Goal: Task Accomplishment & Management: Manage account settings

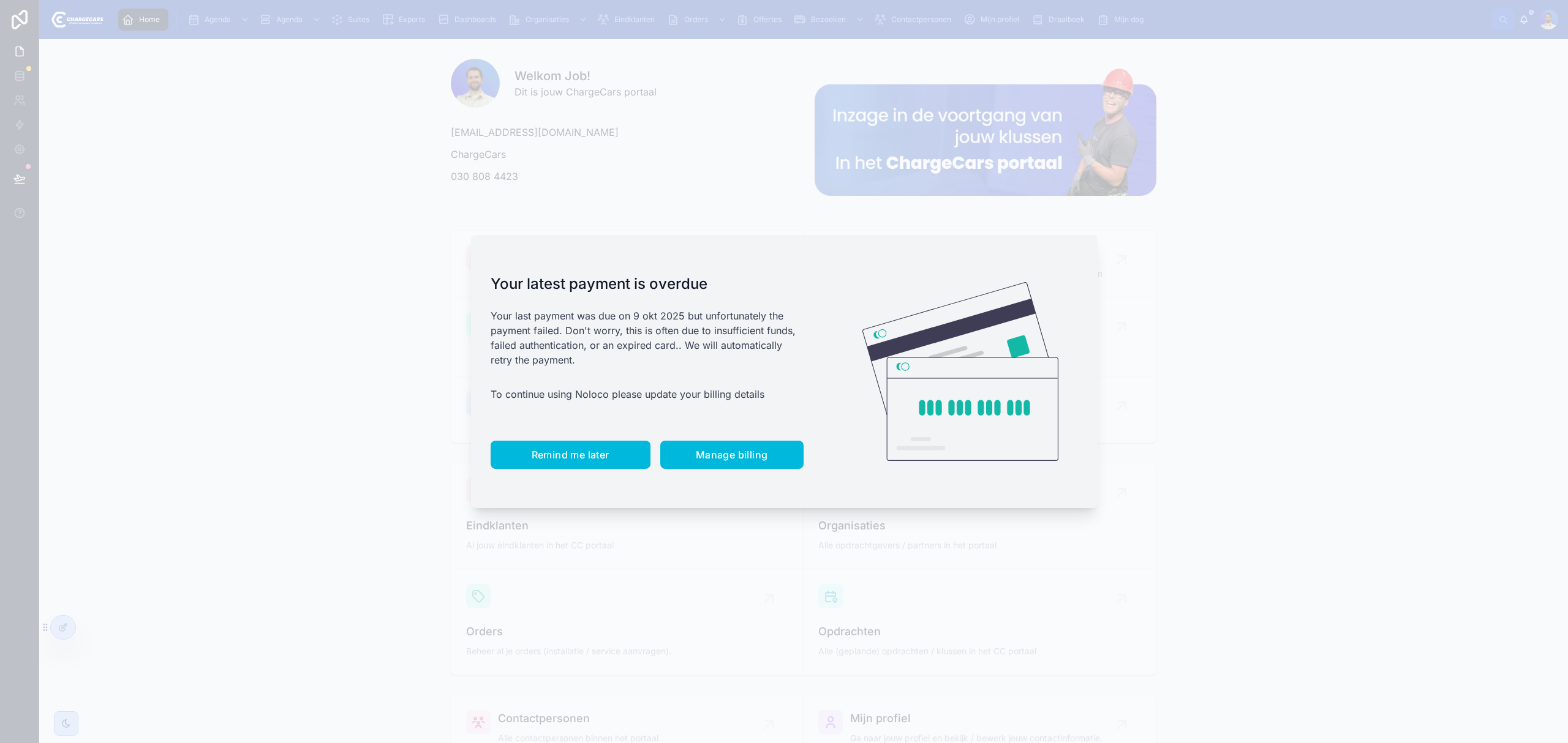
click at [591, 454] on span "Remind me later" at bounding box center [570, 454] width 78 height 12
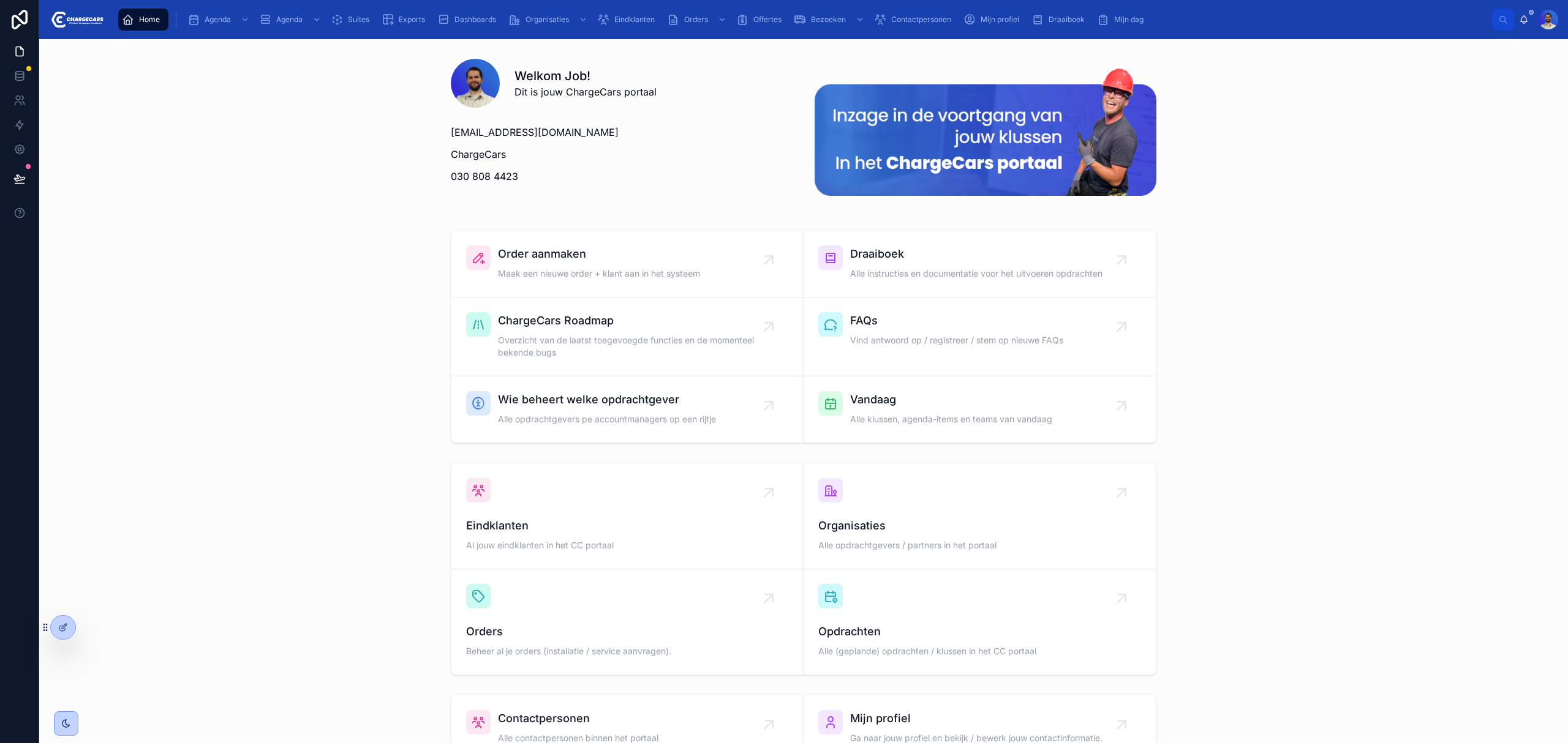
drag, startPoint x: 628, startPoint y: 10, endPoint x: 596, endPoint y: 27, distance: 36.2
click at [628, 10] on div "Eindklanten" at bounding box center [629, 19] width 63 height 19
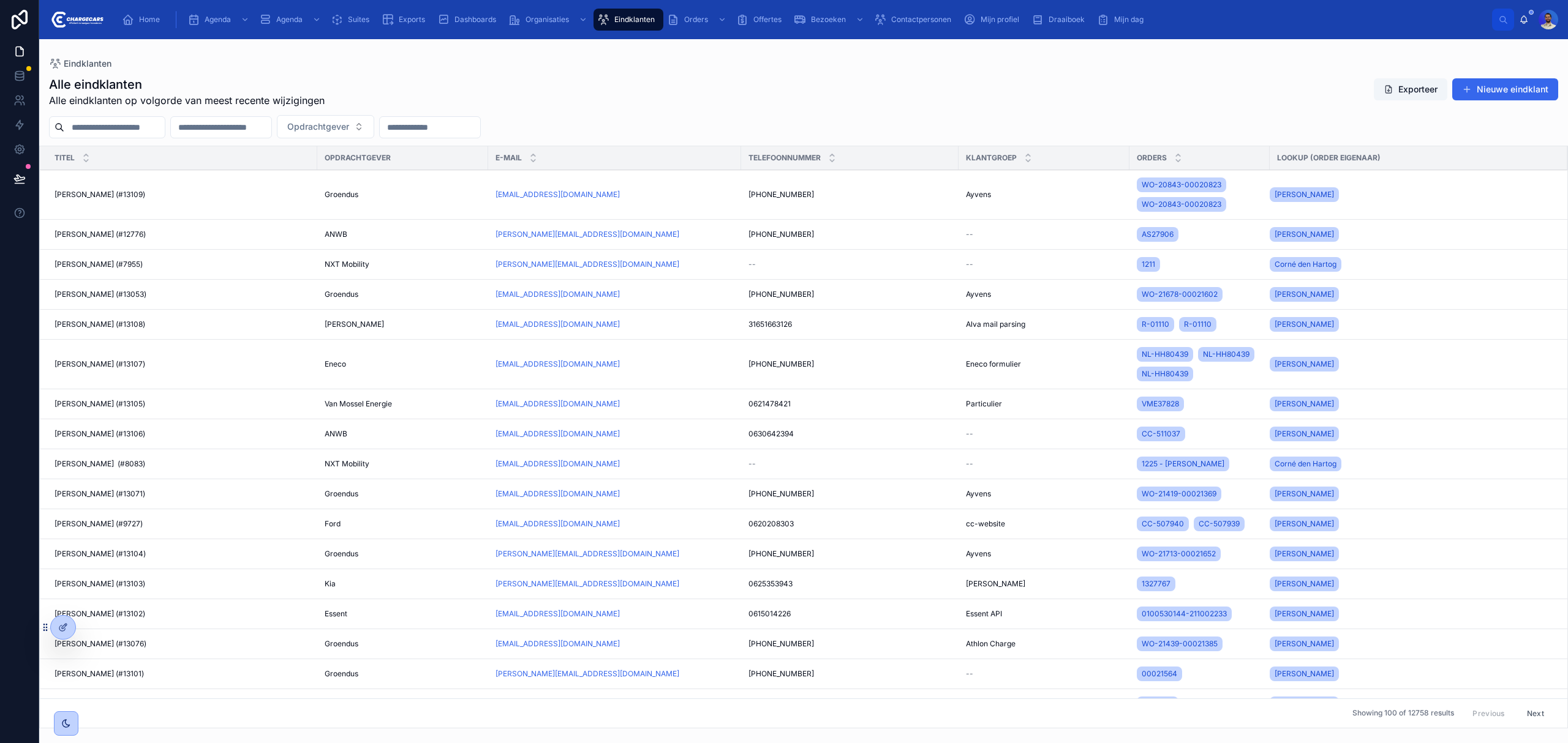
click at [164, 131] on input "text" at bounding box center [114, 127] width 100 height 17
type input "******"
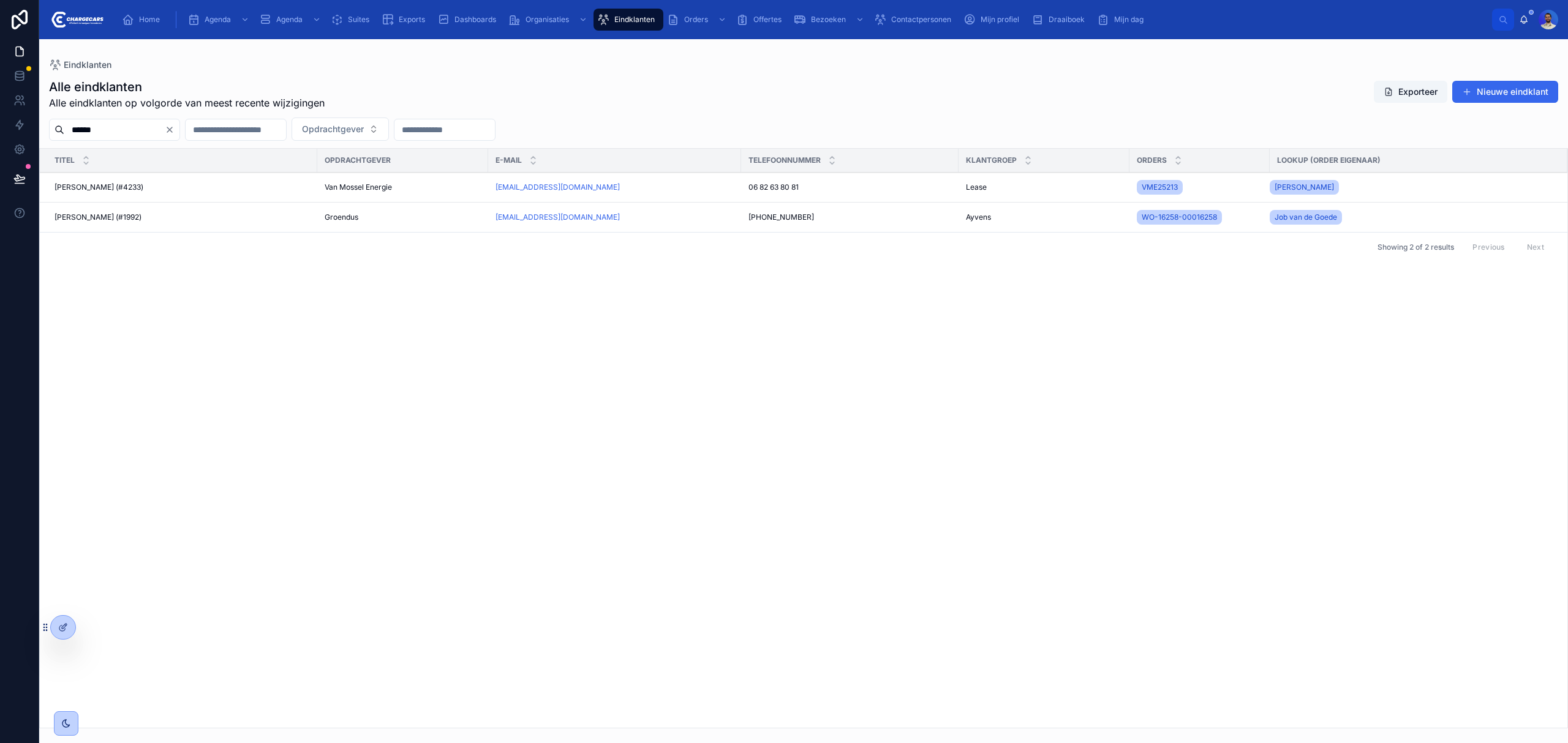
click at [154, 123] on input "******" at bounding box center [114, 129] width 100 height 17
click at [175, 130] on icon "Clear" at bounding box center [169, 130] width 10 height 10
click at [136, 130] on input "text" at bounding box center [114, 129] width 100 height 17
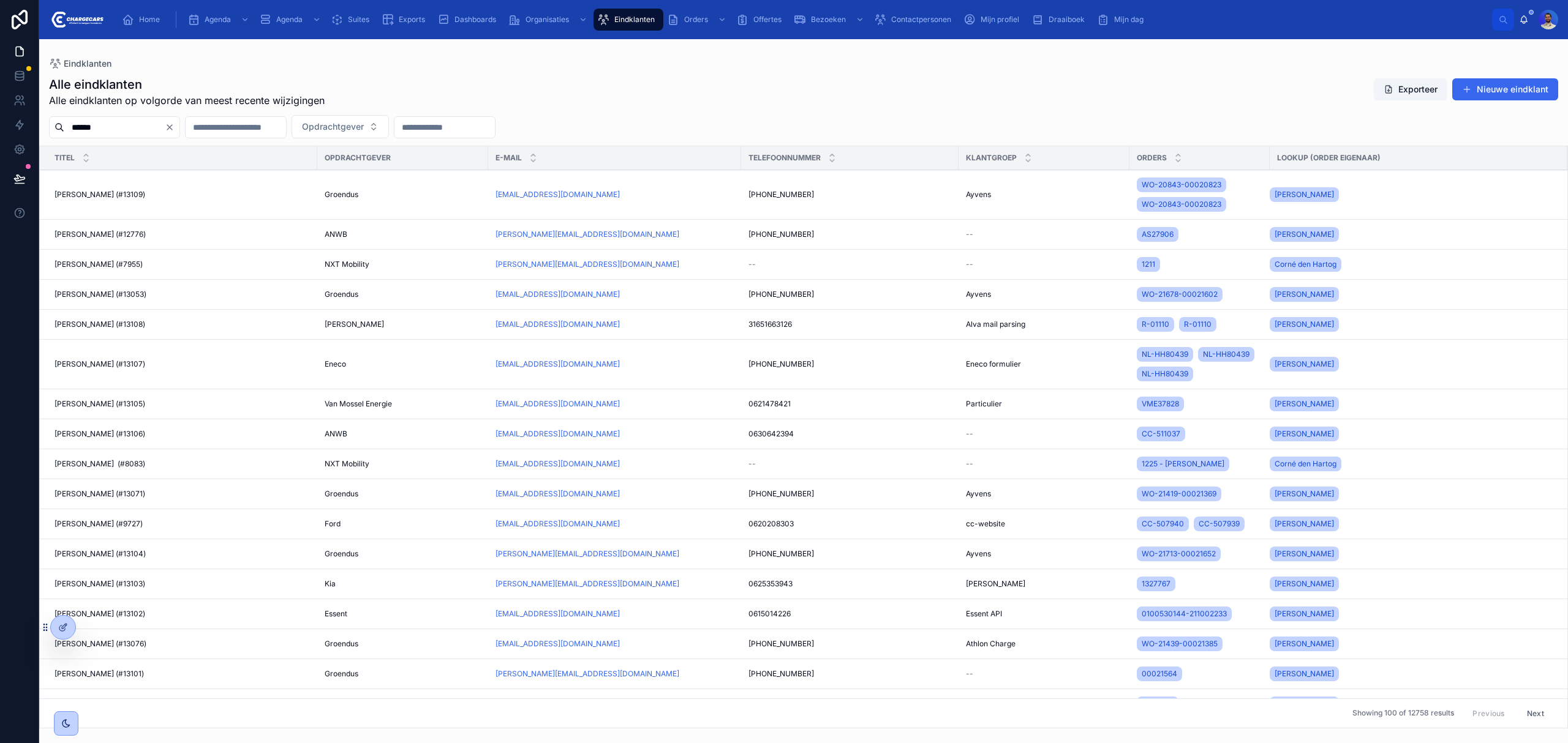
type input "******"
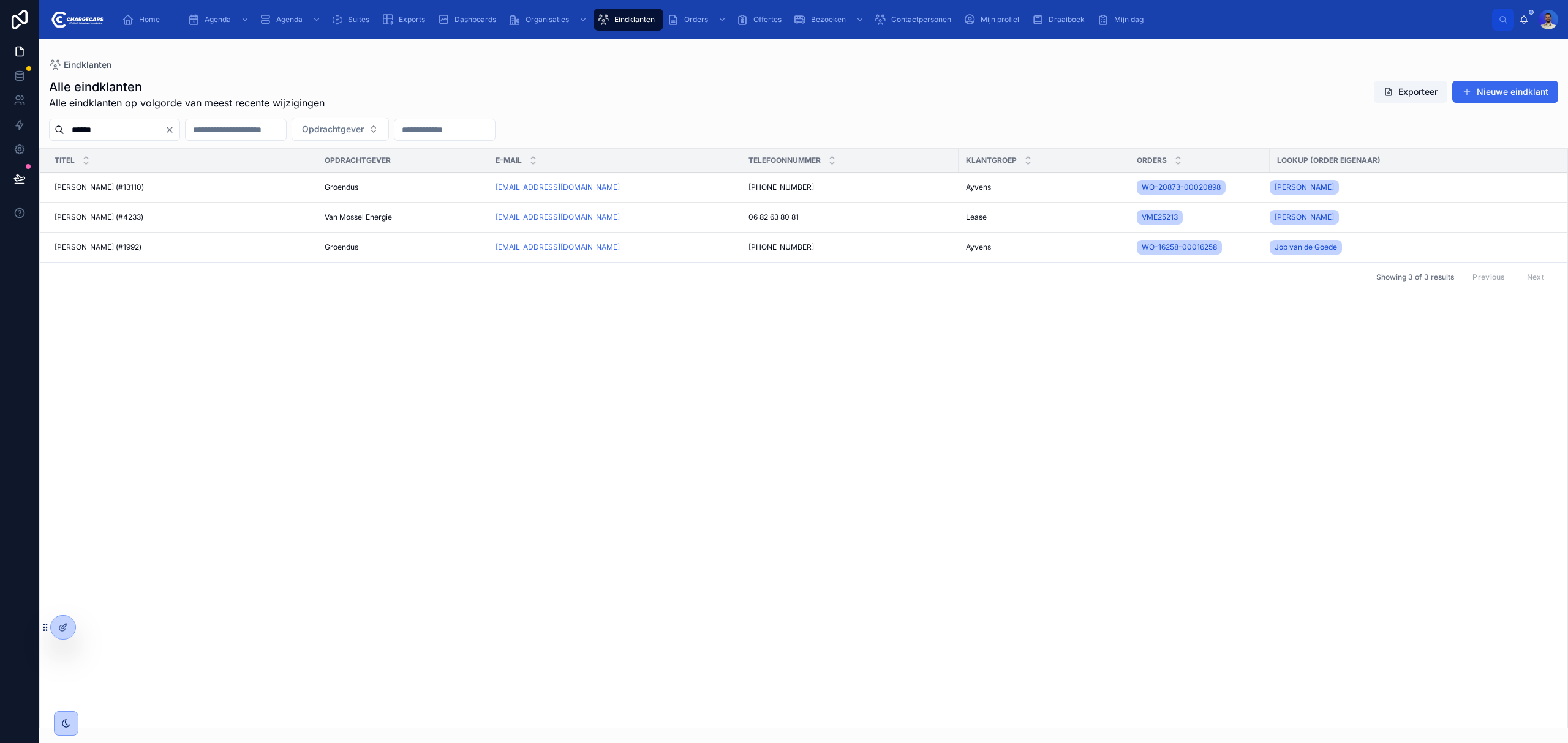
click at [126, 184] on span "[PERSON_NAME] (#13110)" at bounding box center [99, 188] width 90 height 10
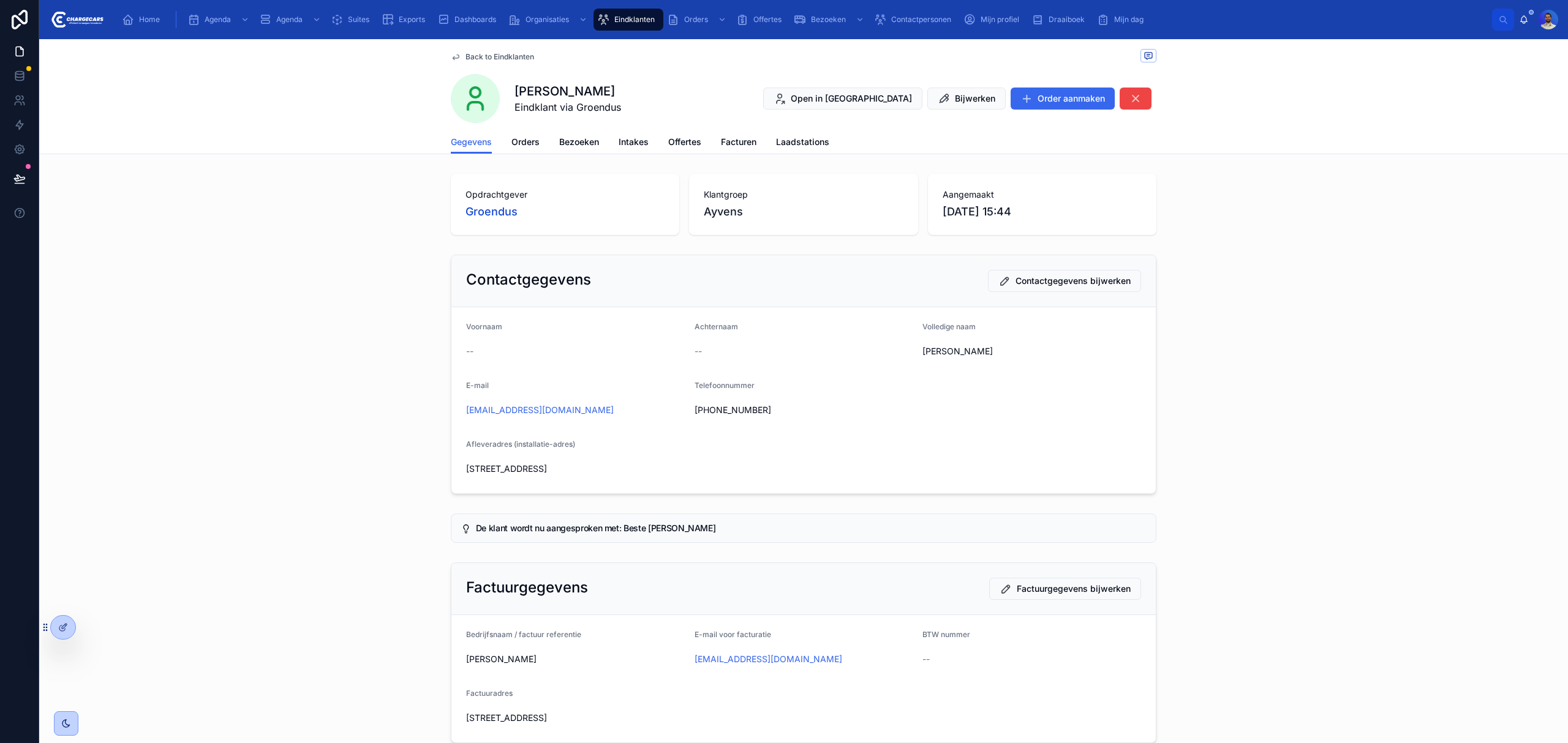
click at [518, 137] on span "Orders" at bounding box center [525, 142] width 28 height 12
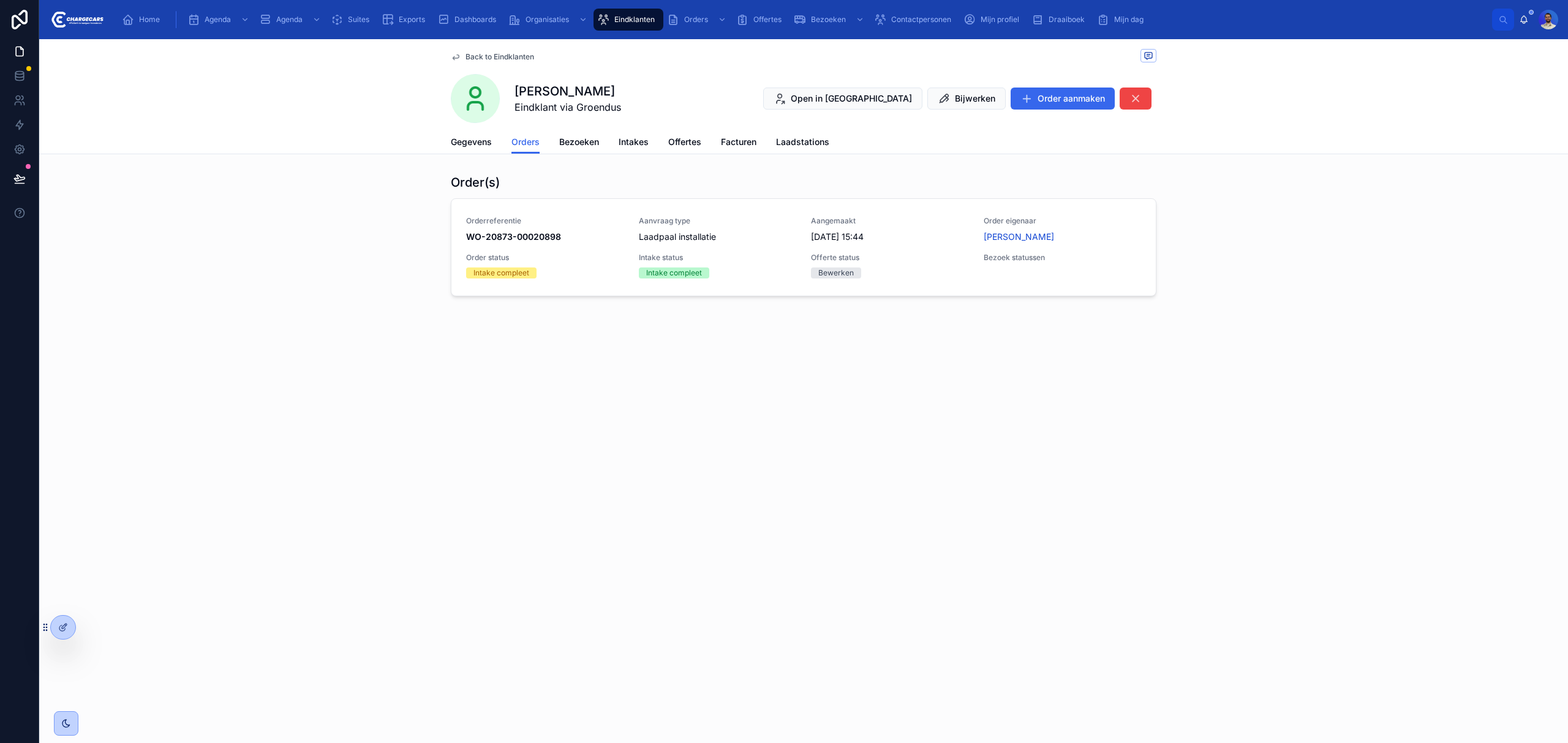
click at [902, 253] on span "Offerte status" at bounding box center [889, 257] width 158 height 10
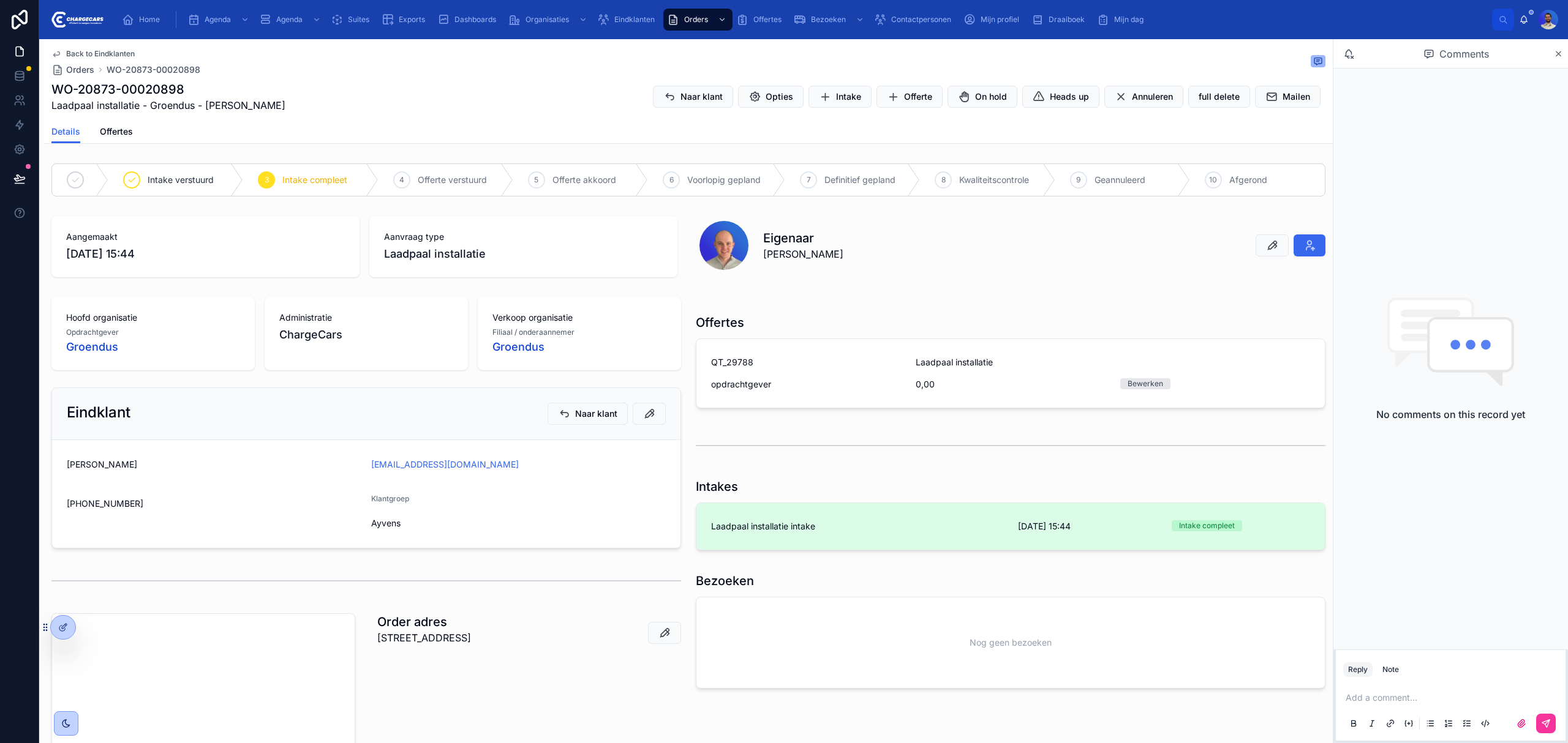
click at [883, 525] on span "Laadpaal installatie intake" at bounding box center [857, 526] width 292 height 12
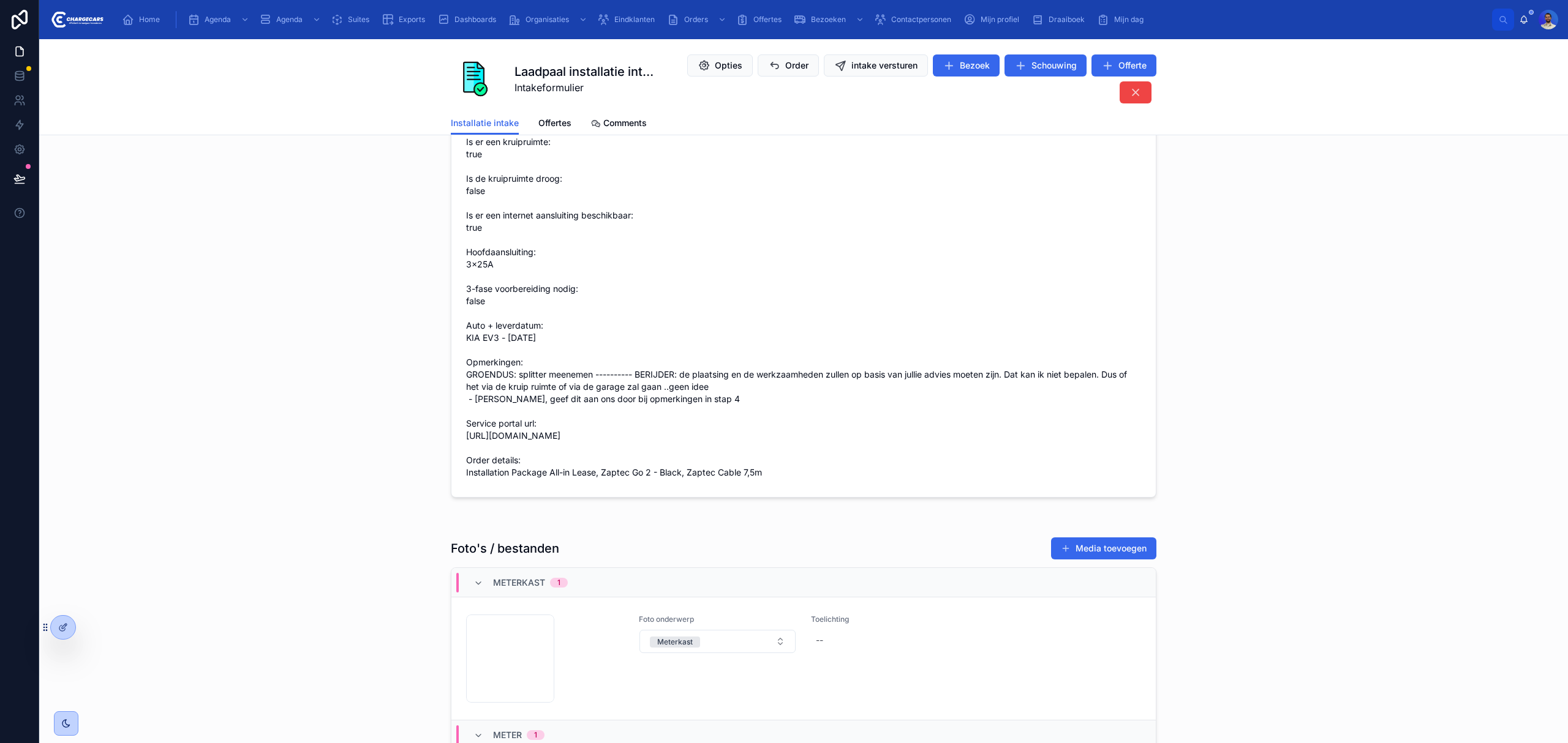
scroll to position [1469, 0]
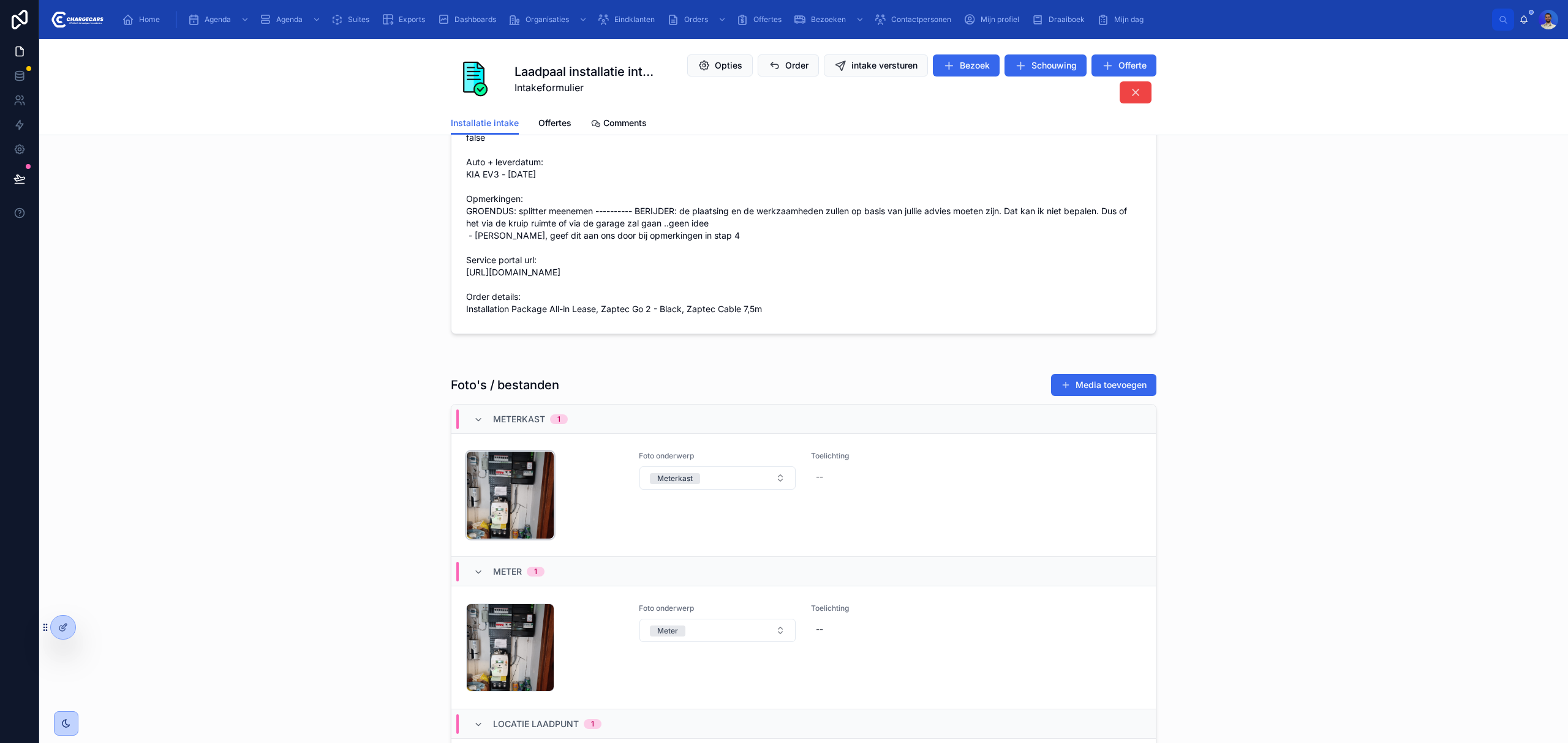
click at [500, 508] on div "OVERVIEW_GROUPBOX .jpeg" at bounding box center [510, 495] width 88 height 88
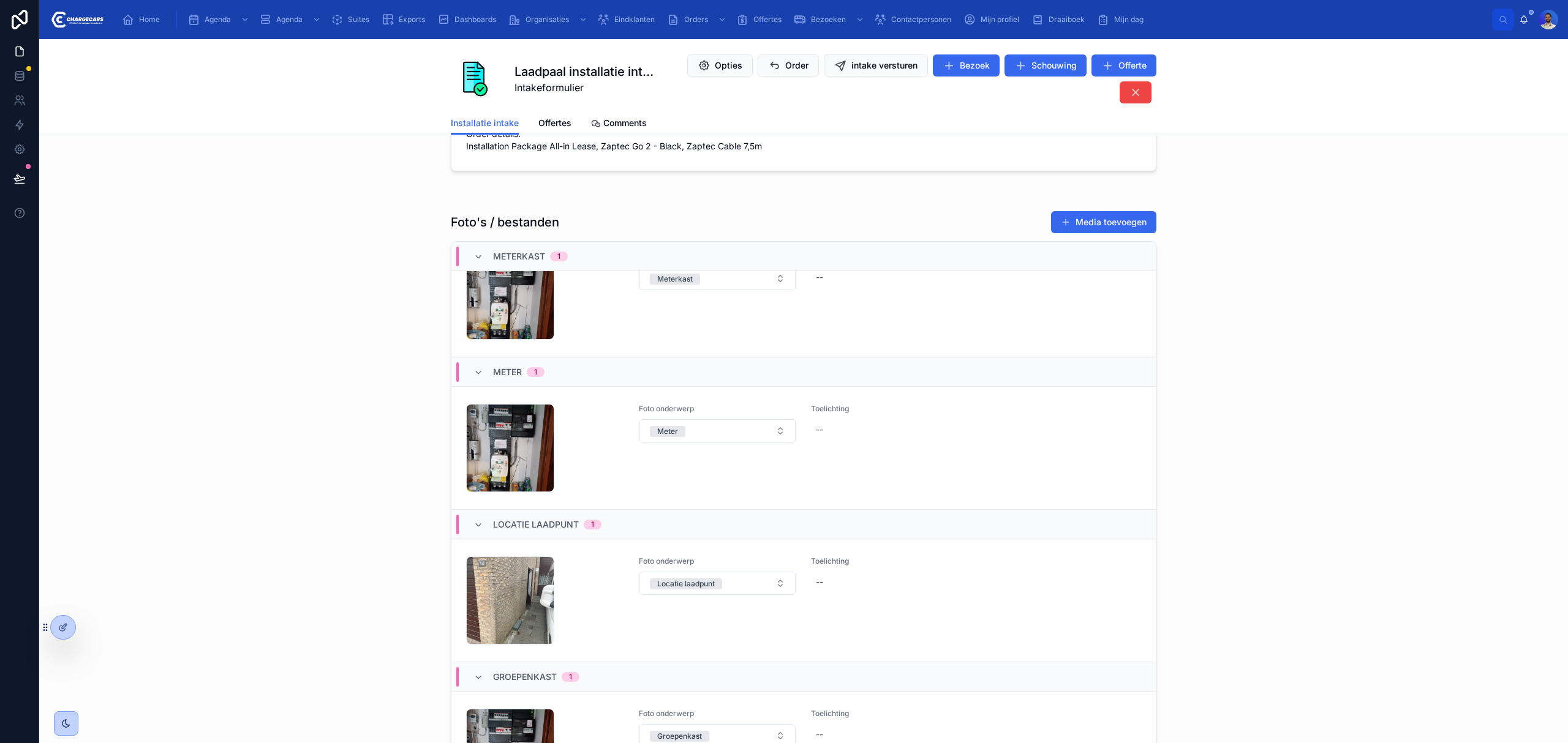
scroll to position [54, 0]
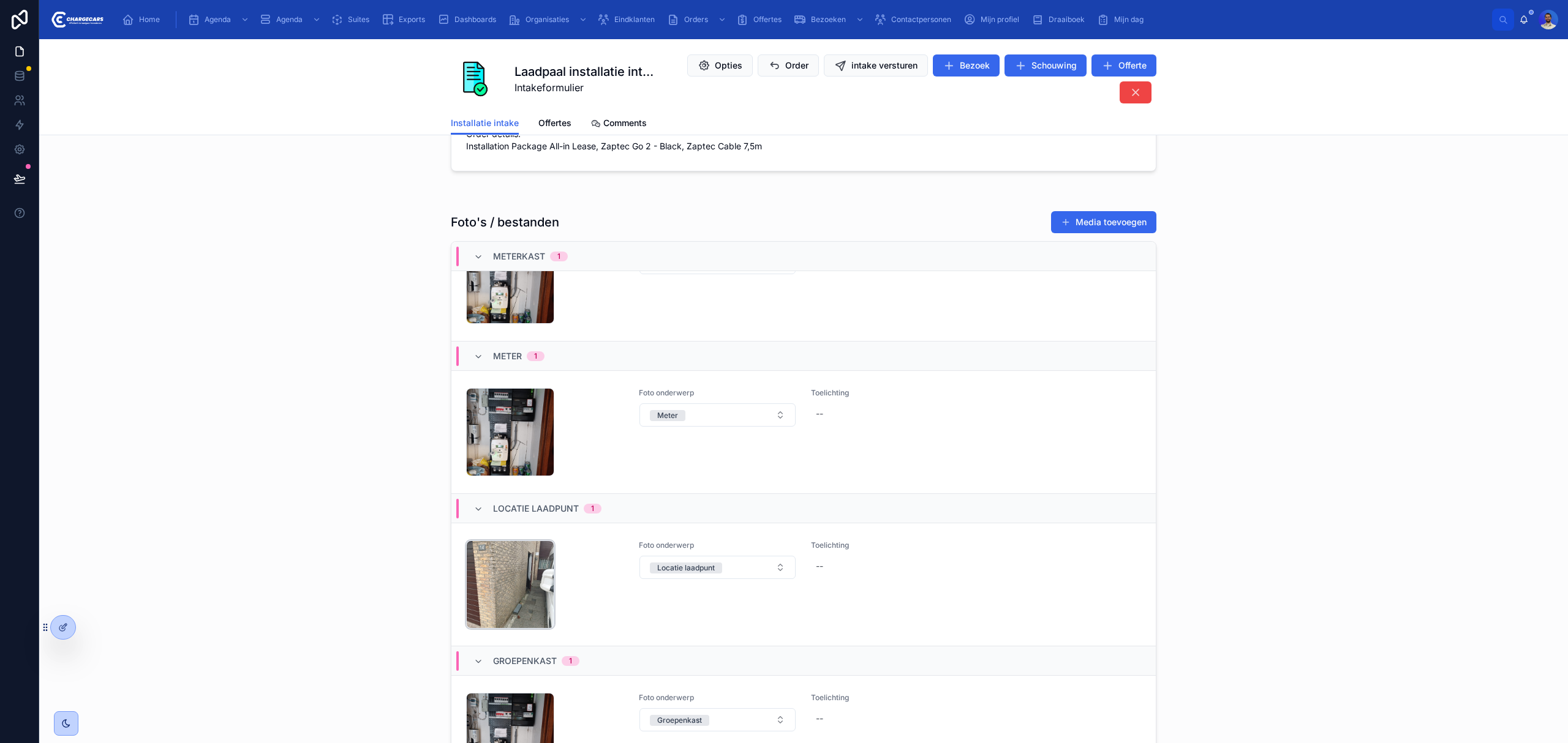
click at [498, 574] on div "CHARGEPOINT_PLACING .jpeg" at bounding box center [510, 584] width 88 height 88
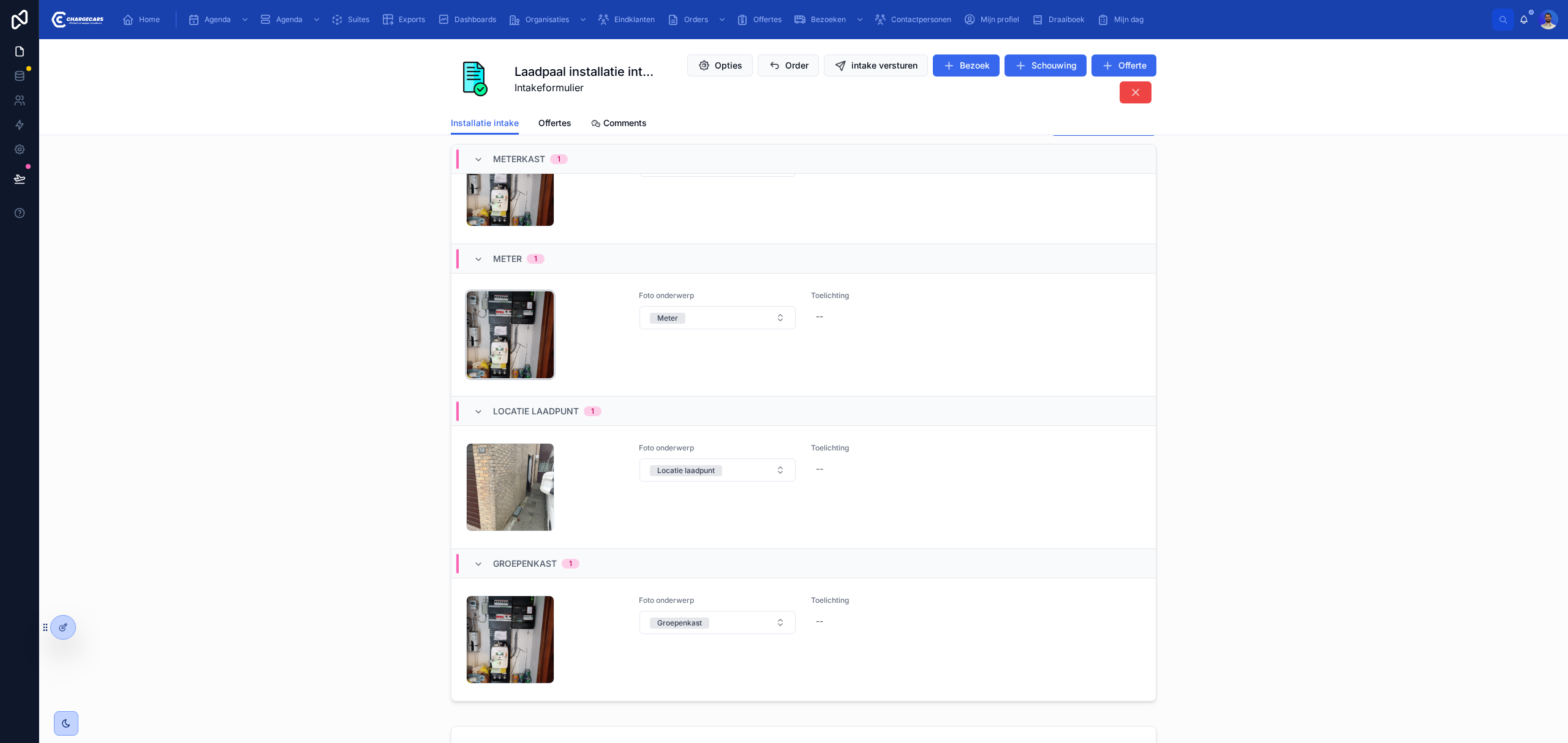
scroll to position [1870, 0]
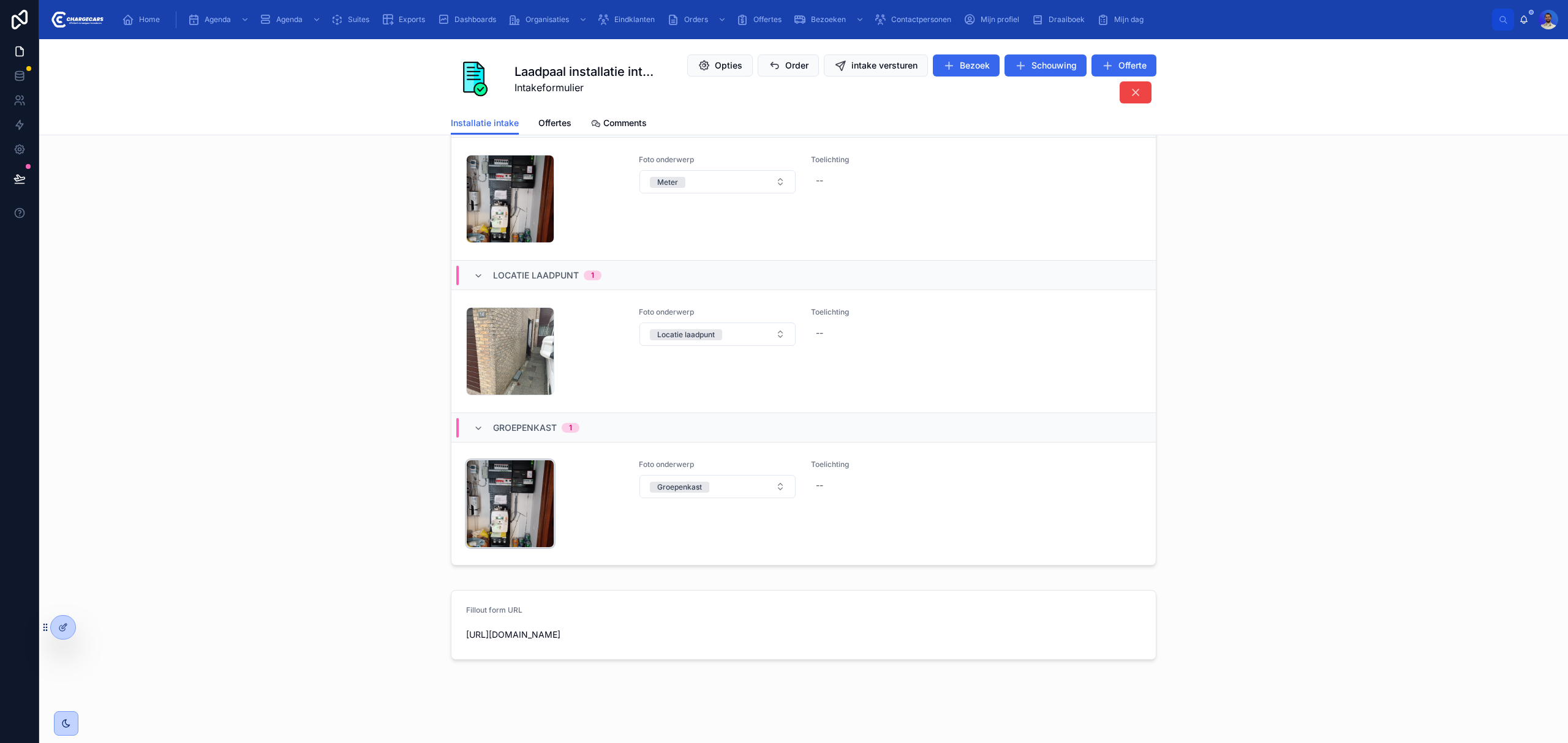
click at [502, 495] on div "OVERVIEW_FUSEBOX .jpeg" at bounding box center [510, 504] width 88 height 88
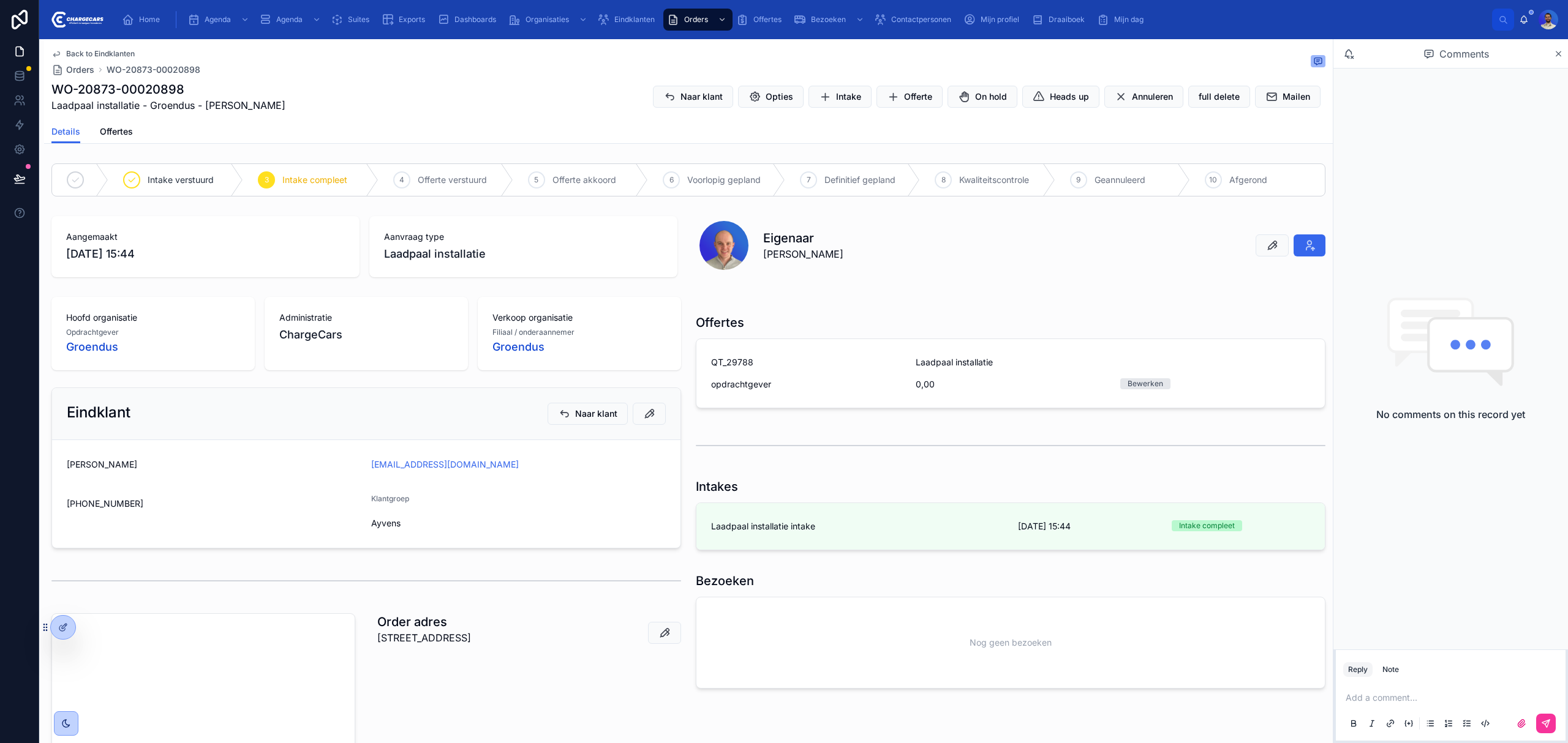
click at [989, 364] on div "Laadpaal installatie" at bounding box center [1113, 362] width 395 height 12
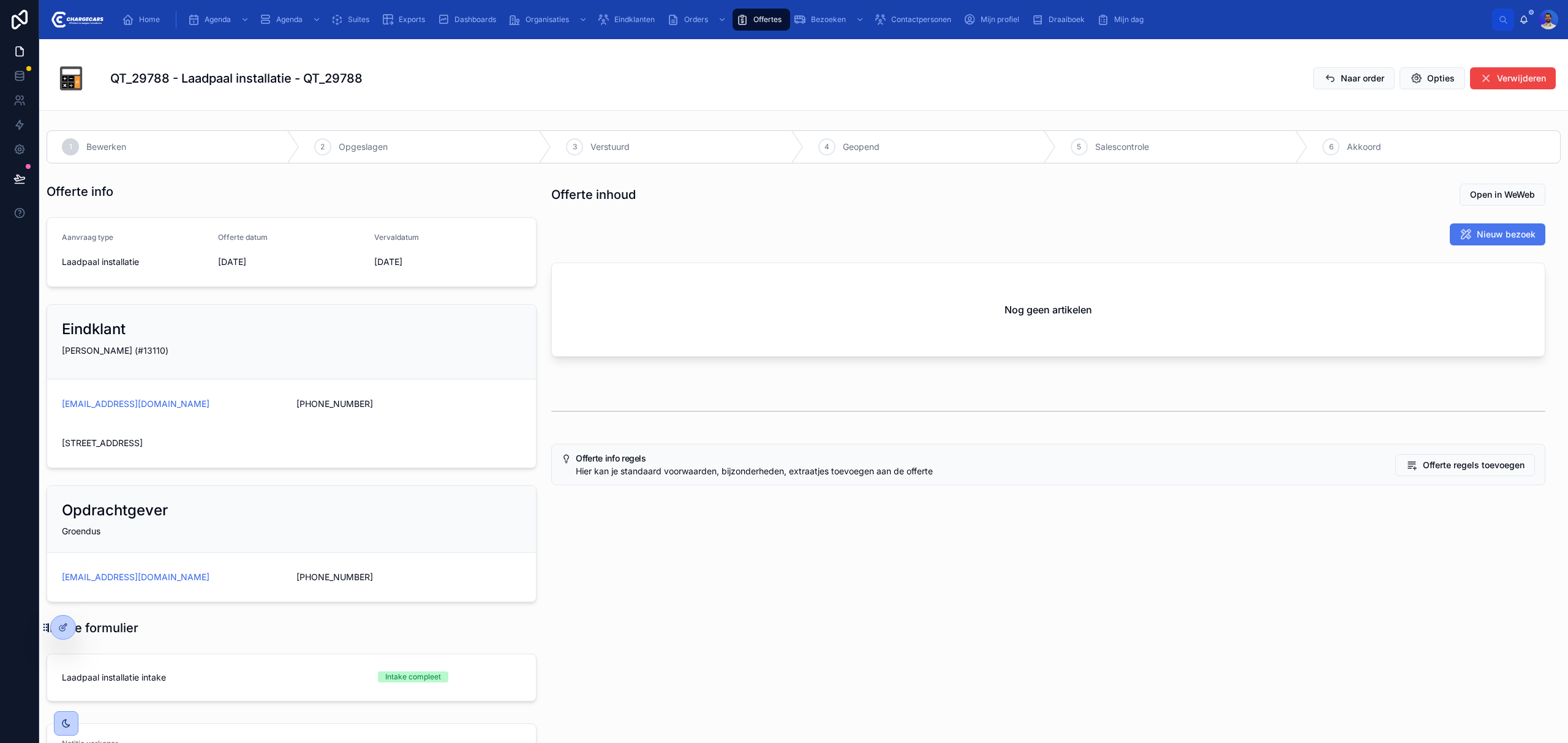
click at [1477, 233] on span "Nieuw bezoek" at bounding box center [1506, 234] width 59 height 12
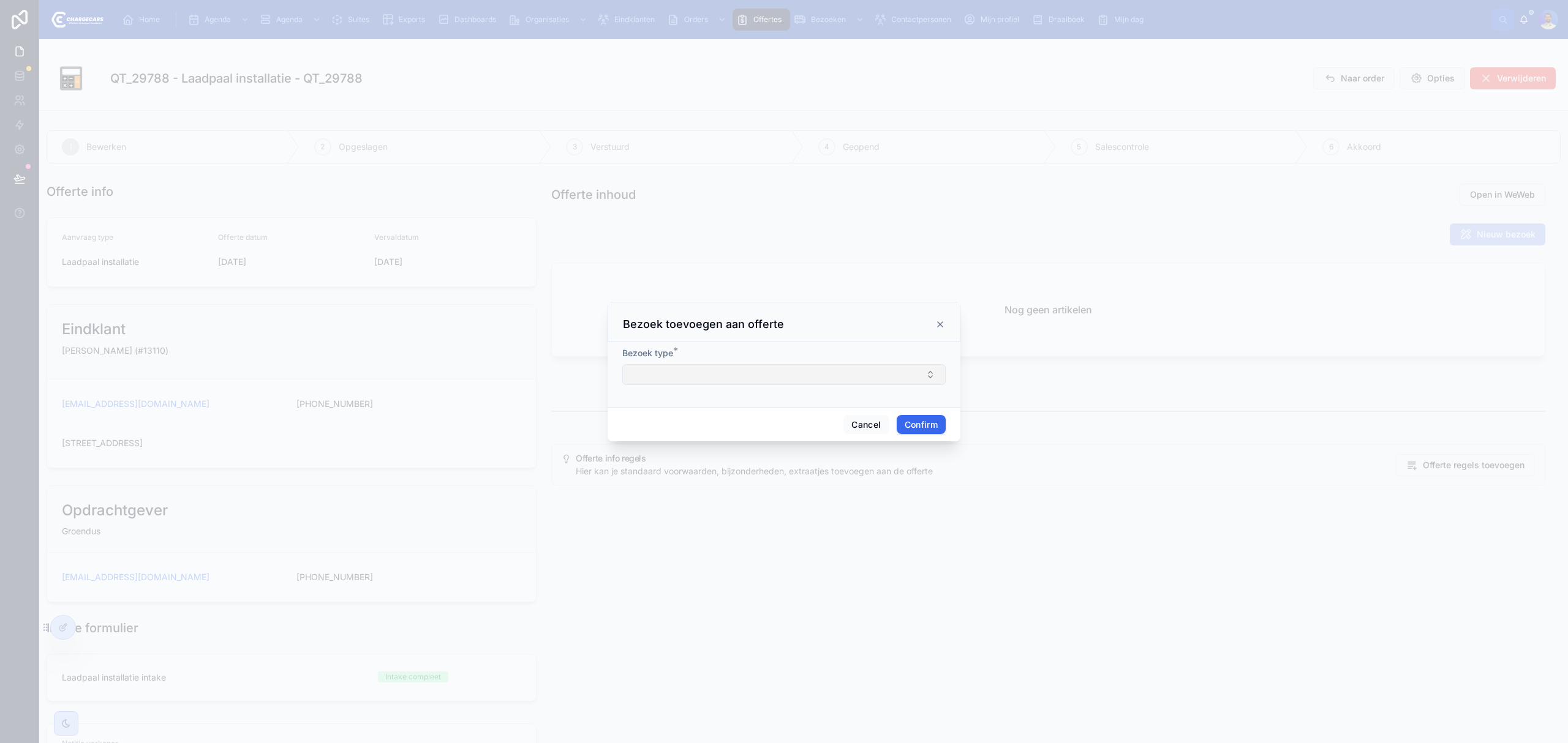
click at [782, 364] on button "Select Button" at bounding box center [784, 374] width 323 height 21
click at [753, 557] on span "laadpaal installatie" at bounding box center [741, 559] width 74 height 12
click at [910, 431] on button "Confirm" at bounding box center [921, 426] width 49 height 19
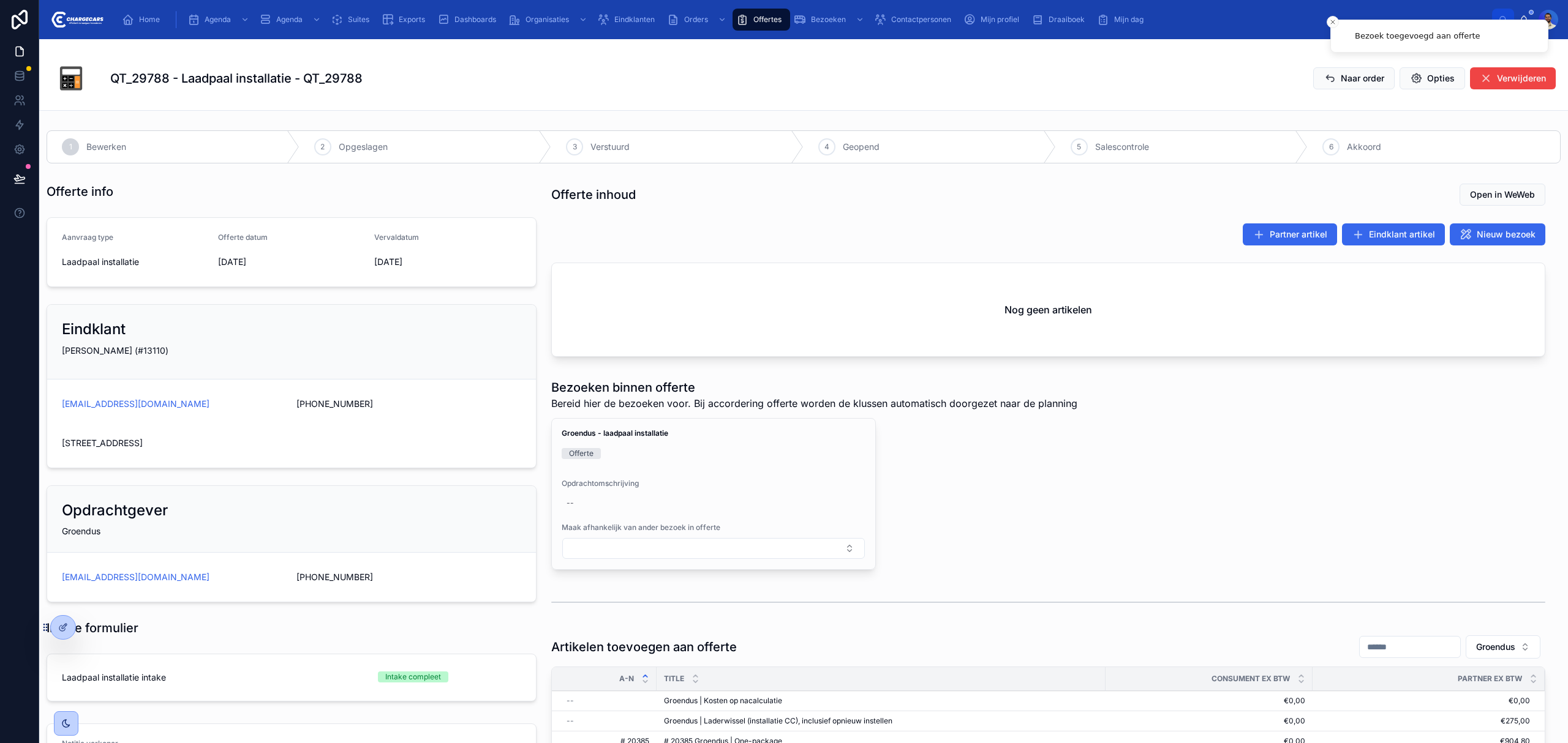
drag, startPoint x: 1393, startPoint y: 236, endPoint x: 1230, endPoint y: 230, distance: 163.1
click at [1159, 202] on div "Offerte inhoud Open in WeWeb Partner artikel Eindklant artikel Nieuw bezoek Nog…" at bounding box center [1048, 660] width 1009 height 964
click at [1253, 231] on icon at bounding box center [1258, 234] width 12 height 12
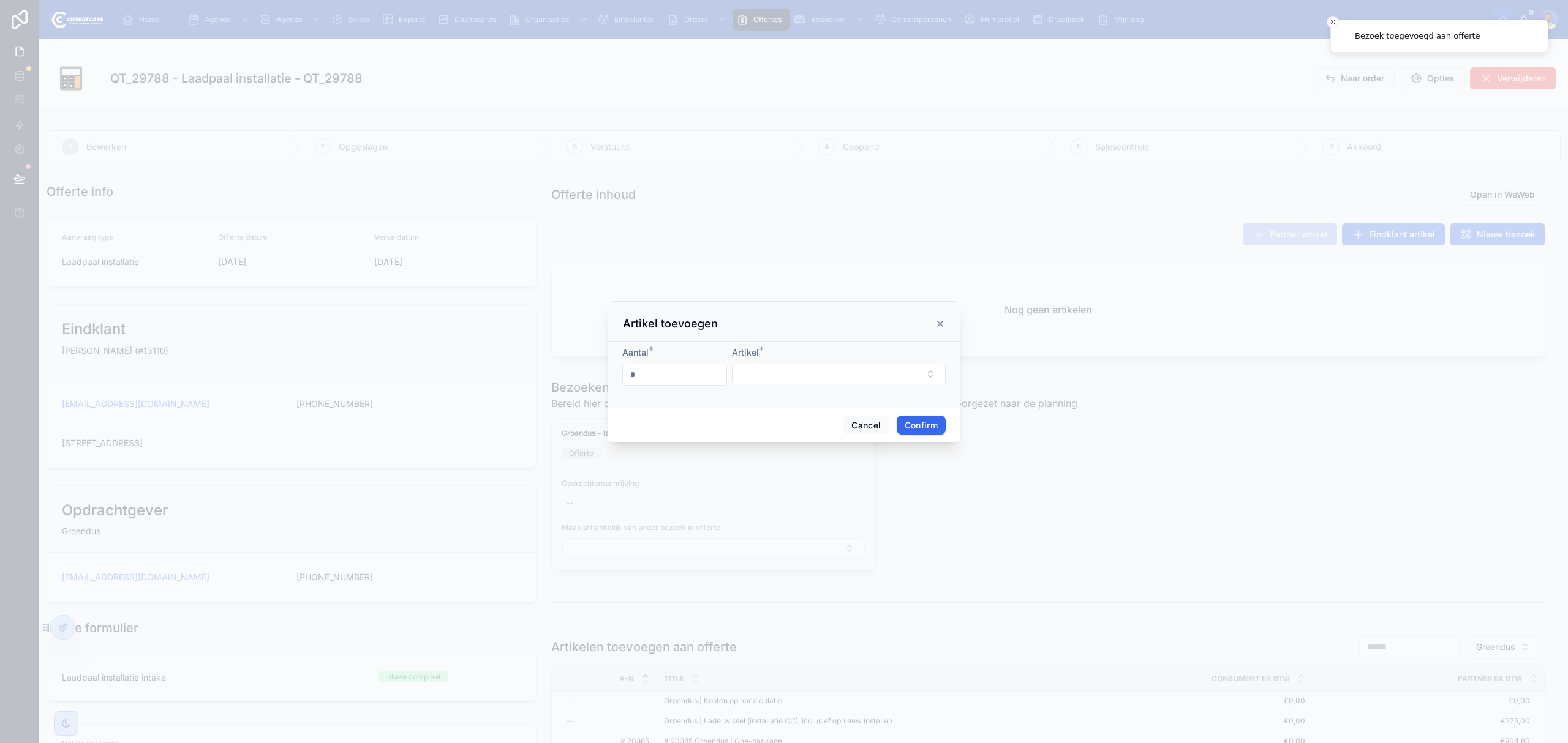
click at [945, 326] on div "Artikel toevoegen" at bounding box center [784, 321] width 353 height 40
click at [942, 325] on icon at bounding box center [940, 324] width 10 height 10
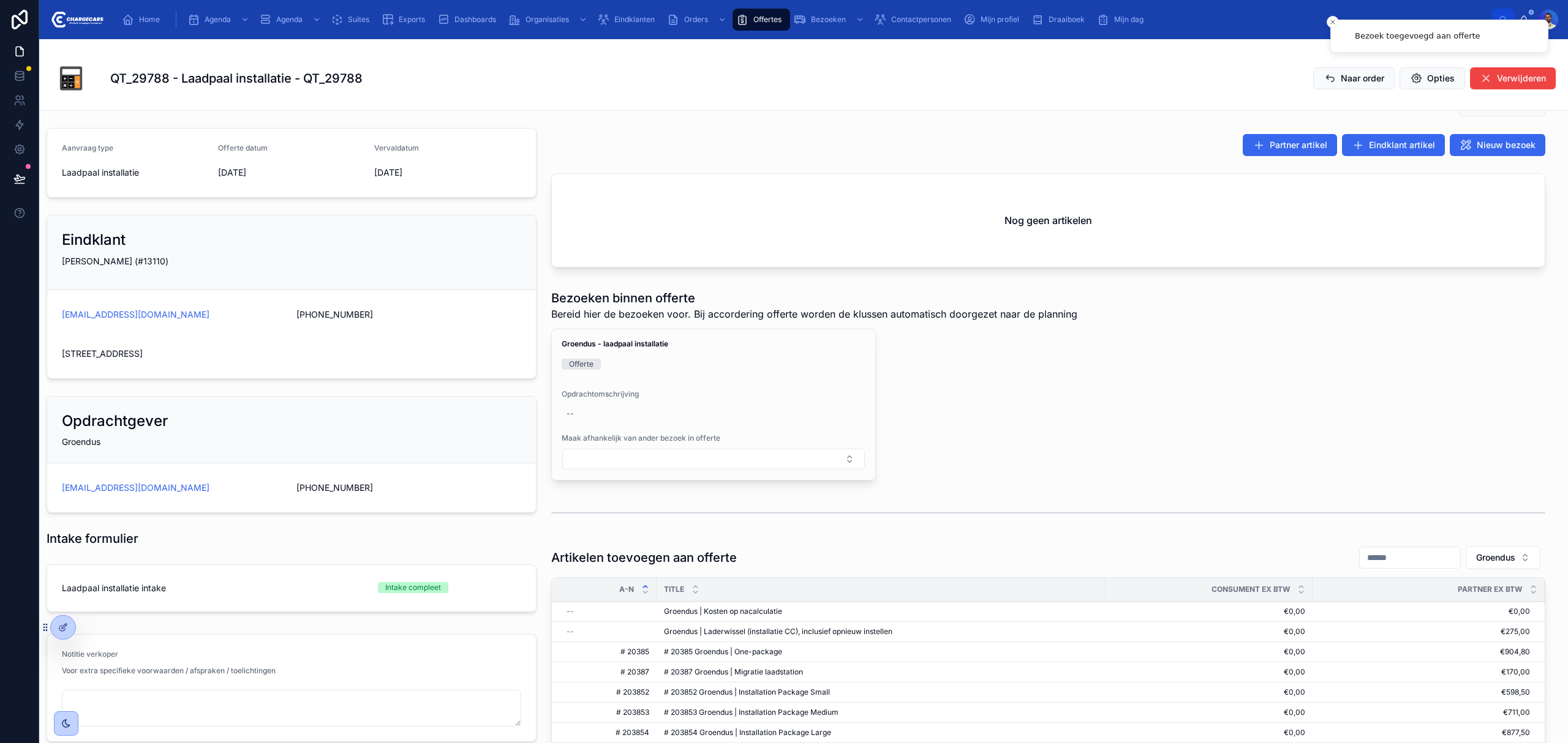
scroll to position [326, 0]
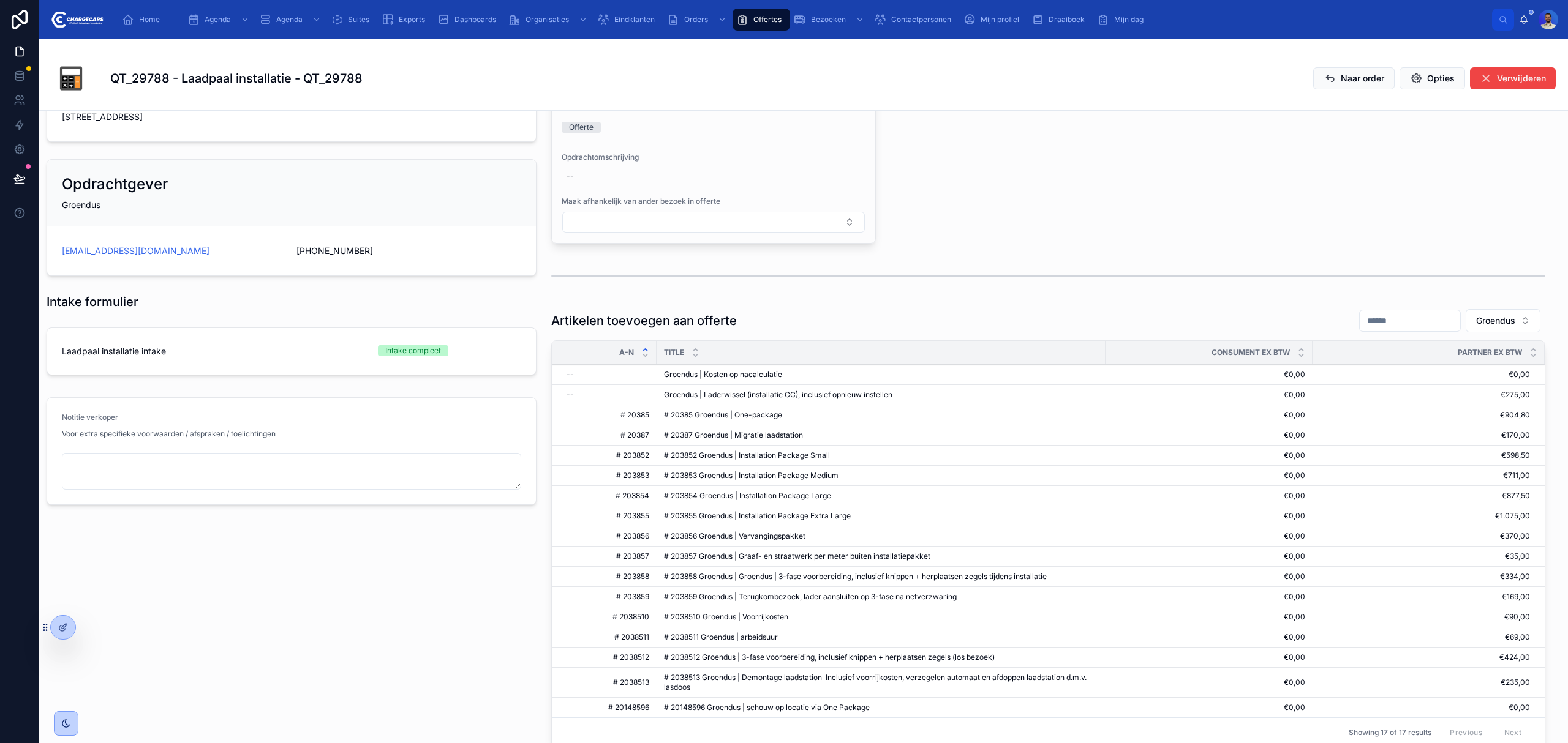
click at [0, 0] on span "Toevoegen aan deze offerte" at bounding box center [0, 0] width 0 height 0
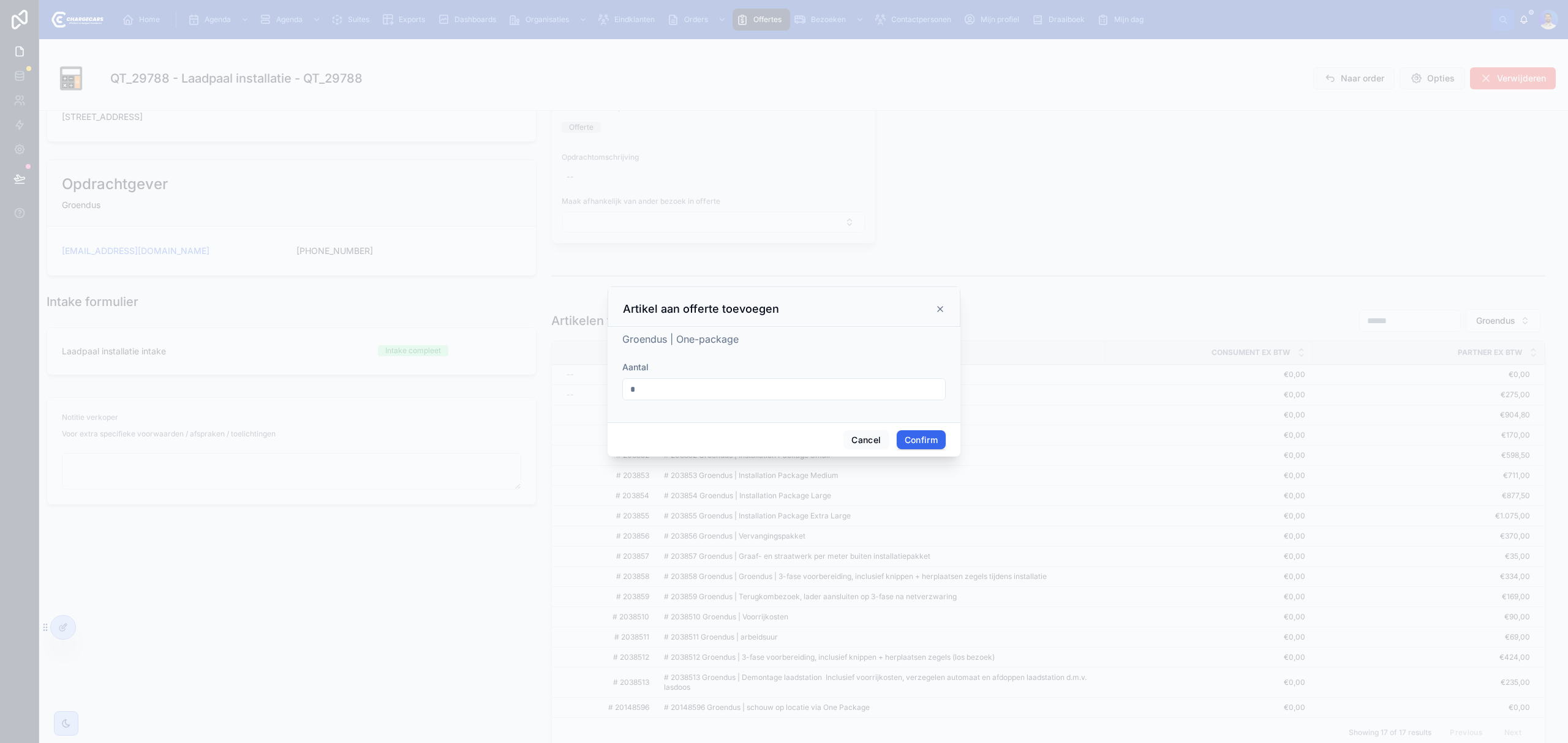
click at [939, 426] on div "Cancel Confirm" at bounding box center [784, 440] width 353 height 35
click at [934, 434] on button "Confirm" at bounding box center [921, 440] width 49 height 19
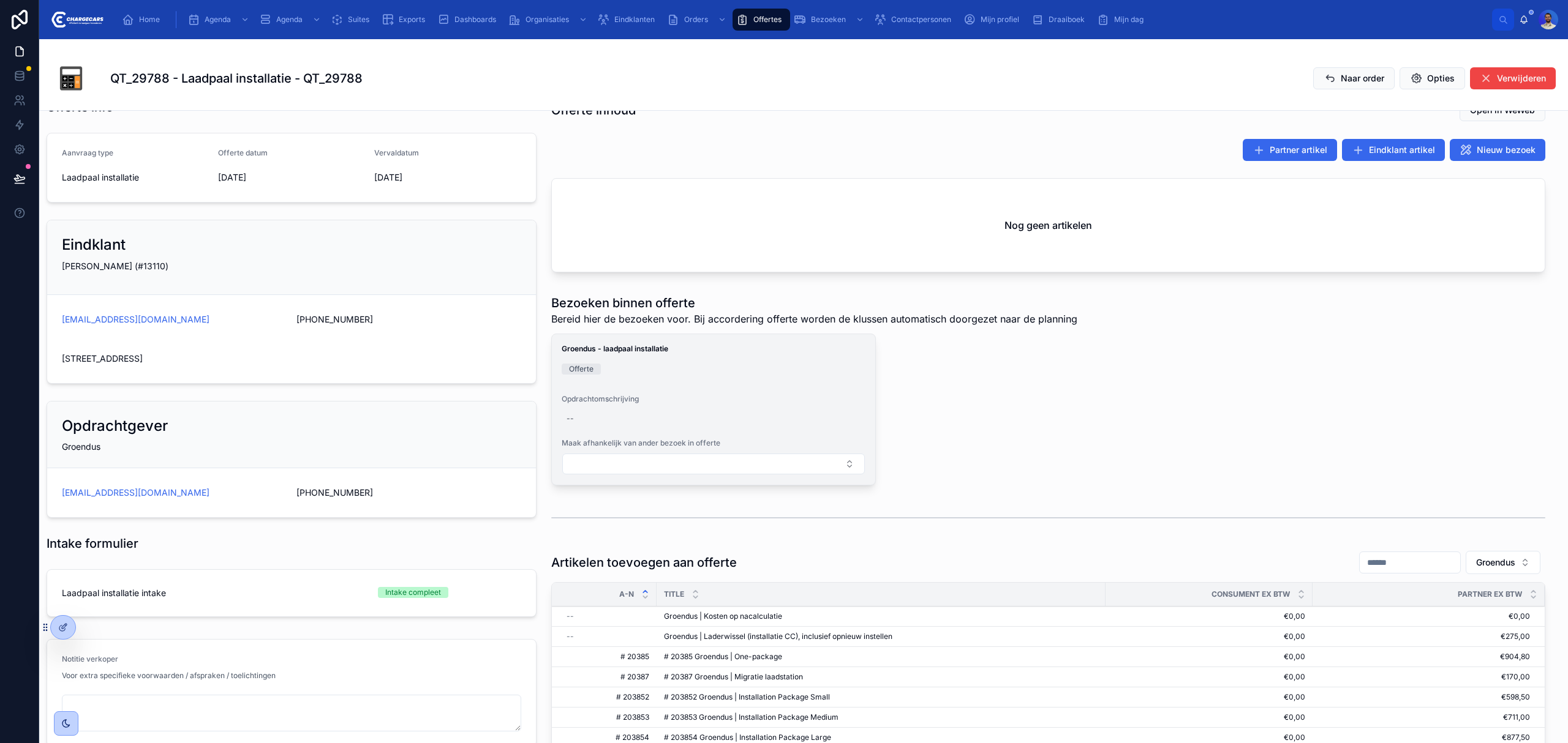
scroll to position [82, 0]
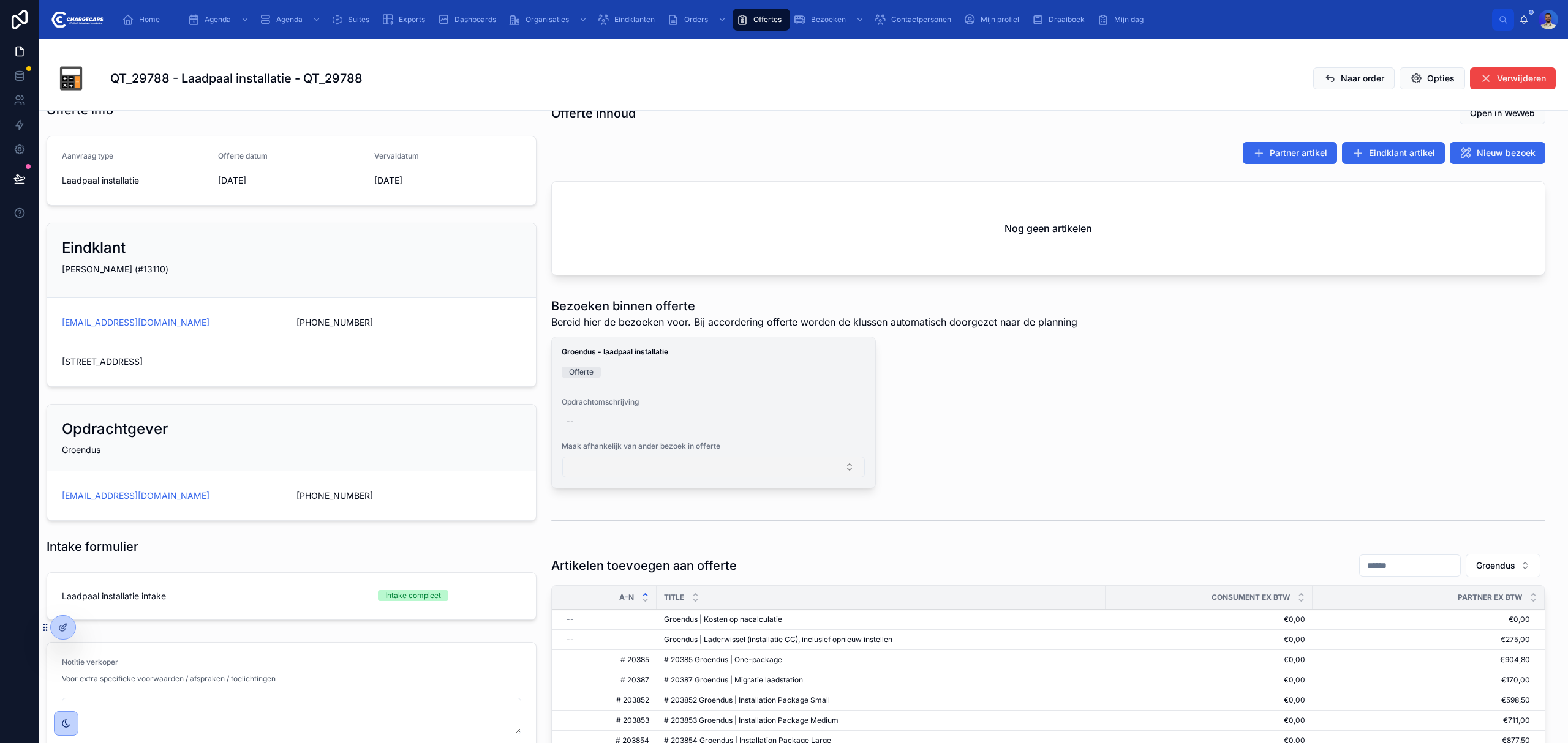
click at [682, 459] on button "Select Button" at bounding box center [713, 467] width 302 height 21
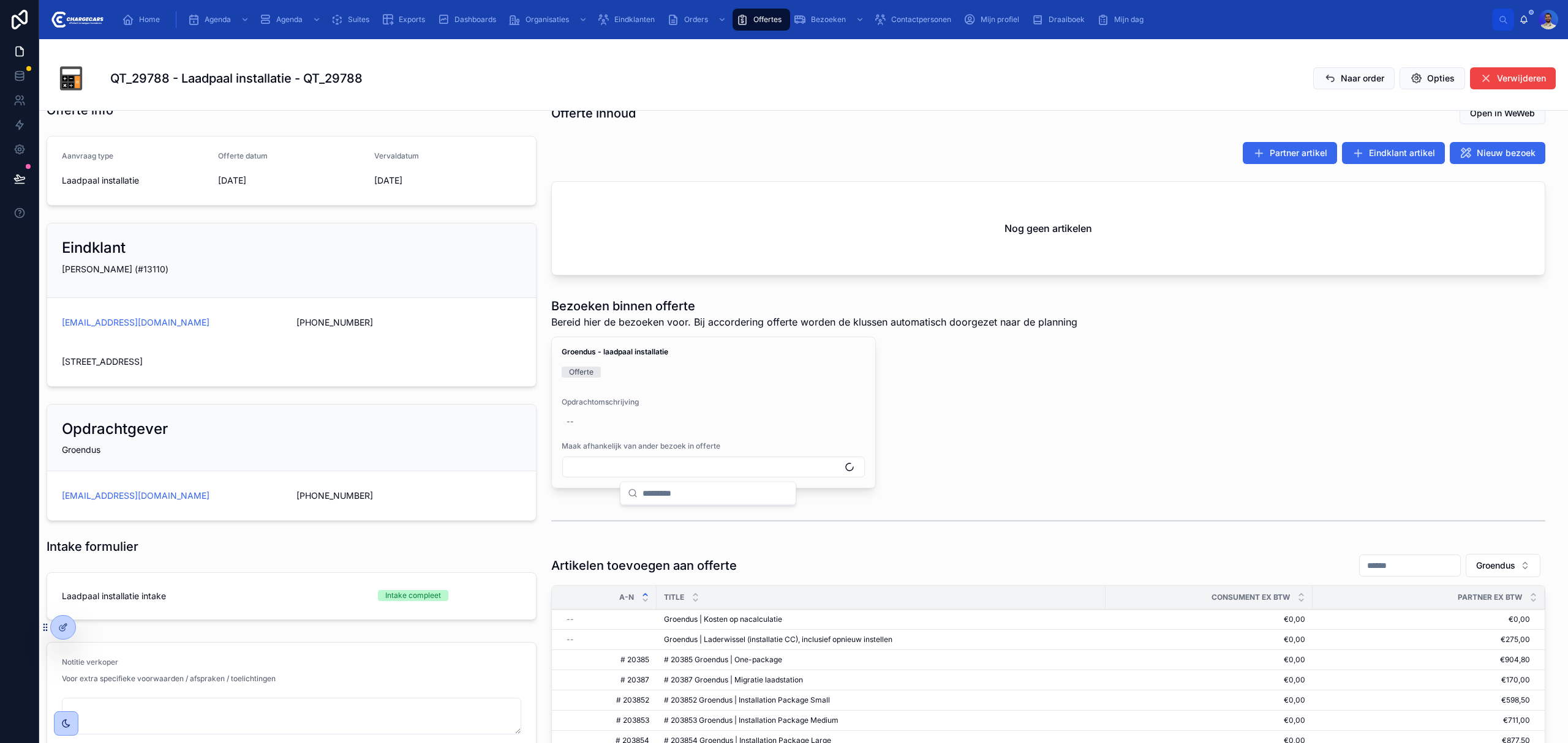
click at [1161, 392] on div "Groendus - laadpaal installatie Offerte Opdrachtomschrijving -- Maak afhankelij…" at bounding box center [1048, 412] width 995 height 151
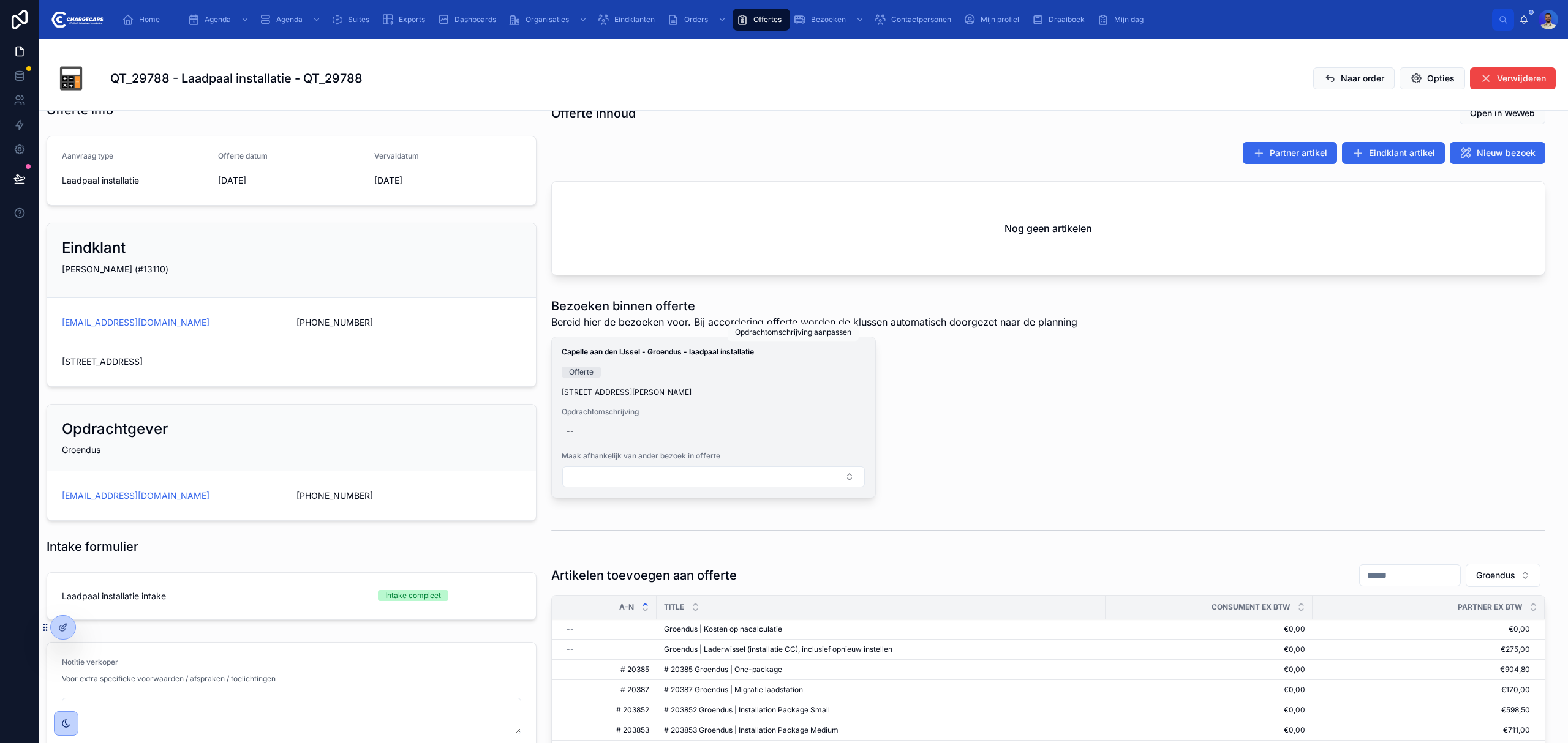
click at [0, 0] on icon at bounding box center [0, 0] width 0 height 0
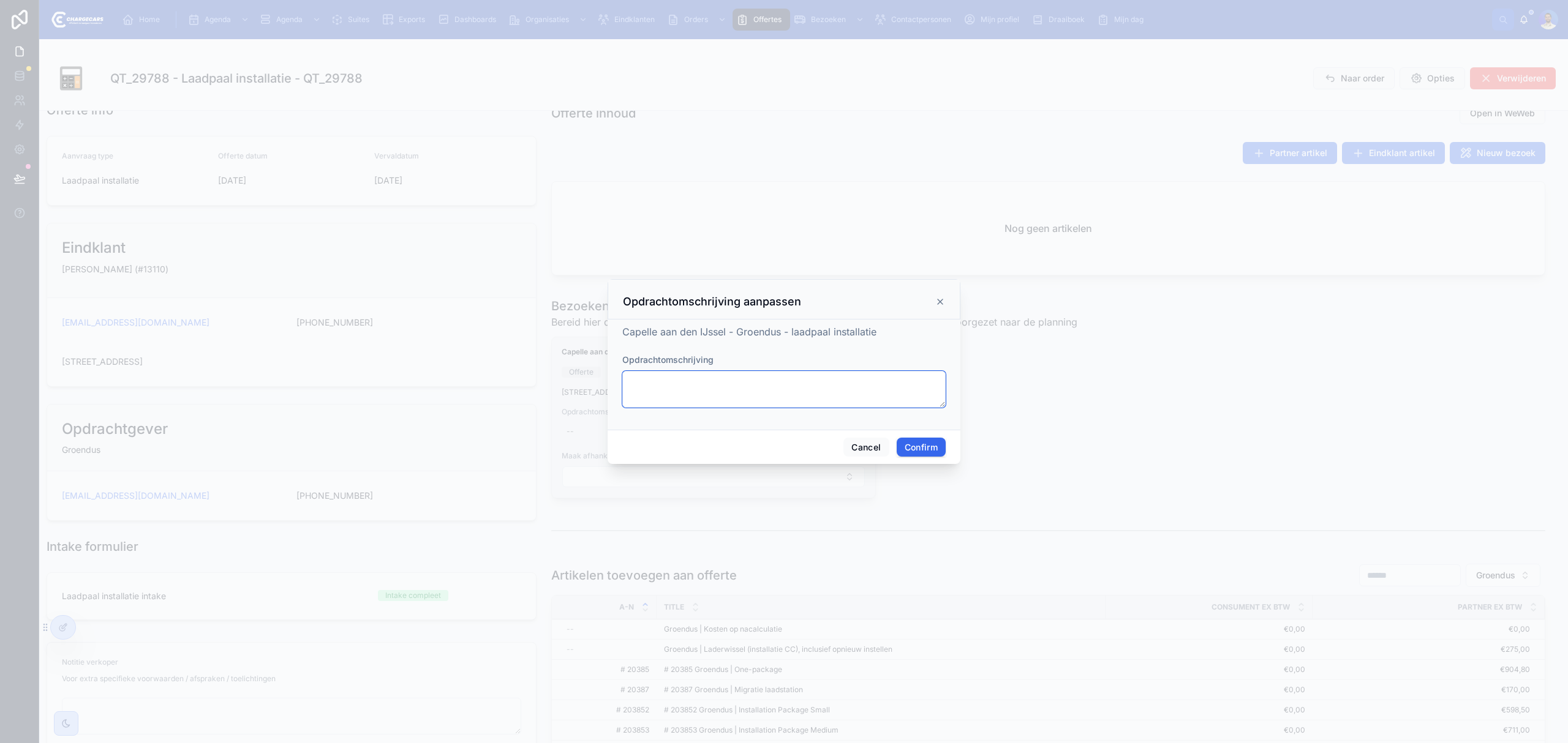
click at [755, 390] on textarea at bounding box center [784, 390] width 323 height 37
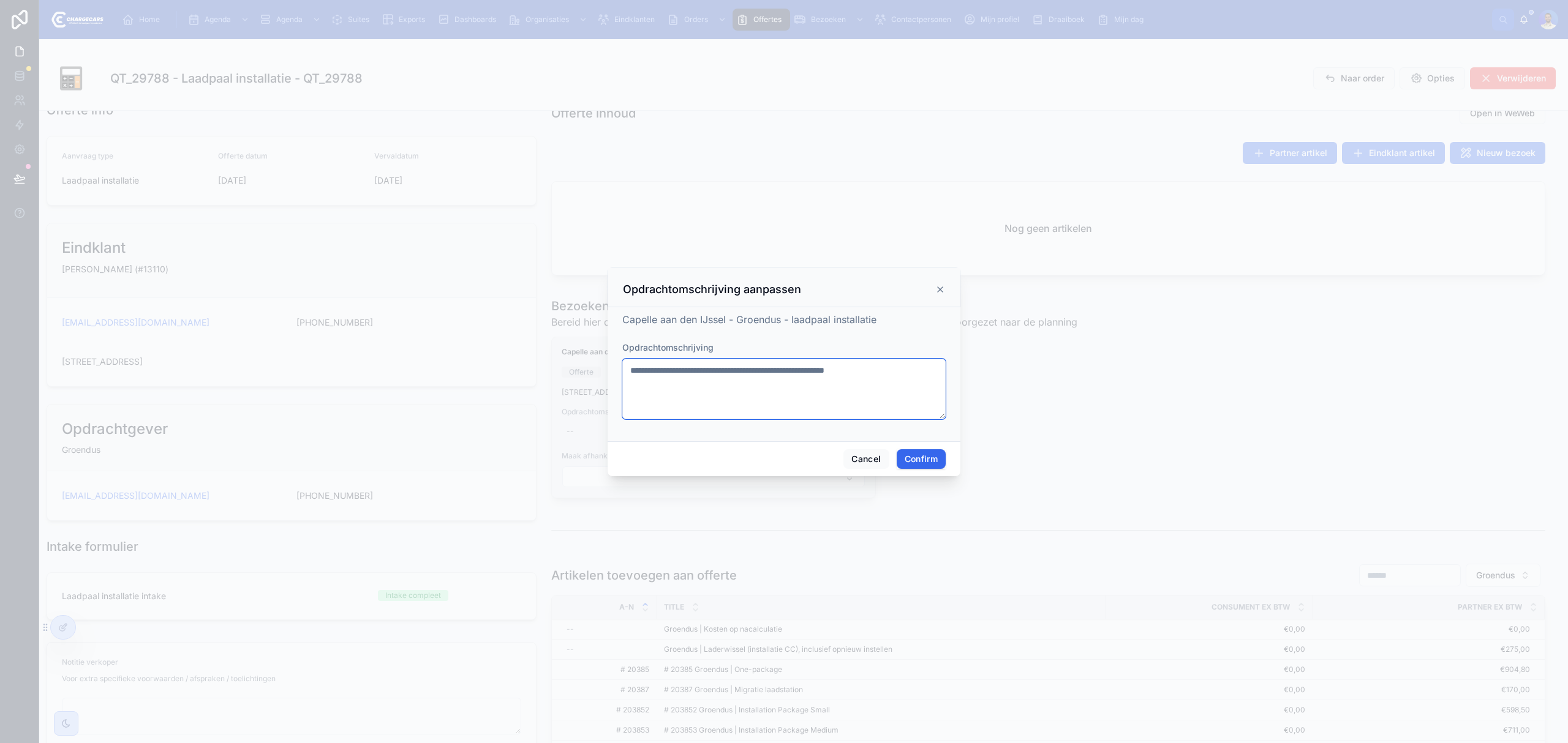
type textarea "**********"
click at [910, 462] on button "Confirm" at bounding box center [921, 459] width 49 height 19
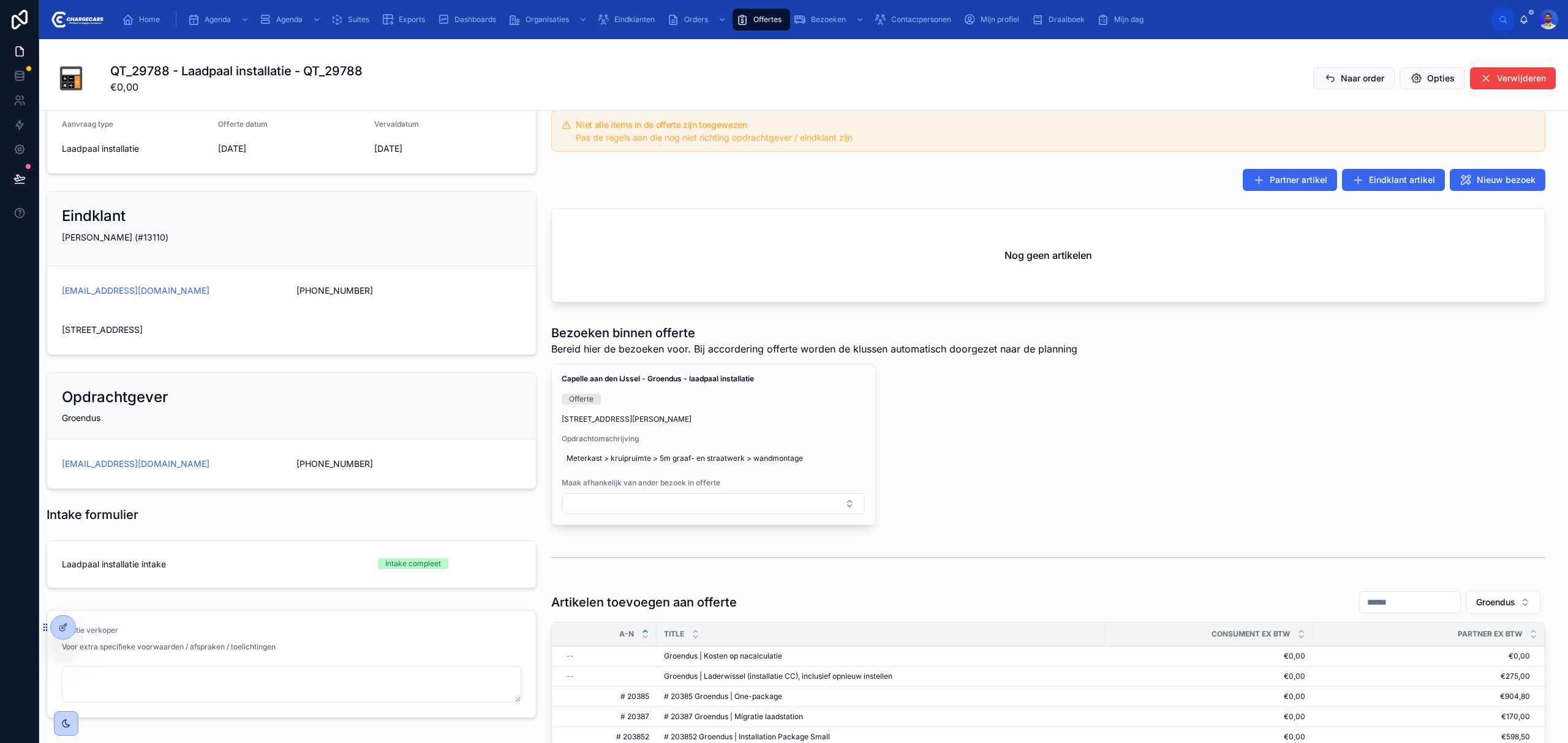
scroll to position [408, 0]
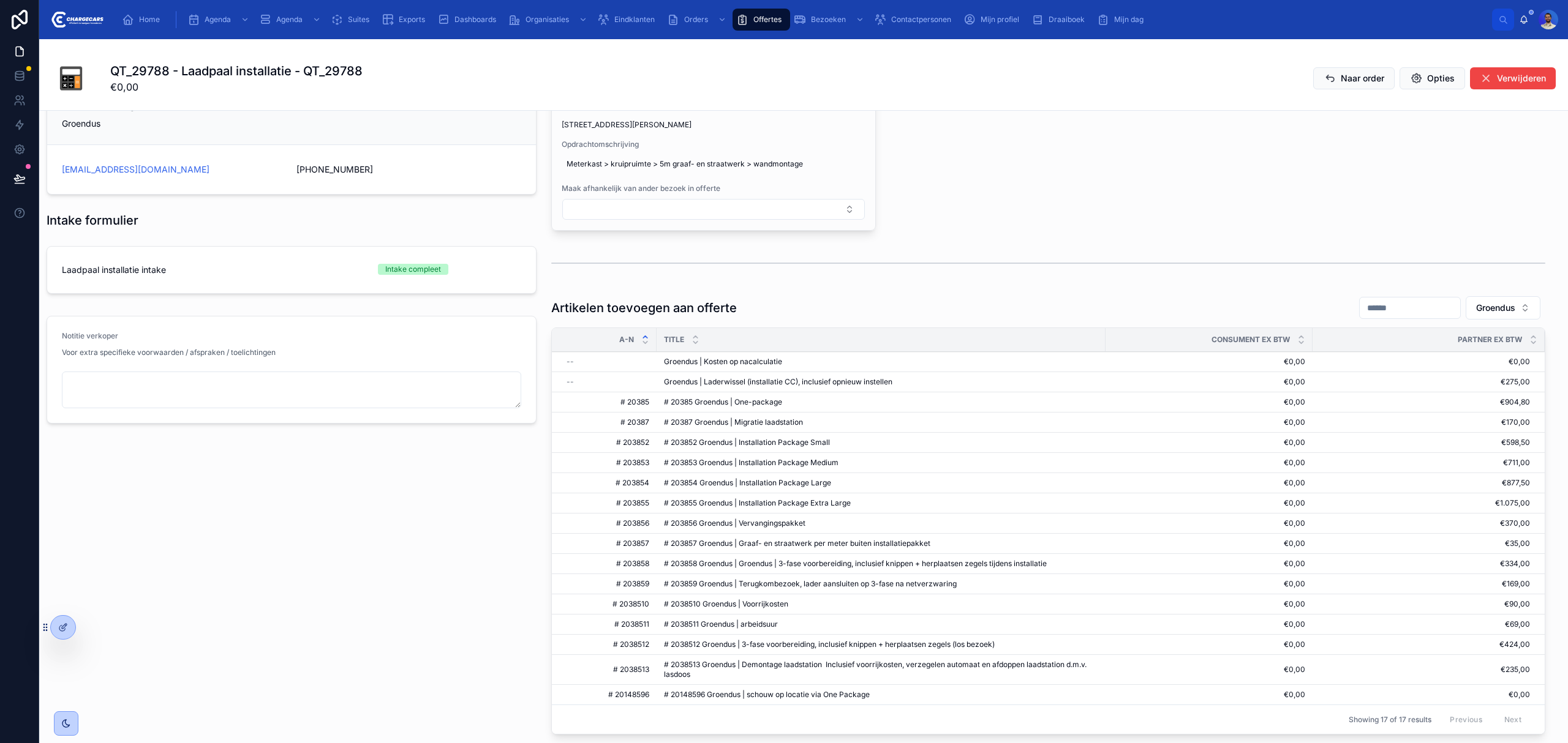
click at [0, 0] on span "Toevoegen aan deze offerte" at bounding box center [0, 0] width 0 height 0
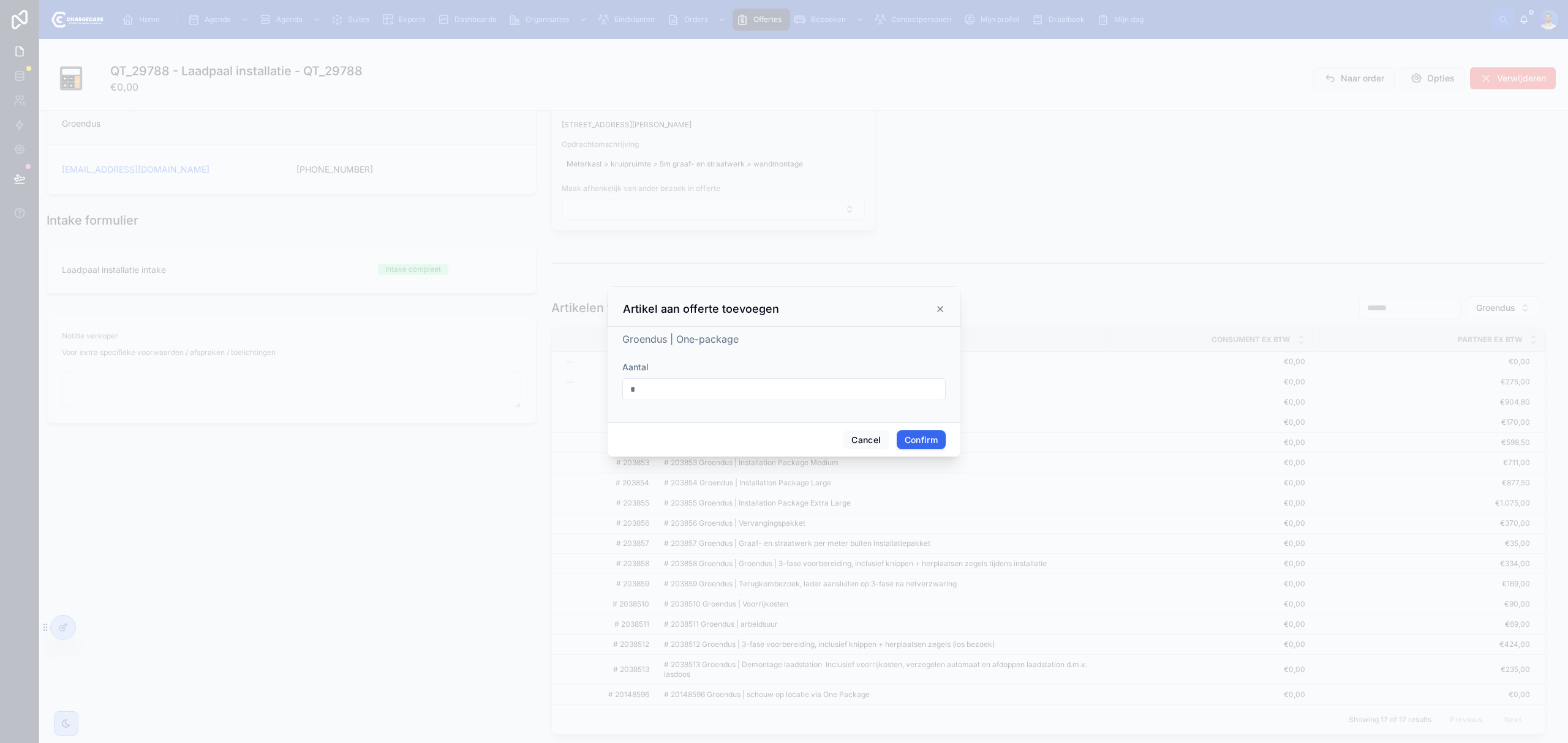
click at [920, 432] on button "Confirm" at bounding box center [921, 440] width 49 height 19
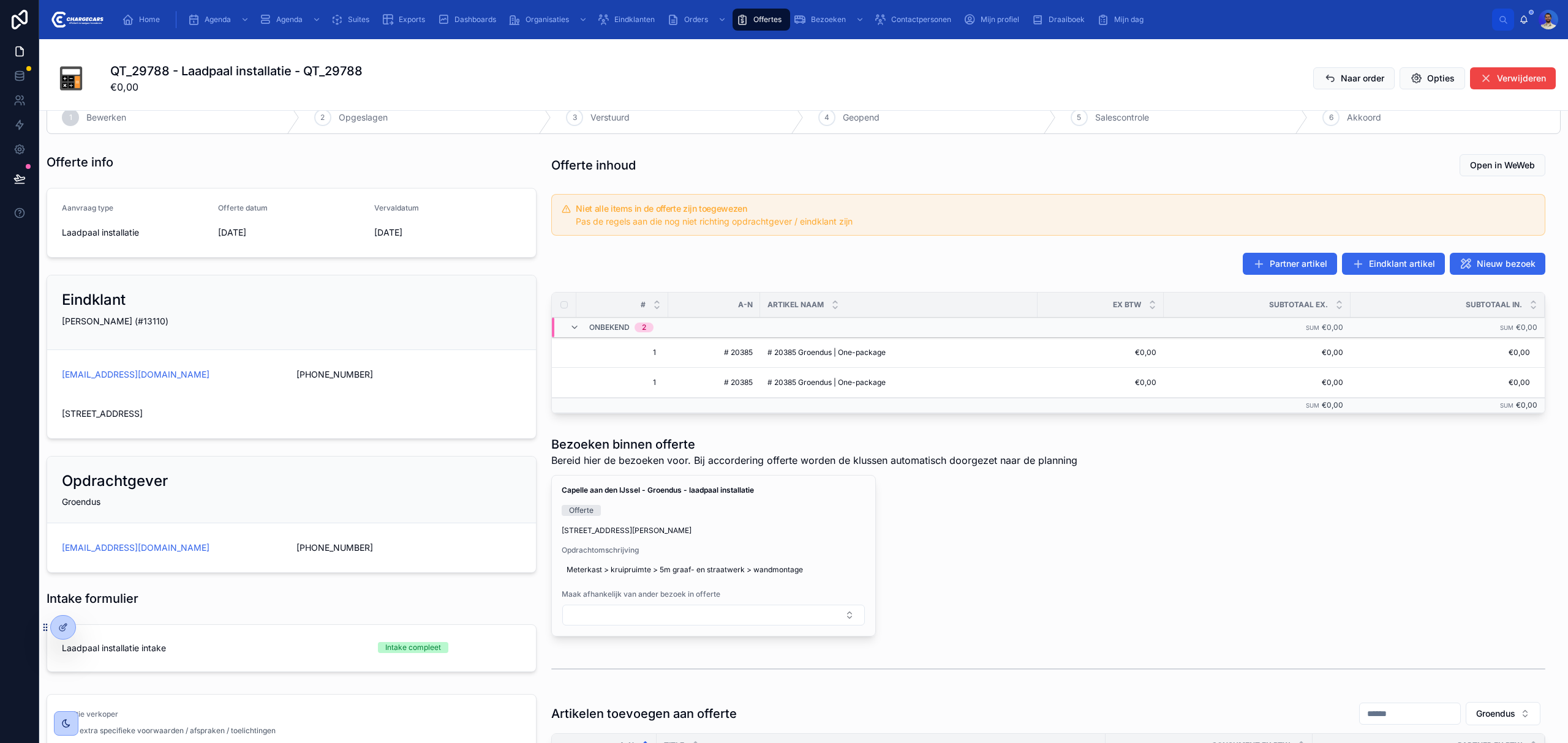
scroll to position [0, 0]
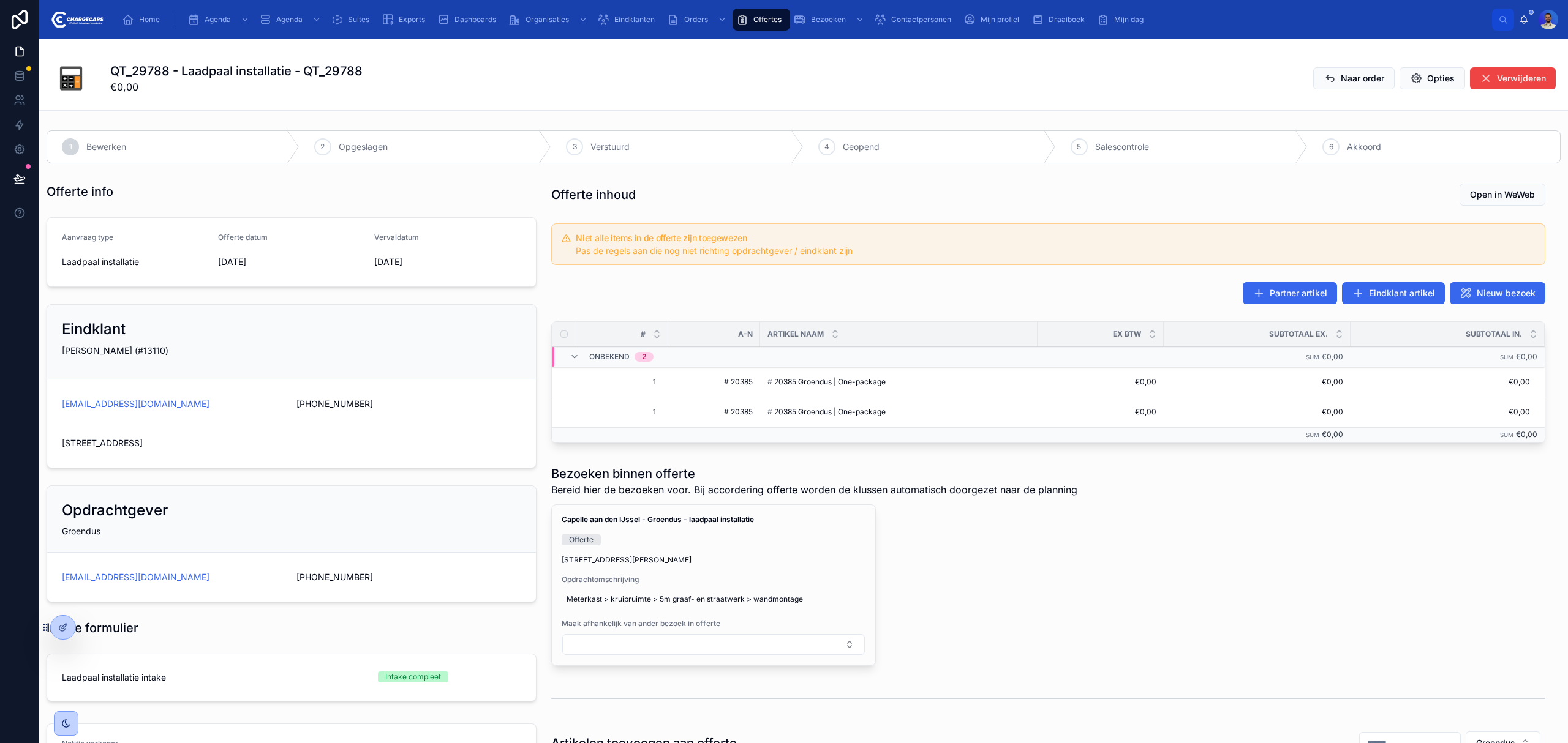
click at [0, 0] on button at bounding box center [0, 0] width 0 height 0
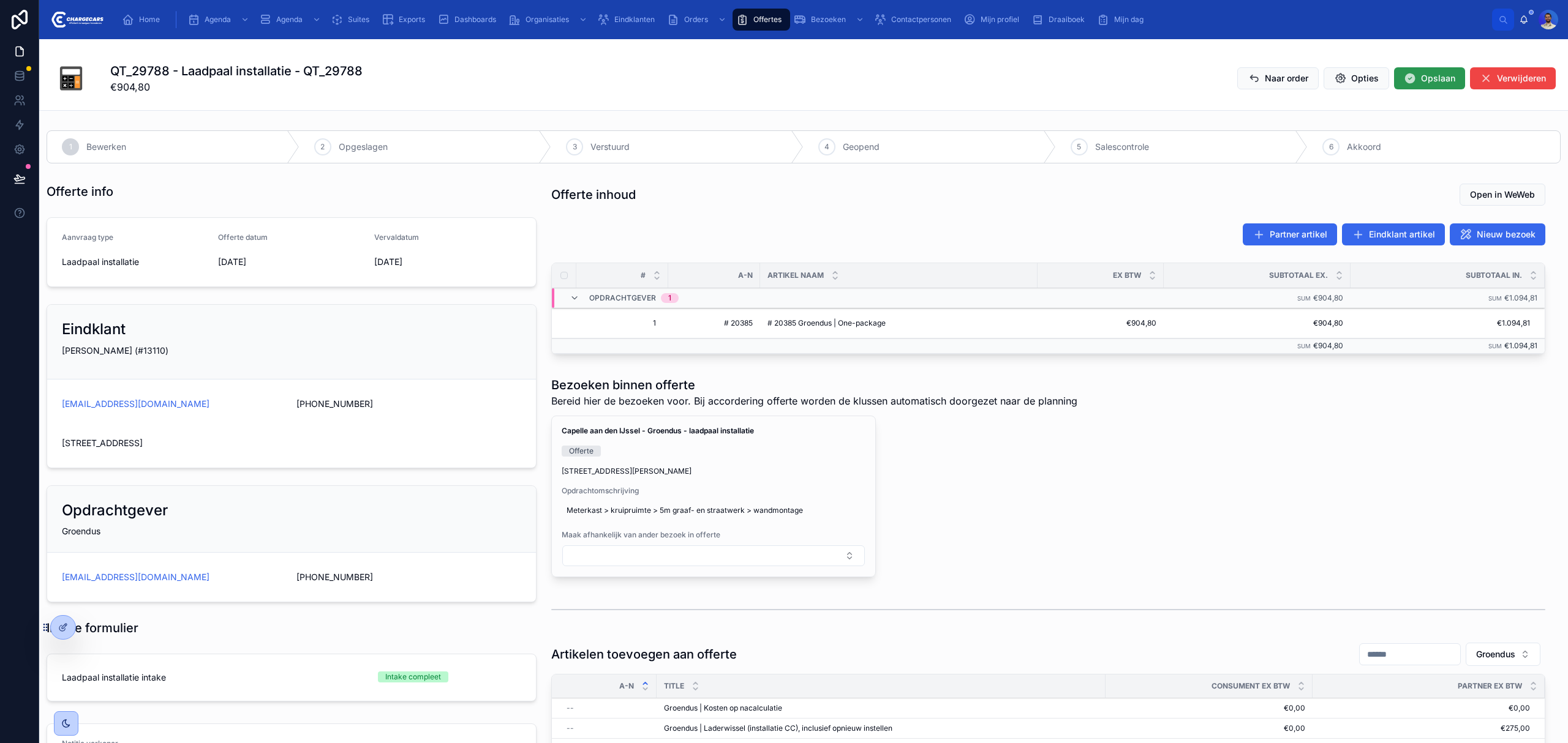
click at [1421, 81] on span "Opslaan" at bounding box center [1438, 78] width 34 height 12
click at [1412, 71] on button "Opslaan" at bounding box center [1429, 78] width 71 height 22
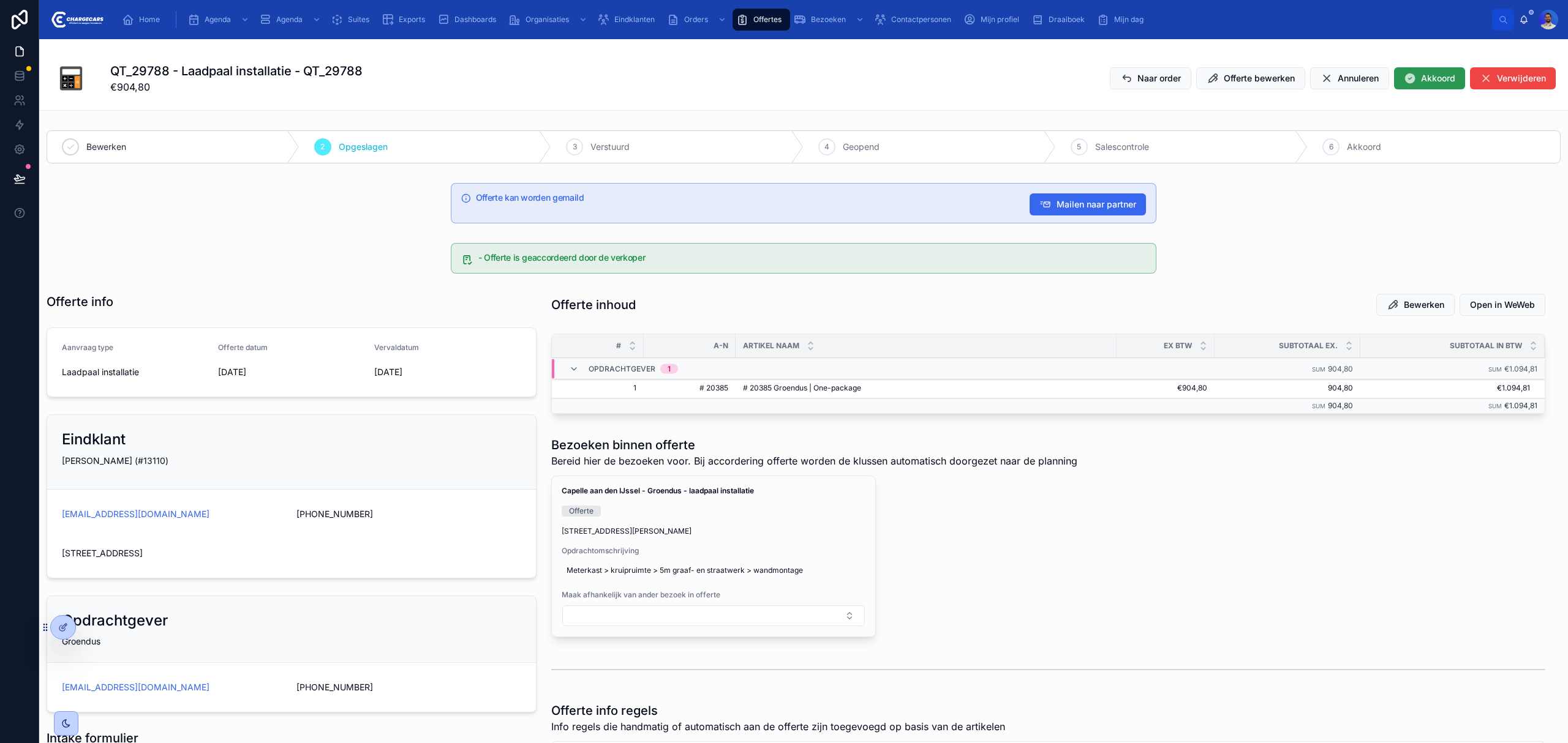
click at [1421, 76] on span "Akkoord" at bounding box center [1438, 78] width 34 height 12
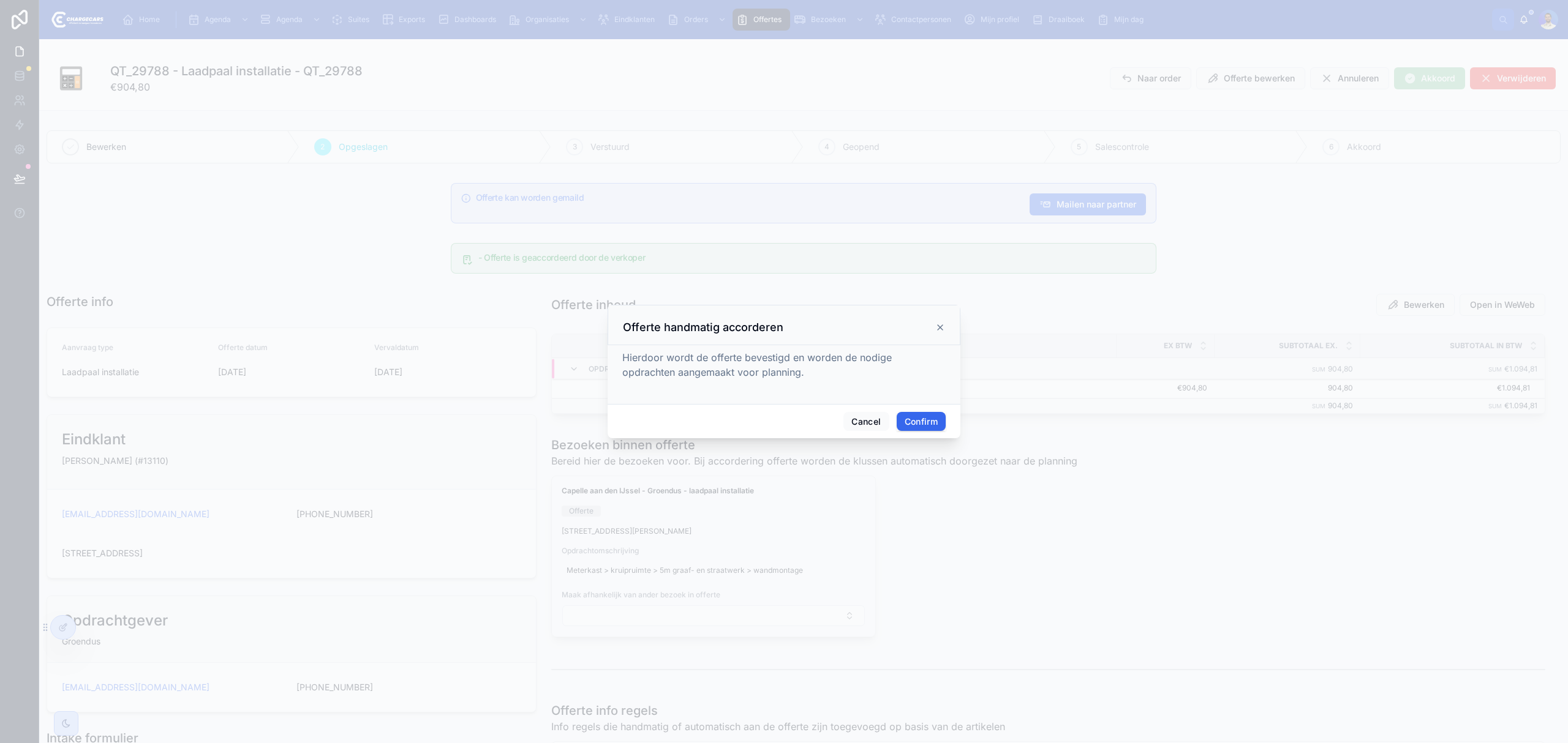
click at [983, 390] on div at bounding box center [784, 371] width 1568 height 743
click at [934, 422] on button "Confirm" at bounding box center [921, 422] width 49 height 19
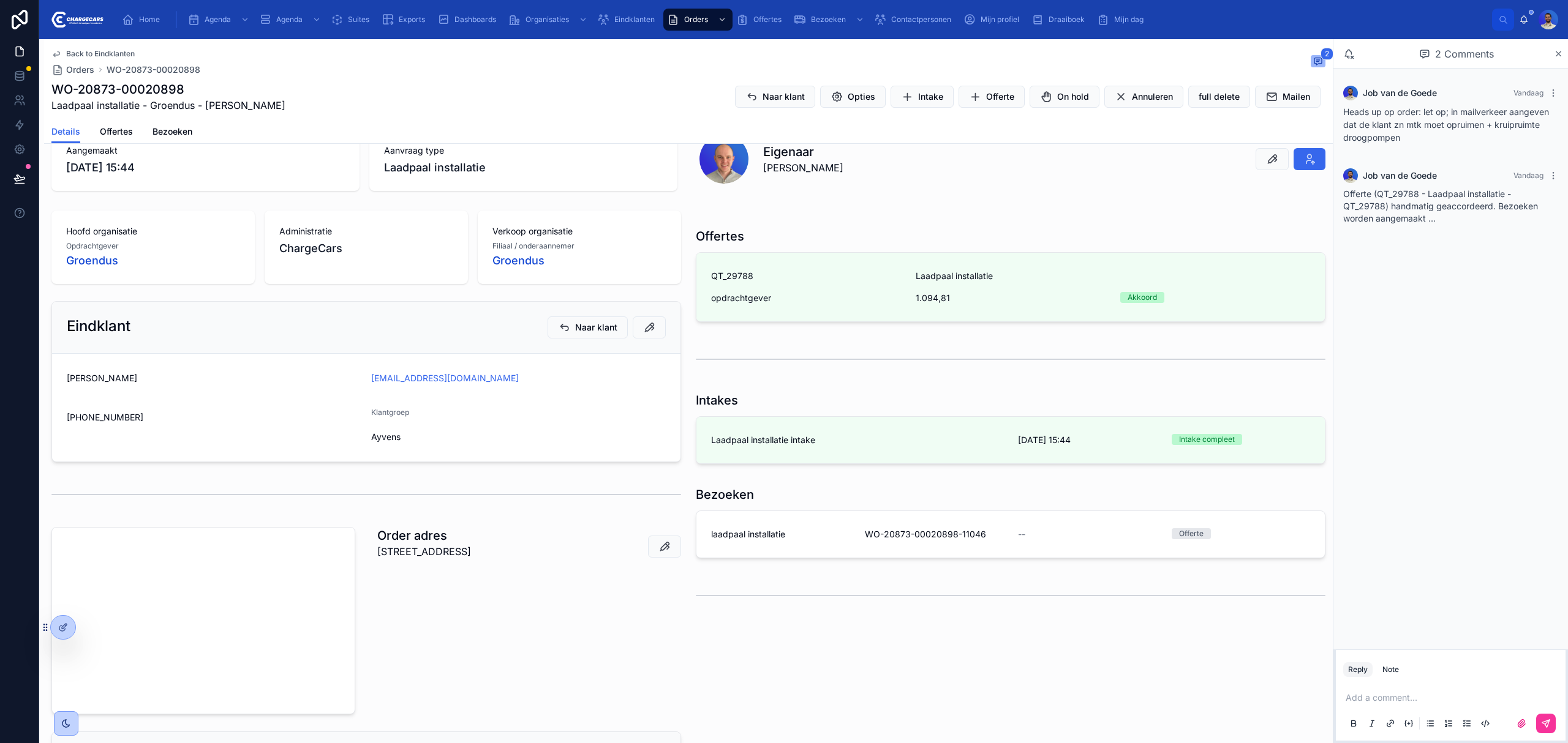
scroll to position [163, 0]
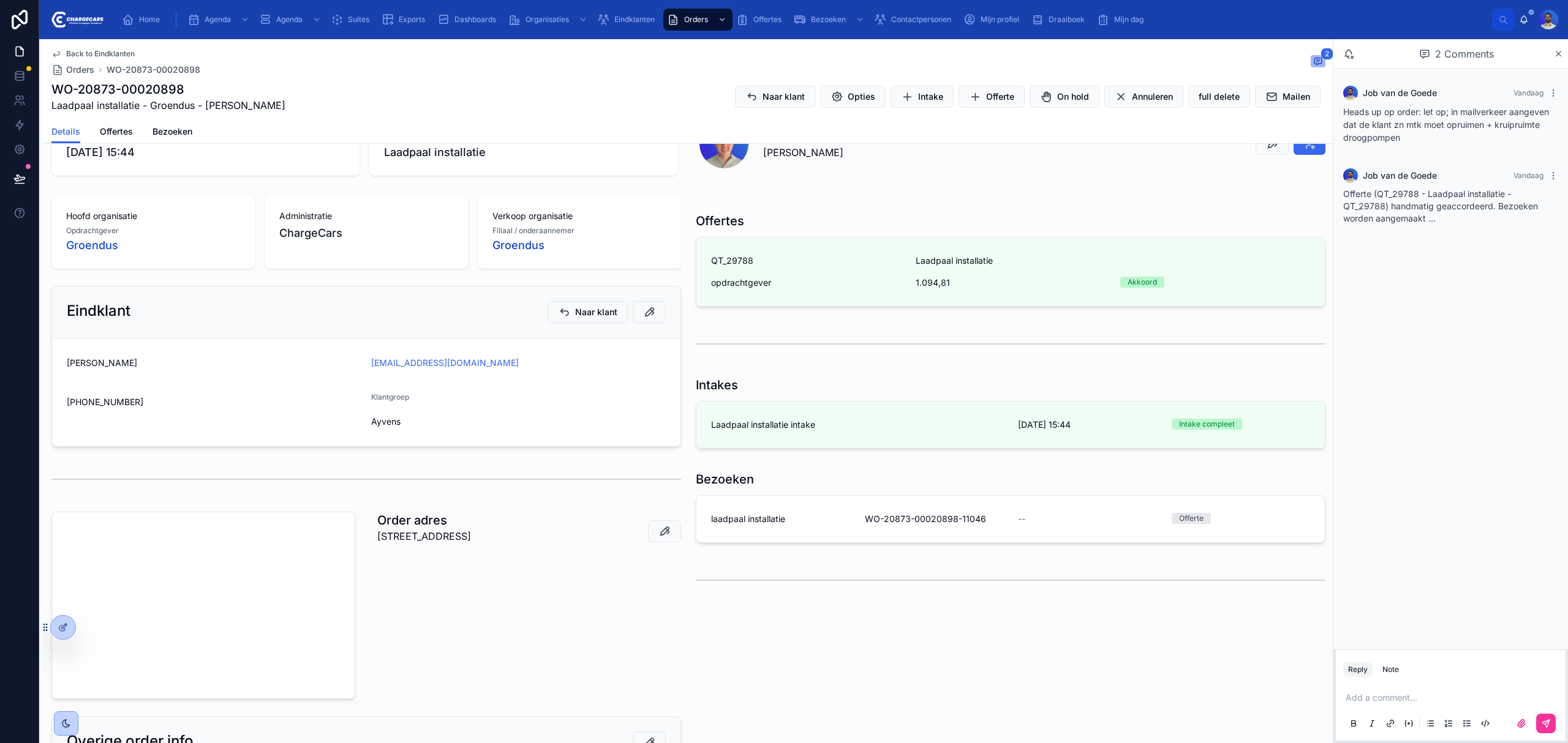
click at [856, 530] on link "laadpaal installatie WO-20873-00020898-11046 -- Offerte" at bounding box center [1011, 519] width 629 height 46
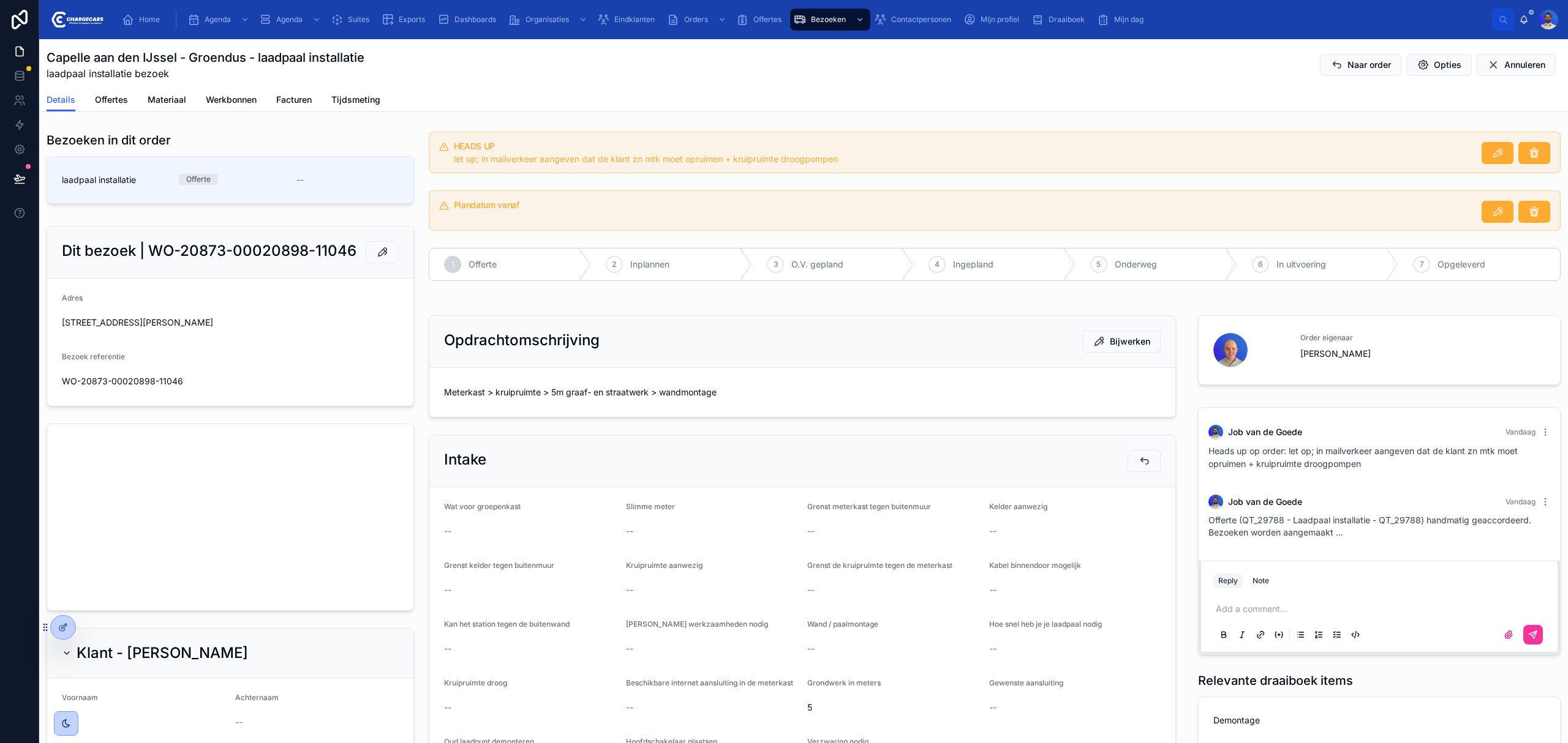
click at [574, 392] on span "Meterkast > kruipruimte > 5m graaf- en straatwerk > wandmontage" at bounding box center [803, 392] width 717 height 12
click at [525, 402] on div "Meterkast > kruipruimte > 5m graaf- en straatwerk > wandmontage" at bounding box center [803, 392] width 717 height 19
click at [517, 386] on div "Meterkast > kruipruimte > 5m graaf- en straatwerk > wandmontage" at bounding box center [803, 392] width 717 height 19
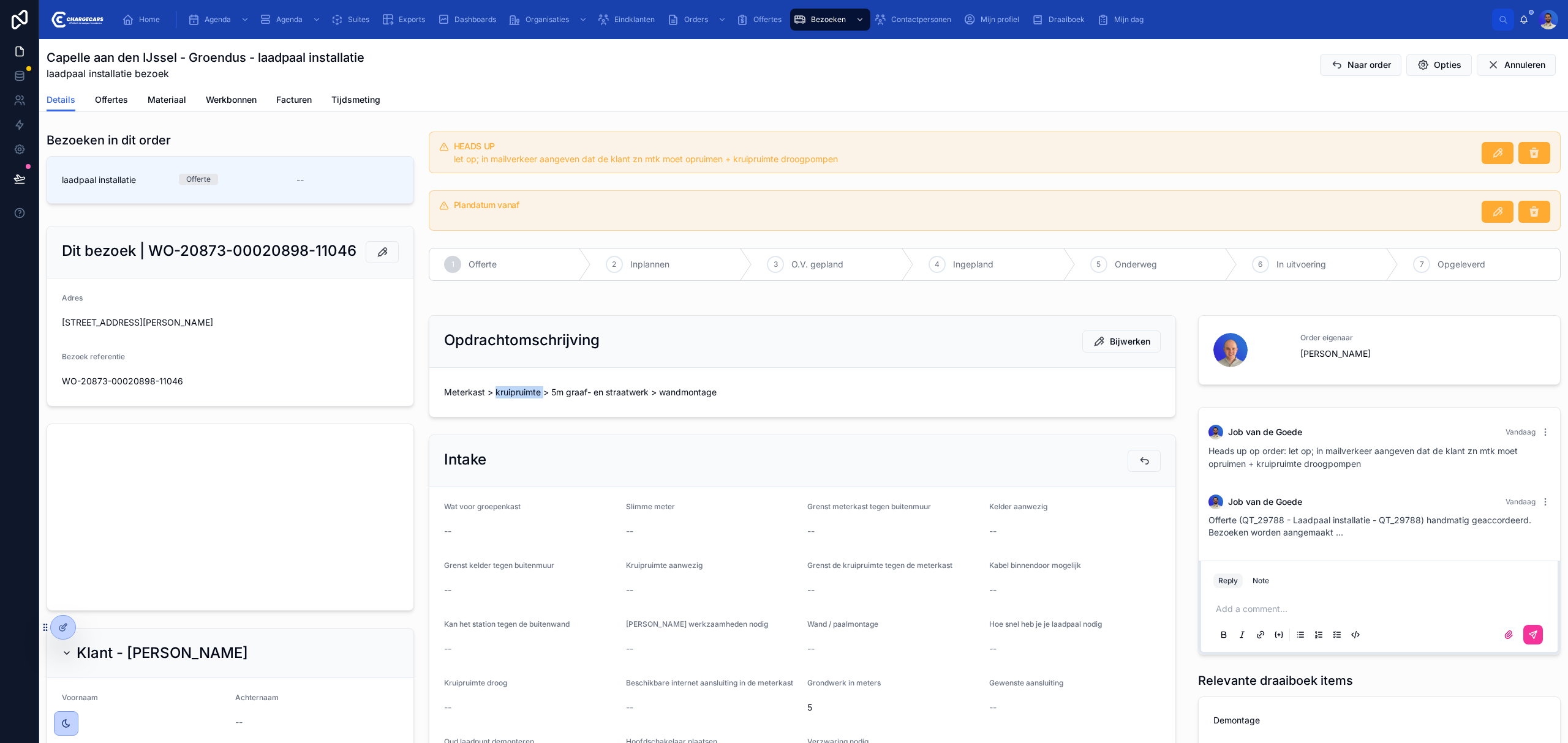
click at [517, 386] on div "Meterkast > kruipruimte > 5m graaf- en straatwerk > wandmontage" at bounding box center [803, 392] width 717 height 19
click at [517, 390] on span "Meterkast > kruipruimte > 5m graaf- en straatwerk > wandmontage" at bounding box center [803, 392] width 717 height 12
click at [473, 393] on span "Meterkast > kruipruimte > 5m graaf- en straatwerk > wandmontage" at bounding box center [803, 392] width 717 height 12
click at [473, 392] on span "Meterkast > kruipruimte > 5m graaf- en straatwerk > wandmontage" at bounding box center [803, 392] width 717 height 12
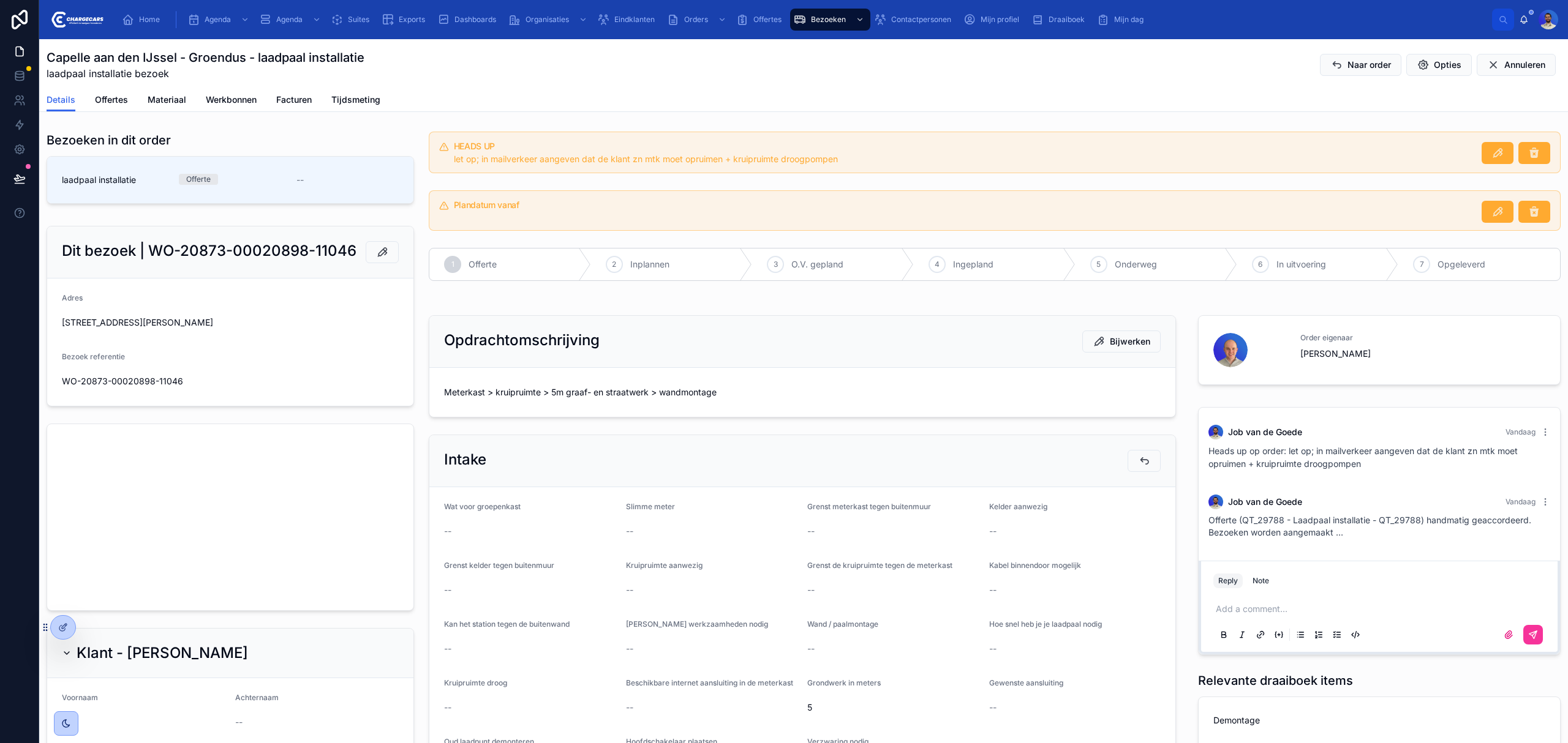
click at [516, 395] on span "Meterkast > kruipruimte > 5m graaf- en straatwerk > wandmontage" at bounding box center [803, 392] width 717 height 12
click at [454, 392] on span "Meterkast > kruipruimte > 5m graaf- en straatwerk > wandmontage" at bounding box center [803, 392] width 717 height 12
click at [517, 394] on span "Meterkast > kruipruimte > 5m graaf- en straatwerk > wandmontage" at bounding box center [803, 392] width 717 height 12
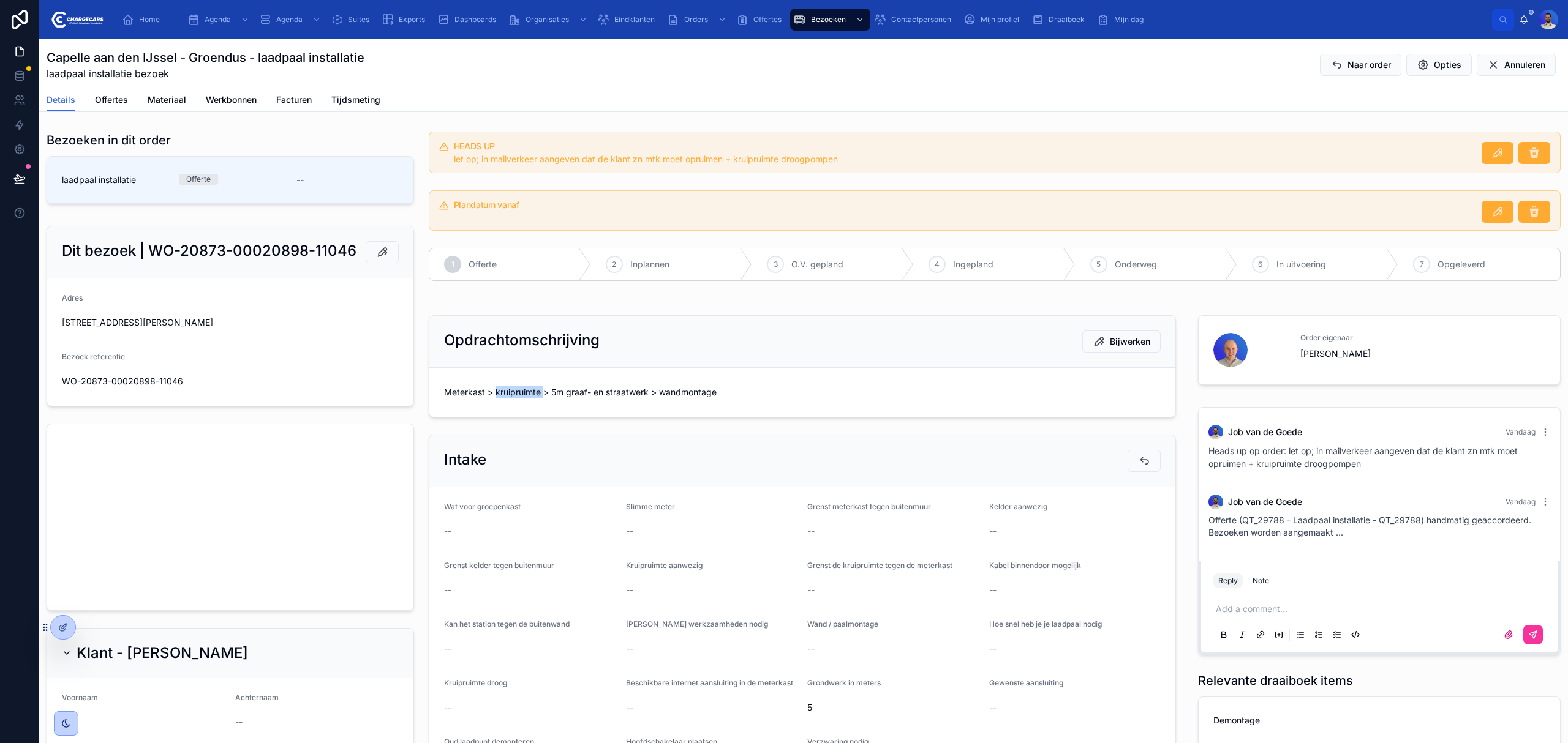
click at [517, 394] on span "Meterkast > kruipruimte > 5m graaf- en straatwerk > wandmontage" at bounding box center [803, 392] width 717 height 12
drag, startPoint x: 506, startPoint y: 369, endPoint x: 504, endPoint y: 382, distance: 13.2
click at [507, 374] on form "Meterkast > kruipruimte > 5m graaf- en straatwerk > wandmontage" at bounding box center [802, 392] width 746 height 49
click at [504, 382] on form "Meterkast > kruipruimte > 5m graaf- en straatwerk > wandmontage" at bounding box center [802, 392] width 746 height 49
click at [508, 393] on span "Meterkast > kruipruimte > 5m graaf- en straatwerk > wandmontage" at bounding box center [803, 392] width 717 height 12
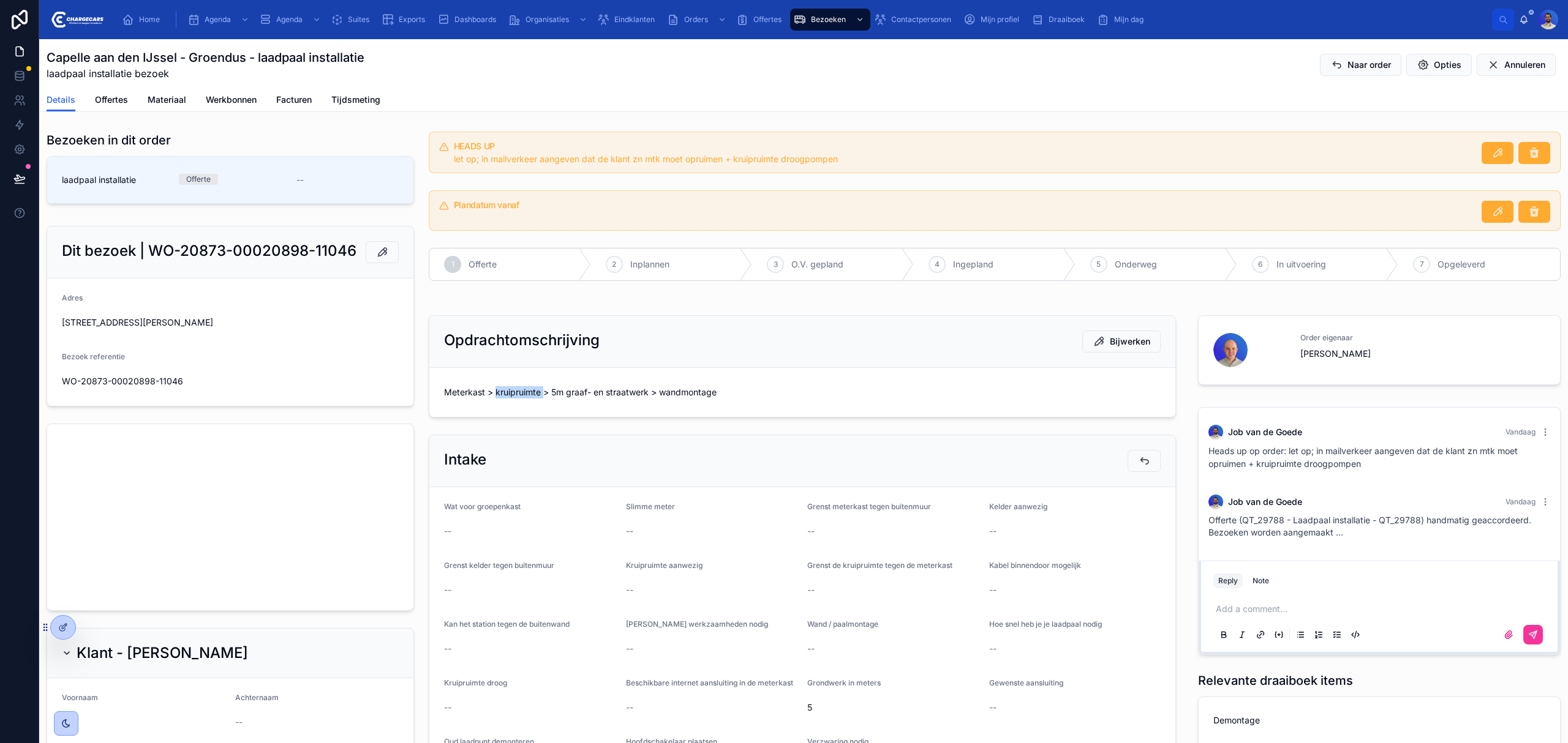
click at [508, 393] on span "Meterkast > kruipruimte > 5m graaf- en straatwerk > wandmontage" at bounding box center [803, 392] width 717 height 12
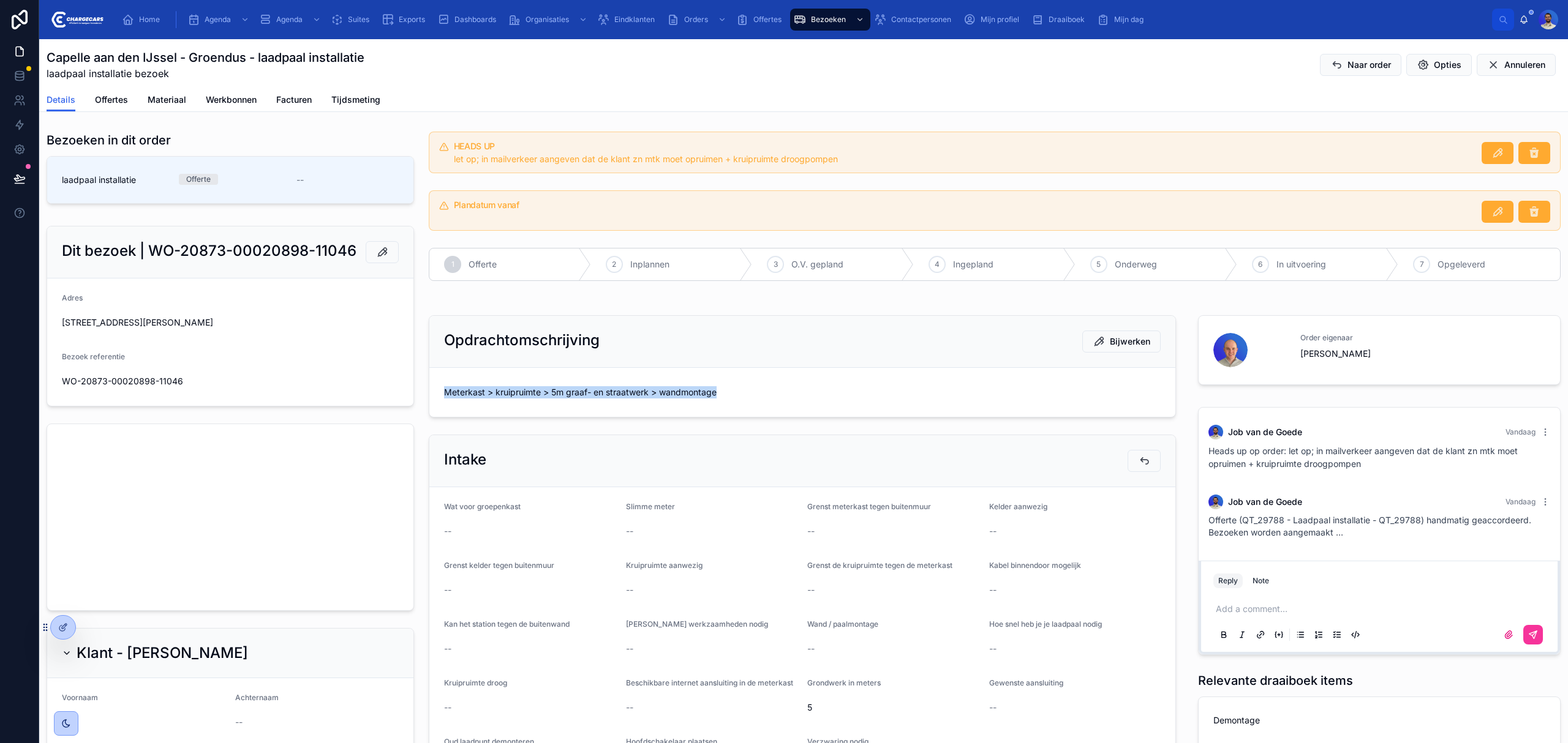
click at [508, 393] on span "Meterkast > kruipruimte > 5m graaf- en straatwerk > wandmontage" at bounding box center [803, 392] width 717 height 12
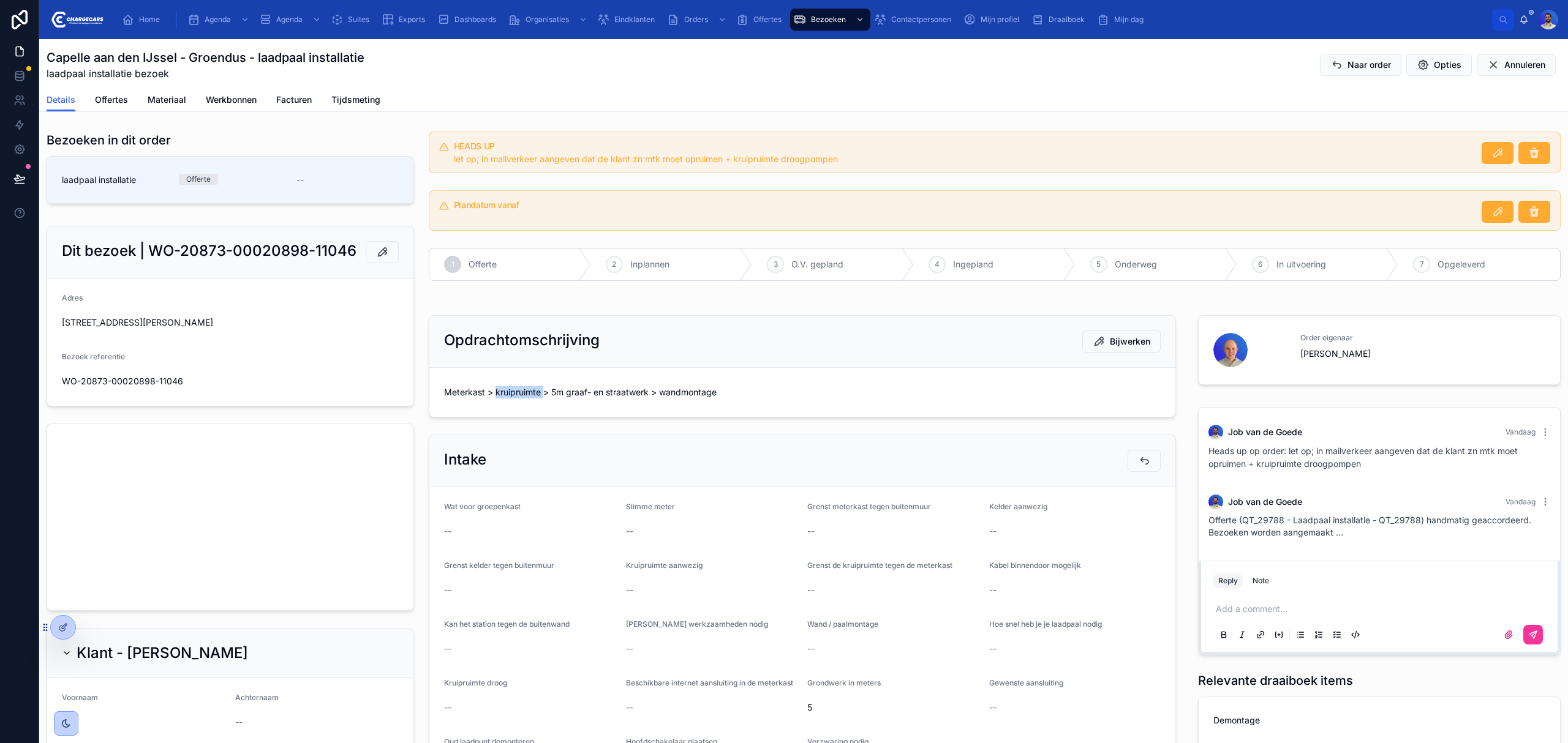
click at [508, 393] on span "Meterkast > kruipruimte > 5m graaf- en straatwerk > wandmontage" at bounding box center [803, 392] width 717 height 12
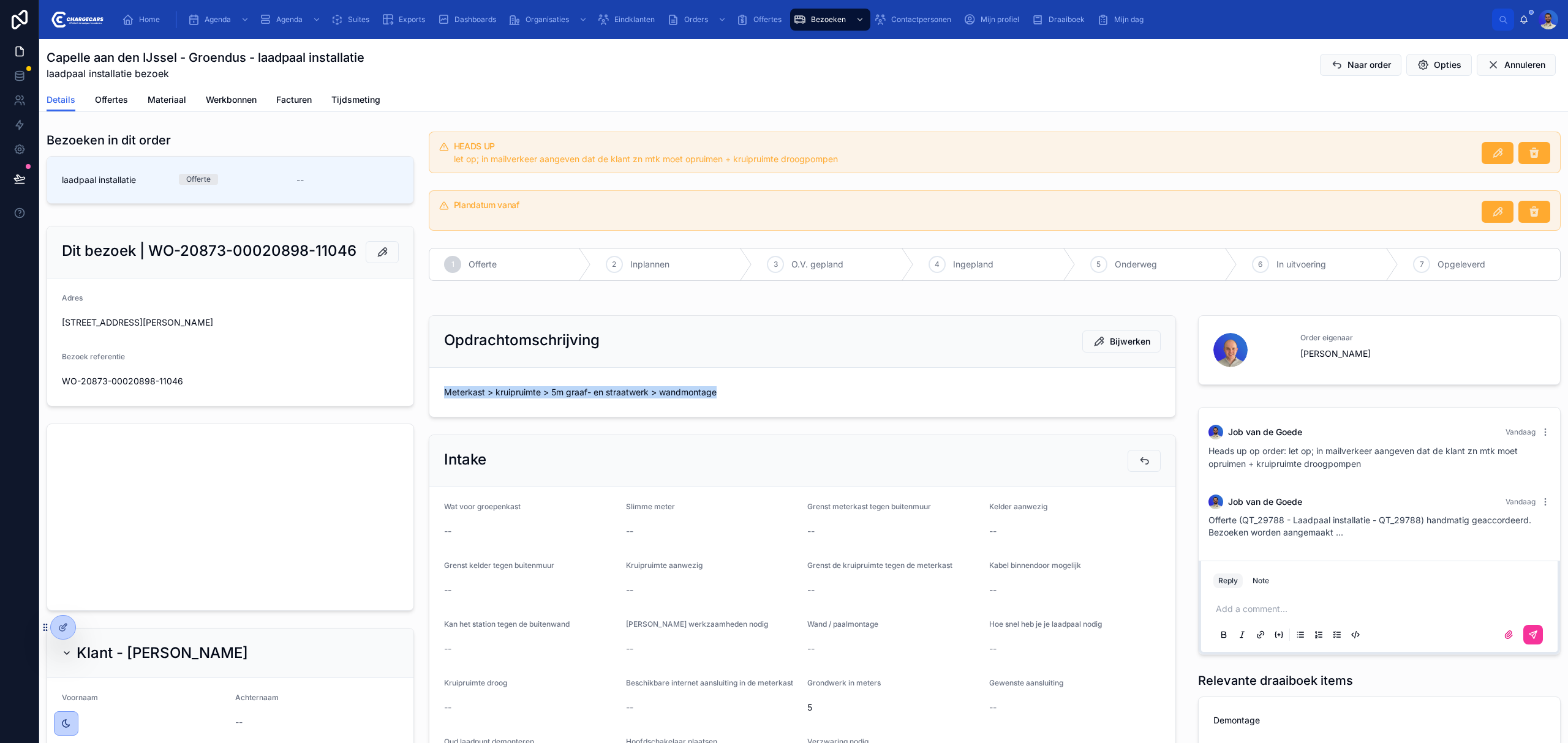
click at [508, 393] on span "Meterkast > kruipruimte > 5m graaf- en straatwerk > wandmontage" at bounding box center [803, 392] width 717 height 12
click at [634, 393] on span "Meterkast > kruipruimte > 5m graaf- en straatwerk > wandmontage" at bounding box center [803, 392] width 717 height 12
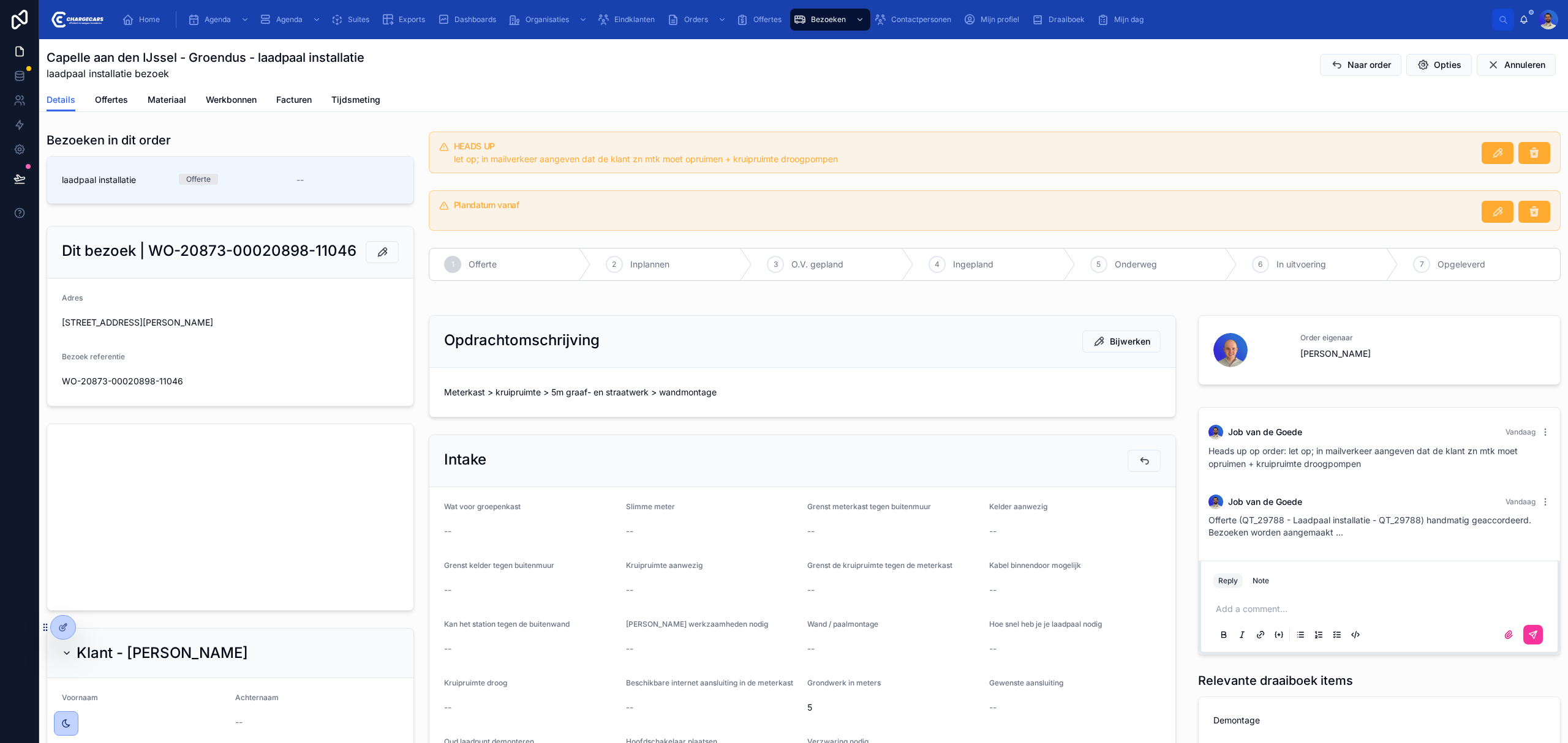
click at [523, 388] on span "Meterkast > kruipruimte > 5m graaf- en straatwerk > wandmontage" at bounding box center [803, 392] width 717 height 12
click at [699, 398] on span "Meterkast > kruipruimte > 5m graaf- en straatwerk > wandmontage" at bounding box center [803, 392] width 717 height 12
click at [534, 401] on div "Meterkast > kruipruimte > 5m graaf- en straatwerk > wandmontage" at bounding box center [803, 392] width 717 height 19
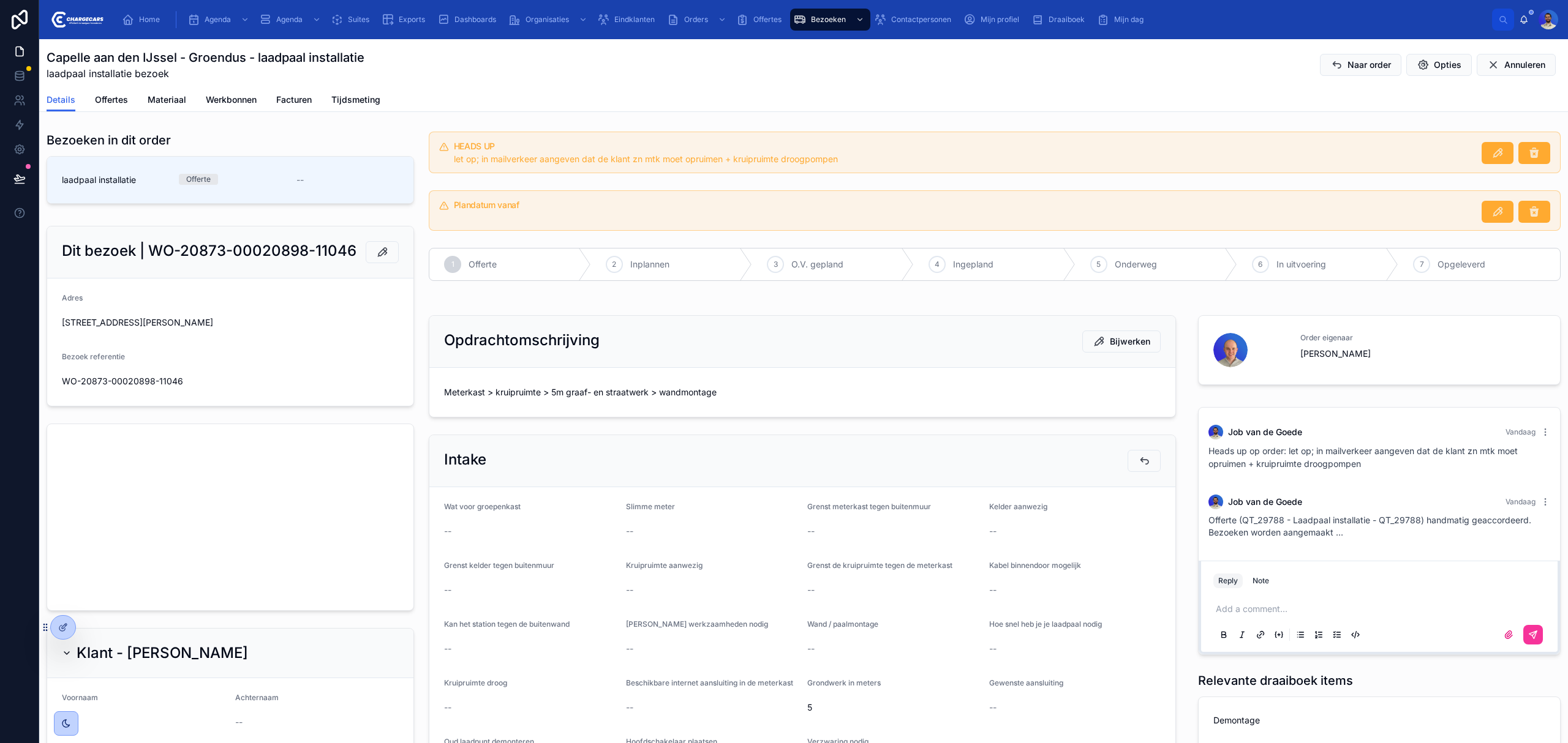
drag, startPoint x: 521, startPoint y: 407, endPoint x: 527, endPoint y: 387, distance: 20.9
click at [527, 387] on form "Meterkast > kruipruimte > 5m graaf- en straatwerk > wandmontage" at bounding box center [802, 392] width 746 height 49
click at [525, 390] on span "Meterkast > kruipruimte > 5m graaf- en straatwerk > wandmontage" at bounding box center [803, 392] width 717 height 12
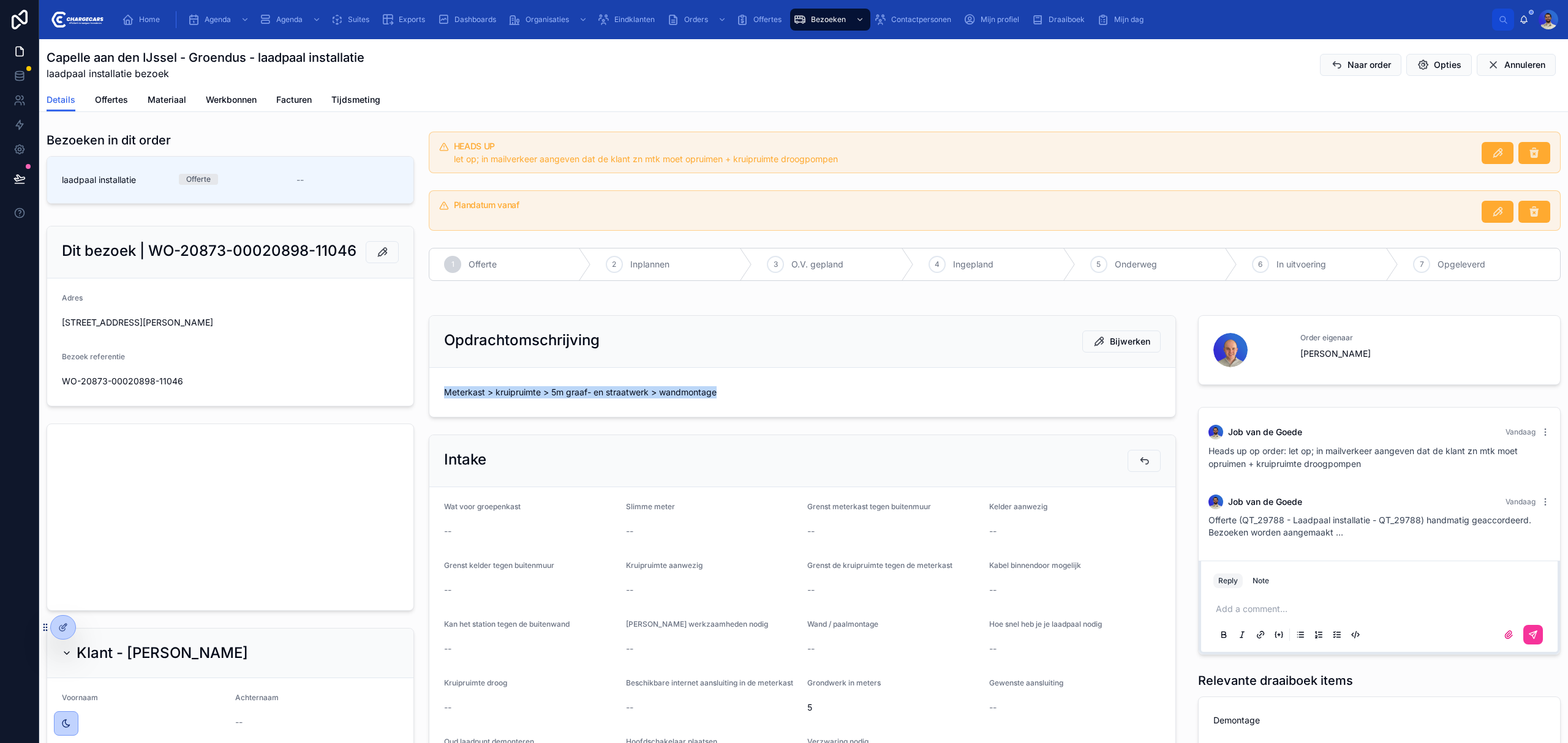
click at [723, 398] on span "Meterkast > kruipruimte > 5m graaf- en straatwerk > wandmontage" at bounding box center [803, 392] width 717 height 12
click at [484, 390] on span "Meterkast > kruipruimte > 5m graaf- en straatwerk > wandmontage" at bounding box center [803, 392] width 717 height 12
click at [543, 393] on span "Meterkast > kruipruimte > 5m graaf- en straatwerk > wandmontage" at bounding box center [803, 392] width 717 height 12
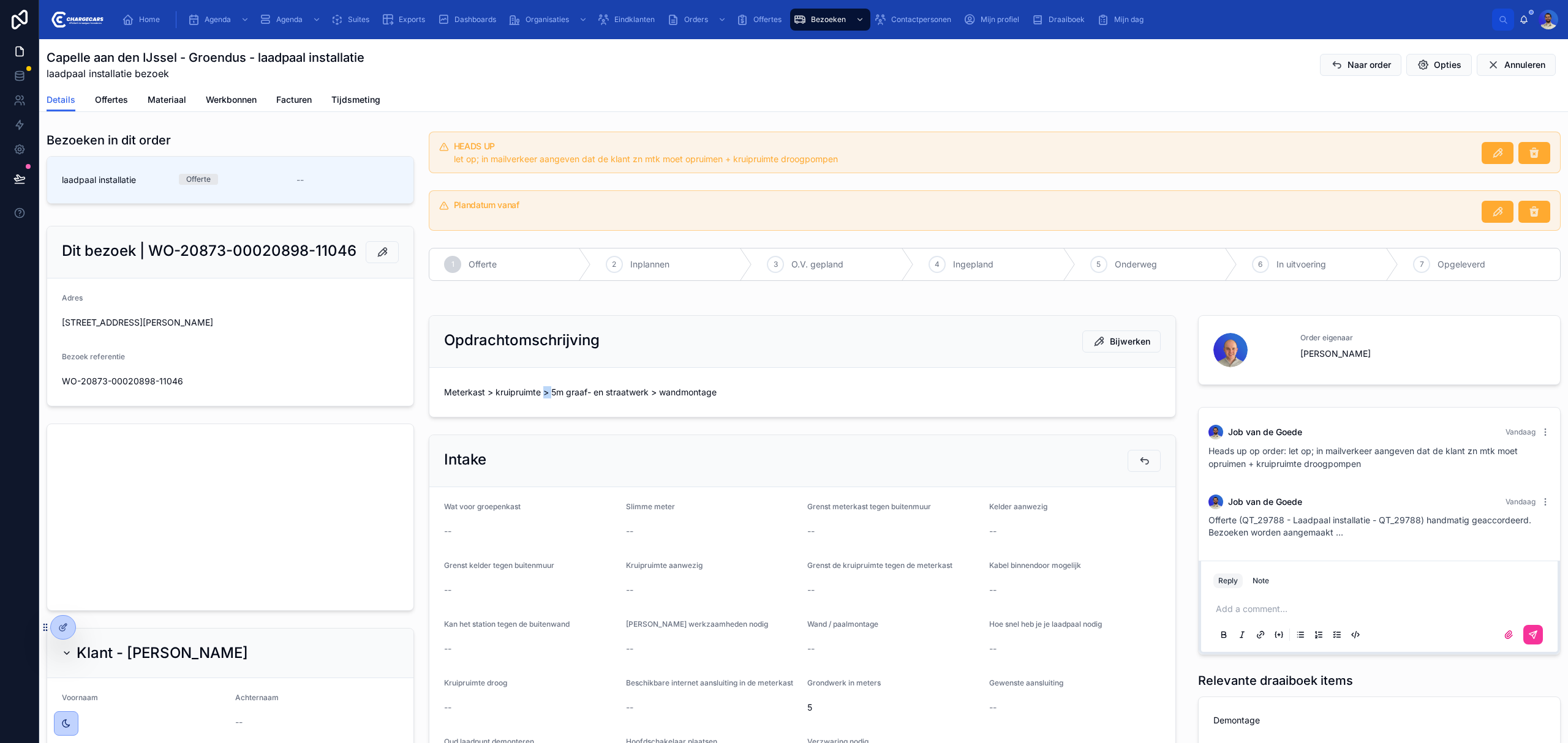
click at [543, 393] on span "Meterkast > kruipruimte > 5m graaf- en straatwerk > wandmontage" at bounding box center [803, 392] width 717 height 12
click at [652, 393] on span "Meterkast > kruipruimte > 5m graaf- en straatwerk > wandmontage" at bounding box center [803, 392] width 717 height 12
click at [486, 387] on span "Meterkast > kruipruimte > 5m graaf- en straatwerk > wandmontage" at bounding box center [803, 392] width 717 height 12
click at [486, 401] on div "Meterkast > kruipruimte > 5m graaf- en straatwerk > wandmontage" at bounding box center [803, 392] width 717 height 19
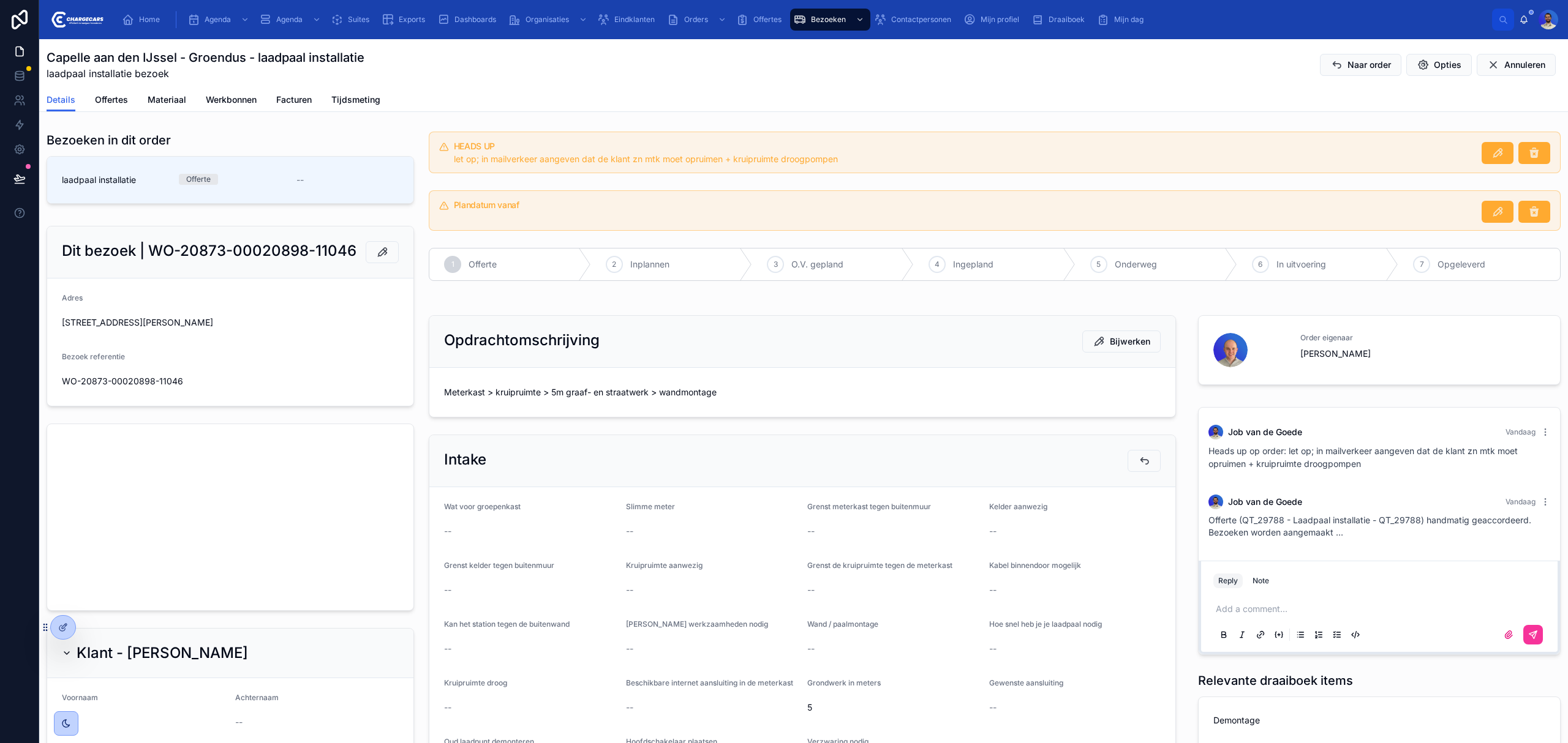
click at [488, 394] on span "Meterkast > kruipruimte > 5m graaf- en straatwerk > wandmontage" at bounding box center [803, 392] width 717 height 12
click at [486, 397] on span "Meterkast > kruipruimte > 5m graaf- en straatwerk > wandmontage" at bounding box center [803, 392] width 717 height 12
drag, startPoint x: 636, startPoint y: 285, endPoint x: 689, endPoint y: 293, distance: 53.6
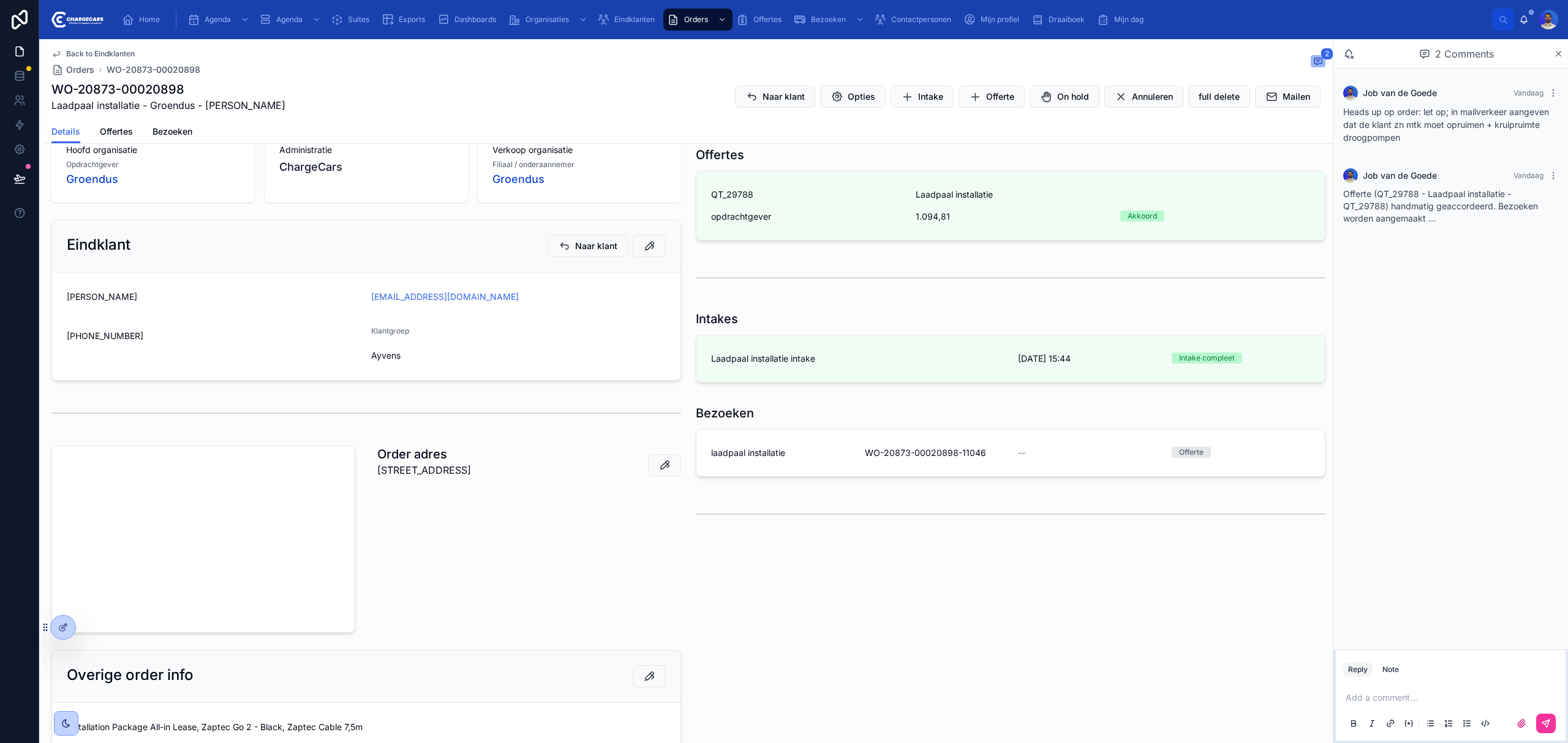
scroll to position [245, 0]
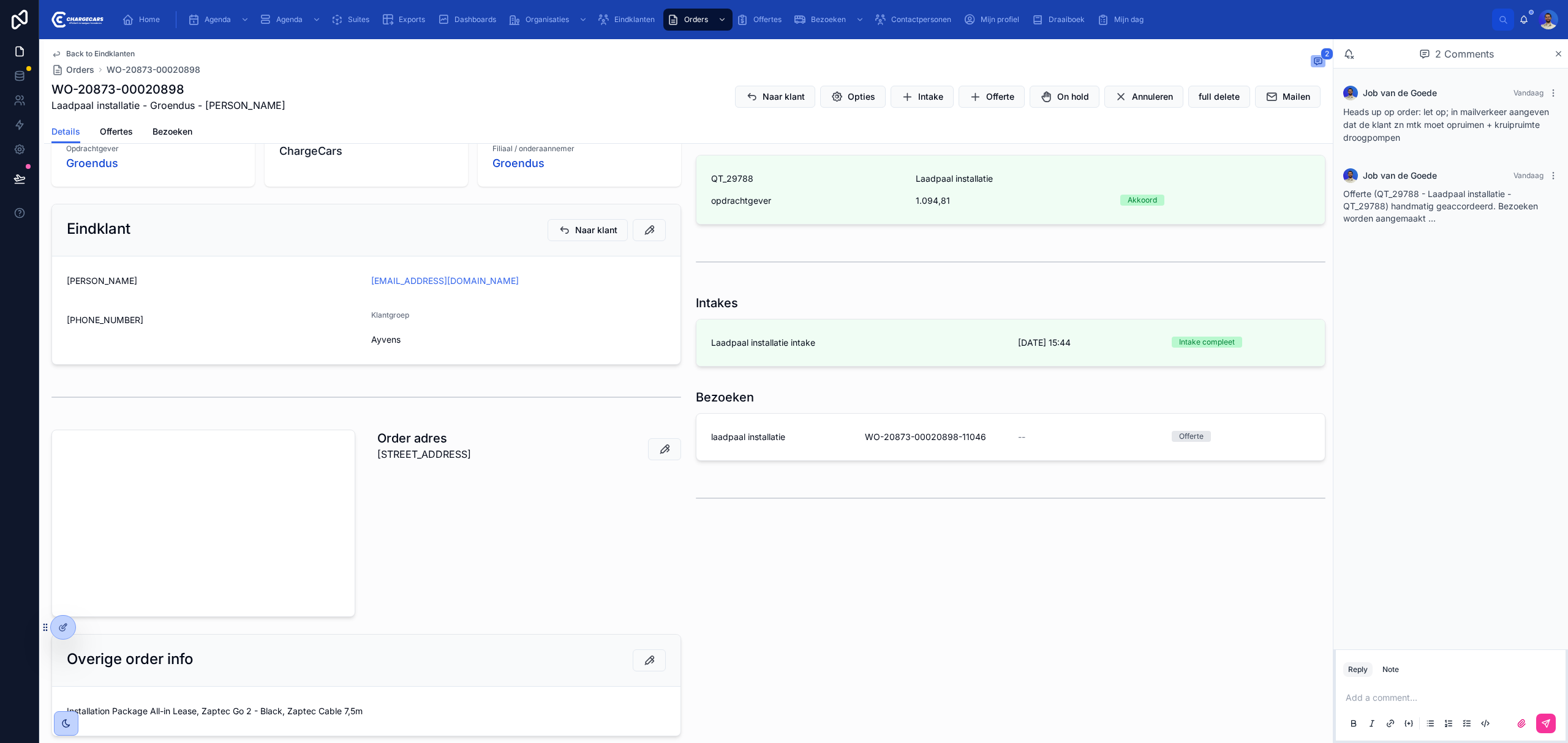
click at [864, 452] on link "laadpaal installatie WO-20873-00020898-11046 -- Offerte" at bounding box center [1011, 437] width 629 height 46
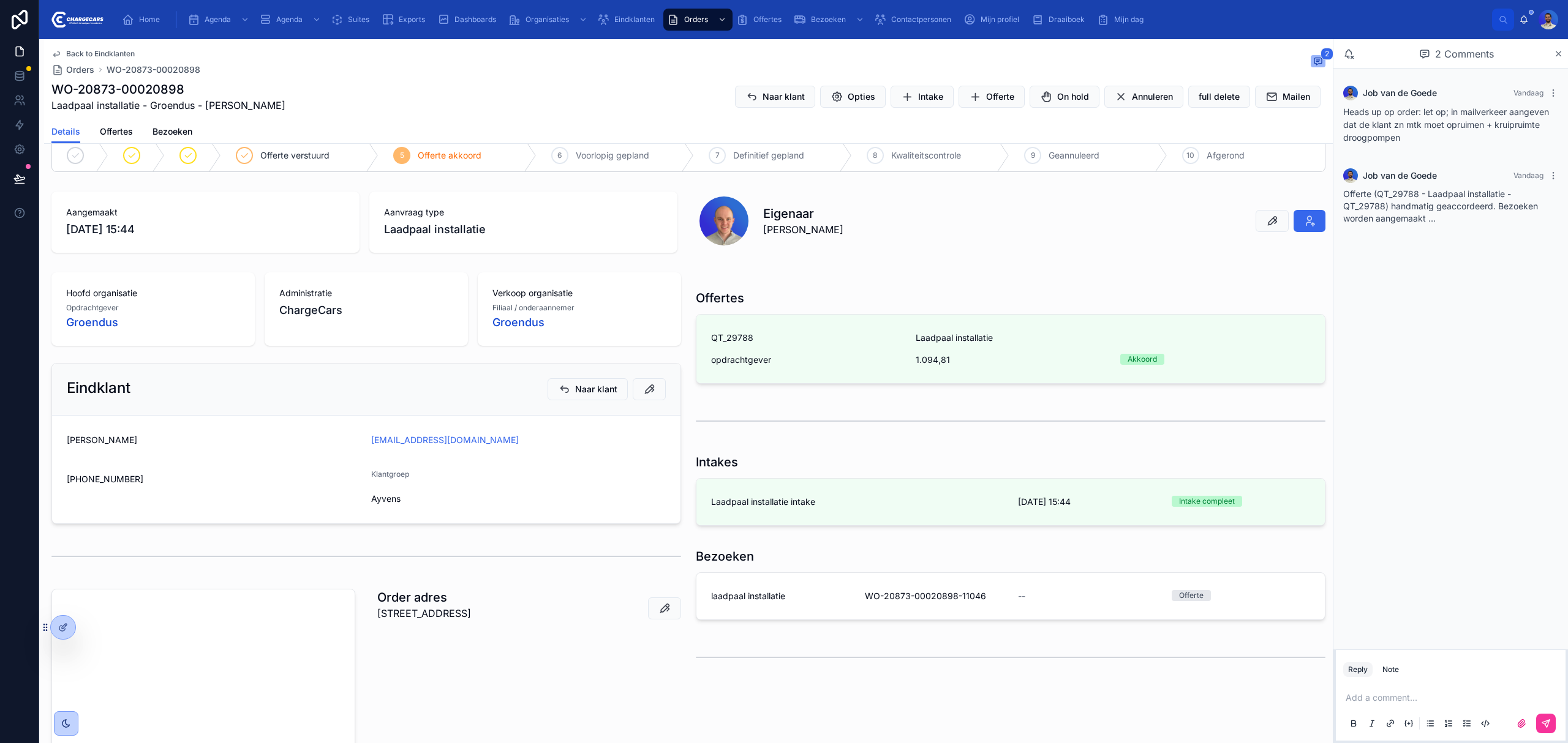
scroll to position [163, 0]
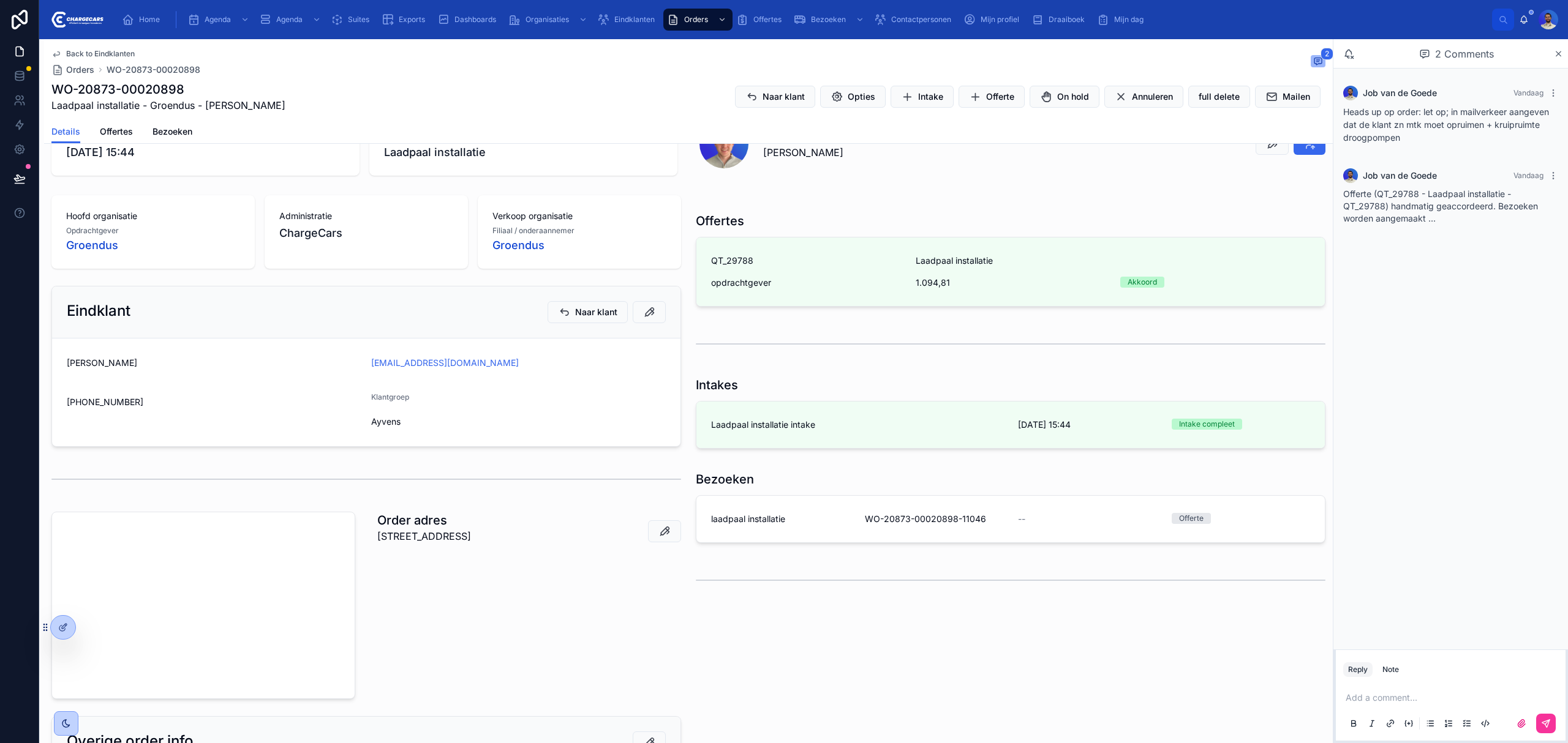
click at [795, 519] on div "laadpaal installatie" at bounding box center [780, 519] width 139 height 12
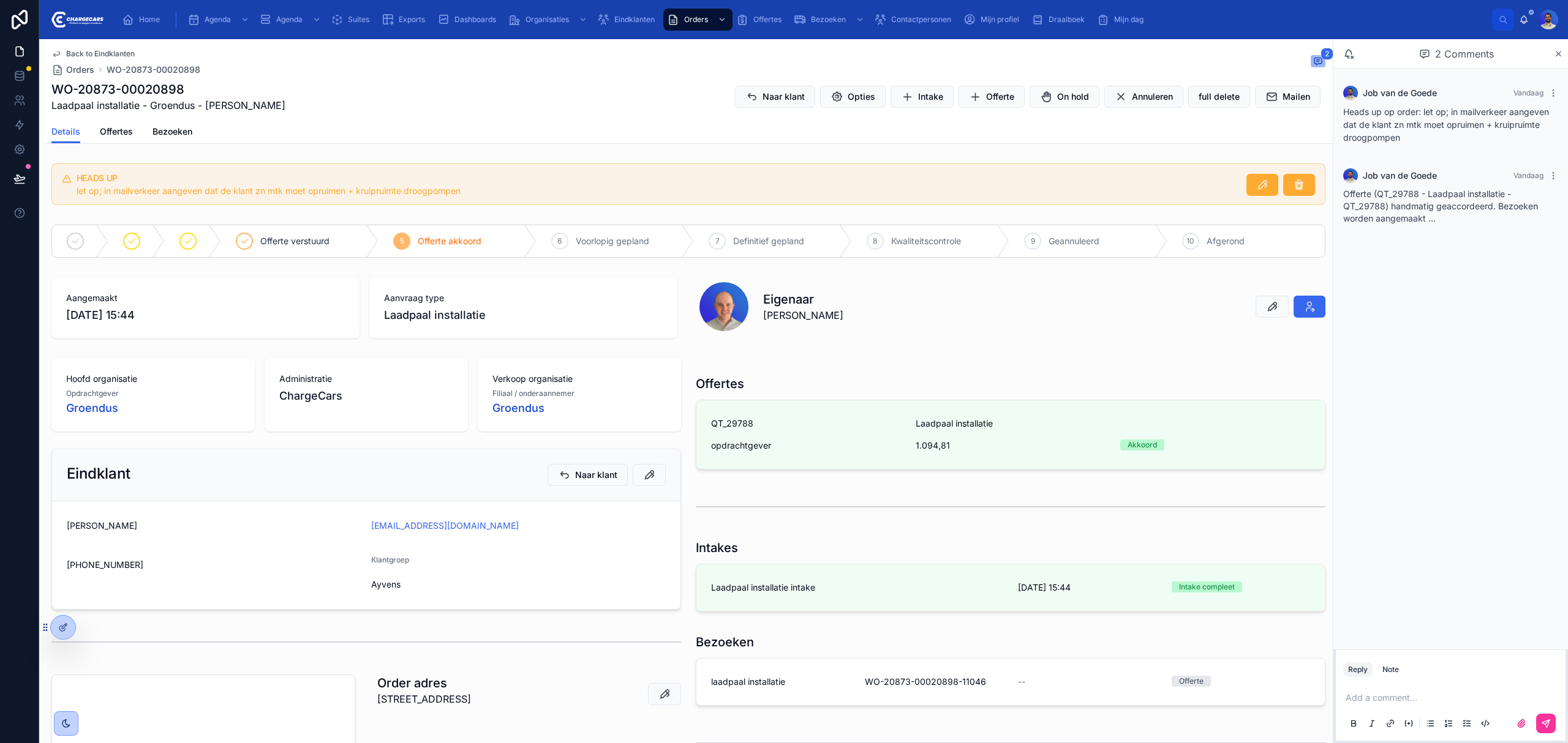
drag, startPoint x: 631, startPoint y: 269, endPoint x: 642, endPoint y: 265, distance: 11.7
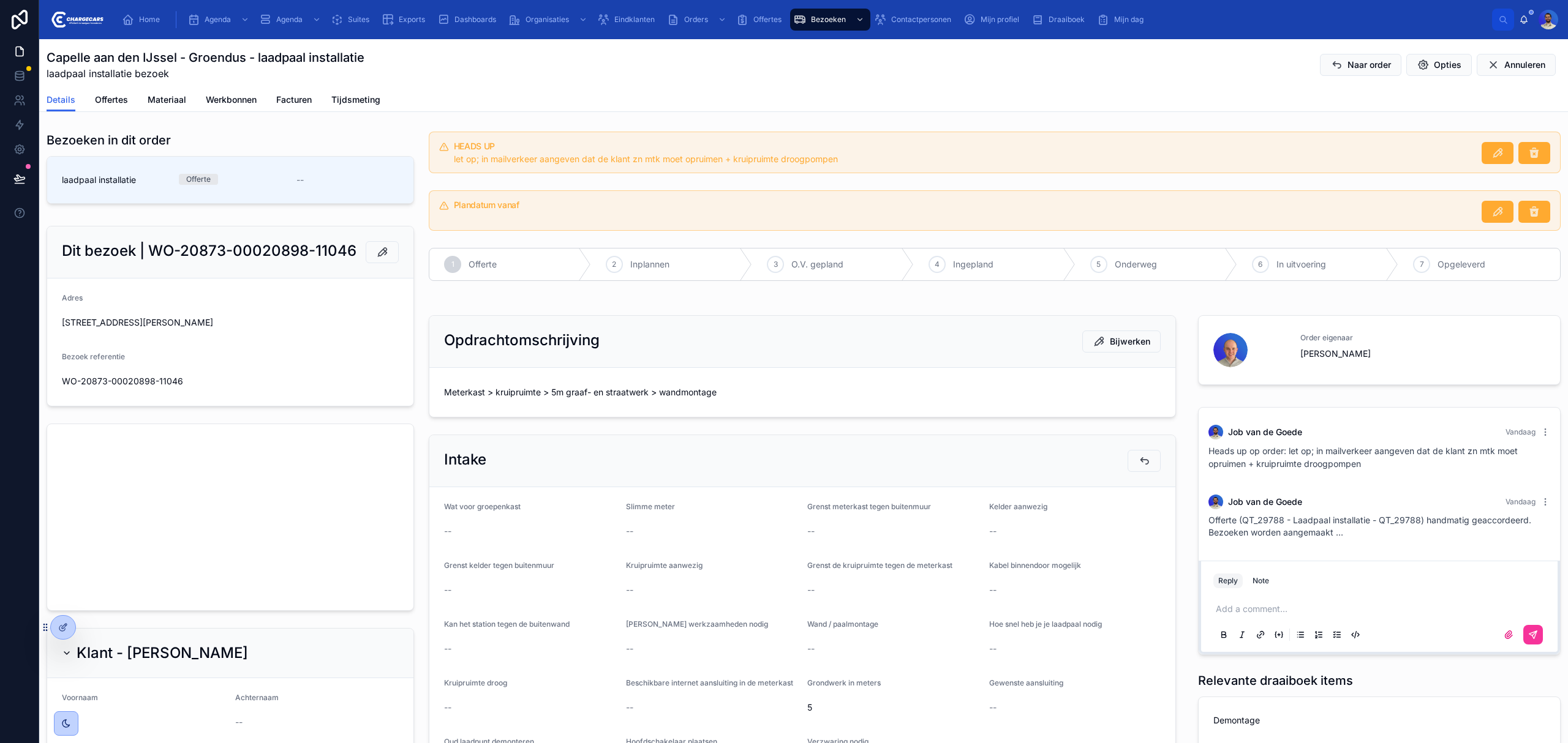
click at [0, 0] on icon at bounding box center [0, 0] width 0 height 0
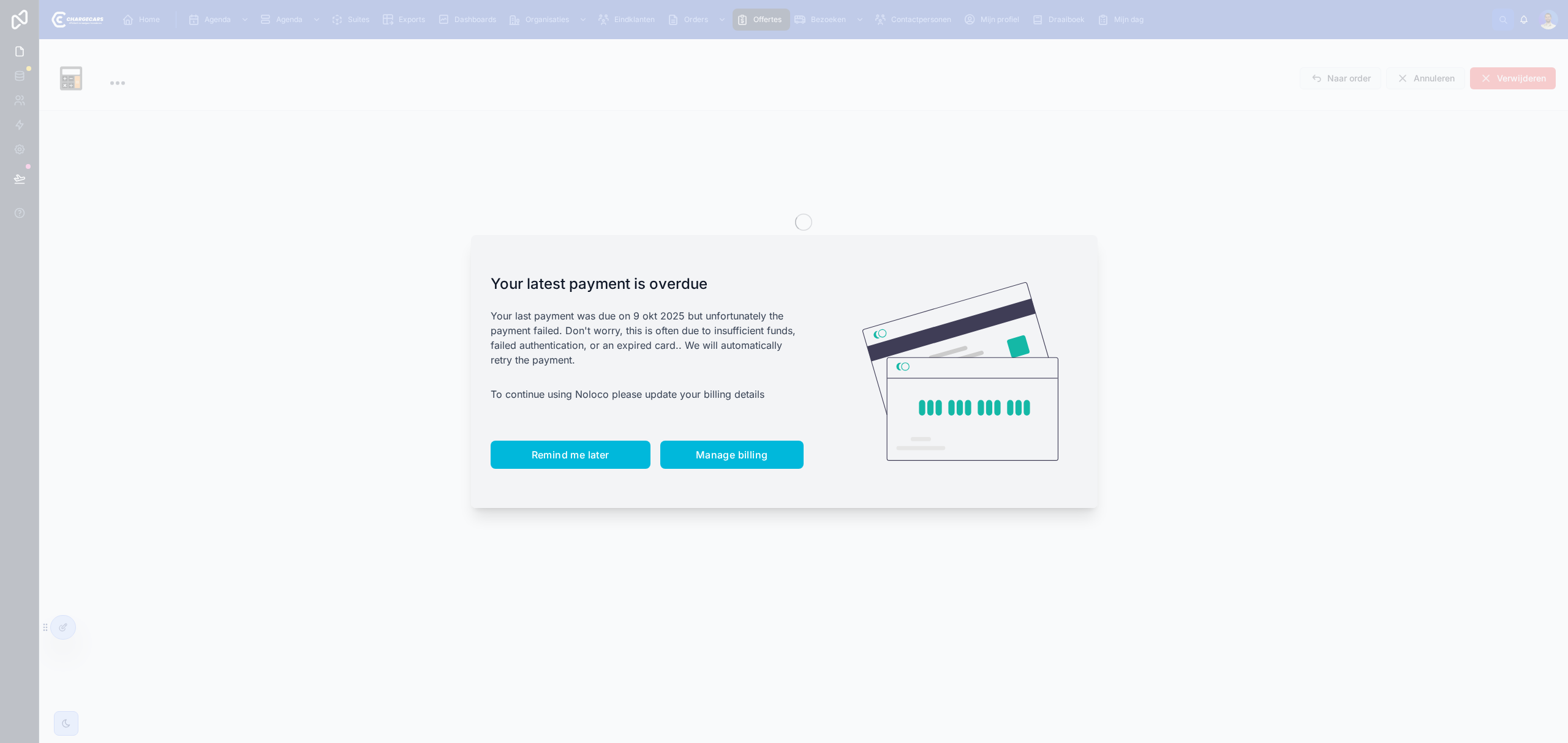
drag, startPoint x: 565, startPoint y: 448, endPoint x: 614, endPoint y: 69, distance: 382.2
click at [565, 448] on button "Remind me later" at bounding box center [570, 454] width 160 height 28
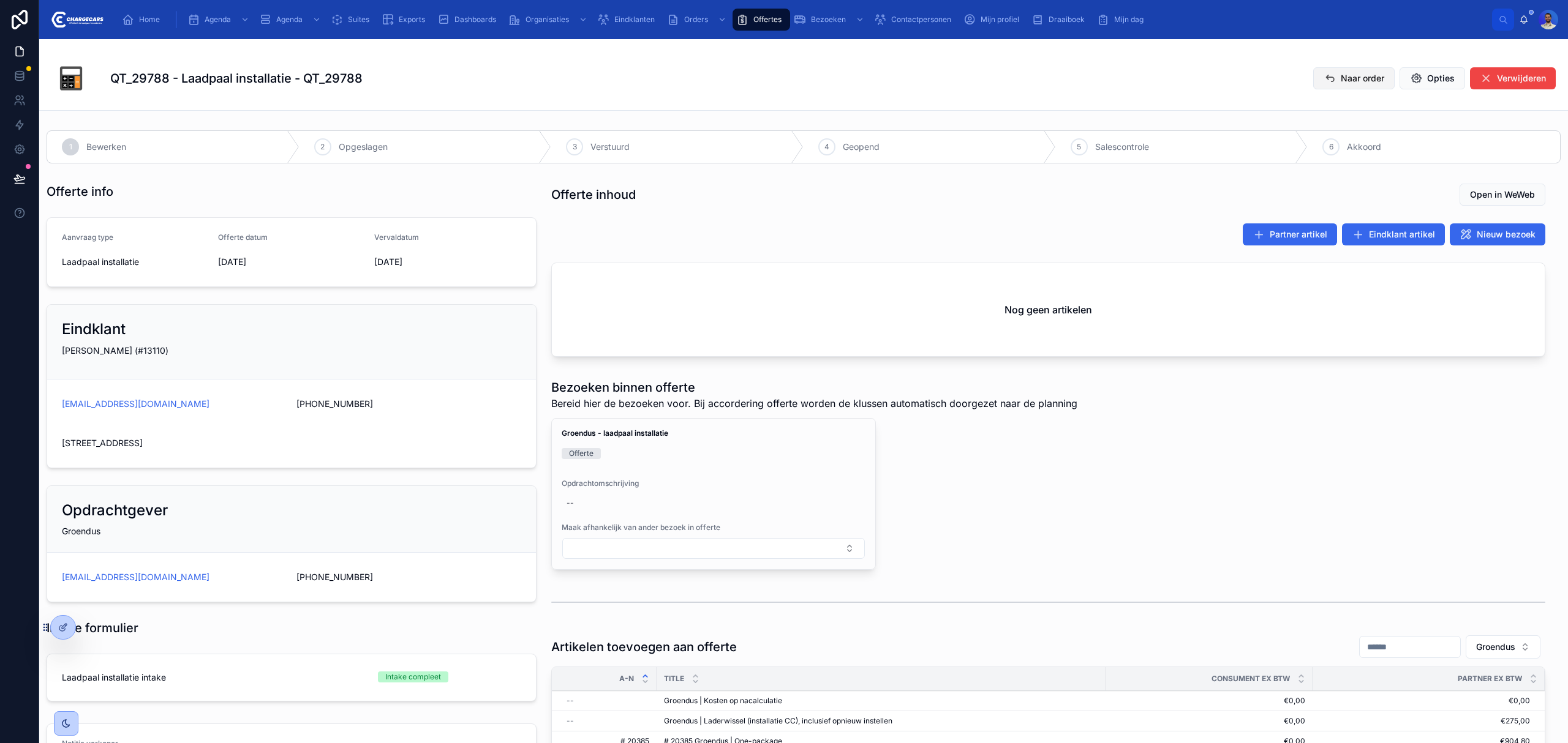
click at [1347, 82] on span "Naar order" at bounding box center [1363, 78] width 43 height 12
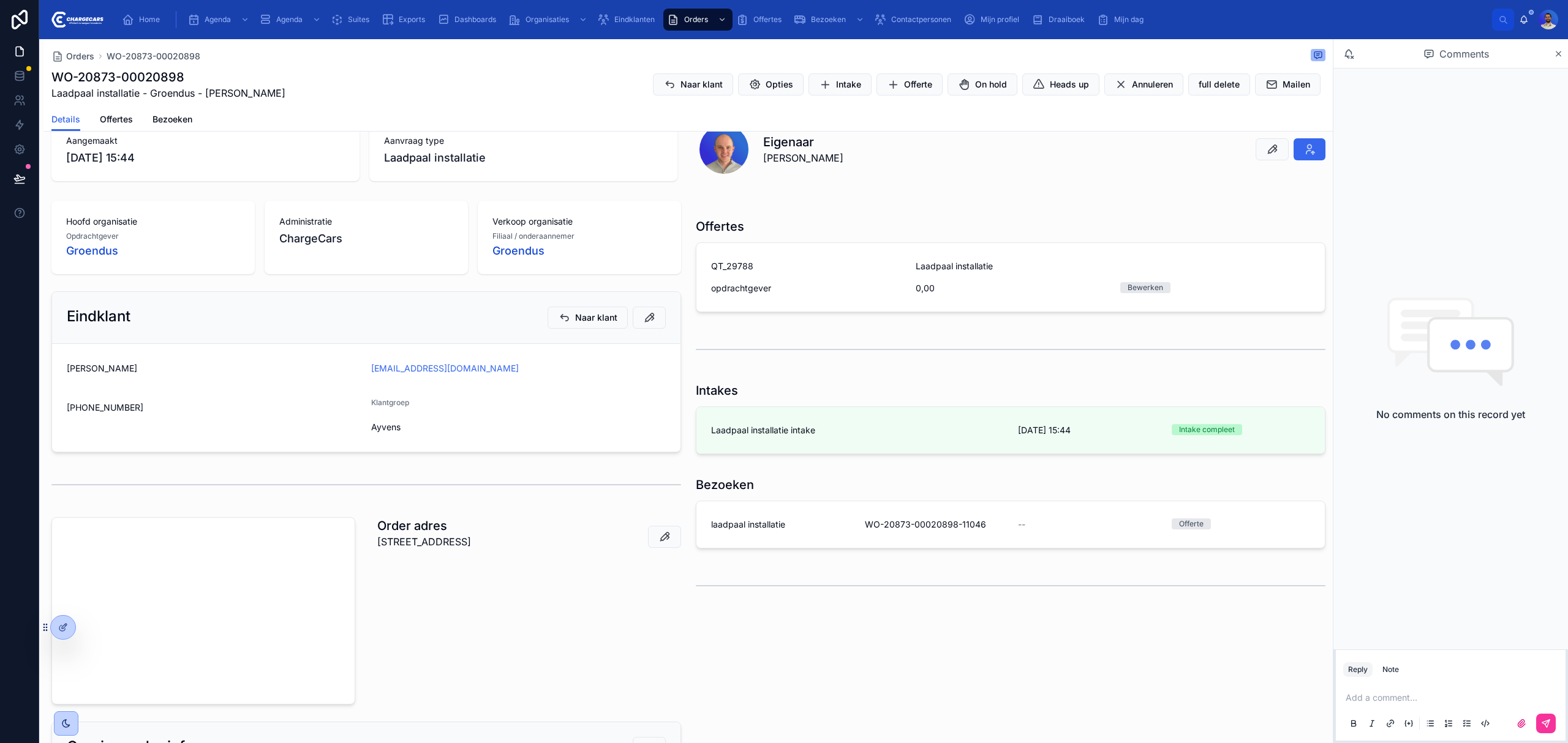
scroll to position [163, 0]
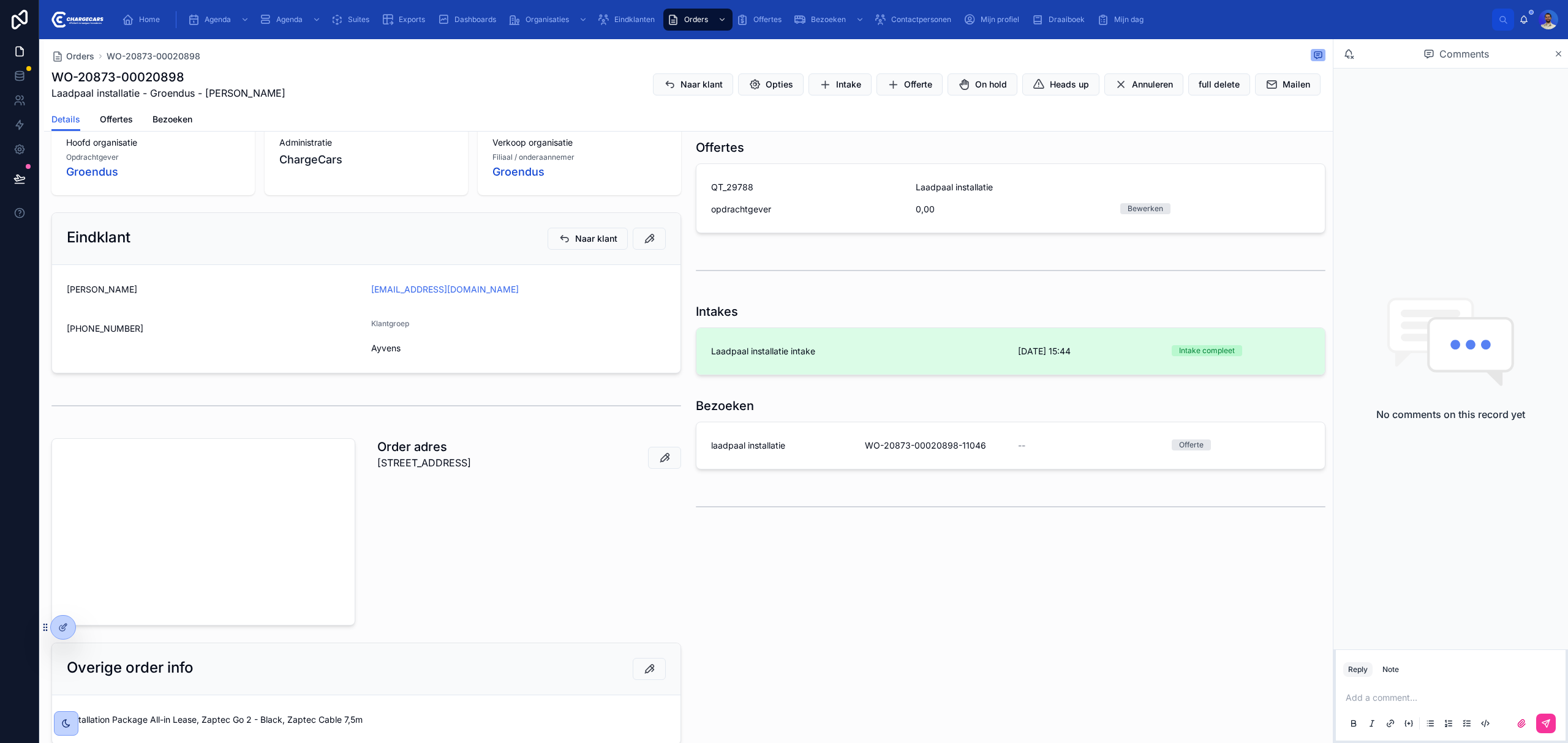
click at [802, 333] on link "Laadpaal installatie intake 9-10-2025 15:44 Intake compleet del" at bounding box center [1011, 351] width 629 height 46
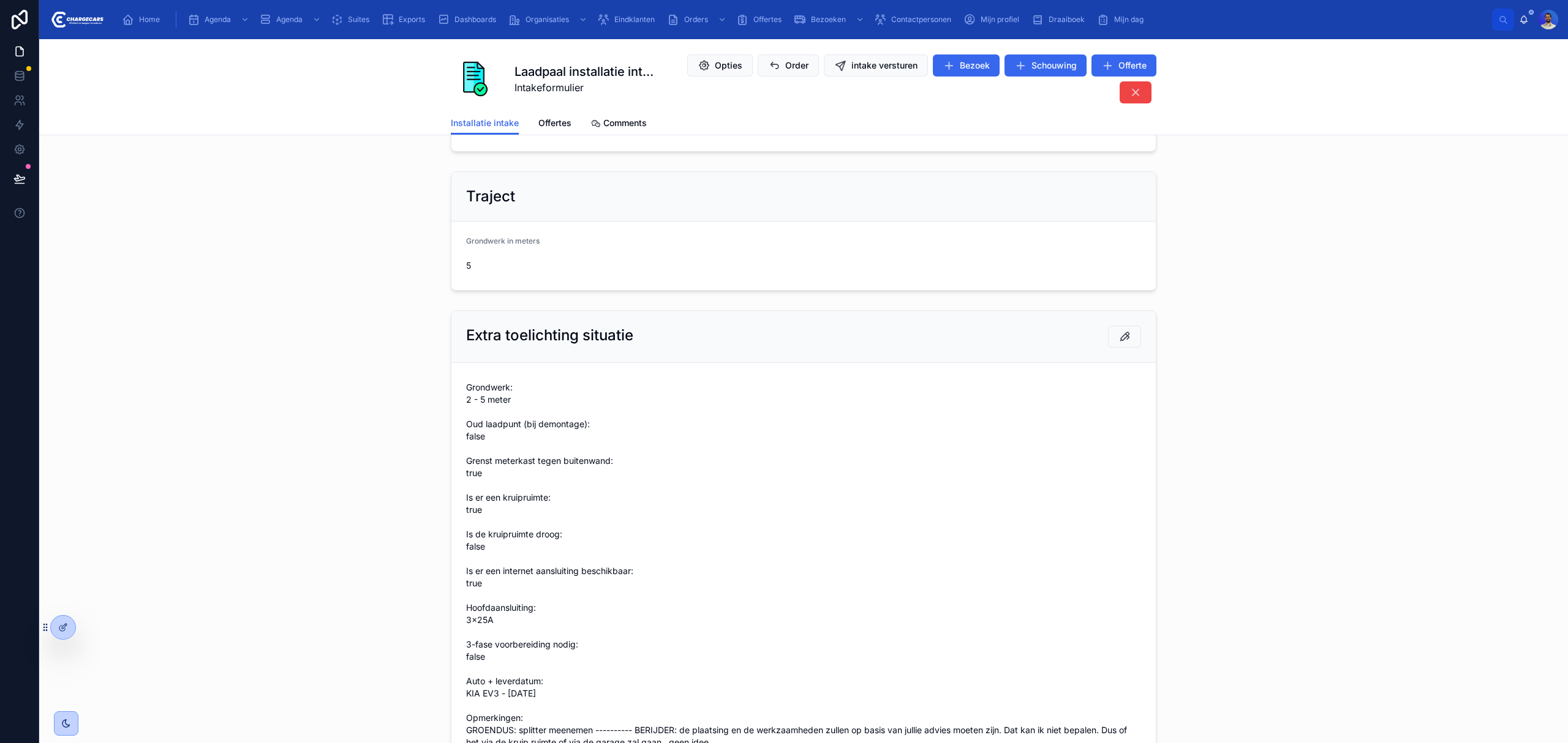
scroll to position [1142, 0]
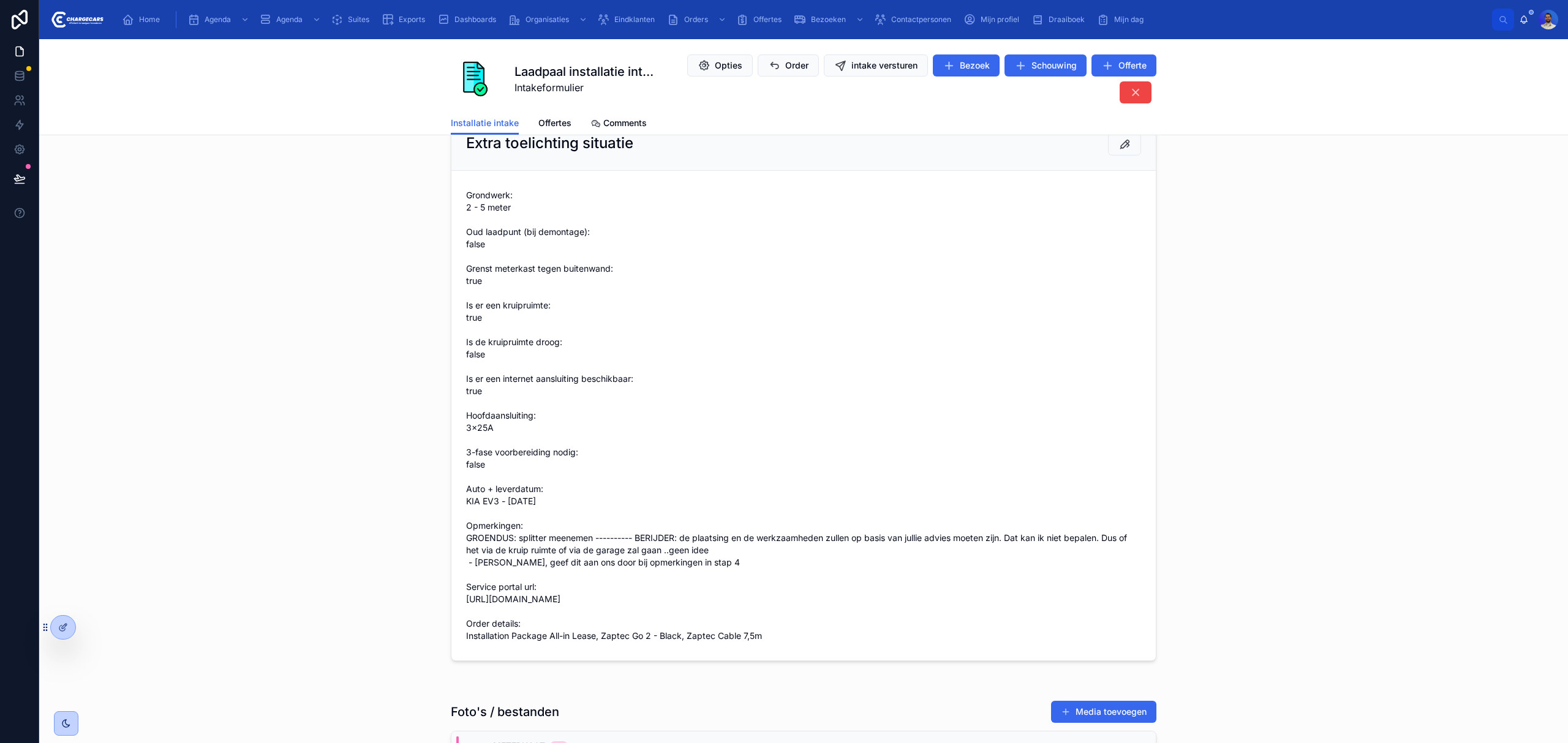
click at [466, 393] on span "Grondwerk: 2 - 5 meter Oud laadpunt (bij demontage): false Grenst meterkast teg…" at bounding box center [804, 415] width 675 height 453
click at [468, 361] on span "Grondwerk: 2 - 5 meter Oud laadpunt (bij demontage): false Grenst meterkast teg…" at bounding box center [804, 415] width 675 height 453
click at [466, 327] on span "Grondwerk: 2 - 5 meter Oud laadpunt (bij demontage): false Grenst meterkast teg…" at bounding box center [804, 415] width 675 height 453
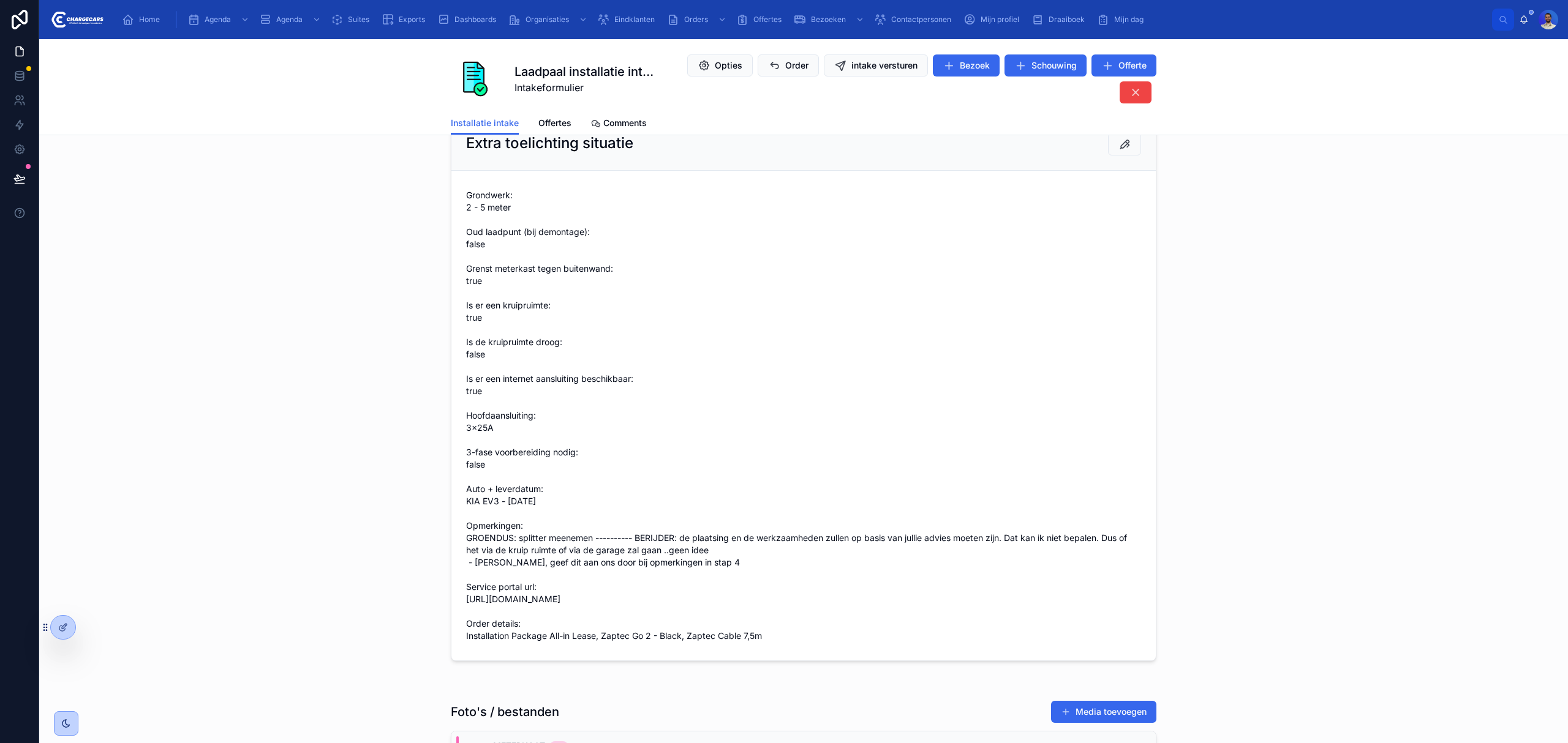
click at [472, 321] on span "Grondwerk: 2 - 5 meter Oud laadpunt (bij demontage): false Grenst meterkast teg…" at bounding box center [804, 415] width 675 height 453
click at [802, 546] on span "Grondwerk: 2 - 5 meter Oud laadpunt (bij demontage): false Grenst meterkast teg…" at bounding box center [804, 415] width 675 height 453
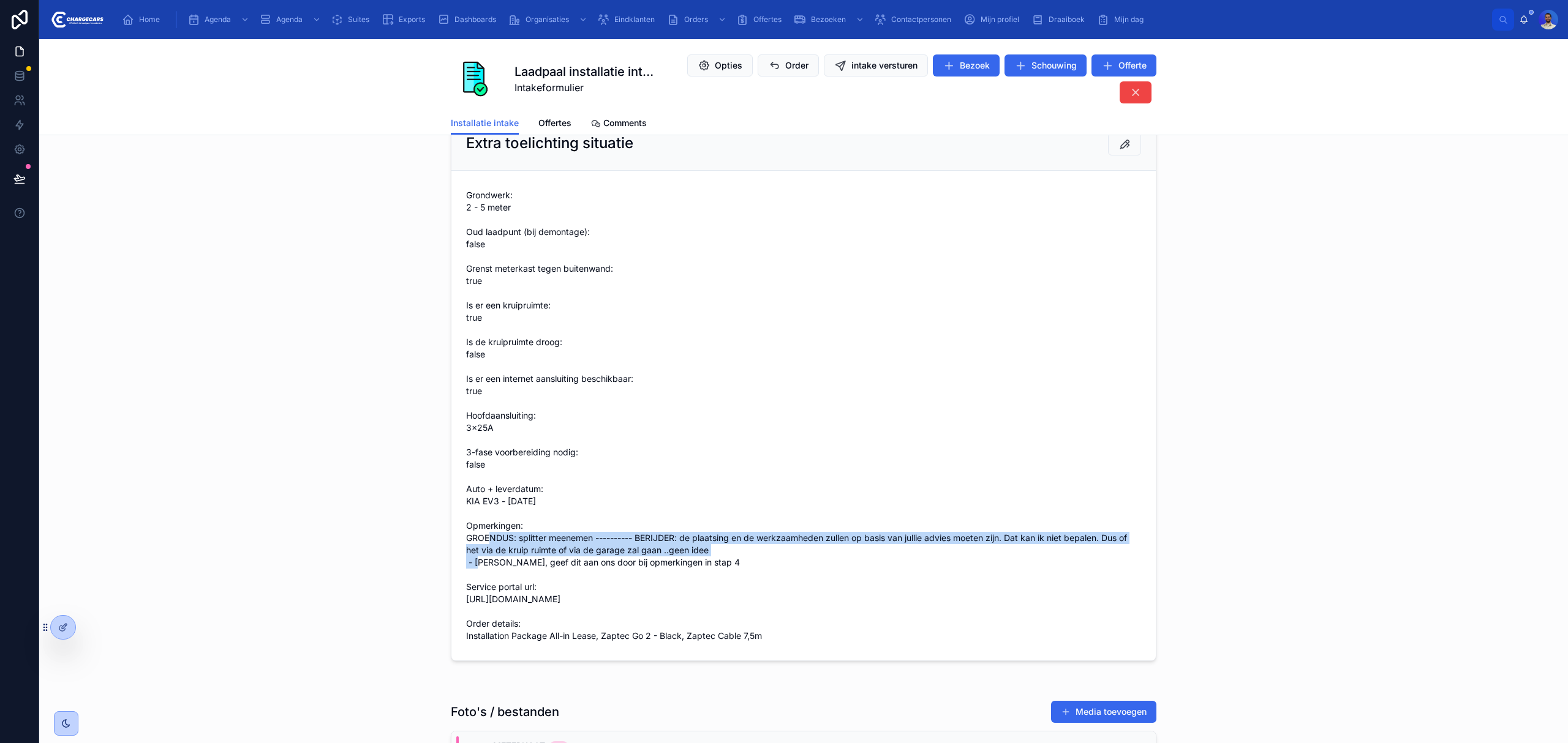
click at [802, 546] on span "Grondwerk: 2 - 5 meter Oud laadpunt (bij demontage): false Grenst meterkast teg…" at bounding box center [804, 415] width 675 height 453
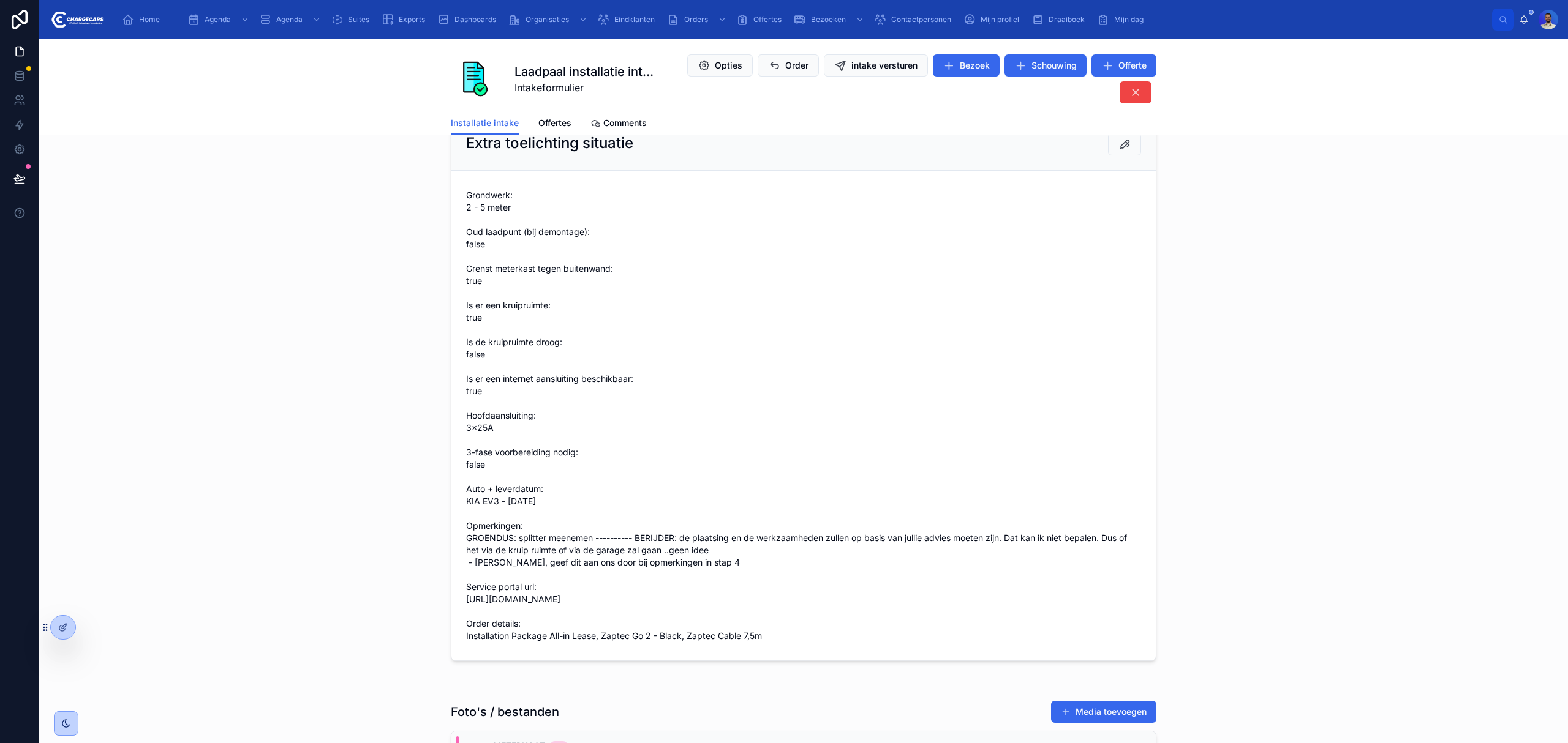
click at [697, 550] on span "Grondwerk: 2 - 5 meter Oud laadpunt (bij demontage): false Grenst meterkast teg…" at bounding box center [804, 415] width 675 height 453
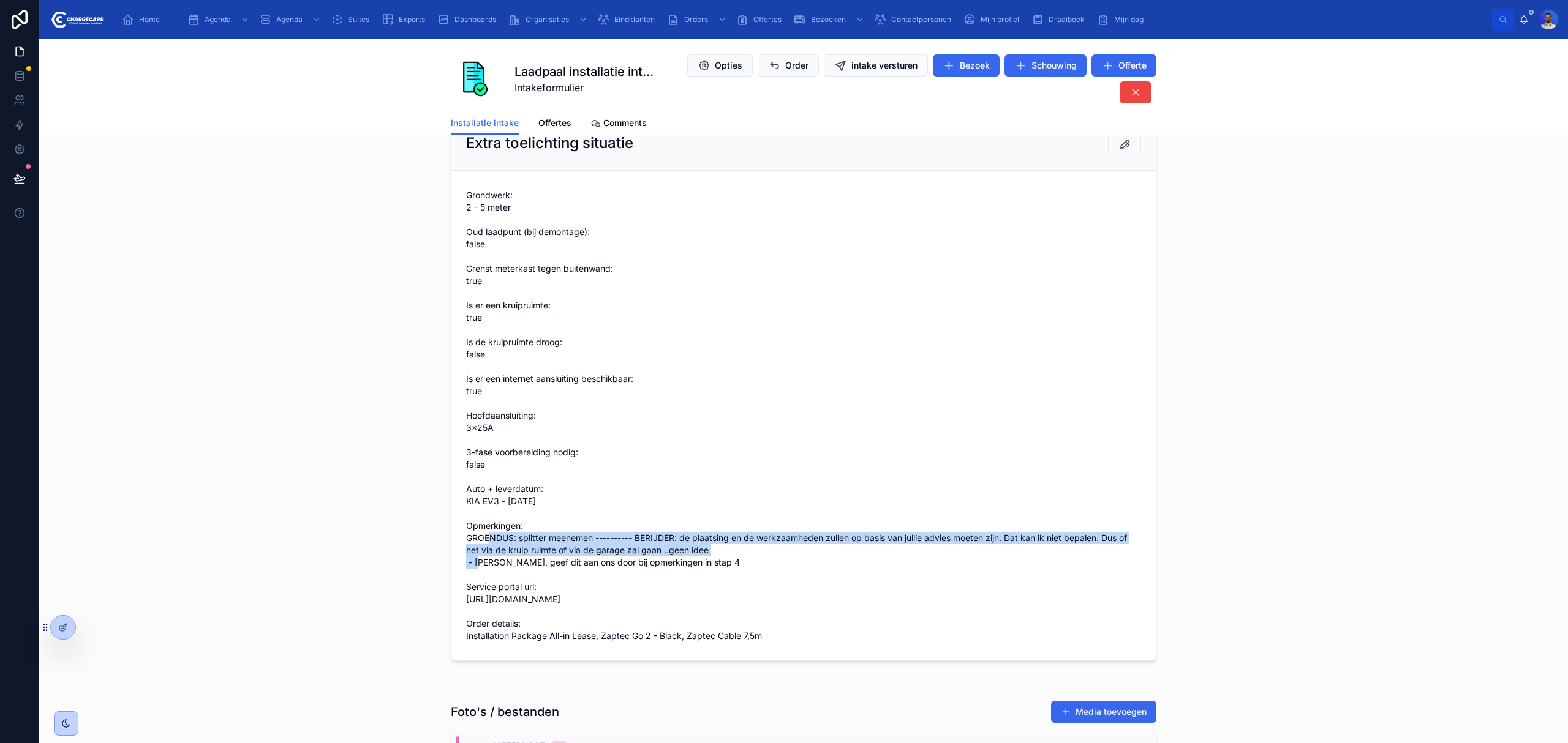
click at [697, 550] on span "Grondwerk: 2 - 5 meter Oud laadpunt (bij demontage): false Grenst meterkast teg…" at bounding box center [804, 415] width 675 height 453
click at [730, 559] on span "Grondwerk: 2 - 5 meter Oud laadpunt (bij demontage): false Grenst meterkast teg…" at bounding box center [804, 415] width 675 height 453
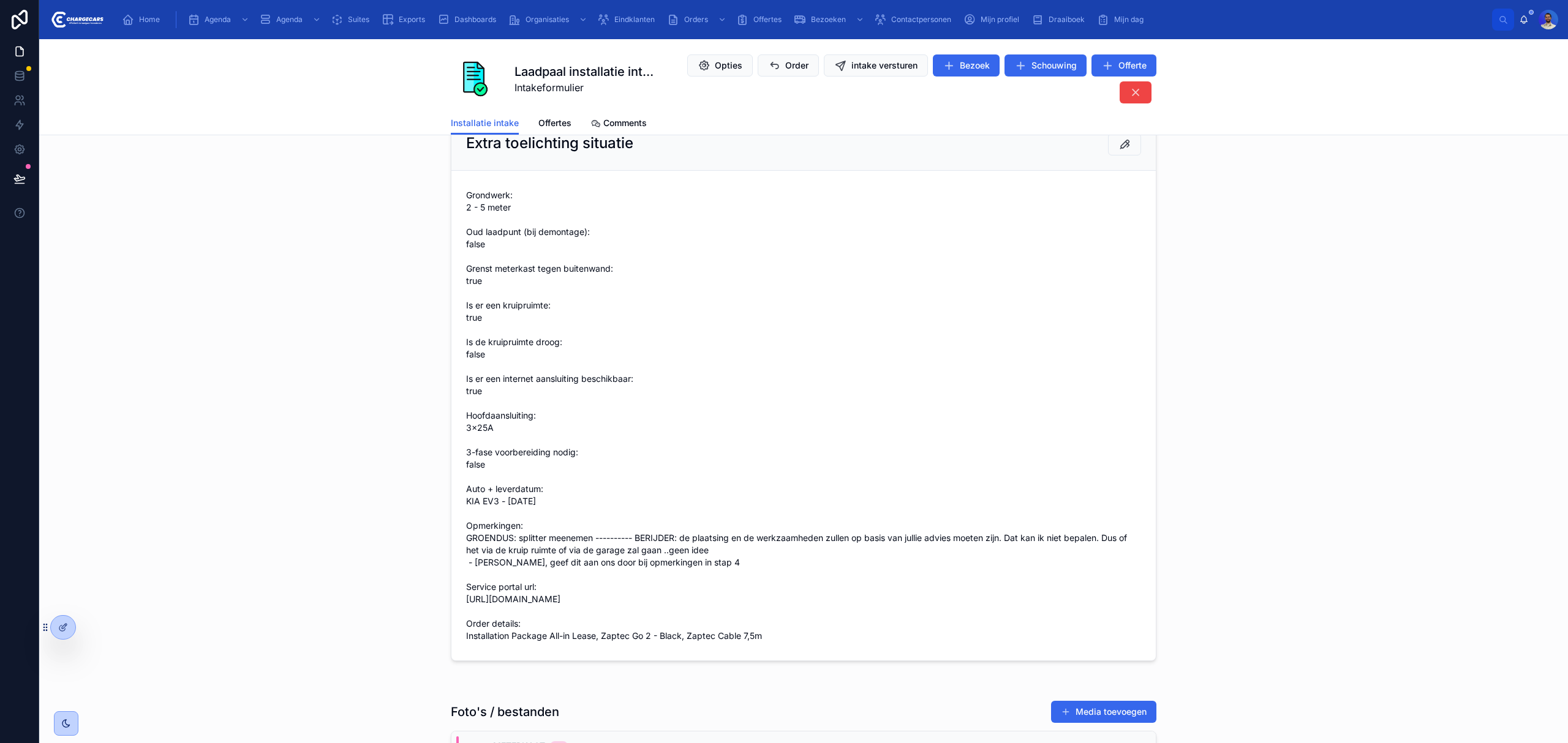
click at [660, 563] on span "Grondwerk: 2 - 5 meter Oud laadpunt (bij demontage): false Grenst meterkast teg…" at bounding box center [804, 415] width 675 height 453
drag, startPoint x: 650, startPoint y: 551, endPoint x: 643, endPoint y: 551, distance: 7.0
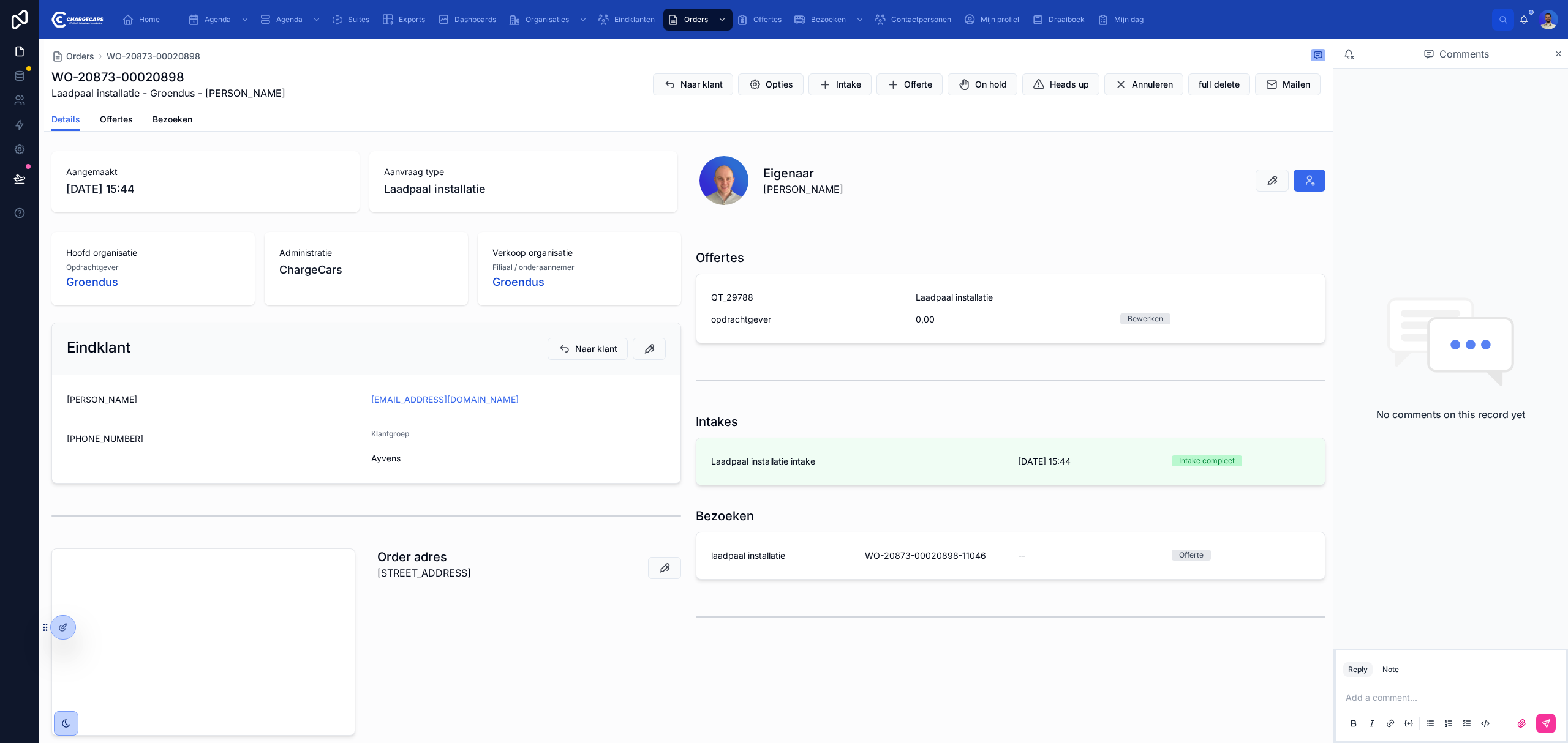
scroll to position [82, 0]
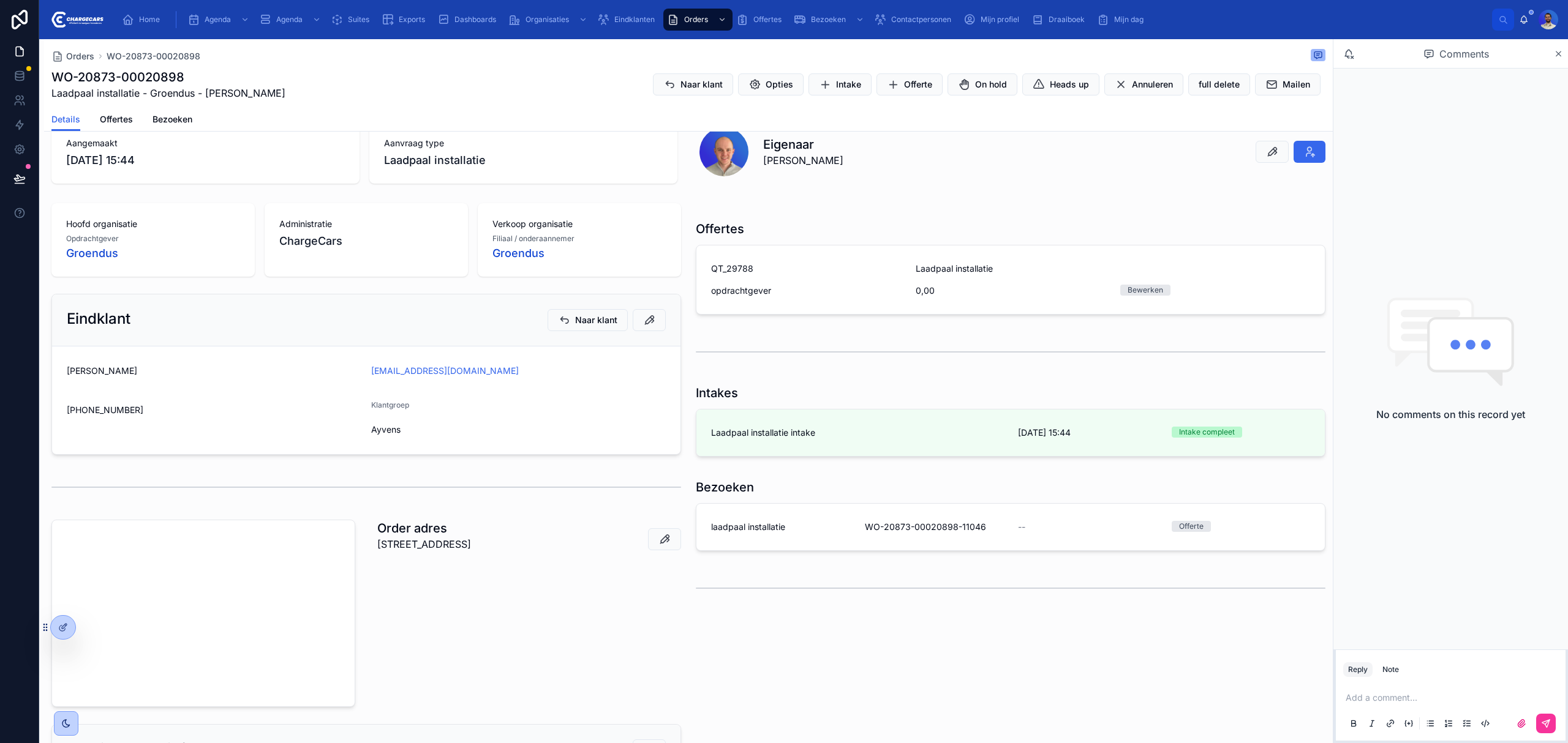
click at [471, 544] on p "Ahrdal 14 , 2904CA, Capelle Aan Den Ijssel" at bounding box center [424, 544] width 94 height 14
copy p "Ahrdal 14 , 2904CA, Capelle Aan Den Ijssel"
click at [528, 637] on div "Order adres Ahrdal 14 , 2904CA, Capelle Aan Den Ijssel" at bounding box center [529, 613] width 318 height 197
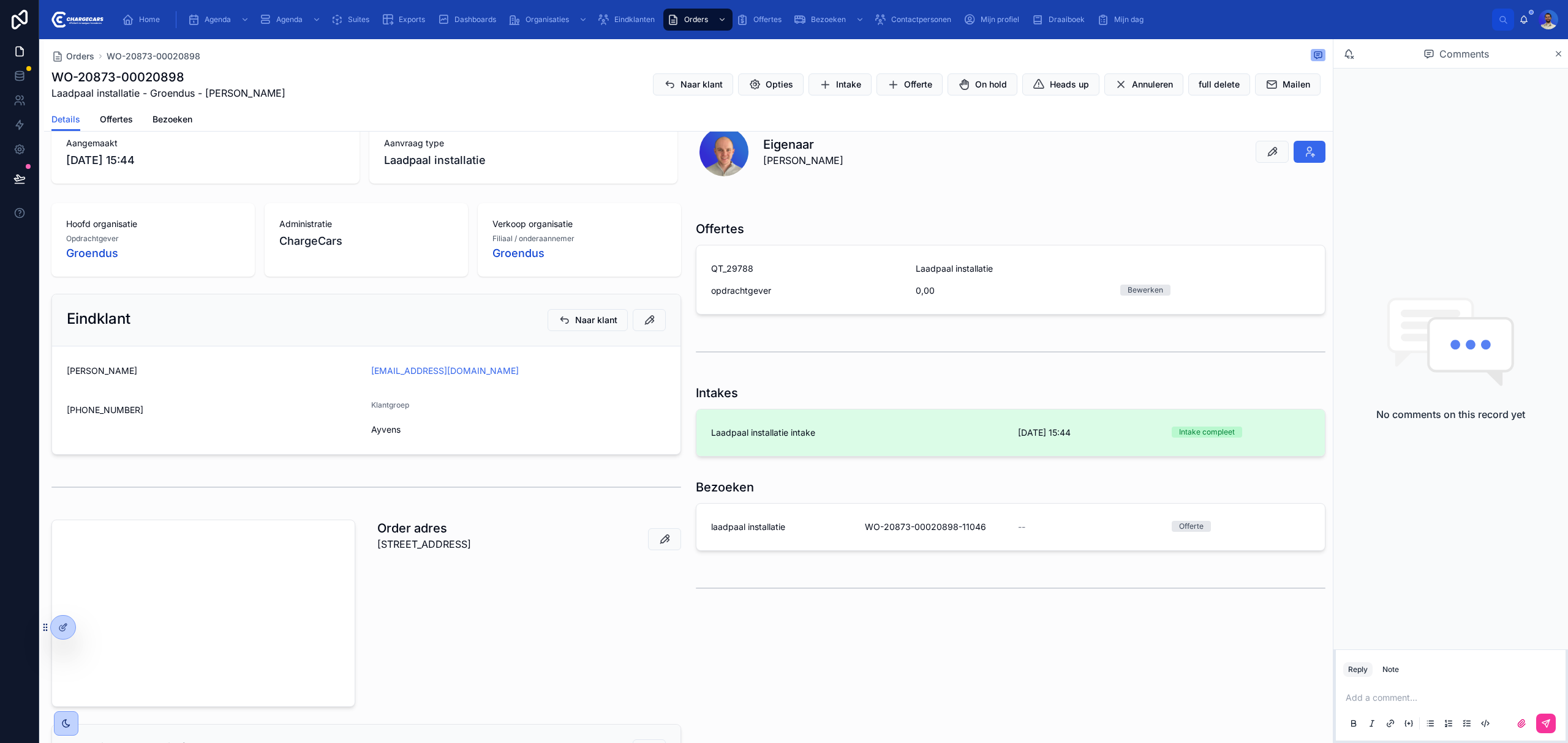
click at [816, 430] on span "Laadpaal installatie intake" at bounding box center [857, 432] width 292 height 12
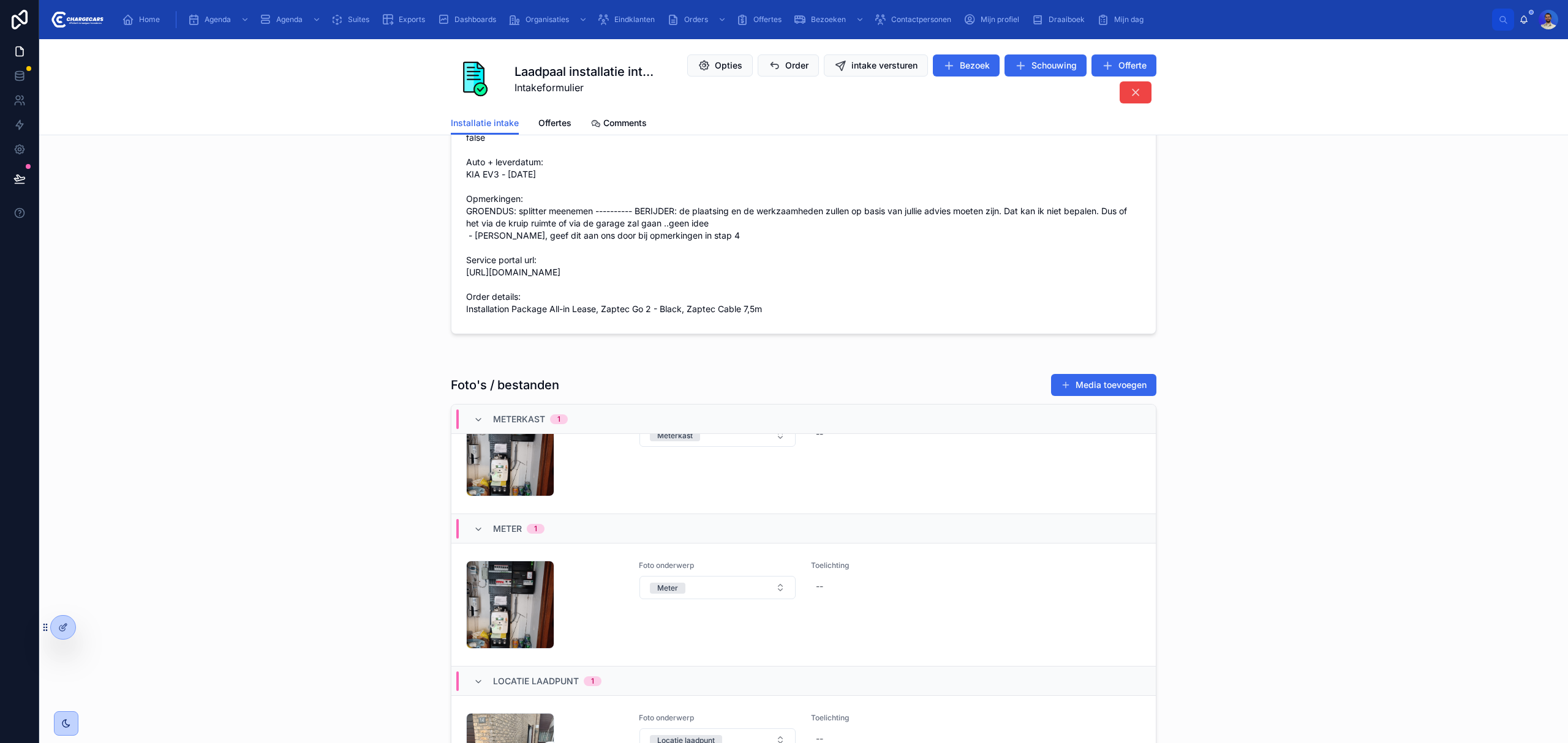
scroll to position [54, 0]
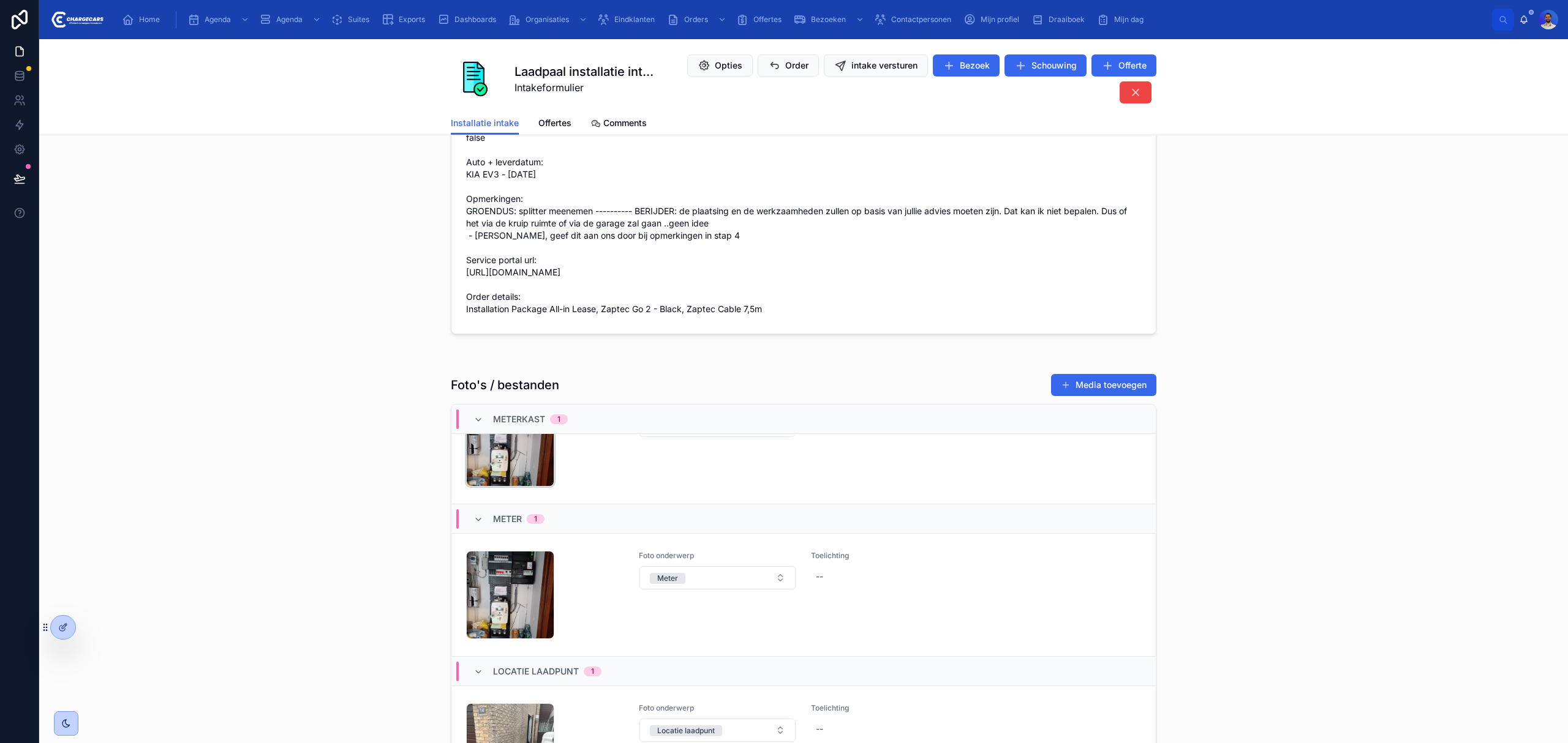
click at [503, 459] on div "OVERVIEW_GROUPBOX .jpeg" at bounding box center [510, 442] width 88 height 88
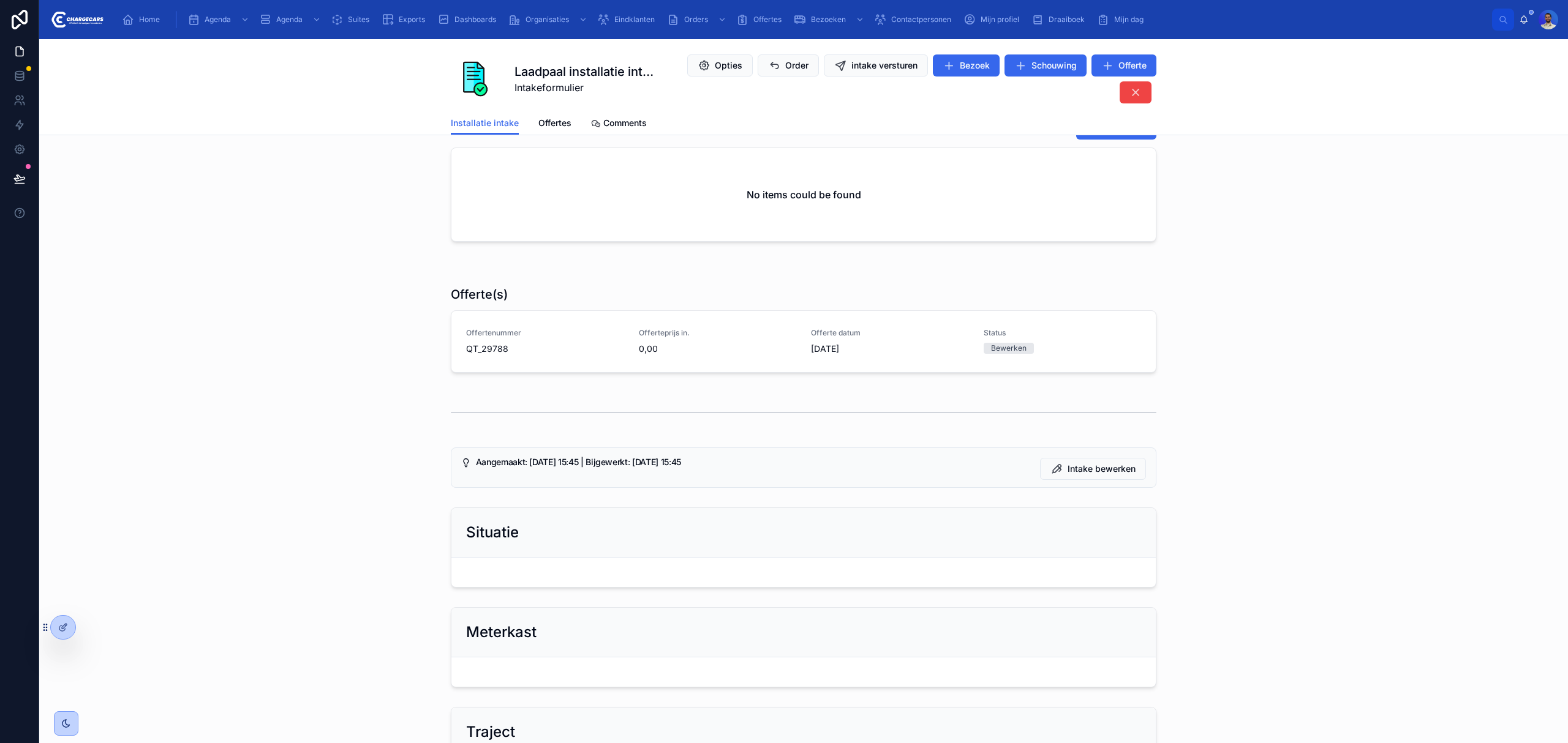
scroll to position [408, 0]
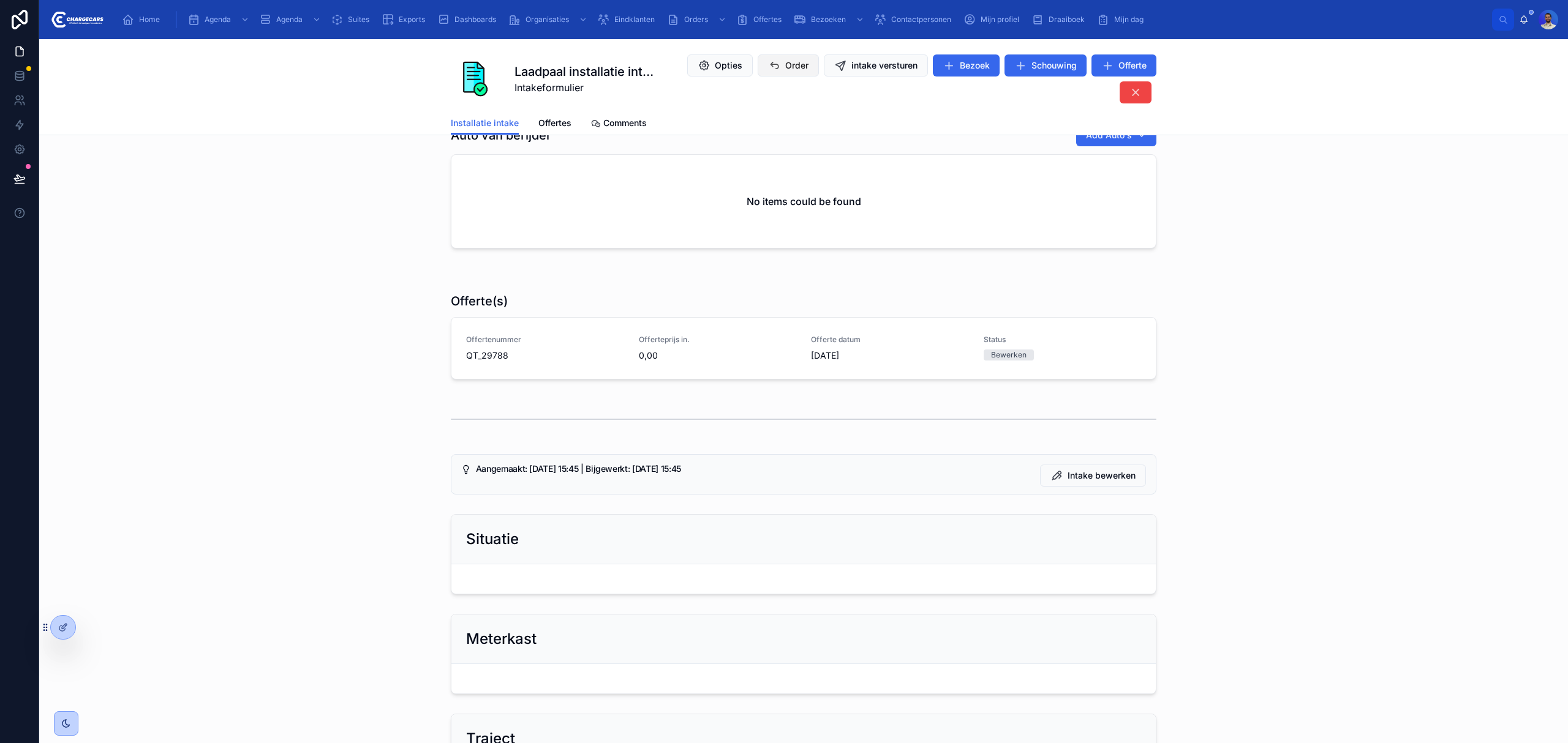
click at [790, 59] on span "Order" at bounding box center [796, 65] width 23 height 12
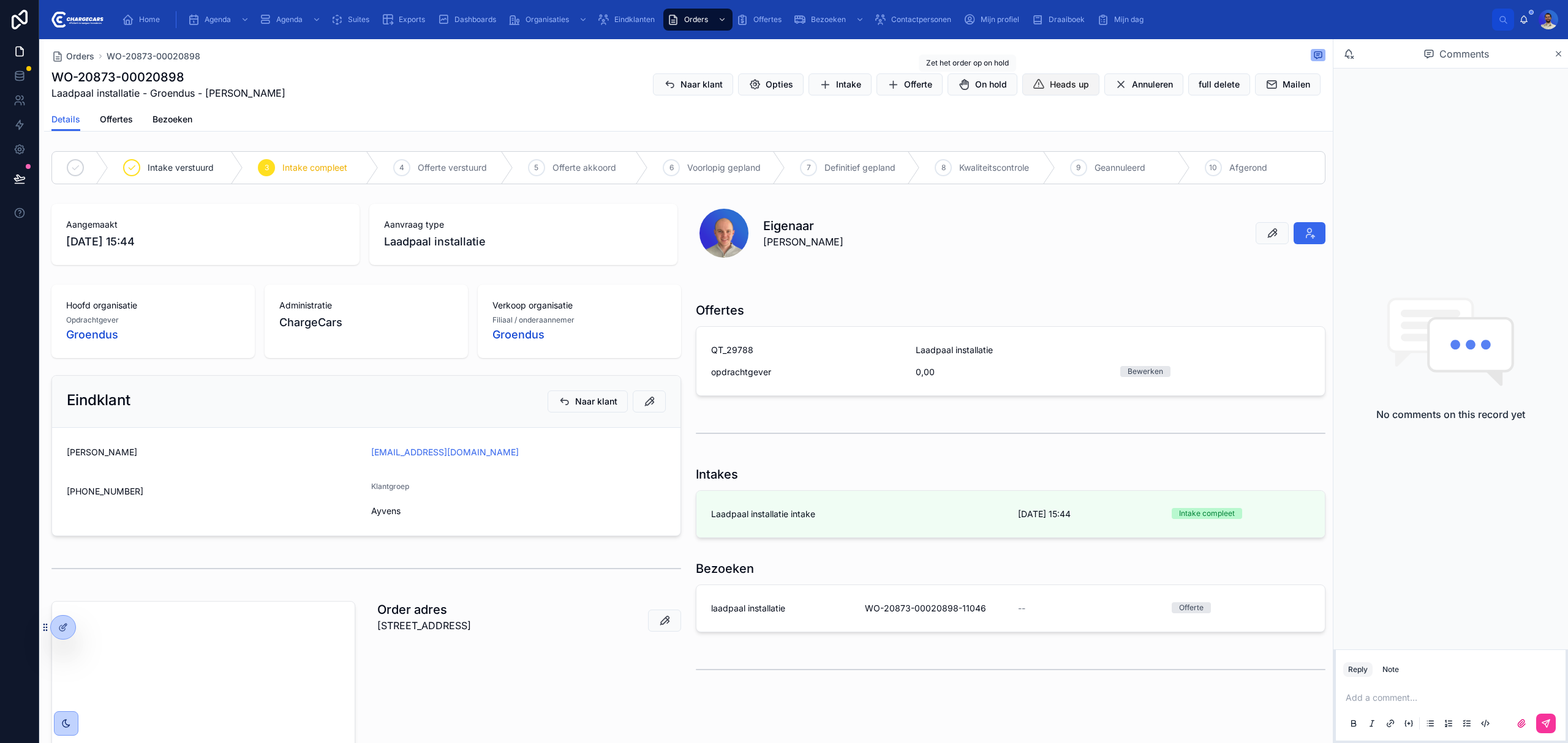
click at [1050, 83] on span "Heads up" at bounding box center [1069, 84] width 39 height 12
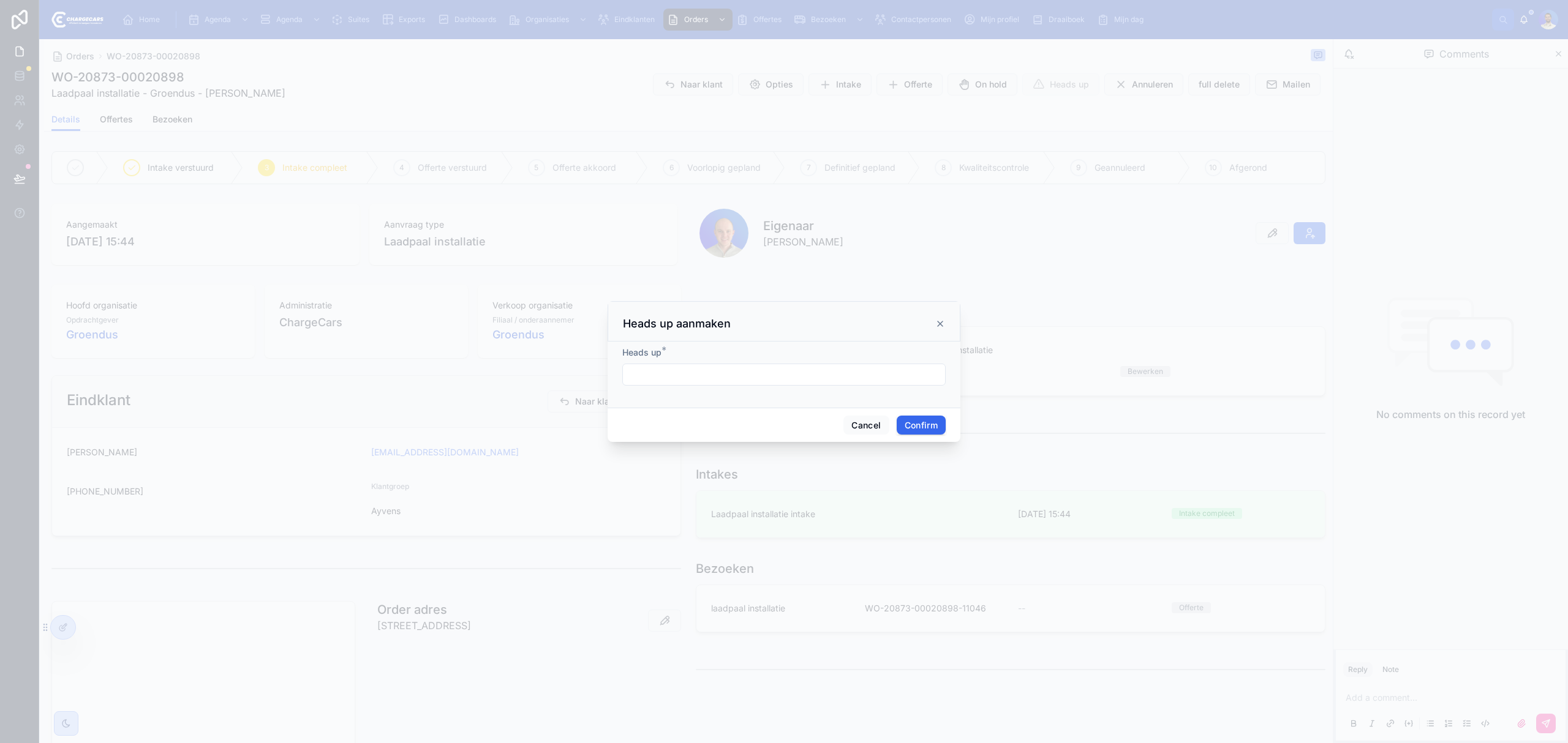
click at [667, 370] on input "text" at bounding box center [784, 374] width 322 height 17
type input "**********"
click at [917, 439] on div "Cancel Confirm" at bounding box center [784, 426] width 353 height 35
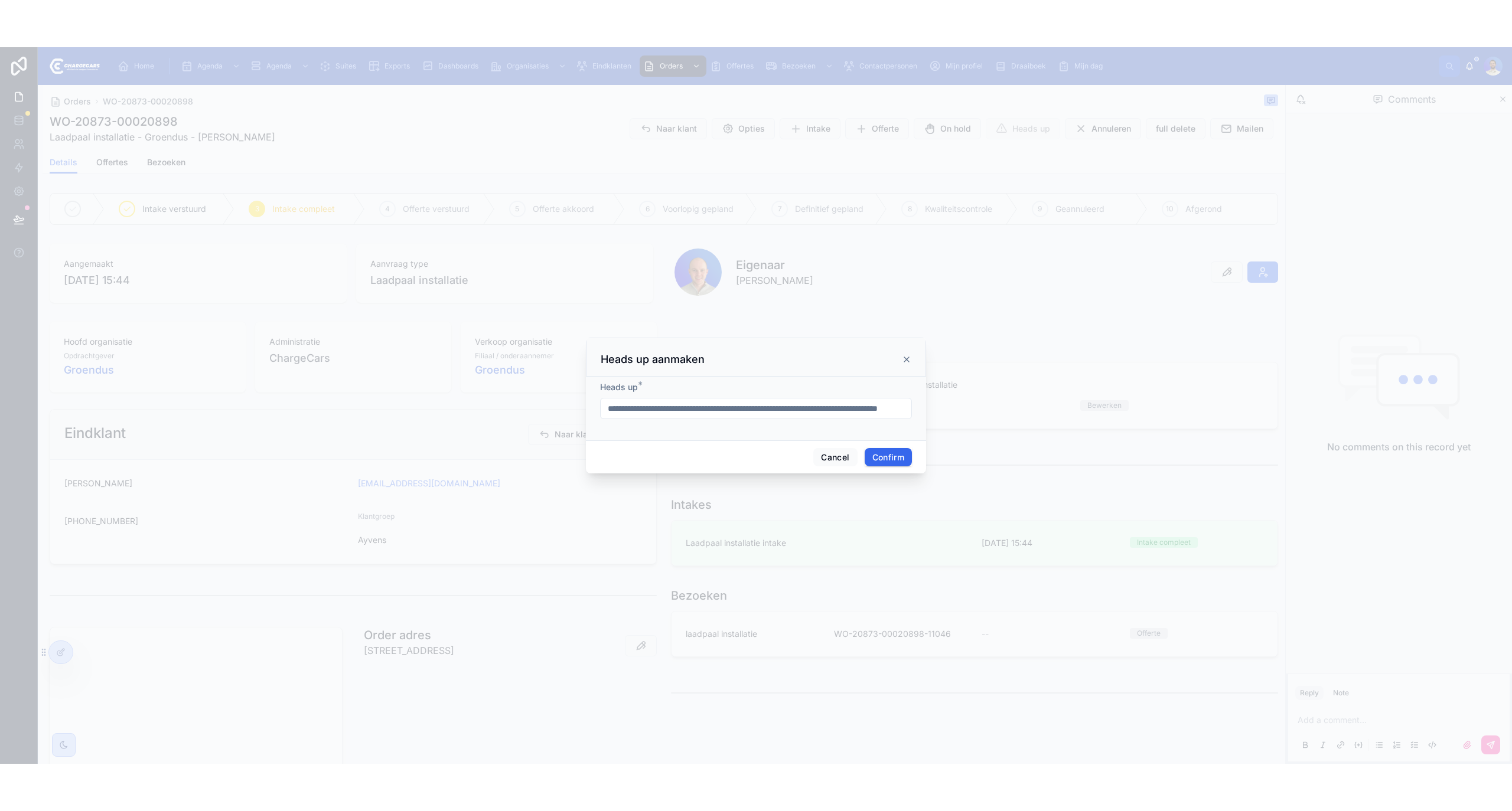
scroll to position [0, 0]
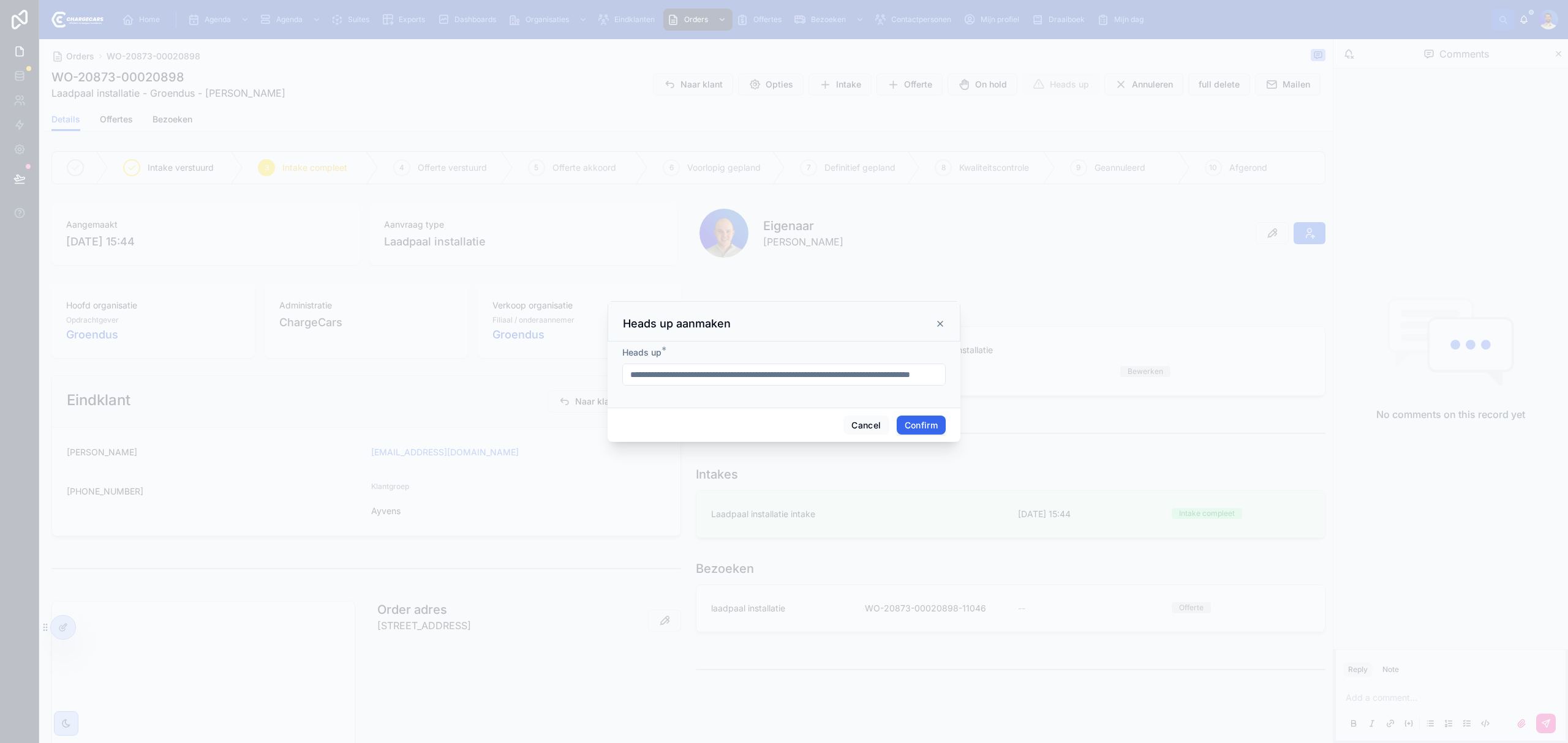
click at [922, 429] on button "Confirm" at bounding box center [921, 426] width 49 height 19
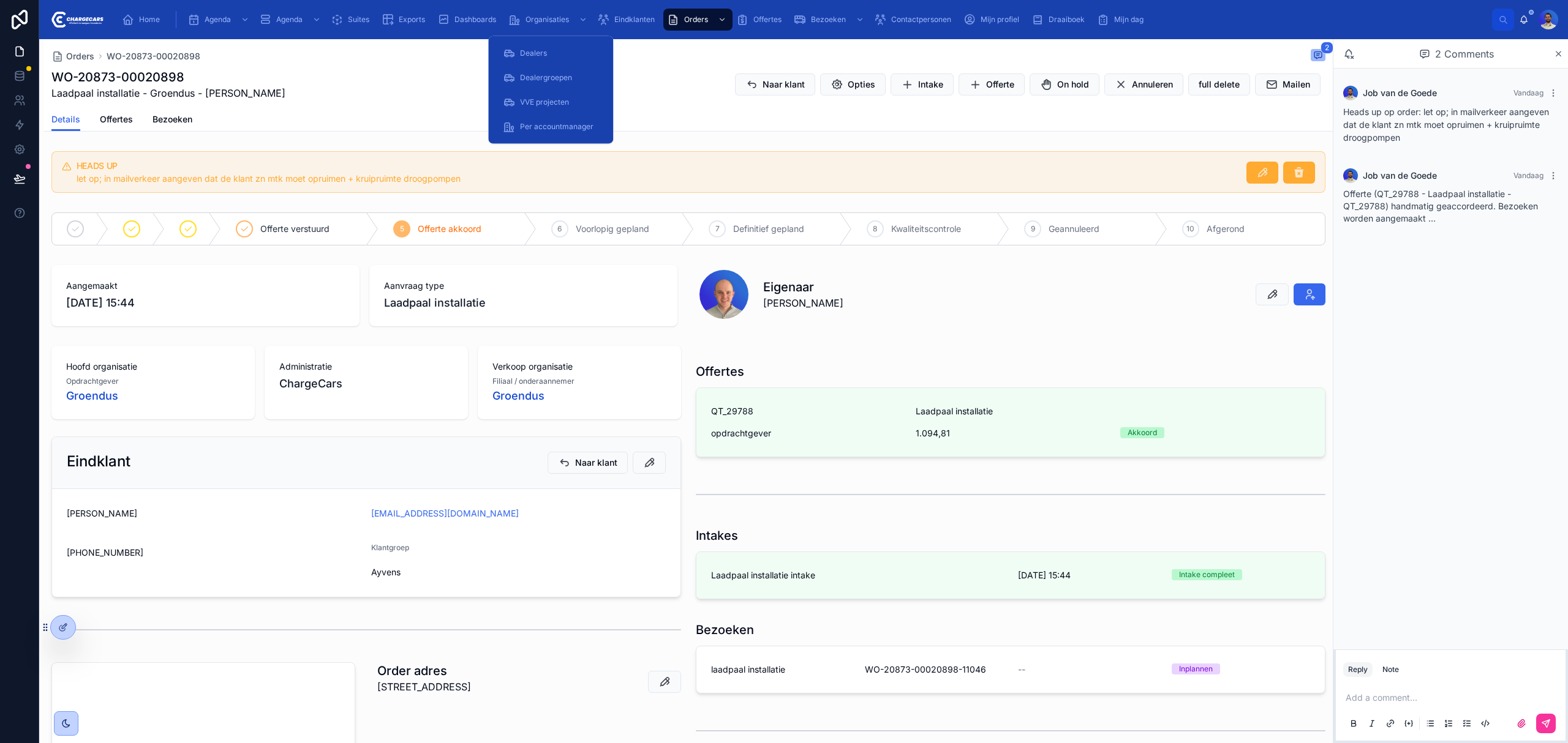
click at [650, 13] on div "Eindklanten" at bounding box center [629, 19] width 63 height 19
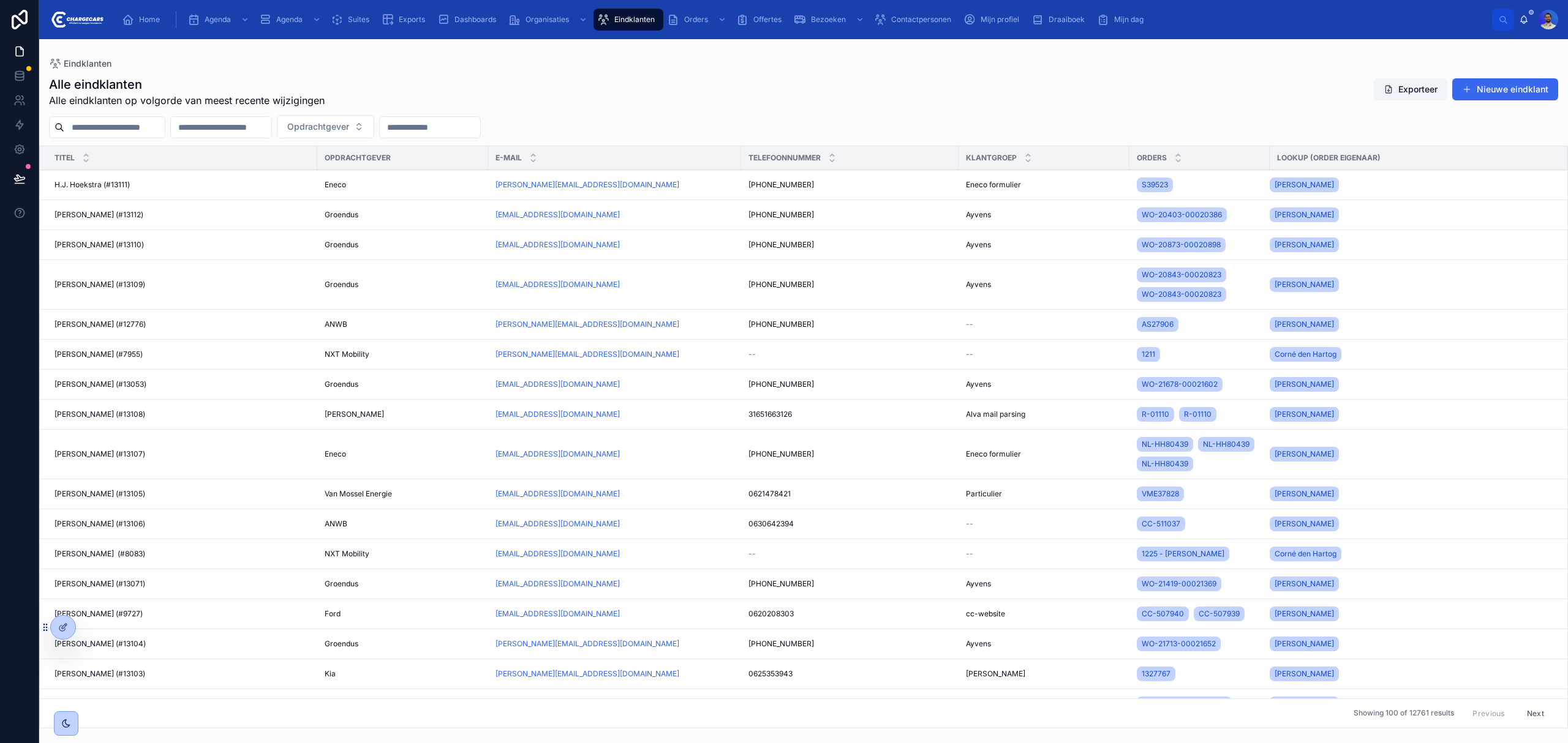
click at [130, 136] on div at bounding box center [107, 127] width 116 height 22
click at [141, 121] on input "text" at bounding box center [114, 127] width 100 height 17
type input "*********"
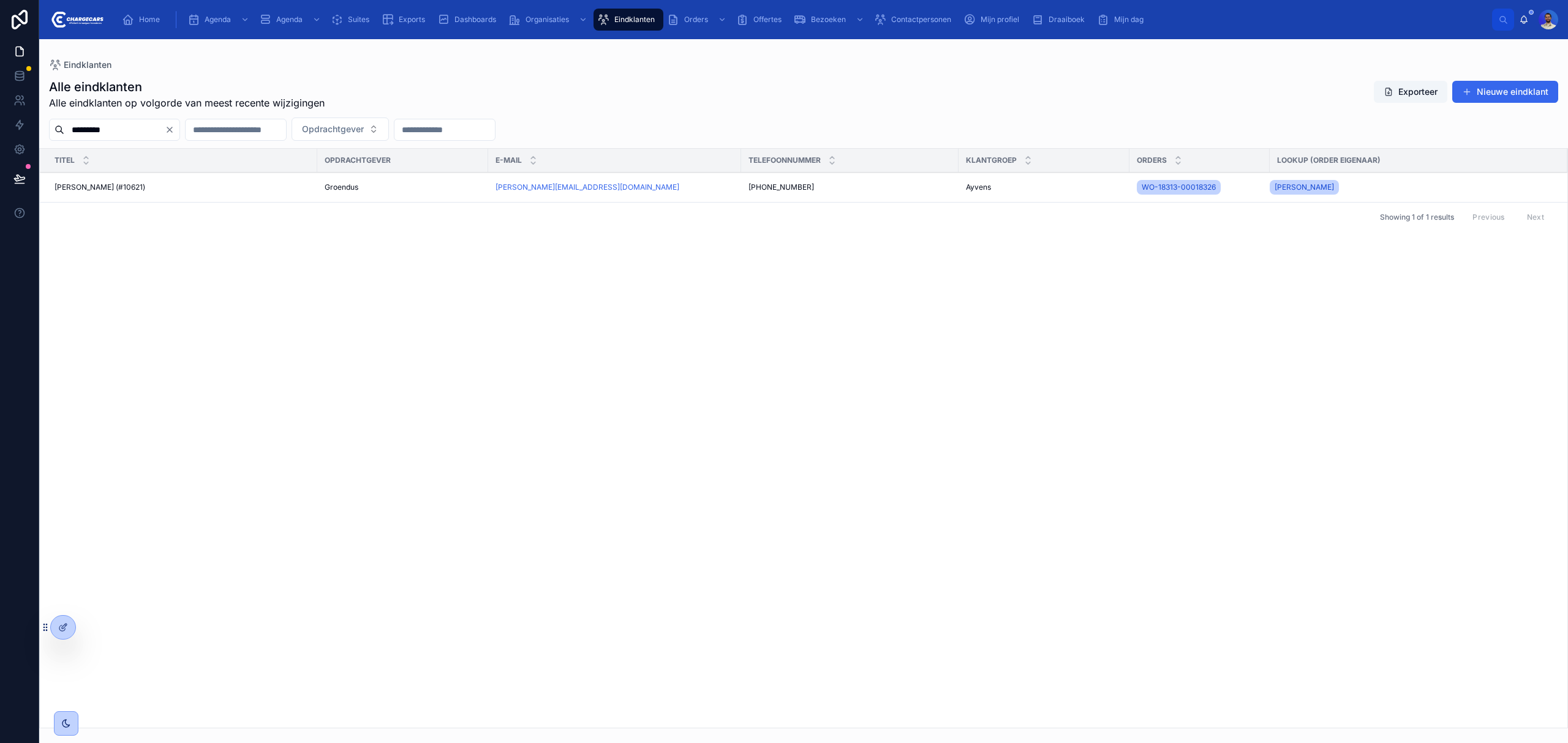
click at [202, 194] on td "Paul Blom (#10621) Paul Blom (#10621)" at bounding box center [179, 187] width 278 height 30
click at [209, 184] on div "Paul Blom (#10621) Paul Blom (#10621)" at bounding box center [182, 188] width 256 height 10
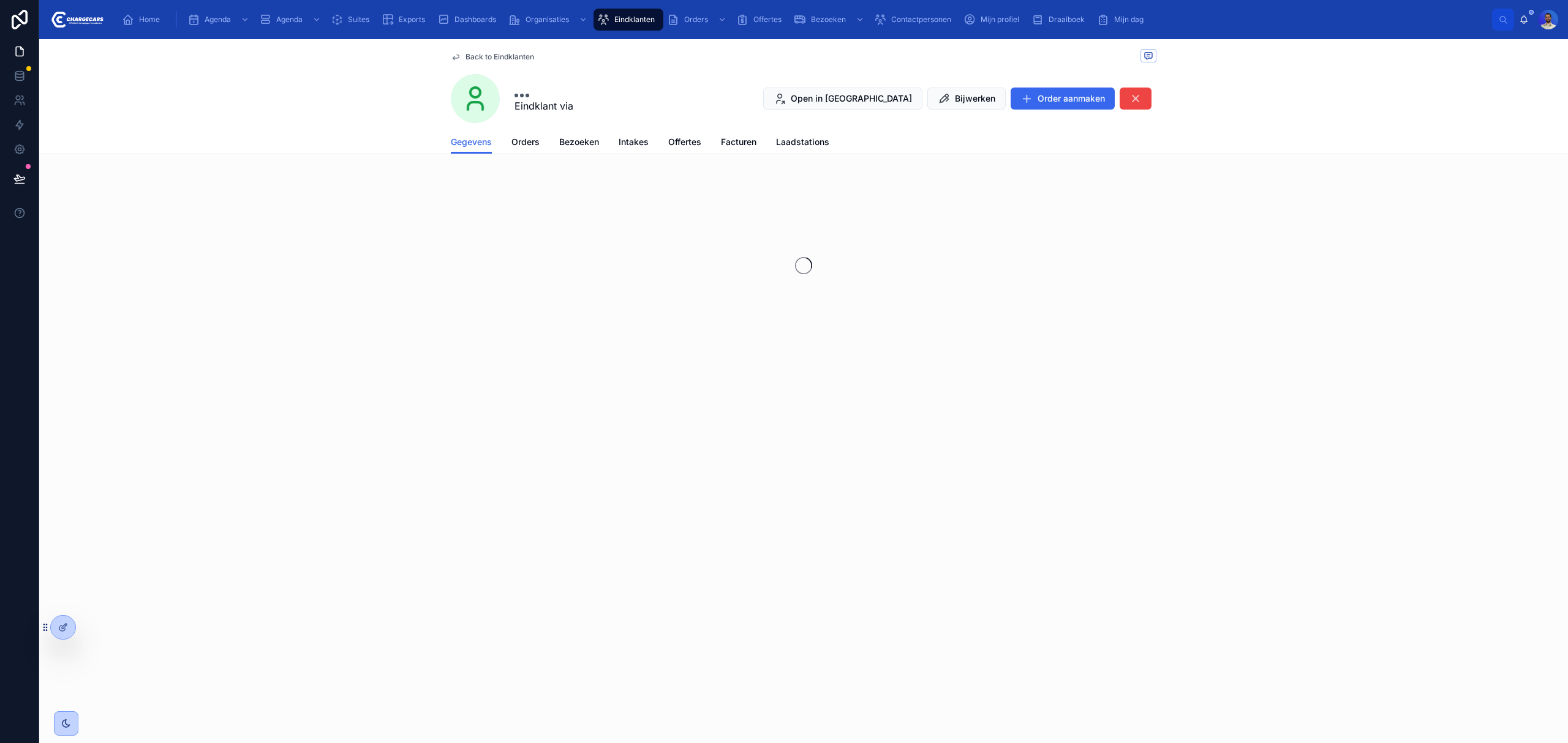
click at [520, 134] on link "Orders" at bounding box center [525, 143] width 28 height 25
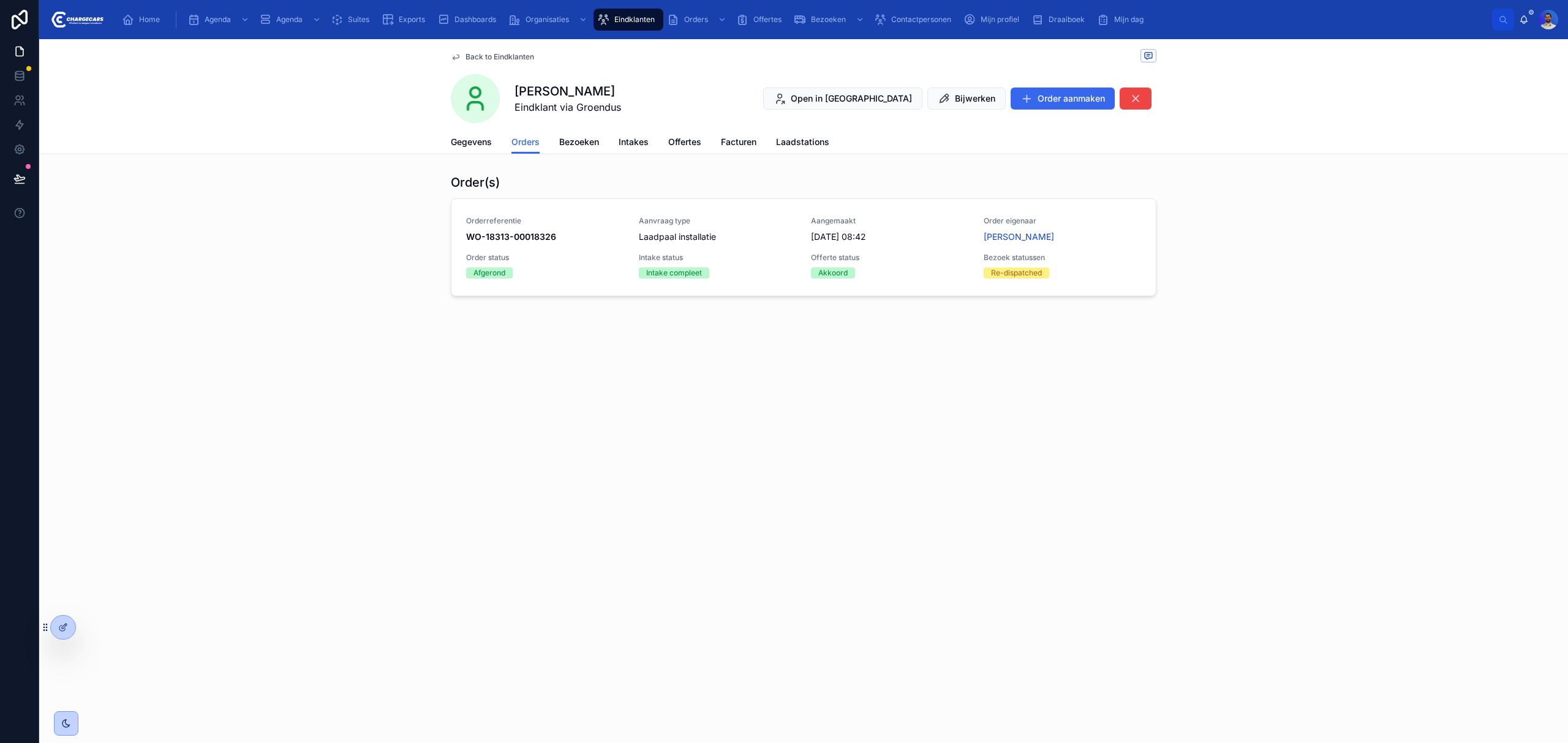
click at [901, 275] on div "Akkoord" at bounding box center [889, 273] width 158 height 11
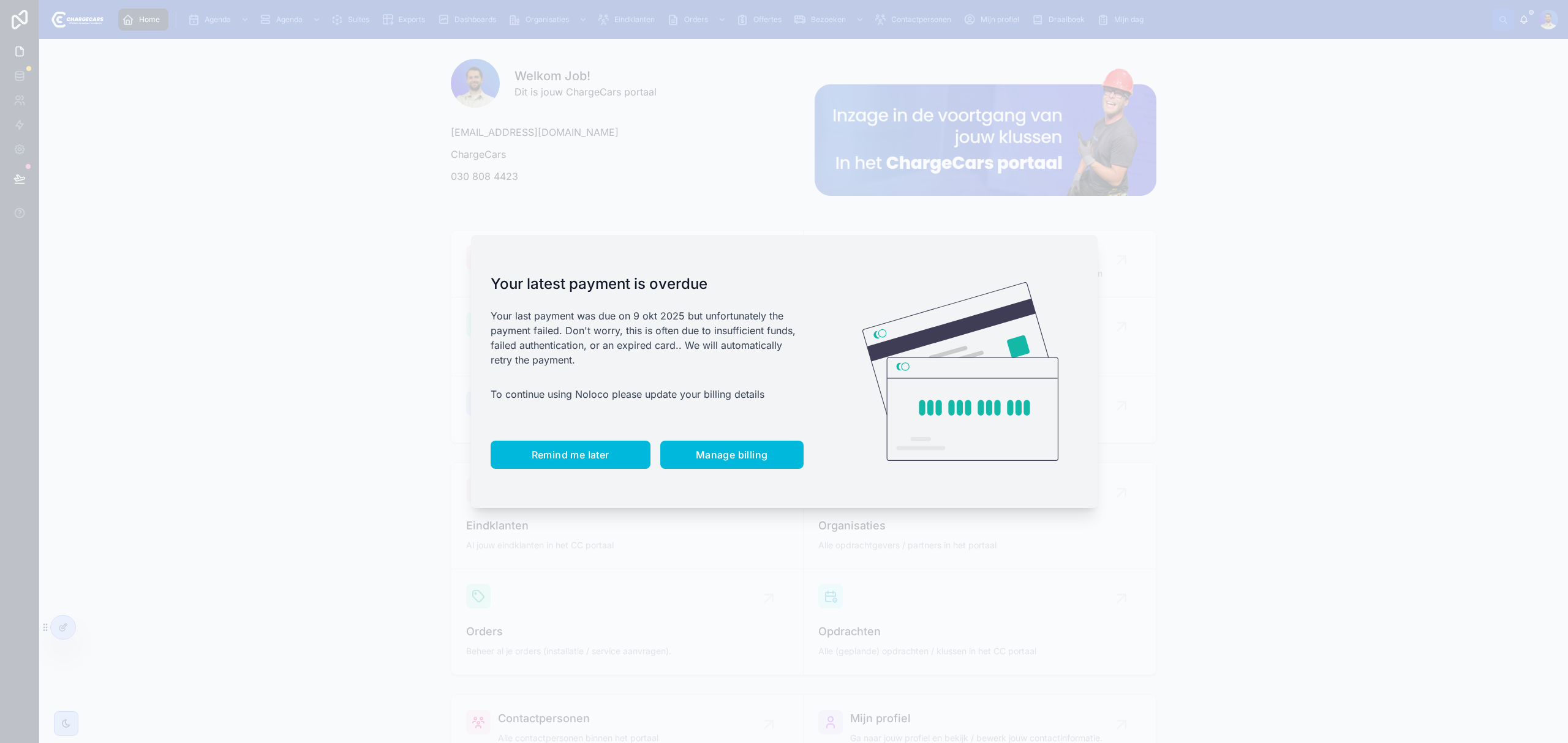
click at [585, 458] on span "Remind me later" at bounding box center [570, 454] width 78 height 12
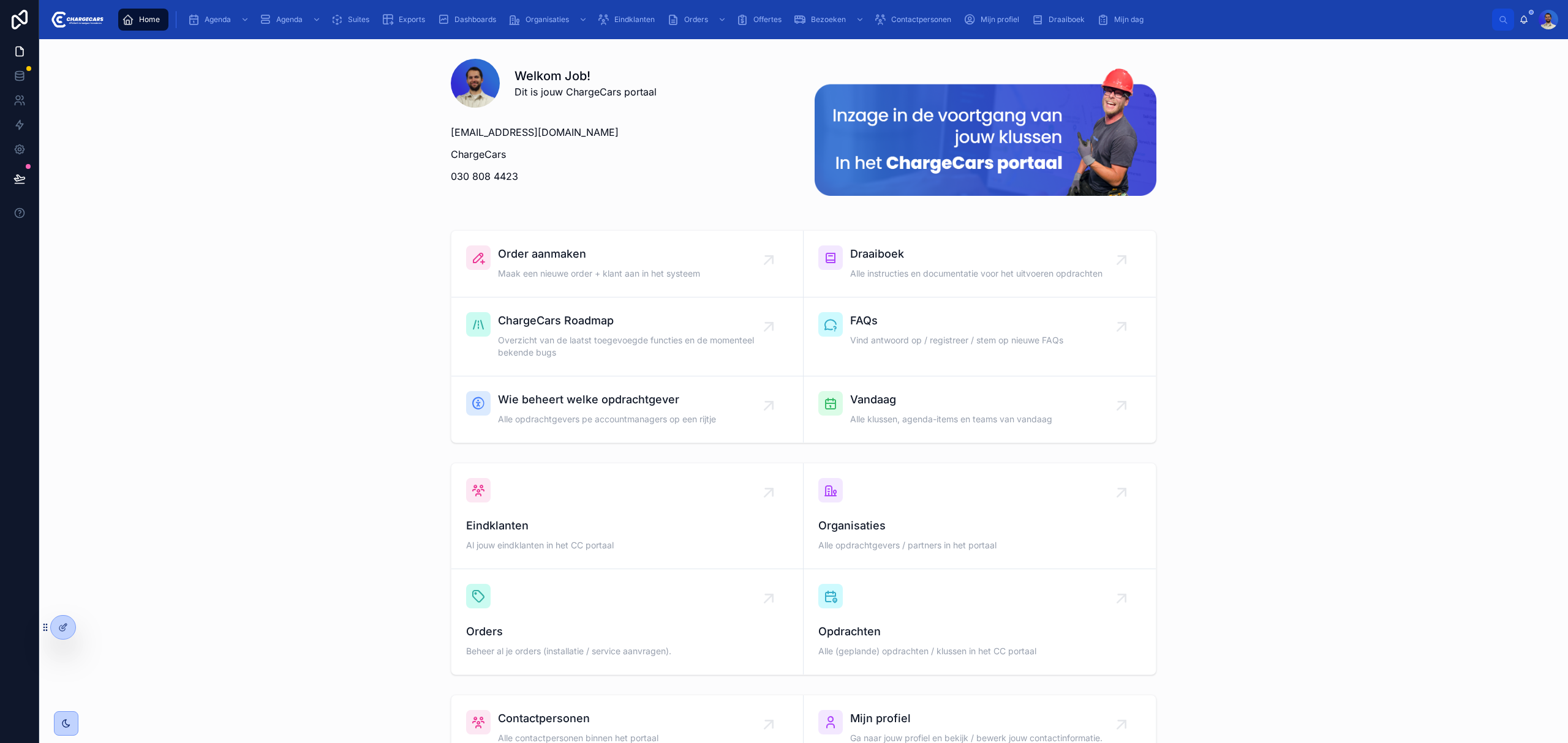
click at [616, 11] on div "Eindklanten" at bounding box center [629, 19] width 63 height 19
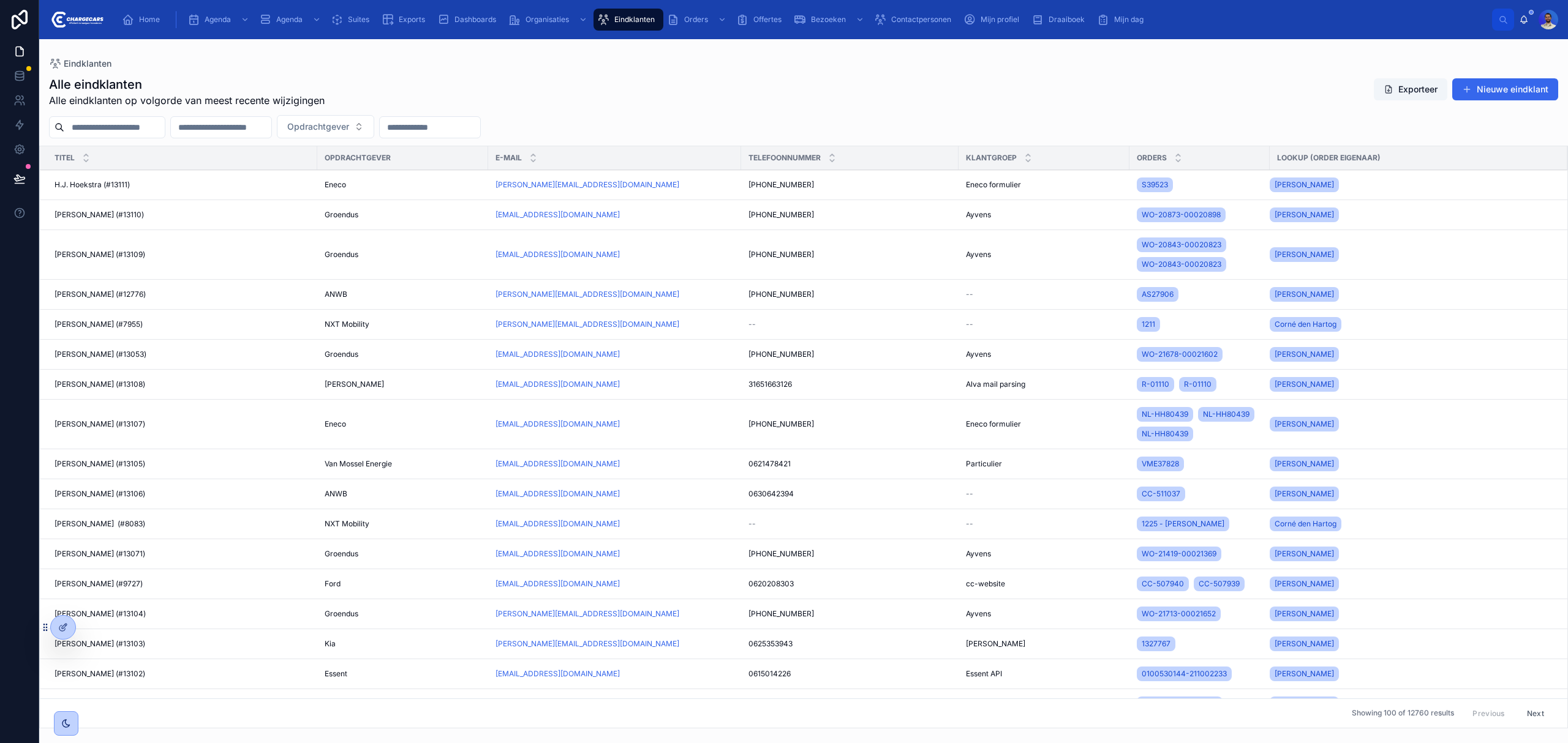
click at [124, 126] on input "text" at bounding box center [114, 127] width 100 height 17
type input "**********"
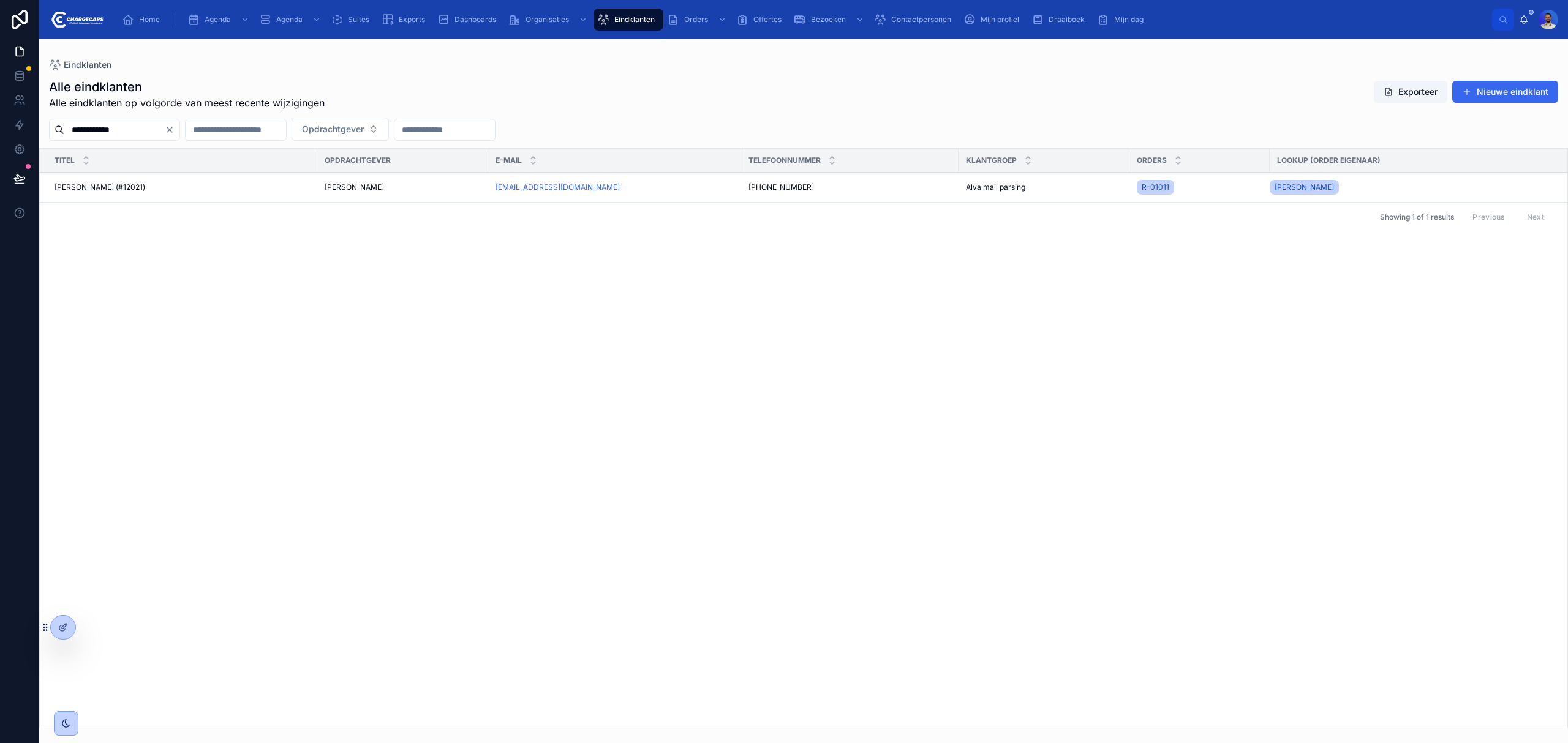
click at [184, 191] on div "Gerben Janse (#12021) Gerben Janse (#12021)" at bounding box center [182, 188] width 256 height 10
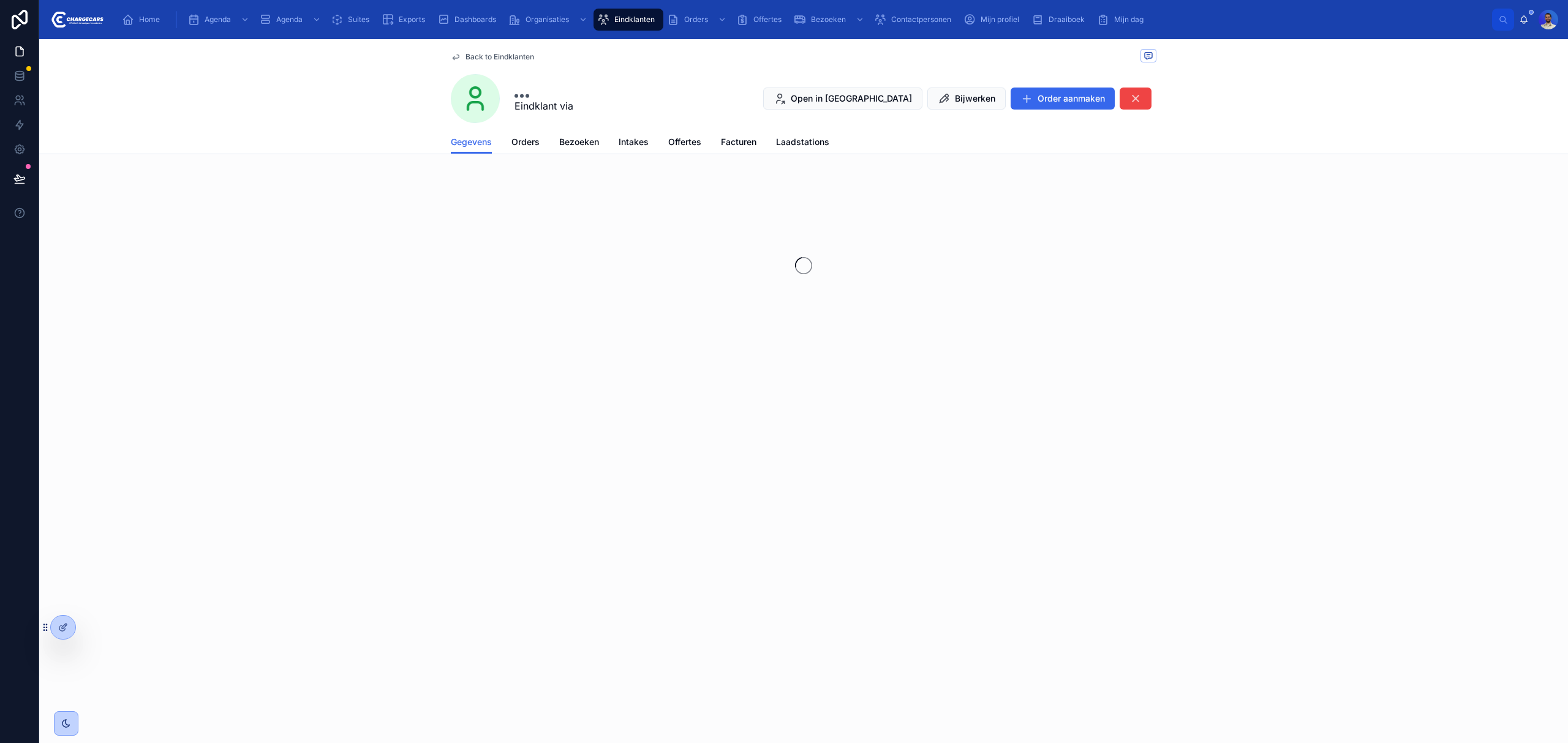
click at [513, 143] on span "Orders" at bounding box center [525, 142] width 28 height 12
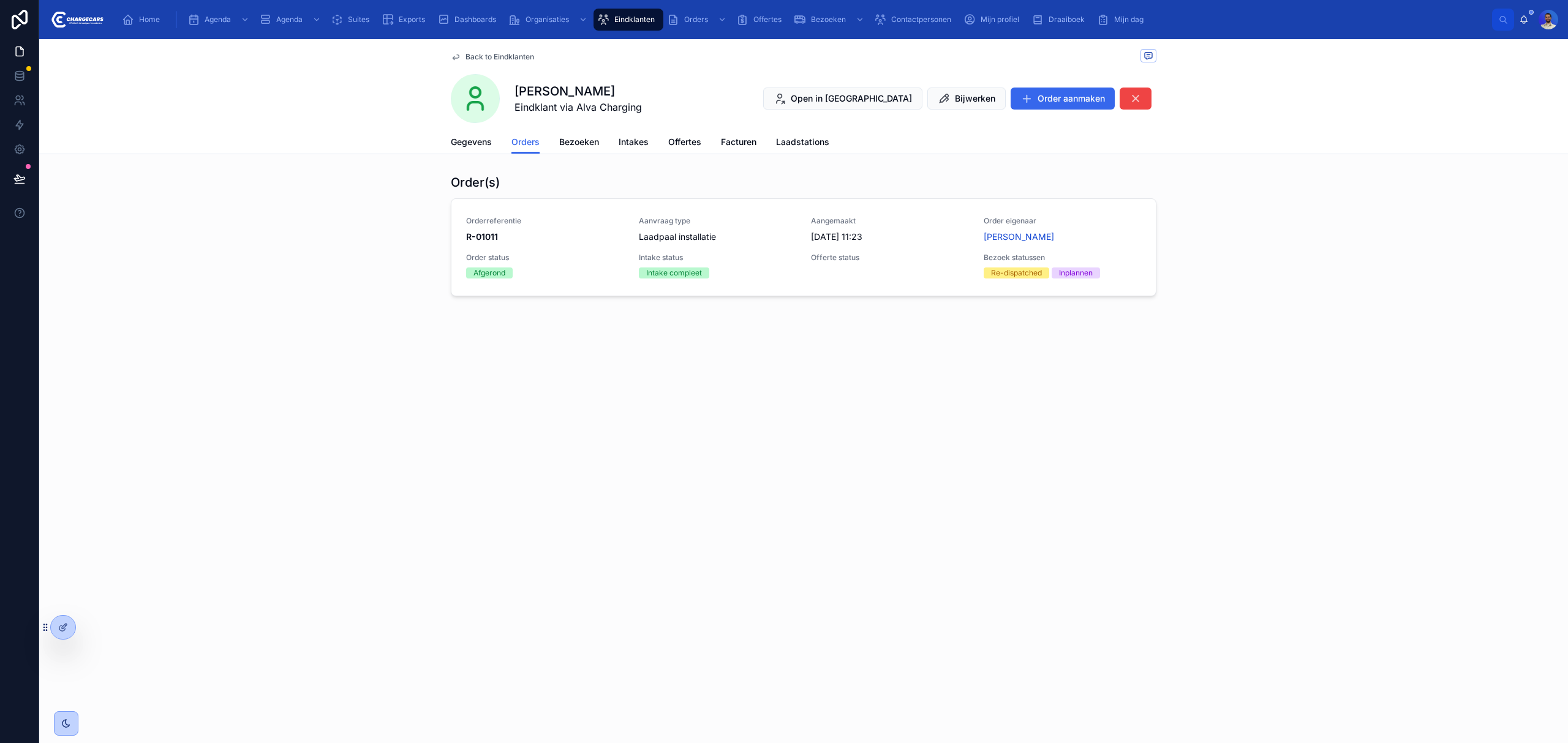
click at [574, 236] on span "R-01011" at bounding box center [545, 236] width 158 height 12
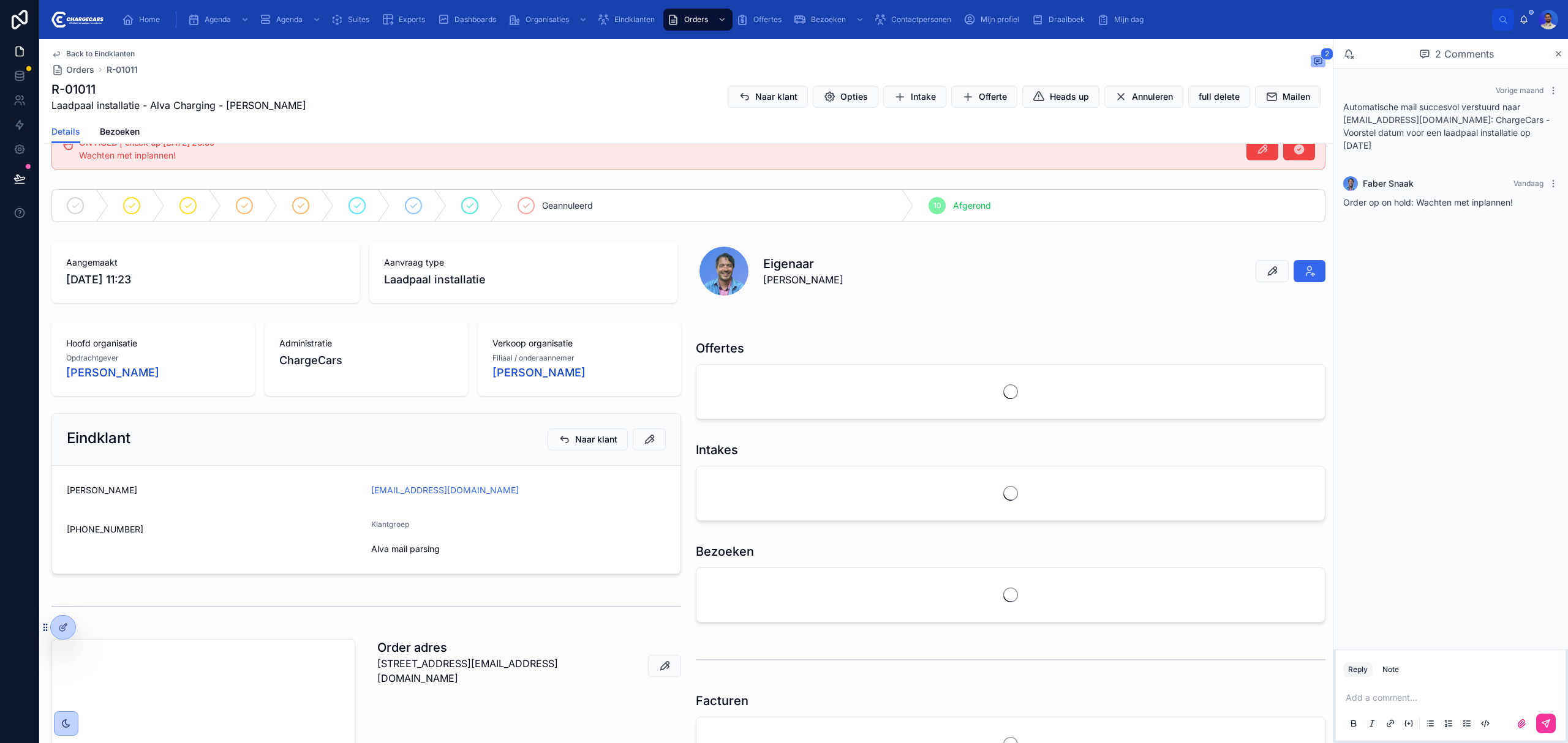
scroll to position [408, 0]
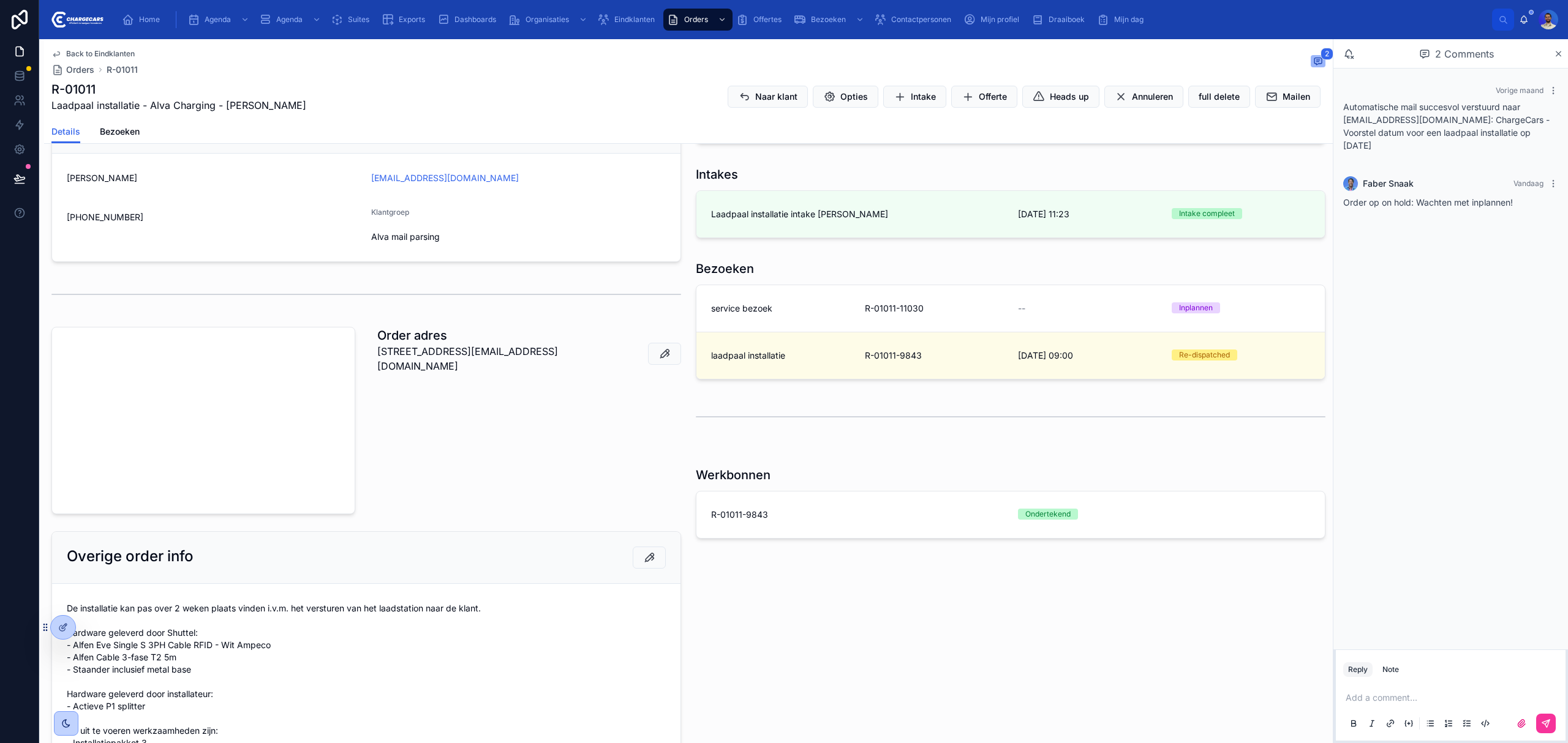
click at [799, 356] on div "laadpaal installatie" at bounding box center [780, 355] width 139 height 12
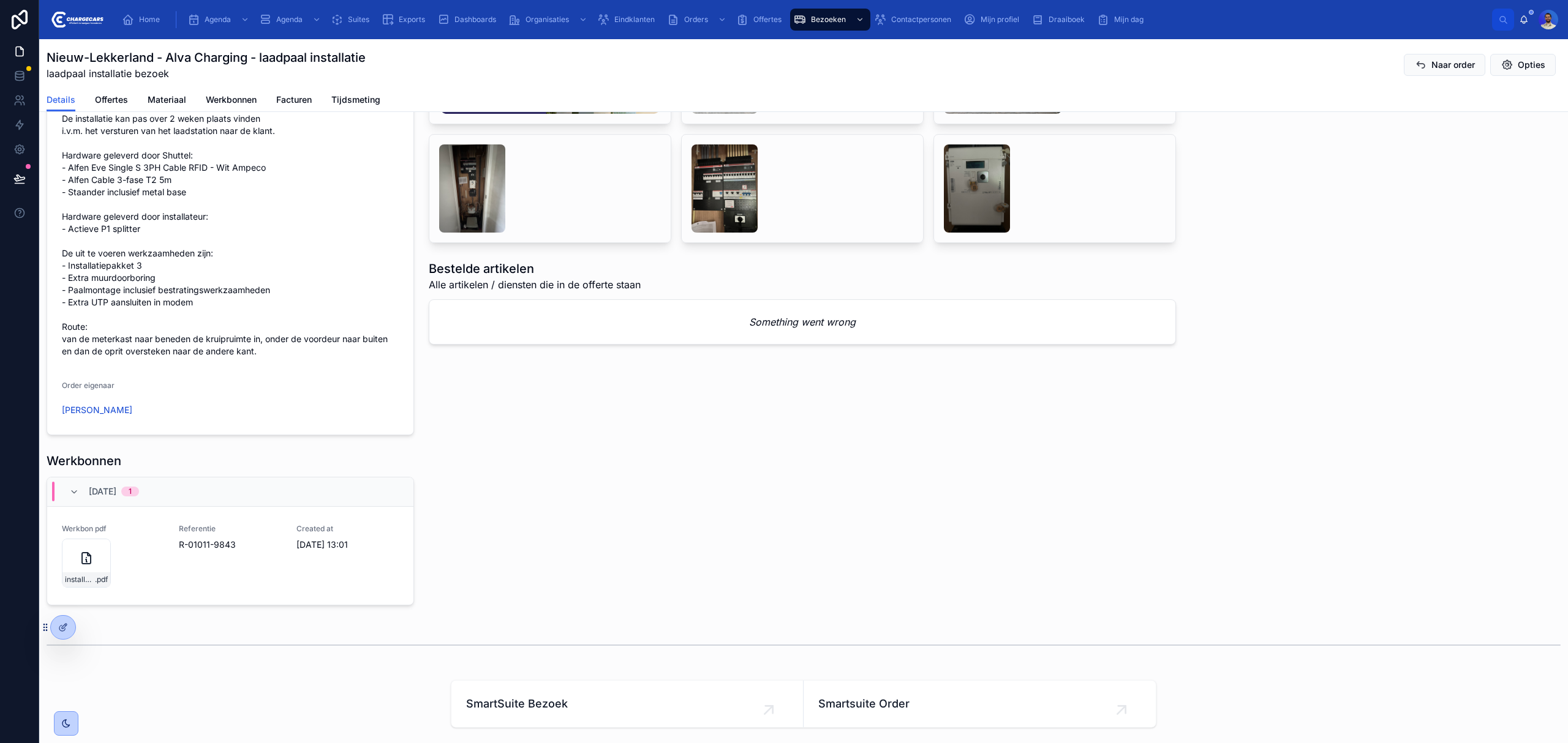
scroll to position [1369, 0]
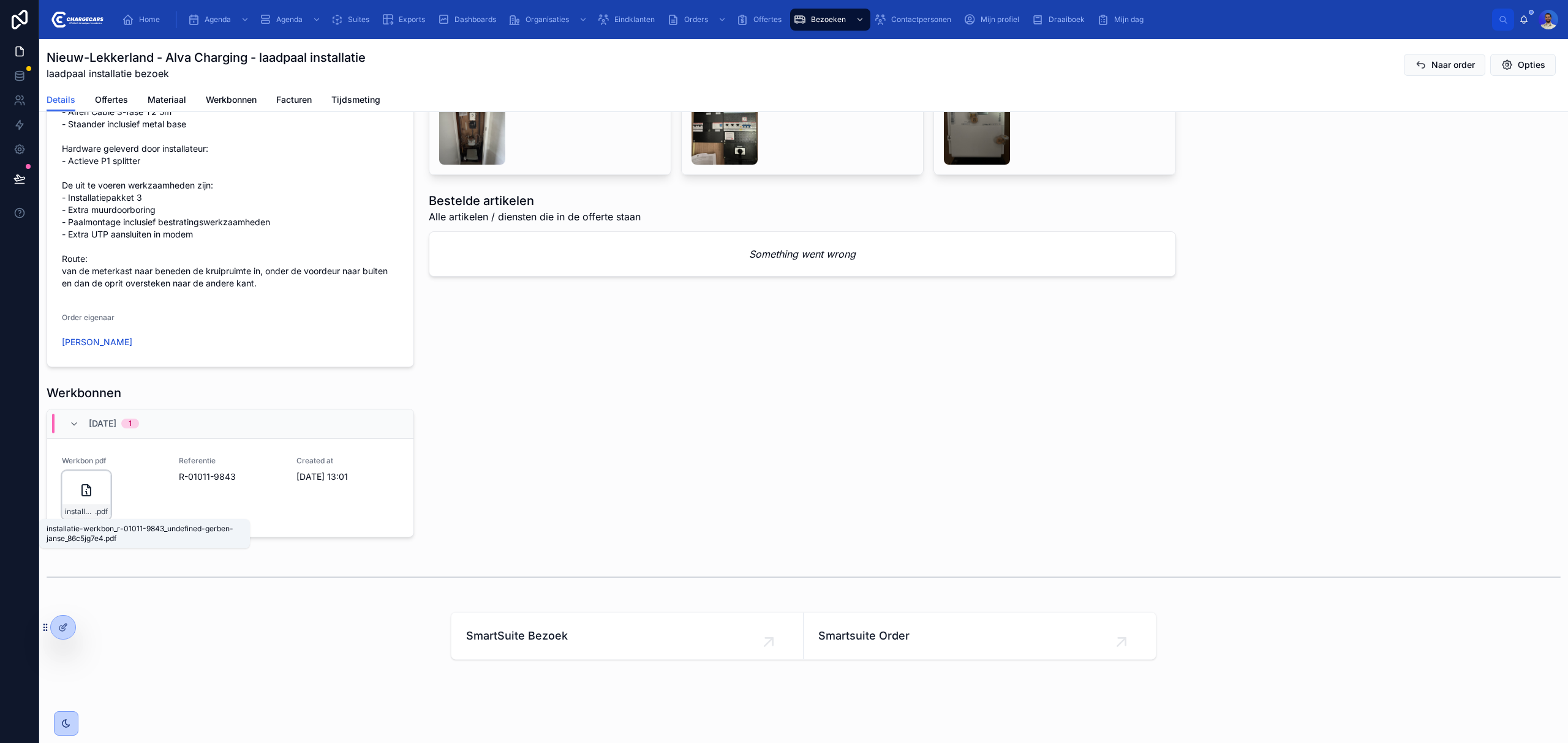
click at [98, 513] on span ".pdf" at bounding box center [101, 511] width 13 height 10
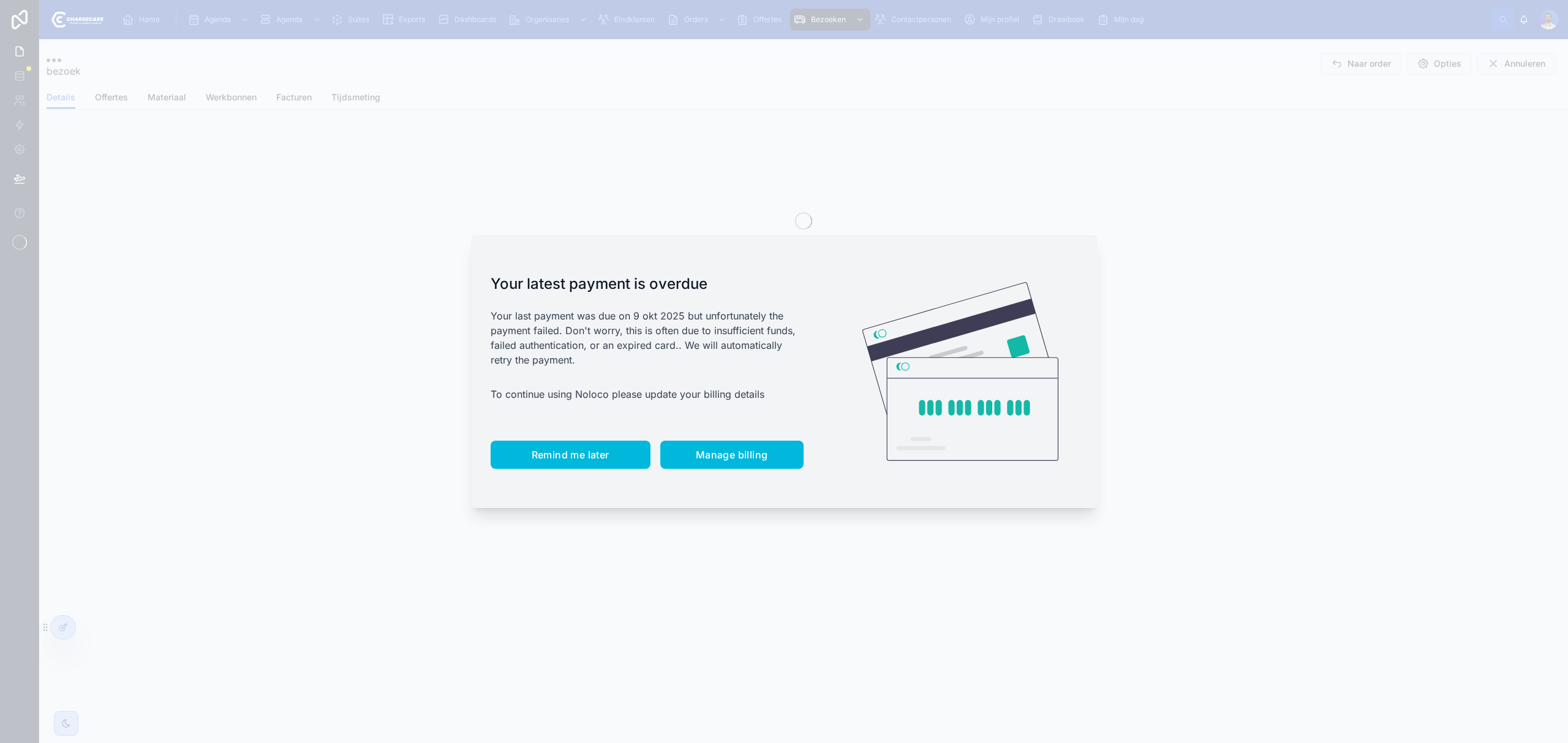
click at [592, 457] on span "Remind me later" at bounding box center [570, 454] width 78 height 12
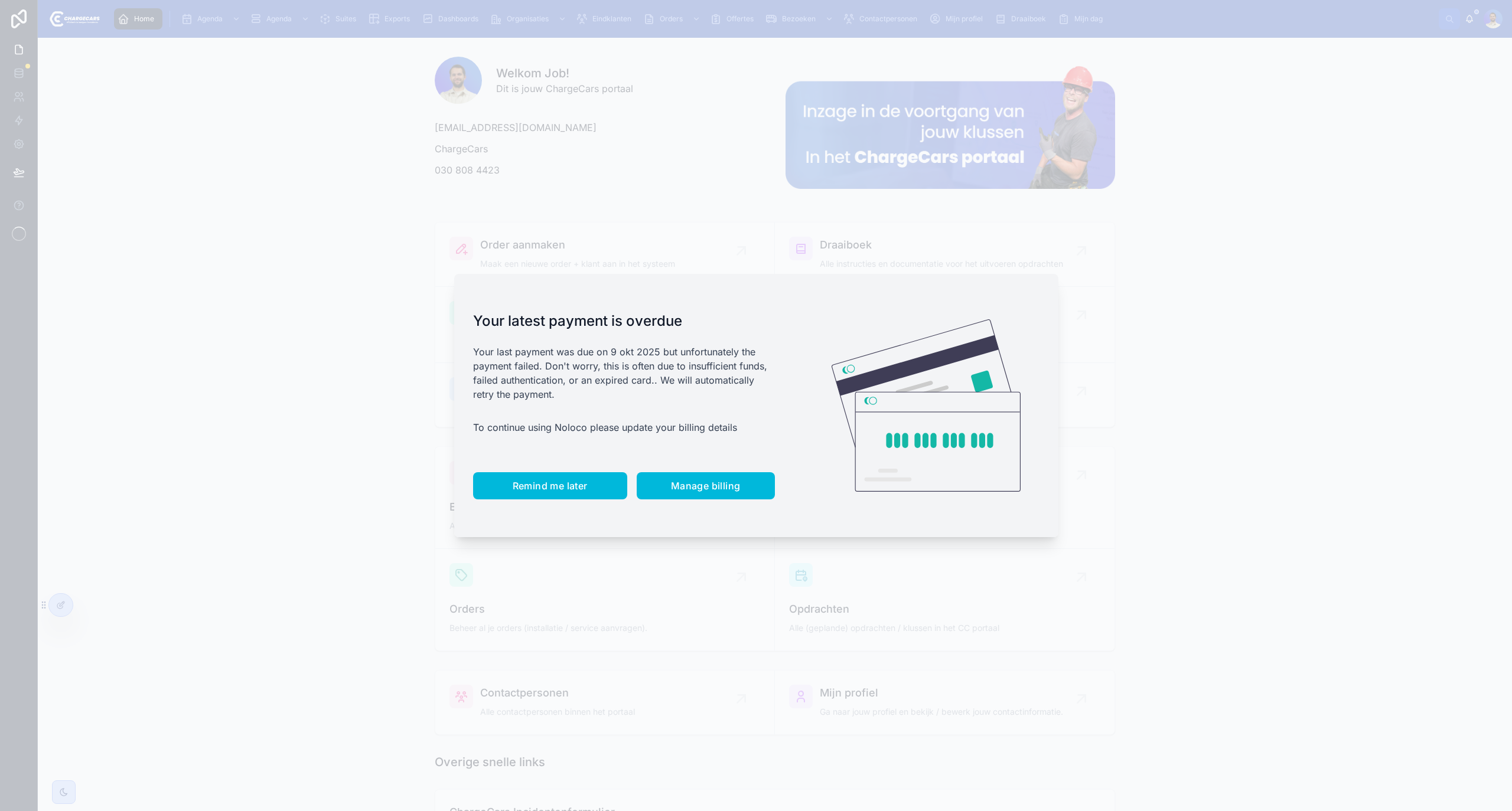
click at [530, 488] on span "Remind me later" at bounding box center [550, 486] width 75 height 12
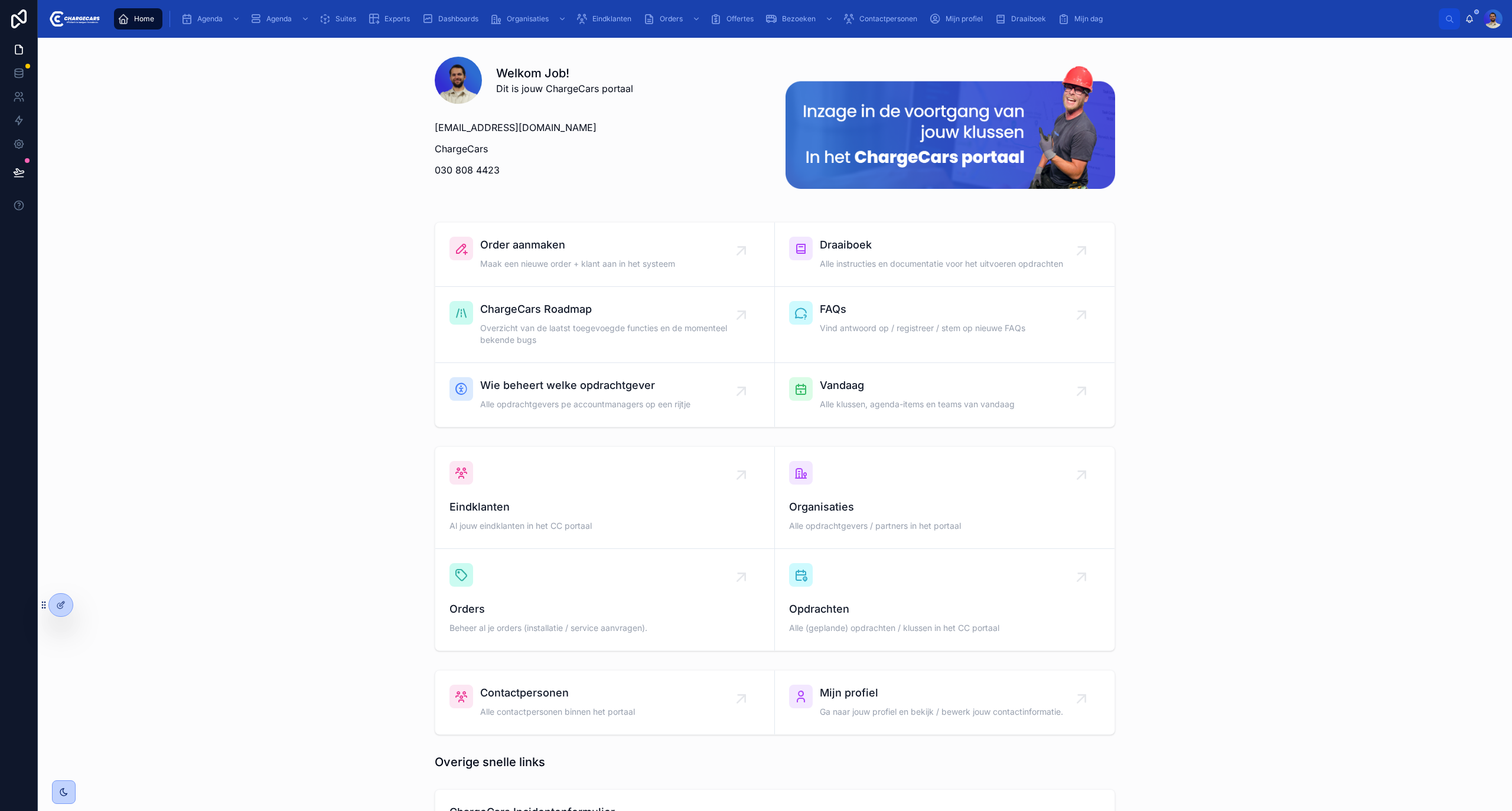
click at [604, 22] on span "Eindklanten" at bounding box center [612, 19] width 39 height 9
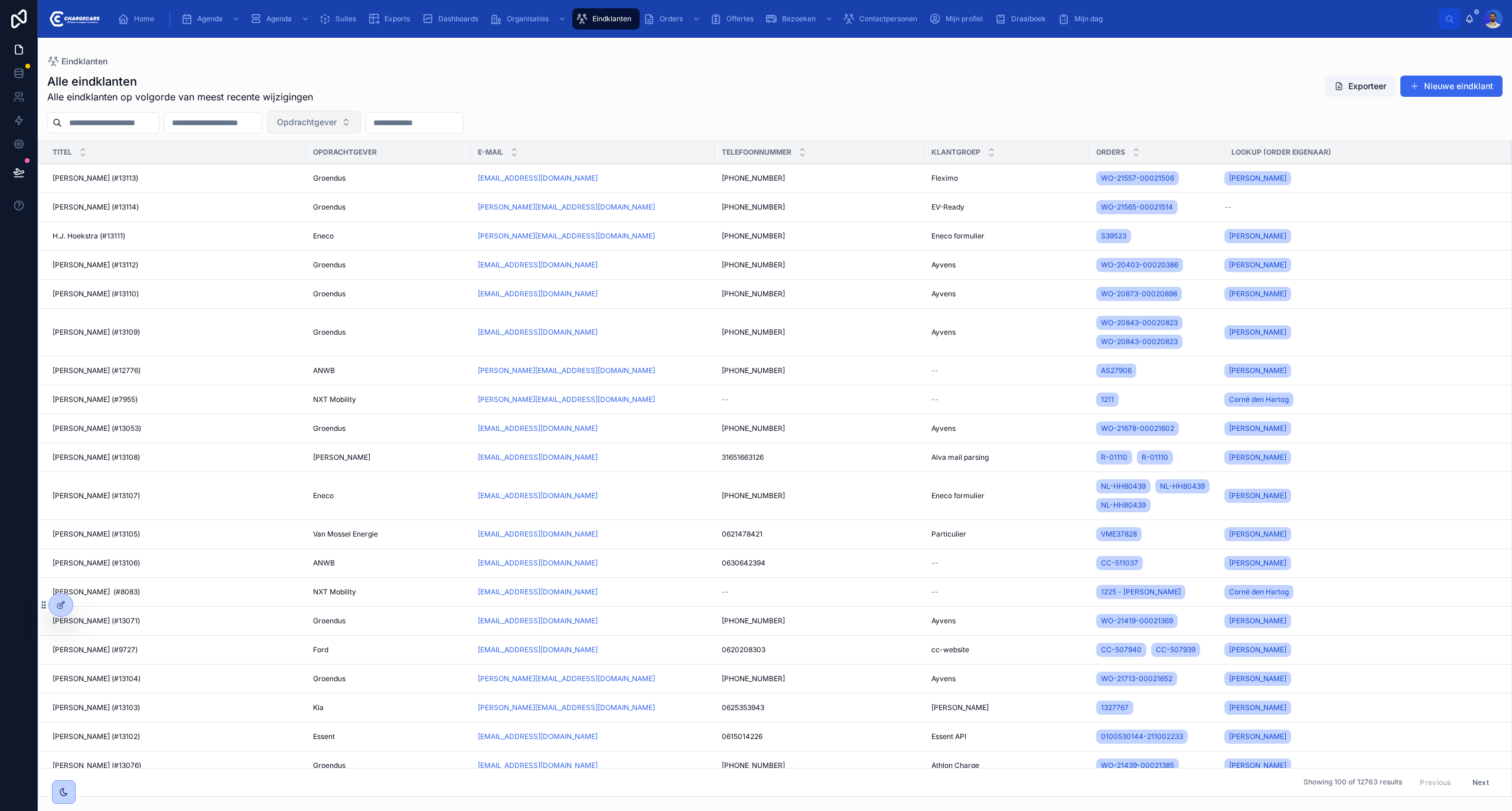
click at [336, 116] on span "Opdrachtgever" at bounding box center [306, 121] width 60 height 12
type input "****"
click at [348, 166] on div "ANWB" at bounding box center [375, 171] width 164 height 19
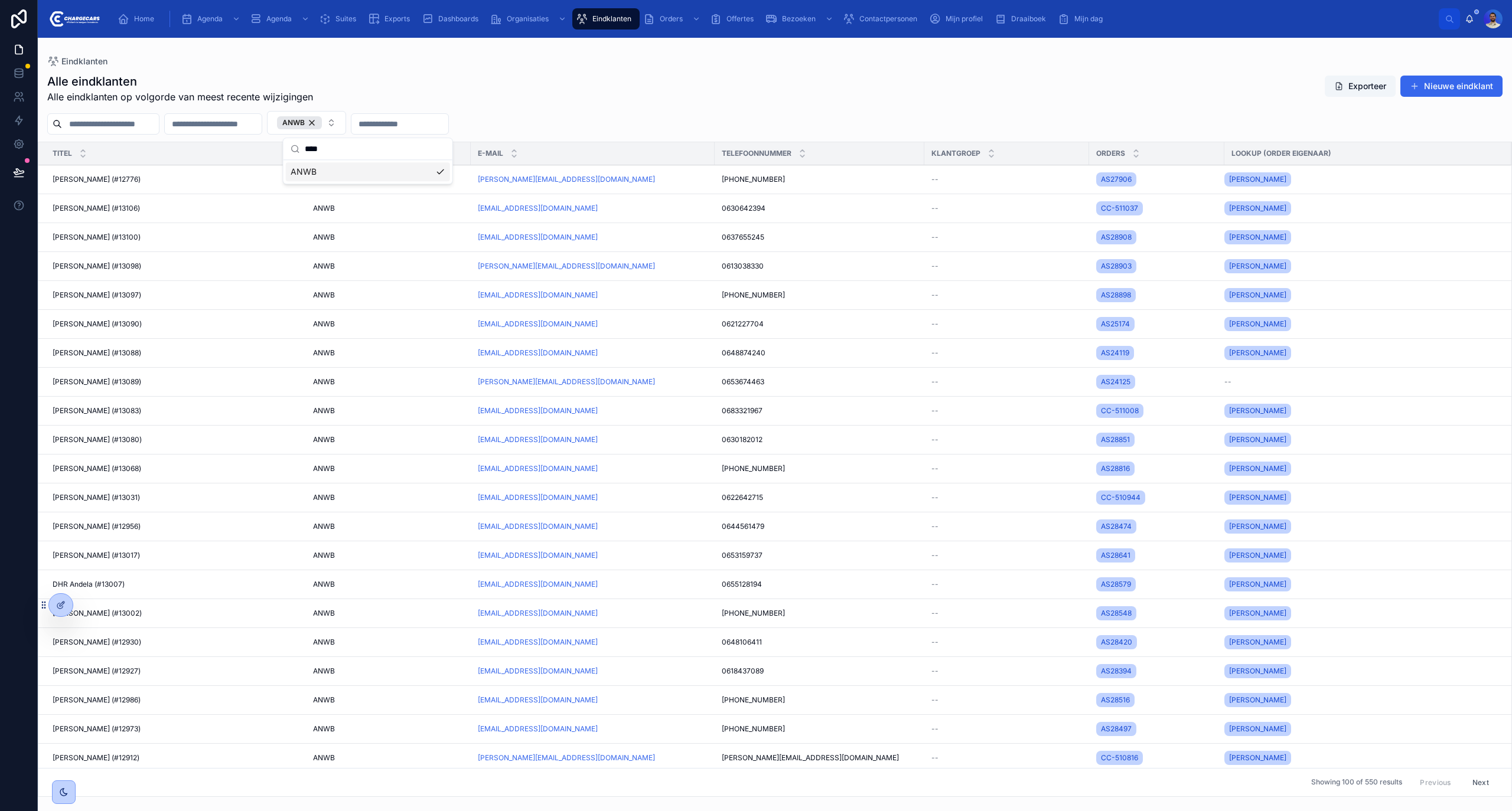
click at [672, 98] on div "Alle eindklanten Alle eindklanten op volgorde van meest recente wijzigingen Exp…" at bounding box center [775, 89] width 1456 height 31
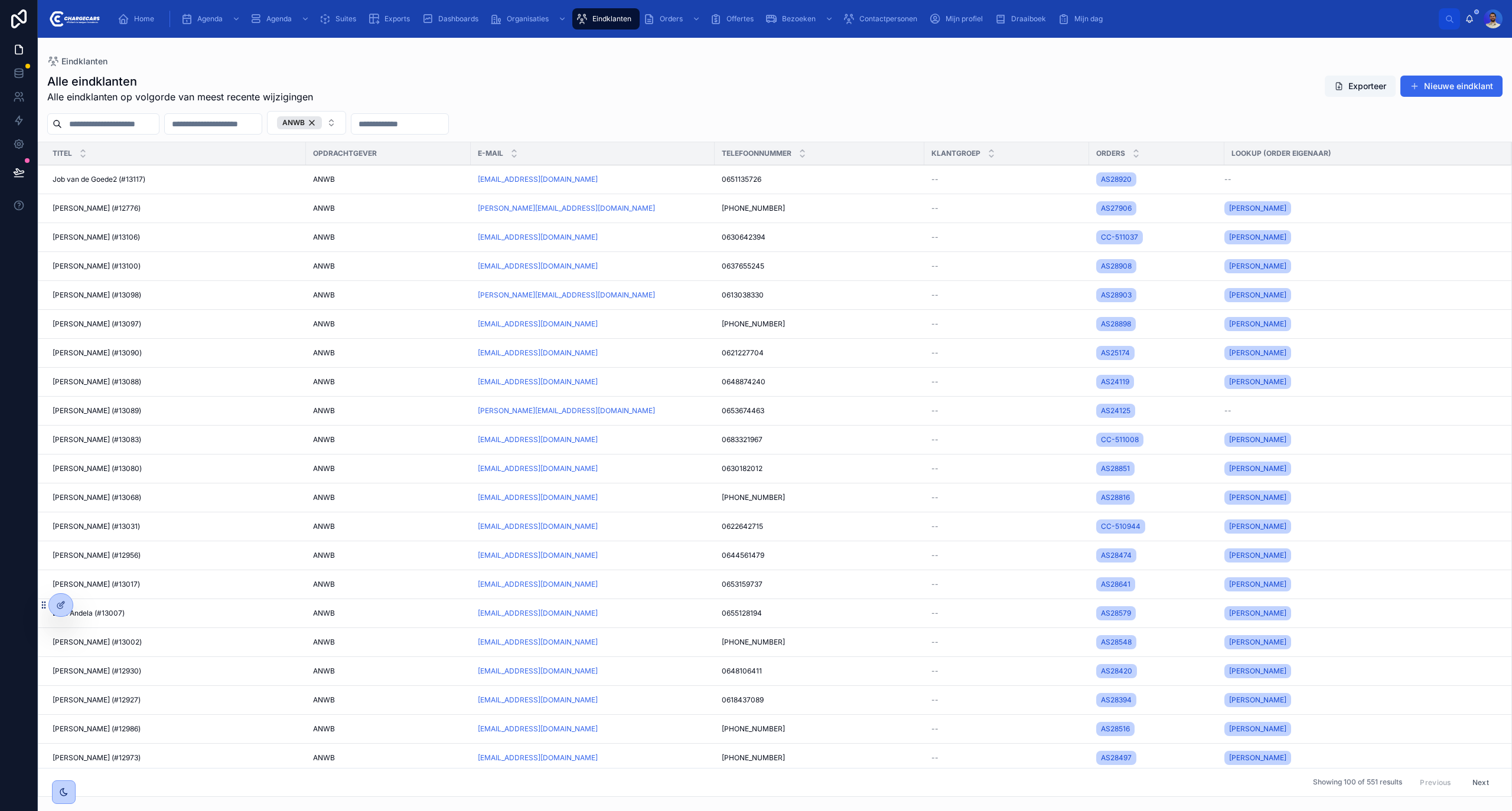
click at [85, 135] on div at bounding box center [103, 124] width 112 height 21
click at [77, 126] on input "text" at bounding box center [110, 124] width 97 height 16
type input "**********"
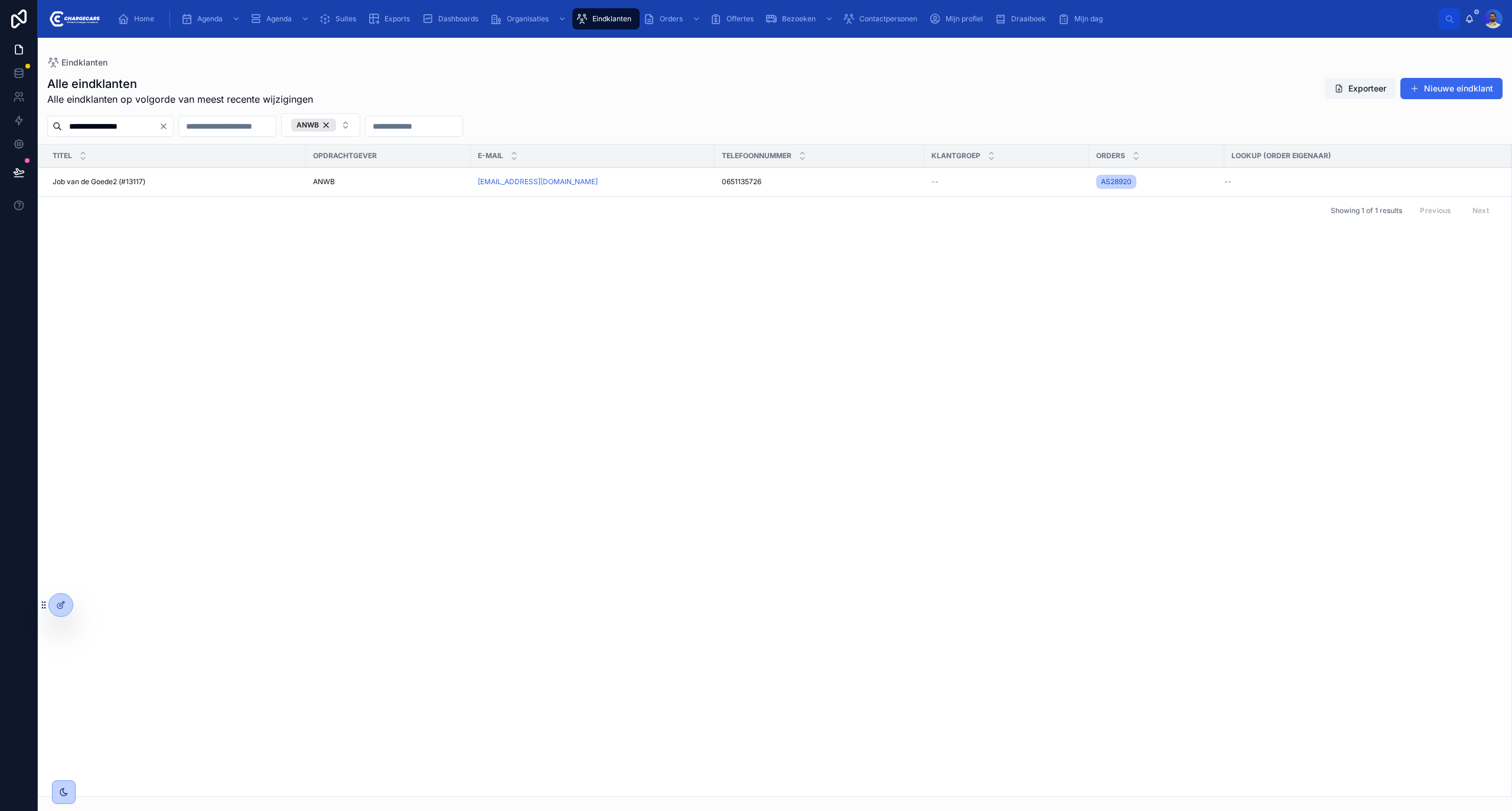
click at [196, 195] on td "Job van de Goede2 (#13117) Job van de Goede2 (#13117)" at bounding box center [172, 182] width 268 height 29
click at [169, 180] on div "Job van de Goede2 (#13117) Job van de Goede2 (#13117)" at bounding box center [176, 182] width 247 height 9
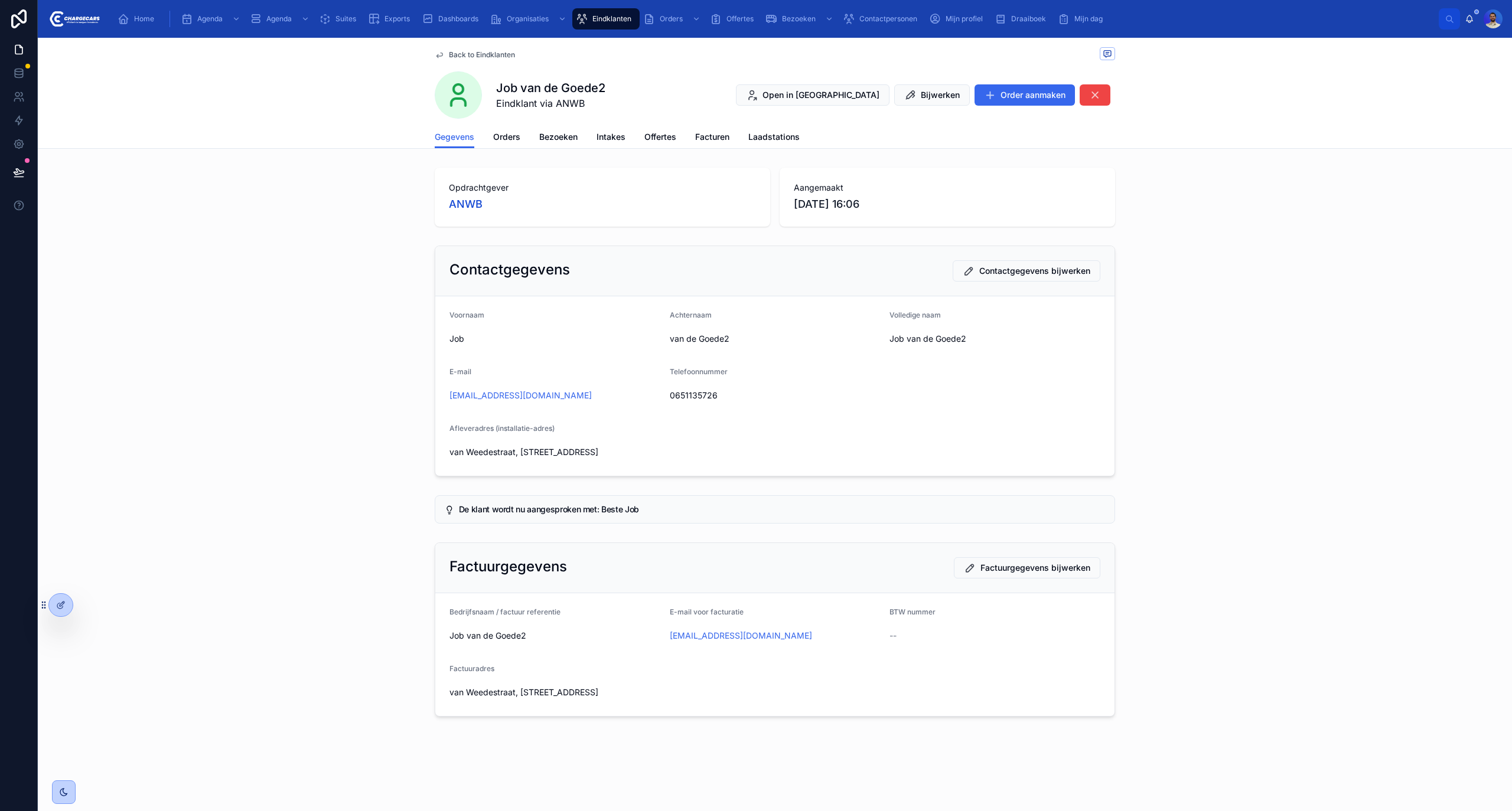
click at [493, 142] on span "Orders" at bounding box center [507, 137] width 27 height 12
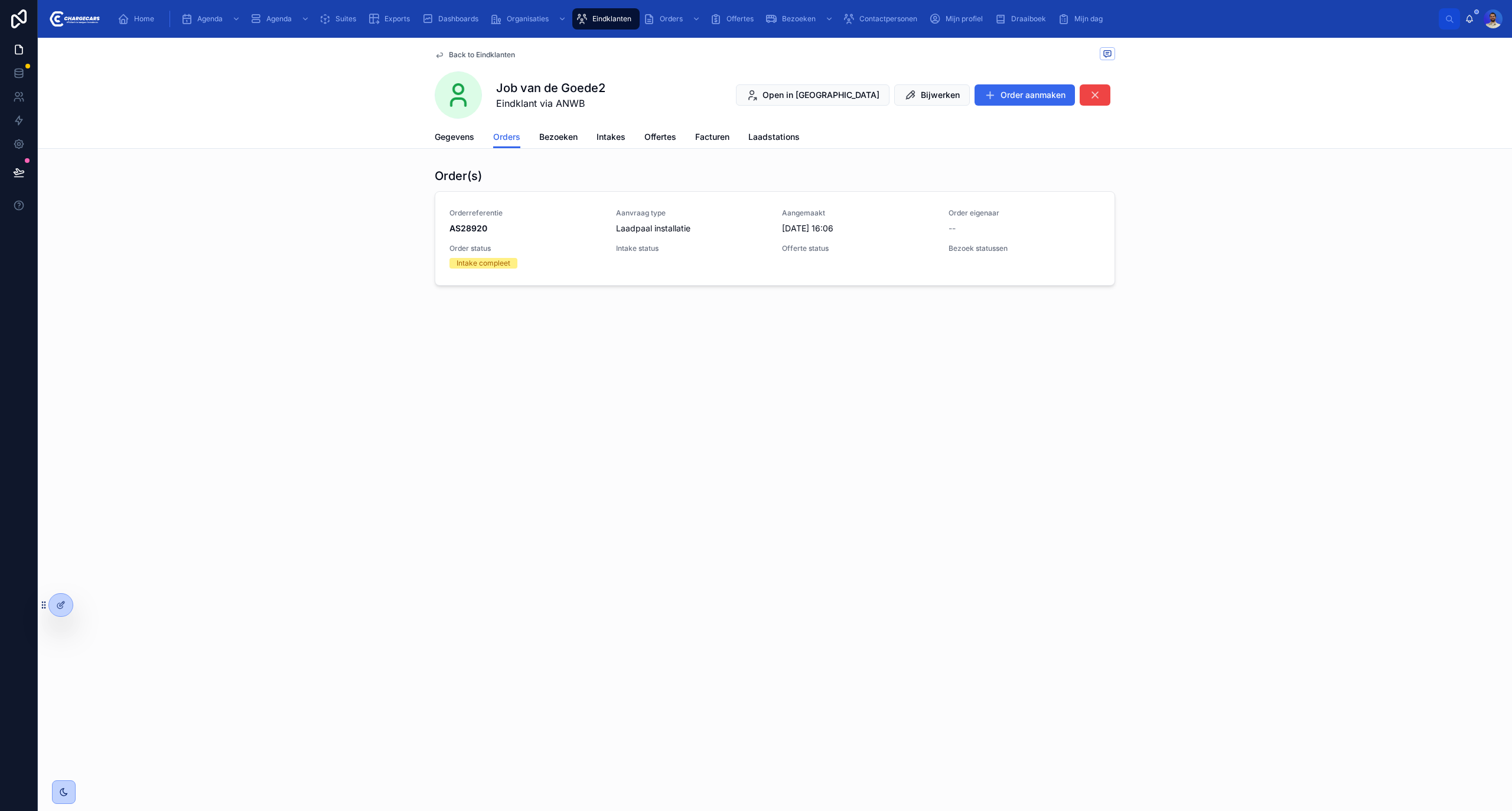
click at [553, 226] on span "AS28920" at bounding box center [525, 228] width 152 height 12
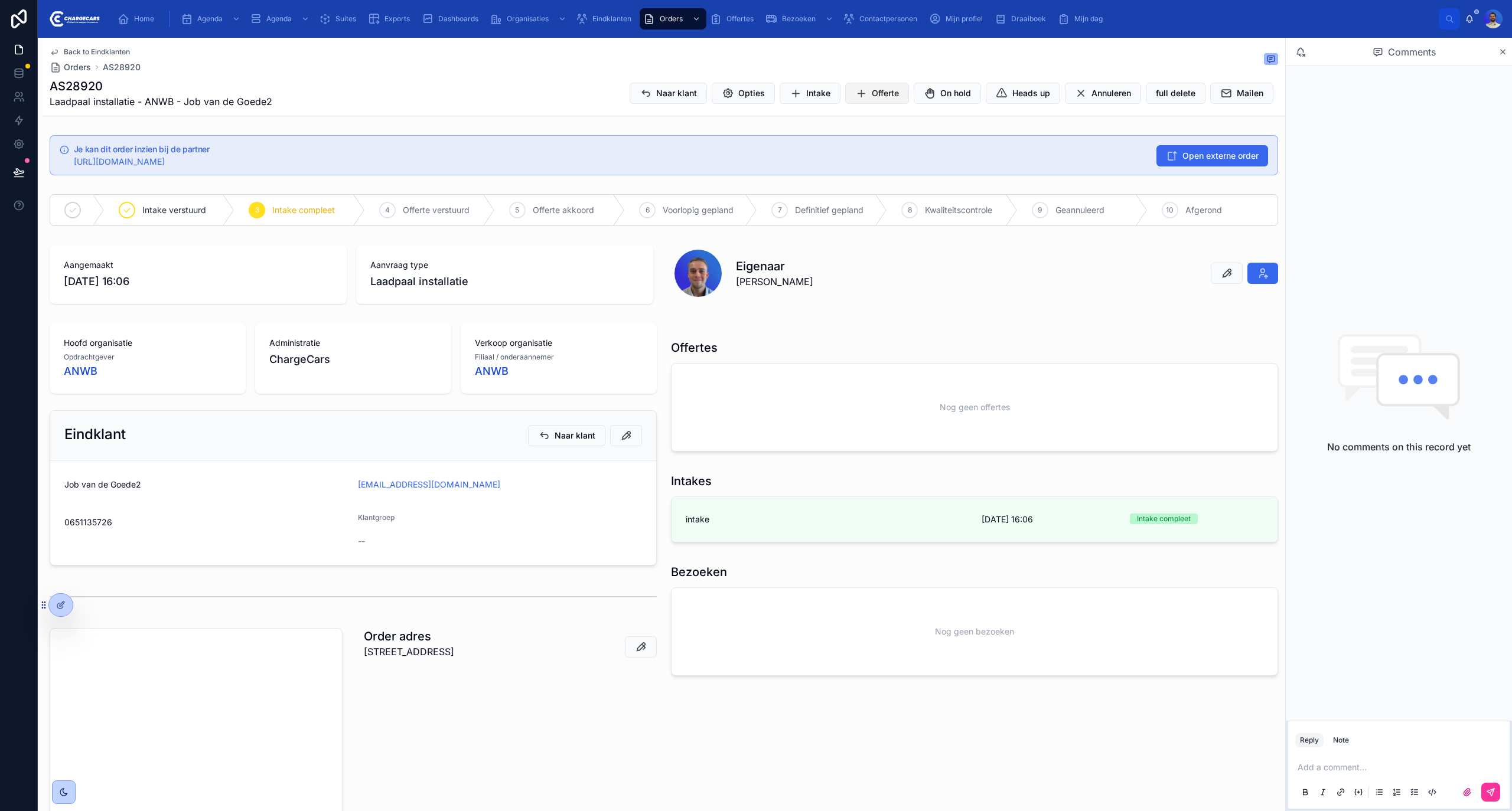
click at [872, 87] on span "Offerte" at bounding box center [885, 93] width 27 height 12
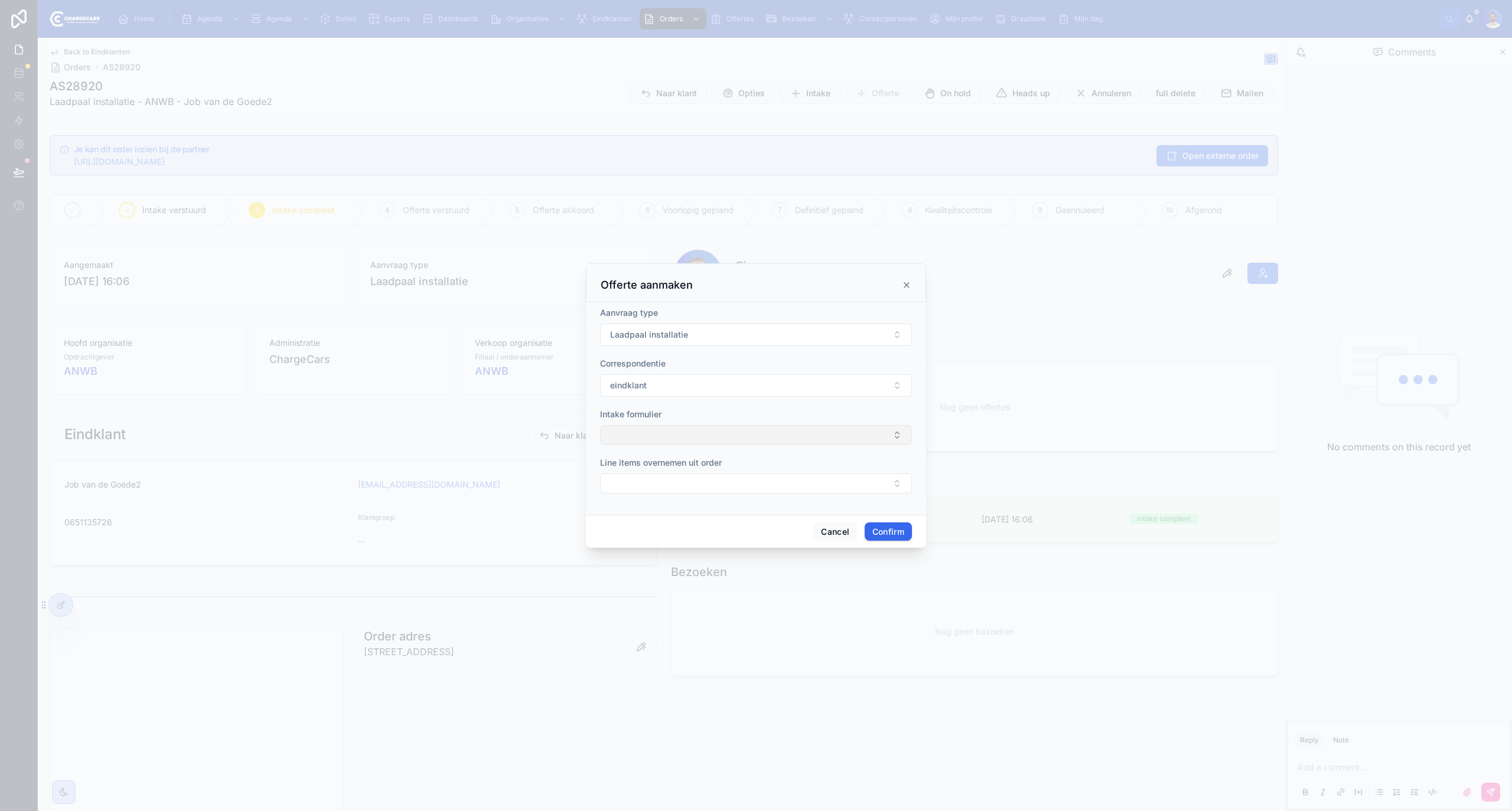
click at [721, 442] on button "Select Button" at bounding box center [756, 435] width 312 height 20
click at [715, 482] on div "intake" at bounding box center [756, 482] width 164 height 19
click at [880, 531] on button "Confirm" at bounding box center [888, 533] width 47 height 19
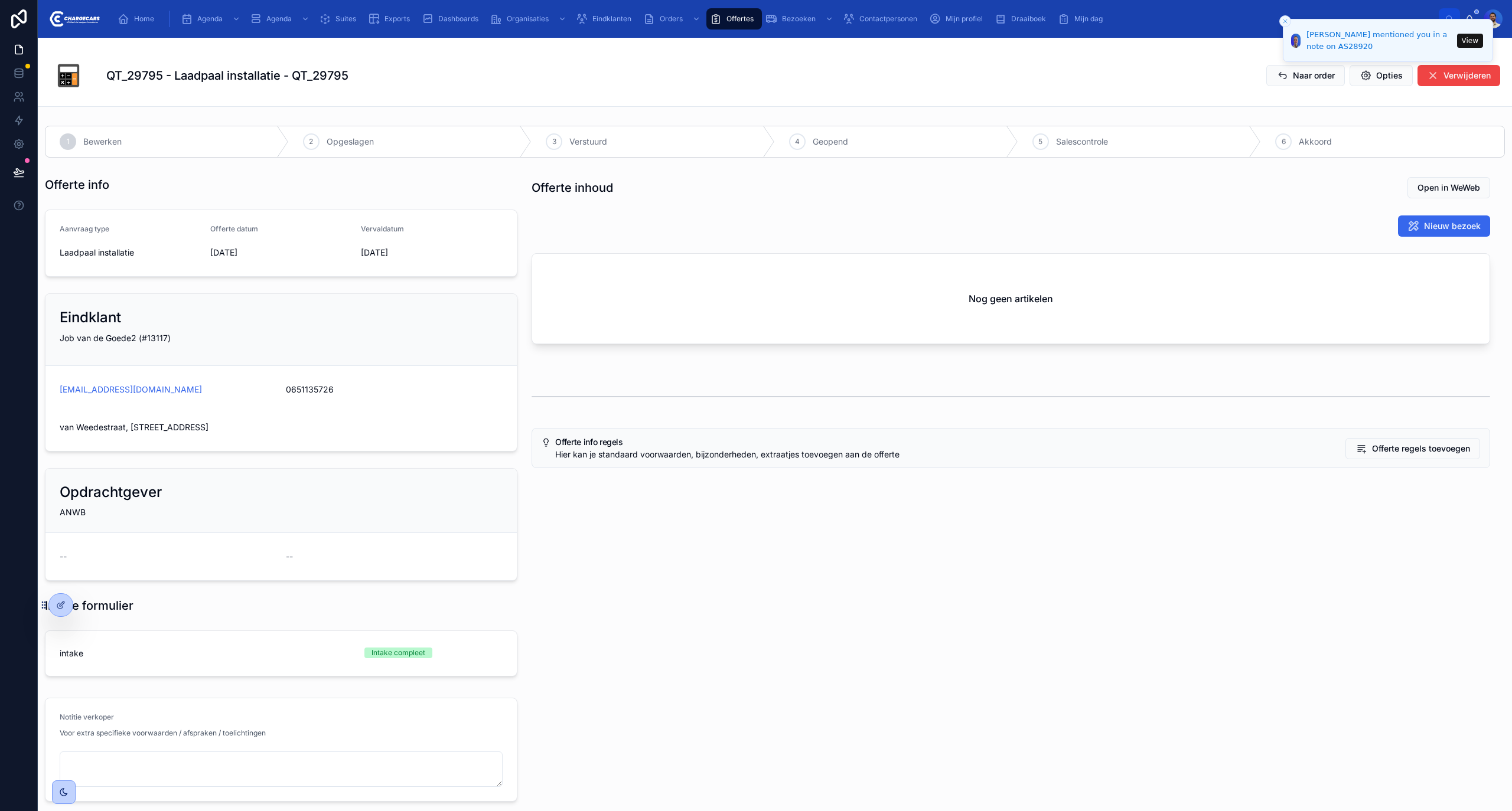
scroll to position [73, 0]
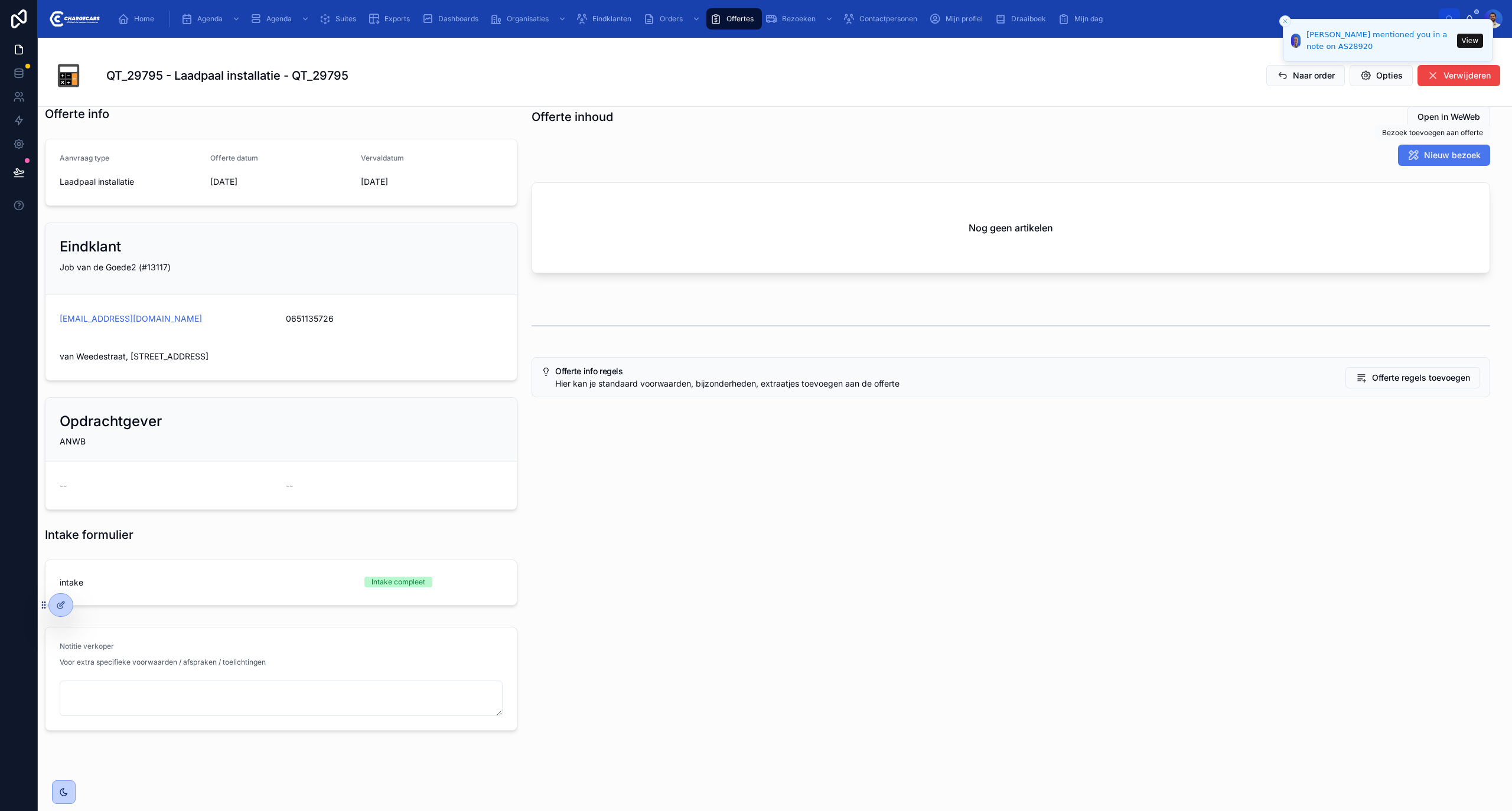
click at [1426, 149] on span "Nieuw bezoek" at bounding box center [1452, 155] width 56 height 12
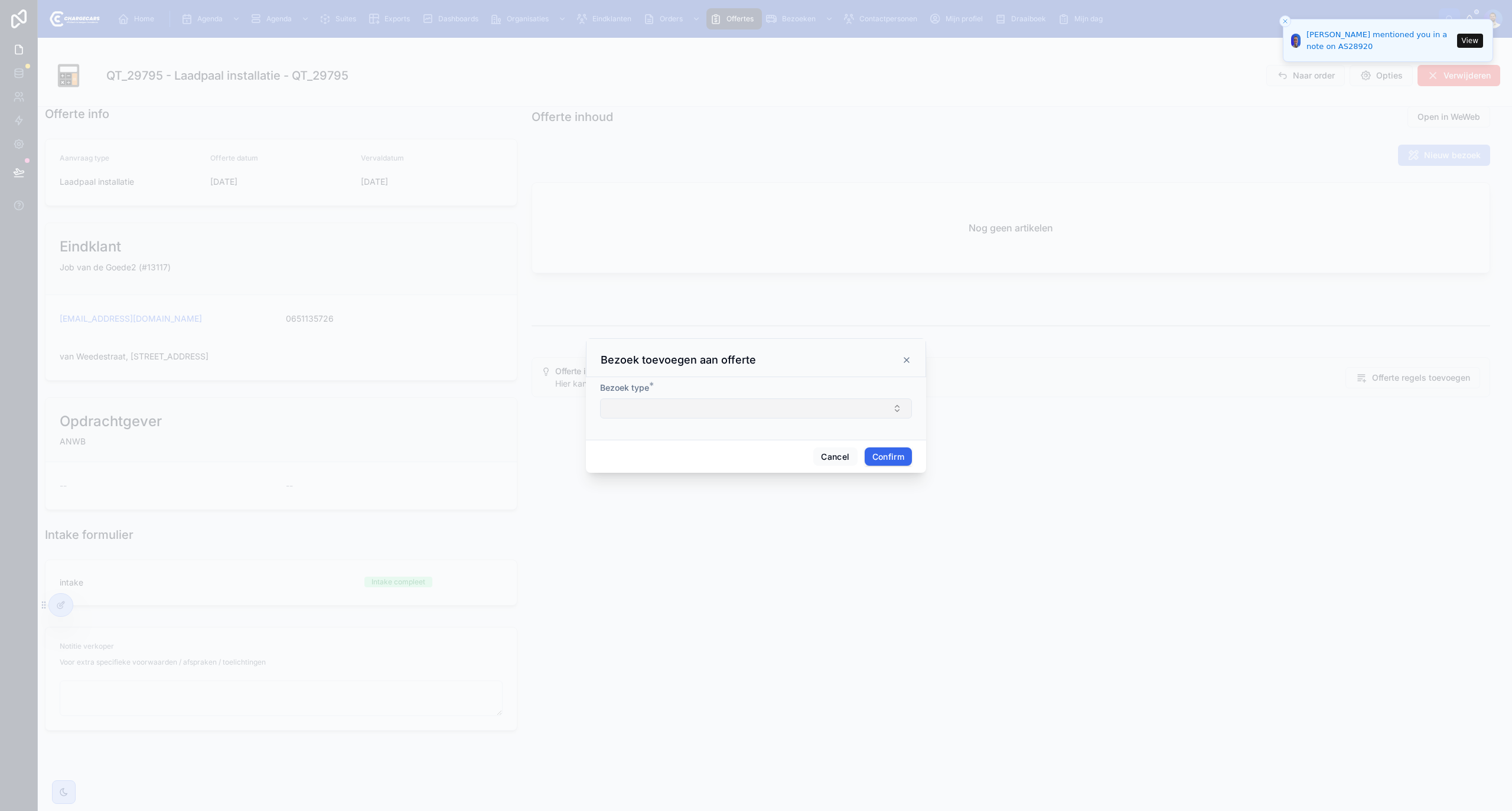
click at [811, 407] on button "Select Button" at bounding box center [756, 409] width 312 height 20
click at [733, 486] on div "backoffice migratie" at bounding box center [756, 493] width 164 height 19
click at [731, 401] on button "backoffice migratie" at bounding box center [756, 408] width 312 height 22
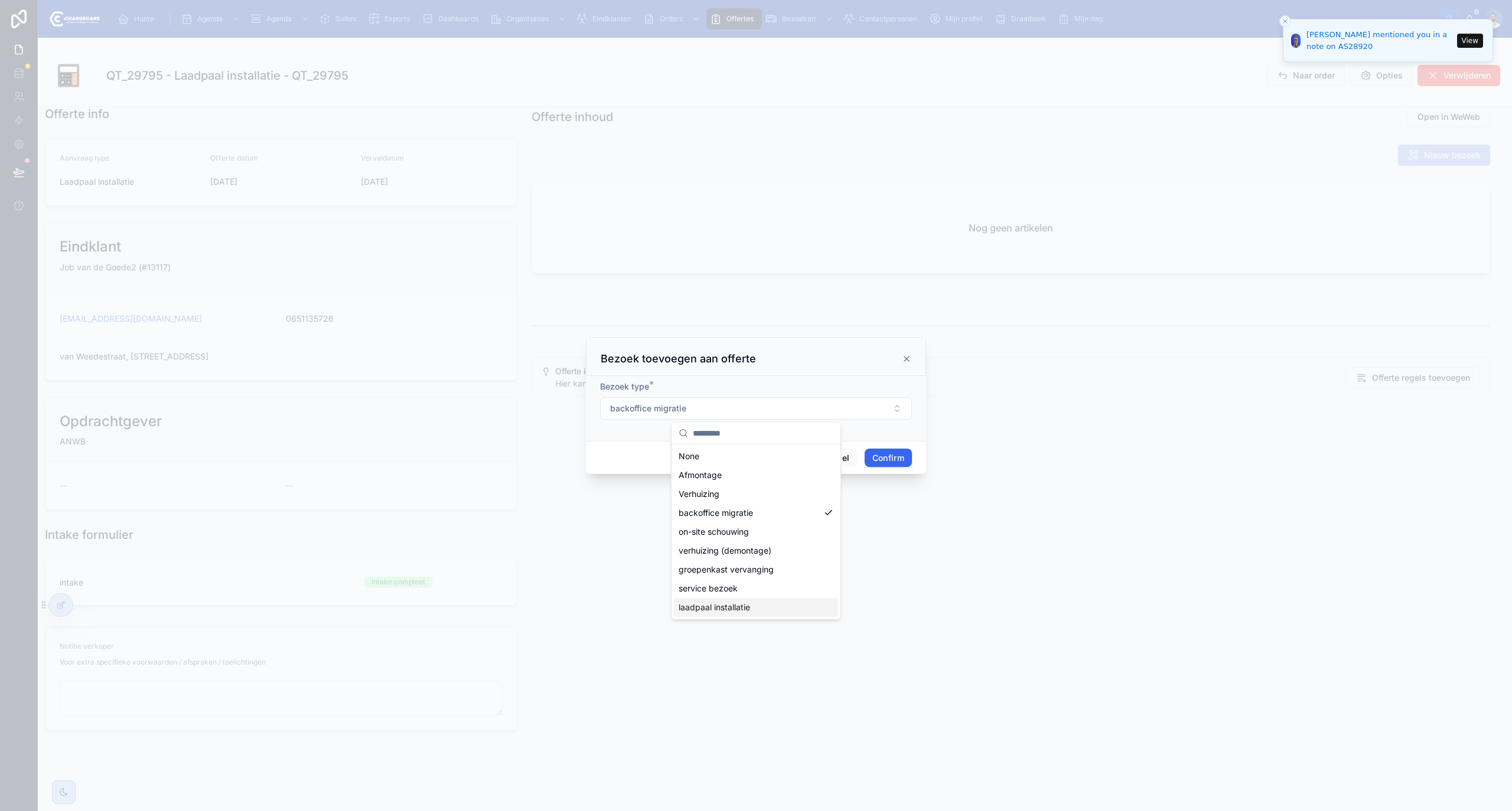
click at [742, 602] on span "laadpaal installatie" at bounding box center [715, 607] width 71 height 12
click at [887, 457] on button "Confirm" at bounding box center [888, 458] width 47 height 19
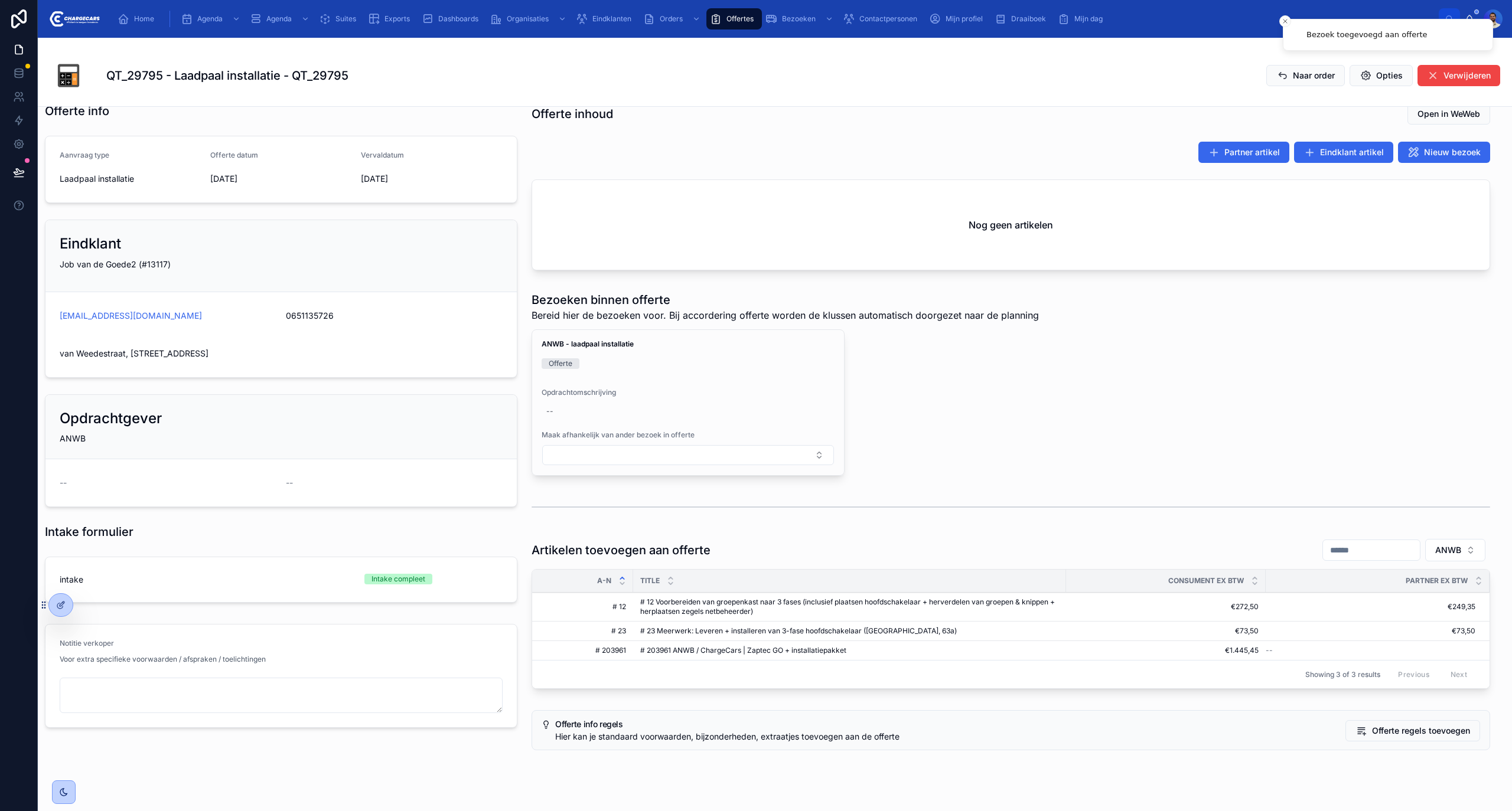
scroll to position [95, 0]
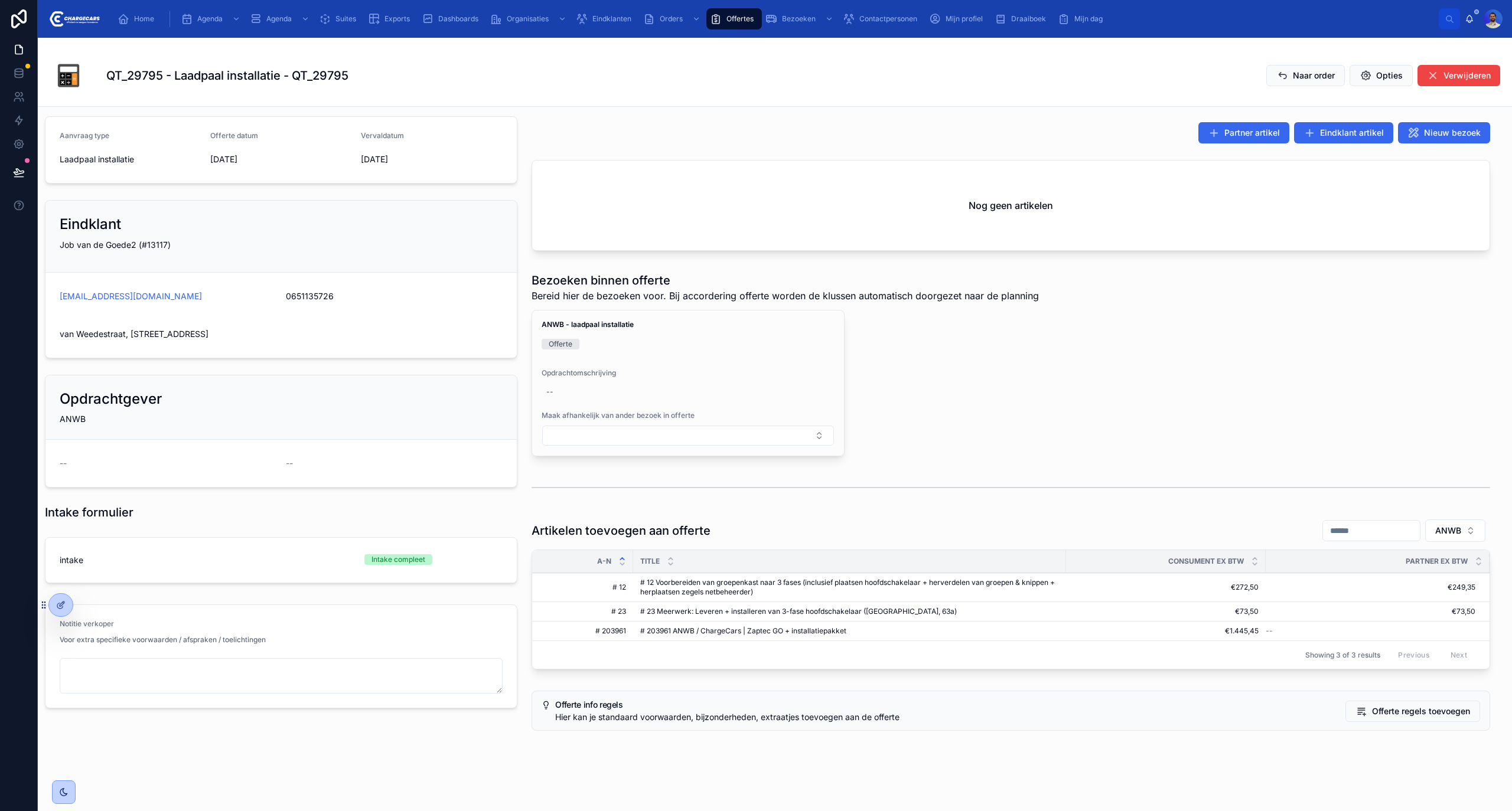
click at [0, 0] on span "Toevoegen aan deze offerte" at bounding box center [0, 0] width 0 height 0
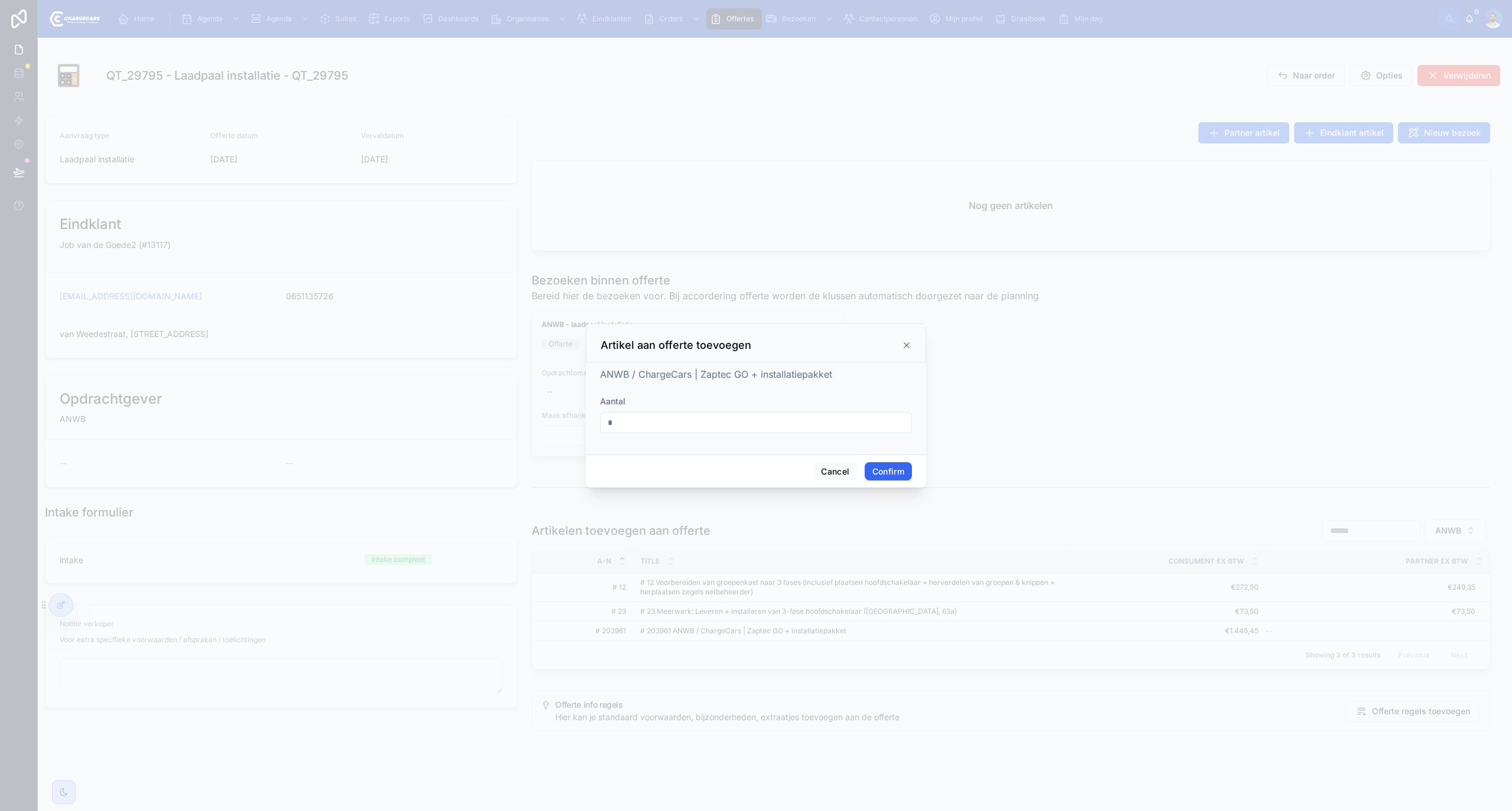
click at [894, 470] on button "Confirm" at bounding box center [888, 472] width 47 height 19
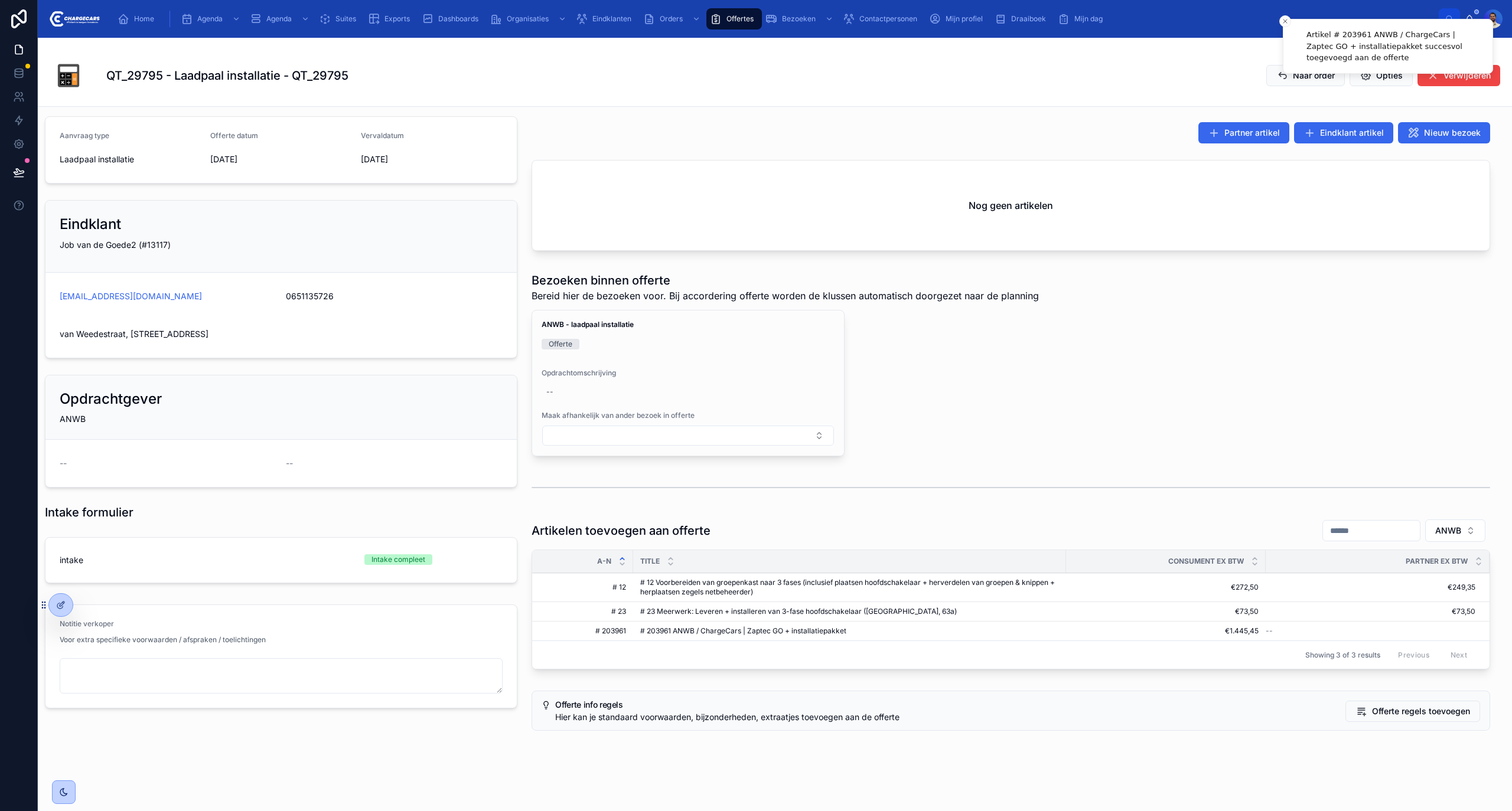
scroll to position [0, 0]
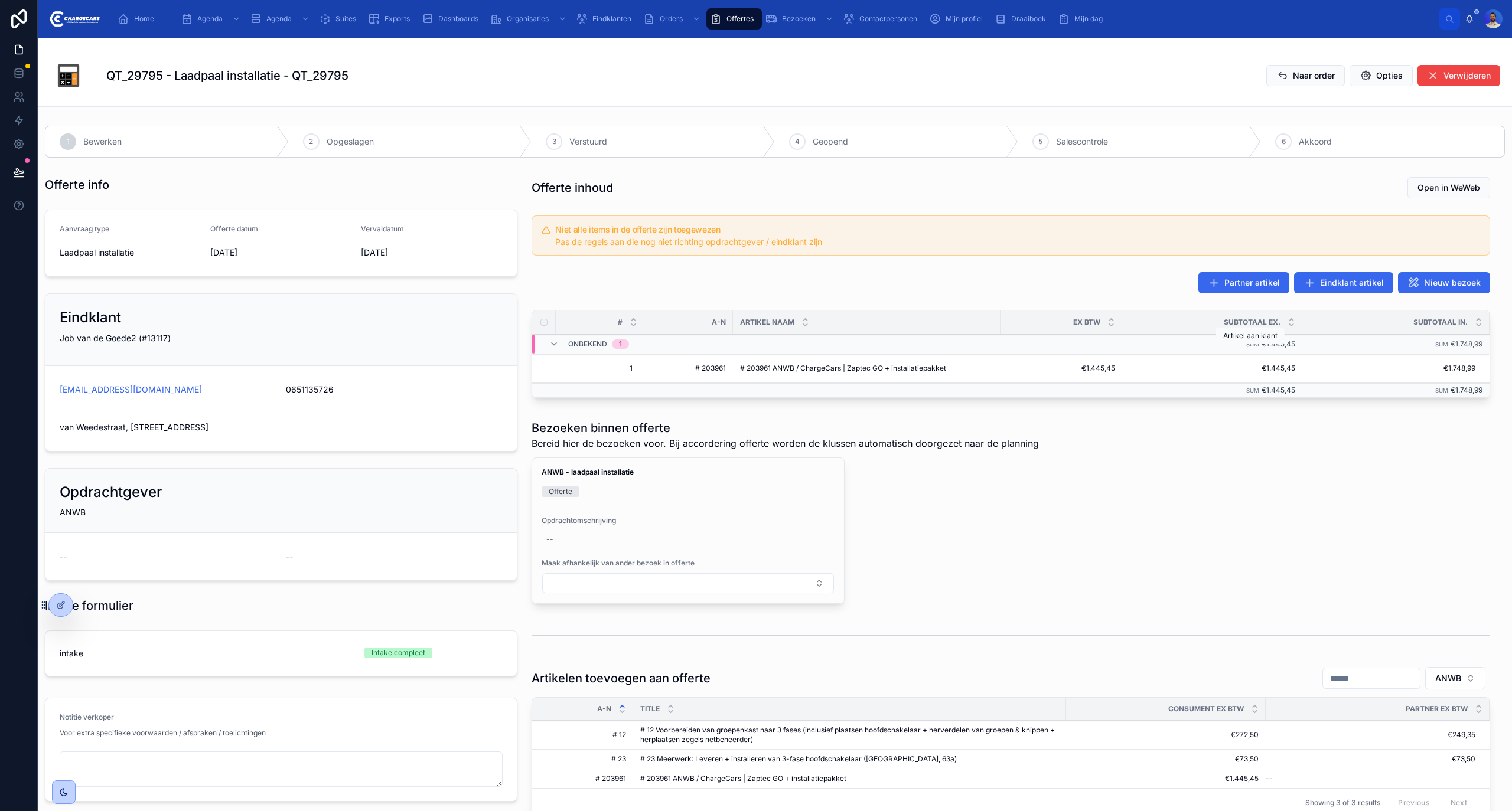
click at [0, 0] on icon at bounding box center [0, 0] width 0 height 0
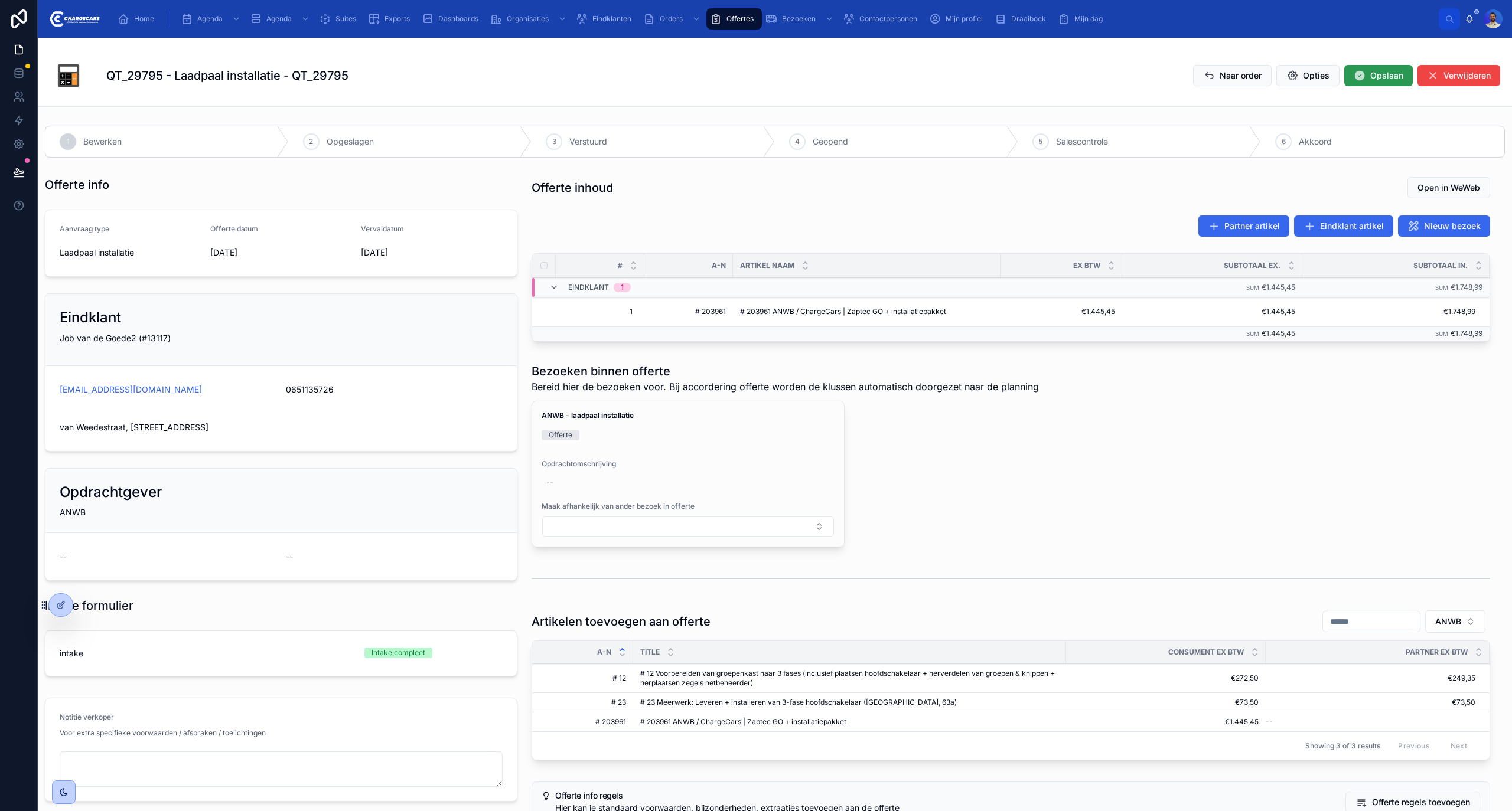
click at [1354, 78] on icon at bounding box center [1360, 75] width 12 height 12
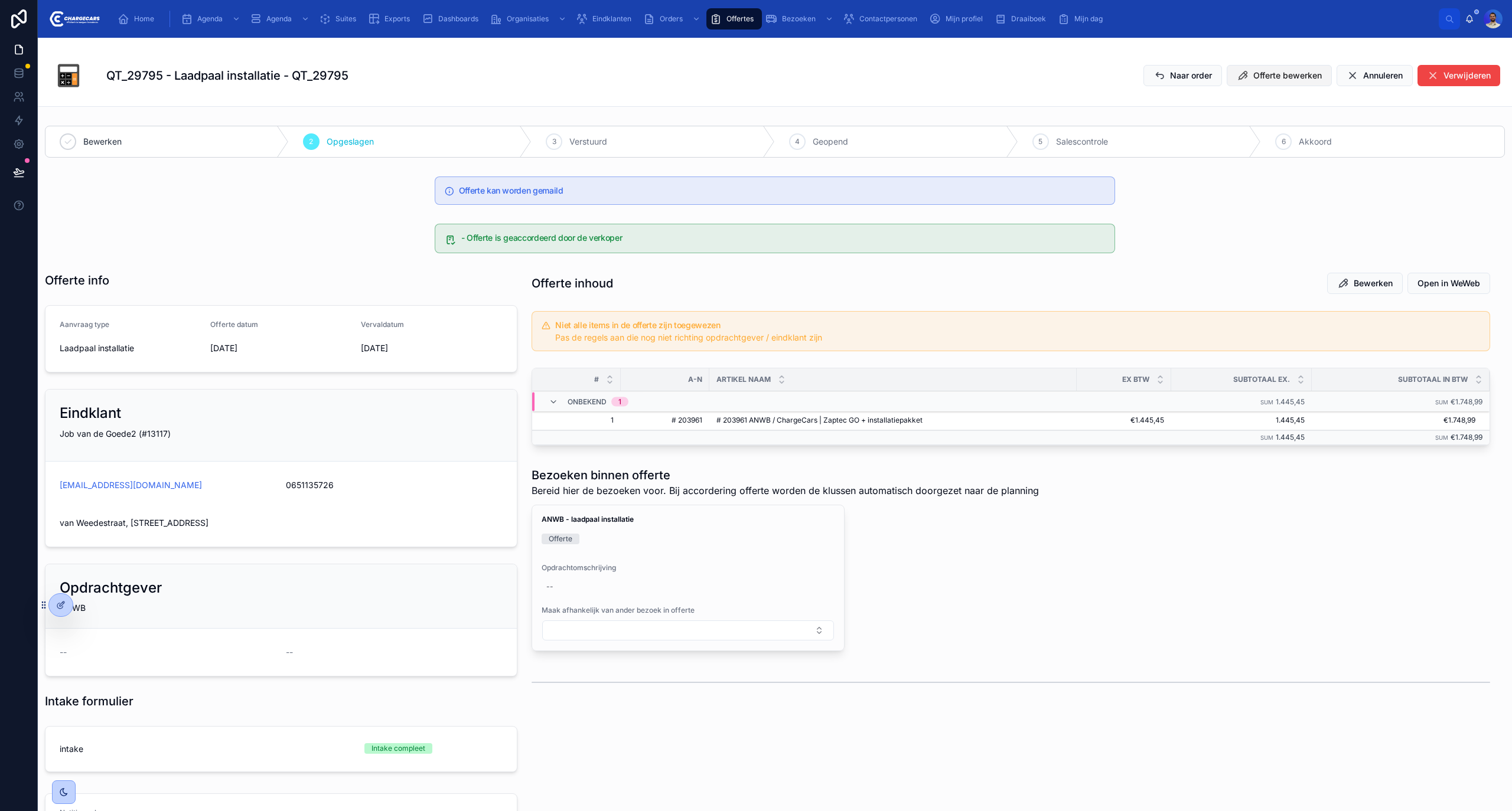
click at [1262, 86] on button "Offerte bewerken" at bounding box center [1279, 75] width 105 height 21
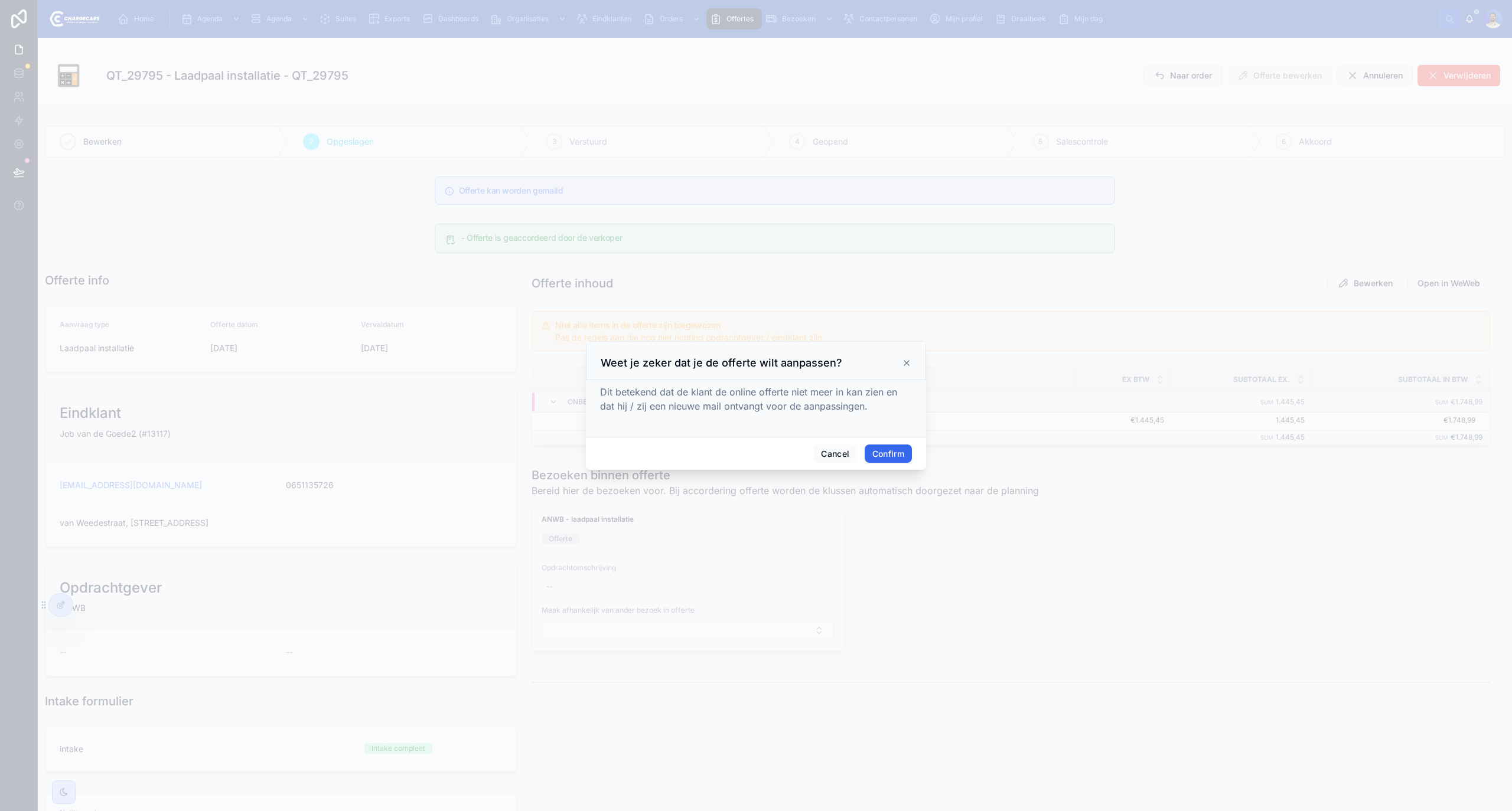
click at [879, 459] on button "Confirm" at bounding box center [888, 454] width 47 height 19
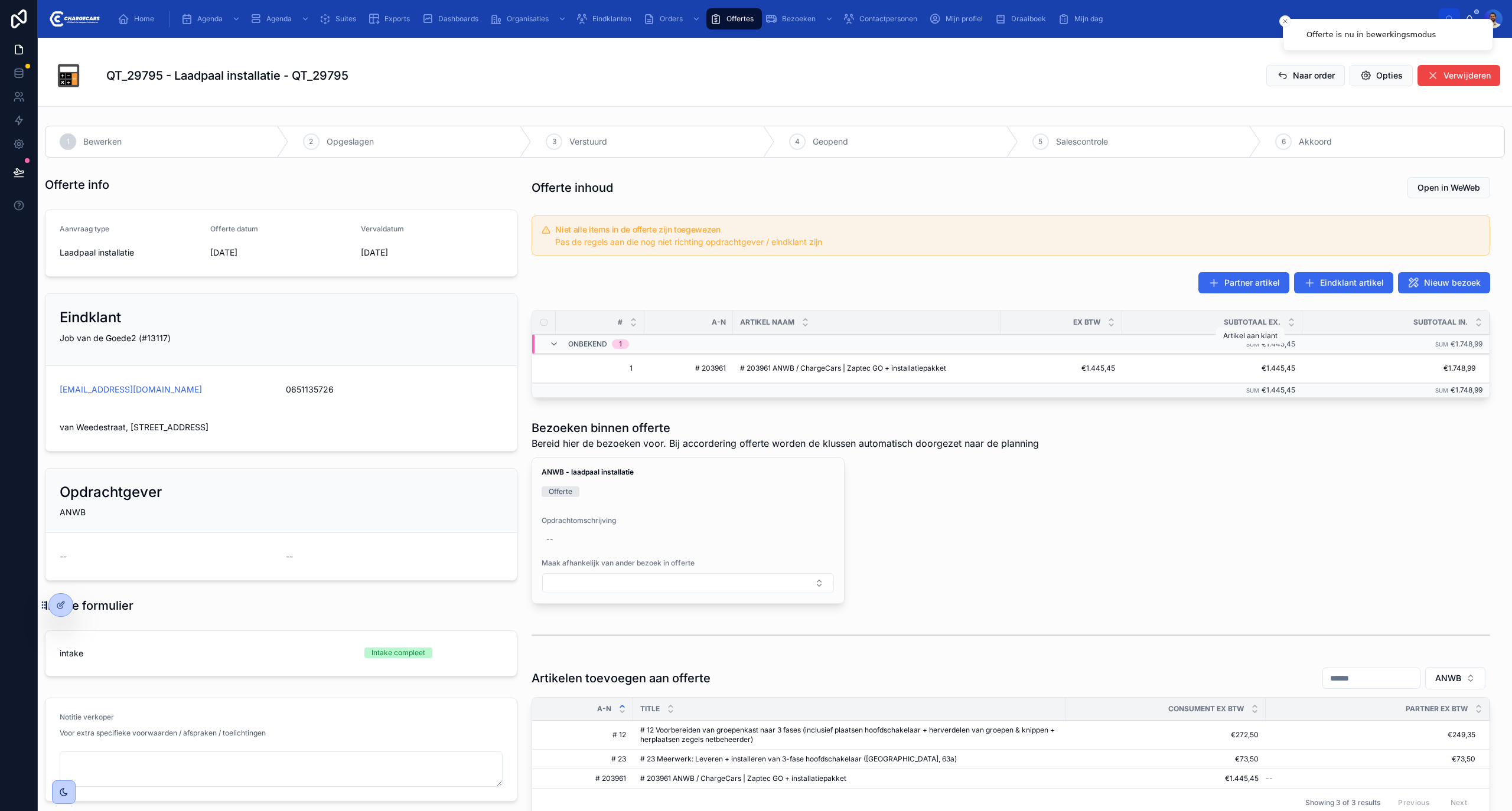
click at [0, 0] on icon at bounding box center [0, 0] width 0 height 0
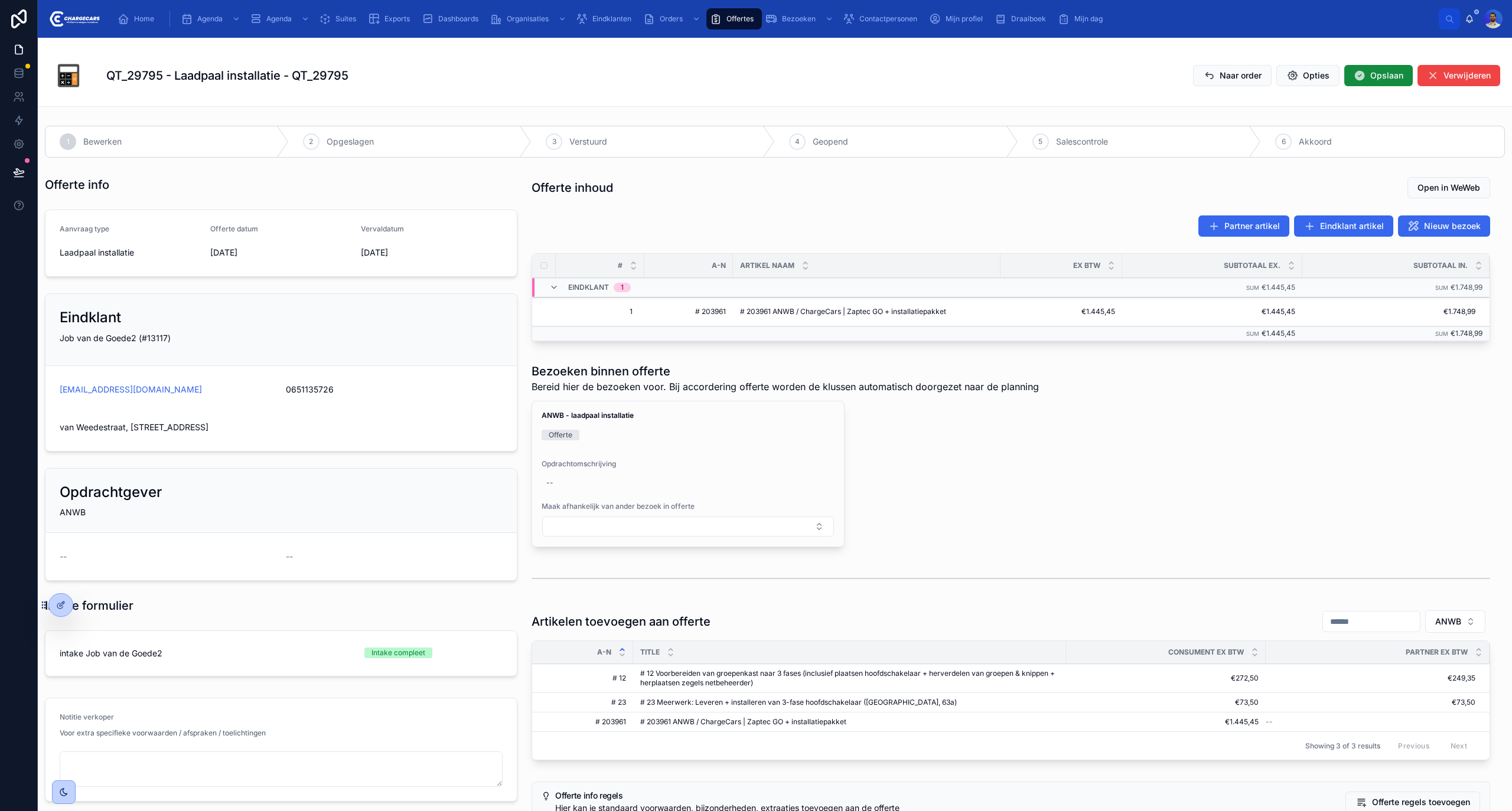
click at [1302, 298] on td "Sum €1.748,99" at bounding box center [1396, 288] width 187 height 19
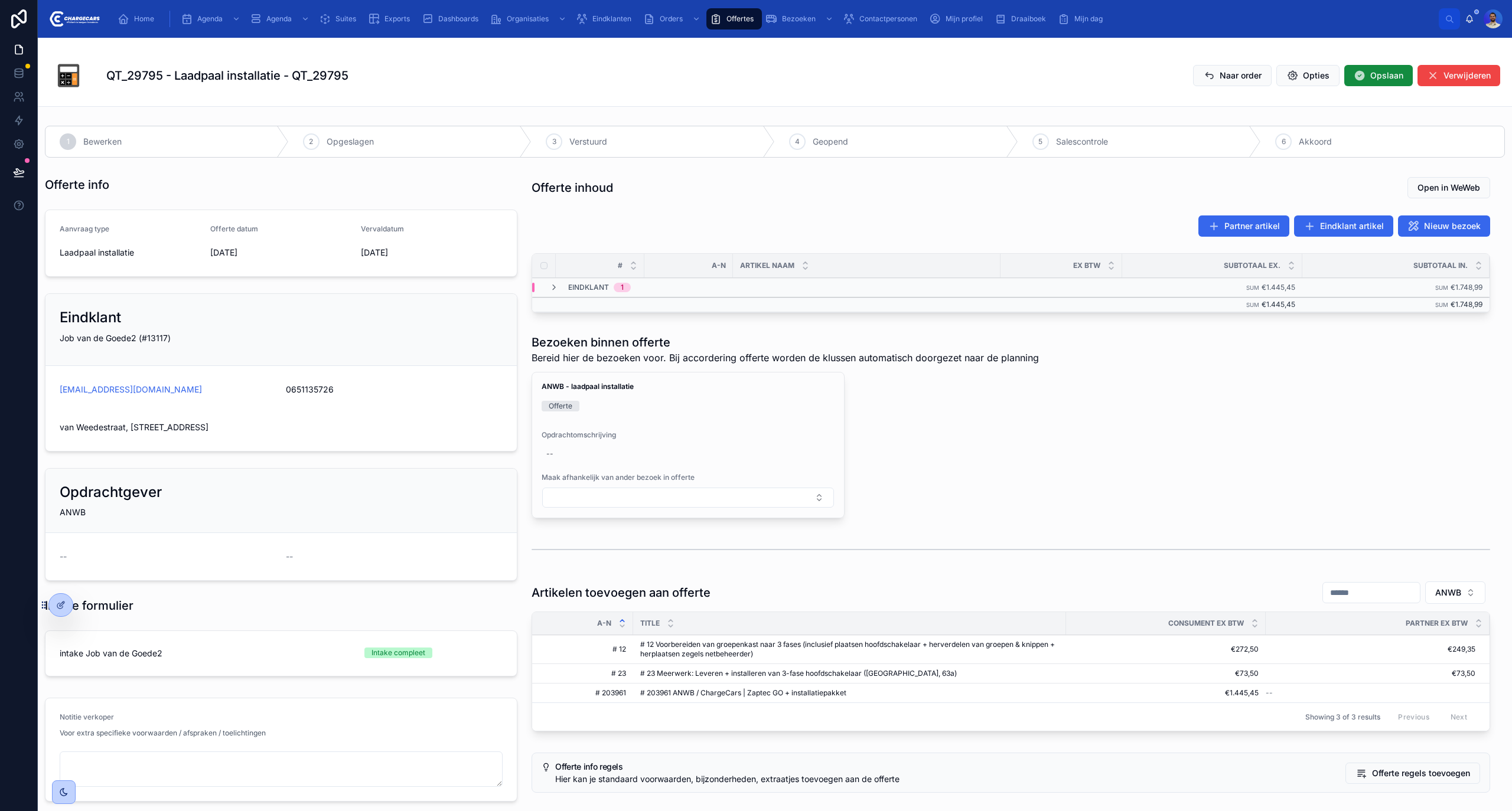
click at [1302, 298] on td "Sum €1.748,99" at bounding box center [1396, 288] width 187 height 19
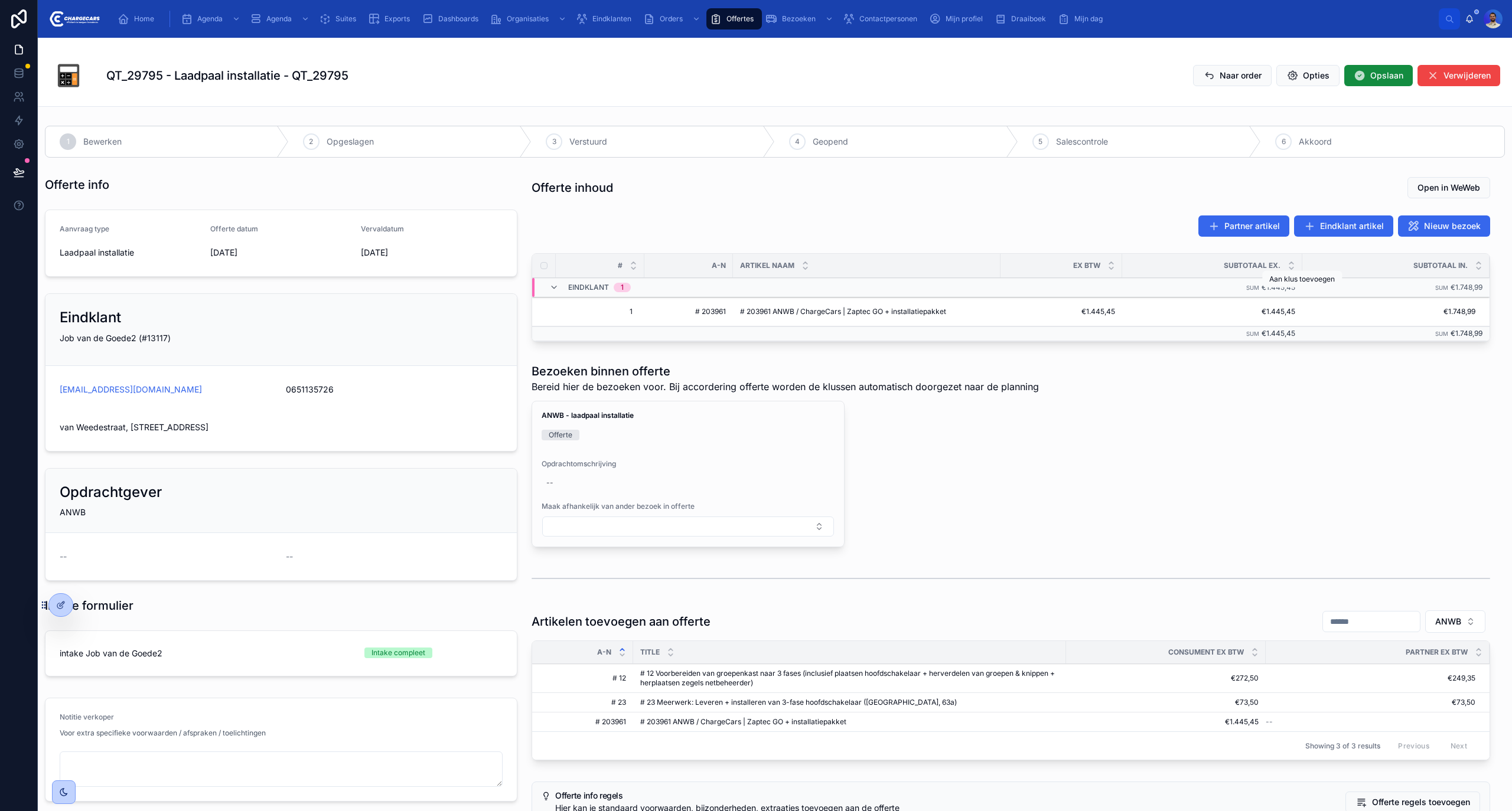
click at [0, 0] on icon at bounding box center [0, 0] width 0 height 0
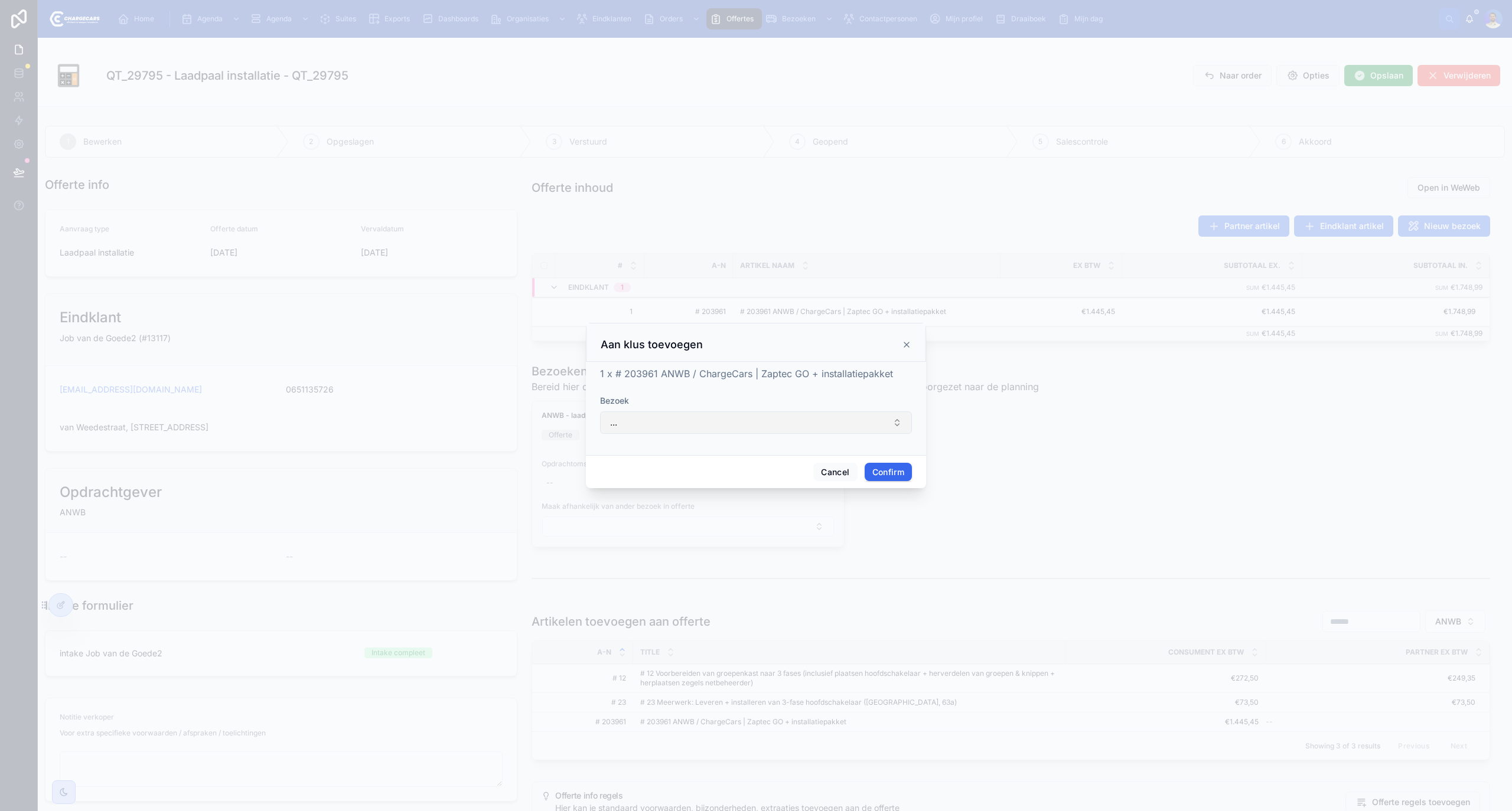
click at [762, 426] on button "..." at bounding box center [756, 422] width 312 height 22
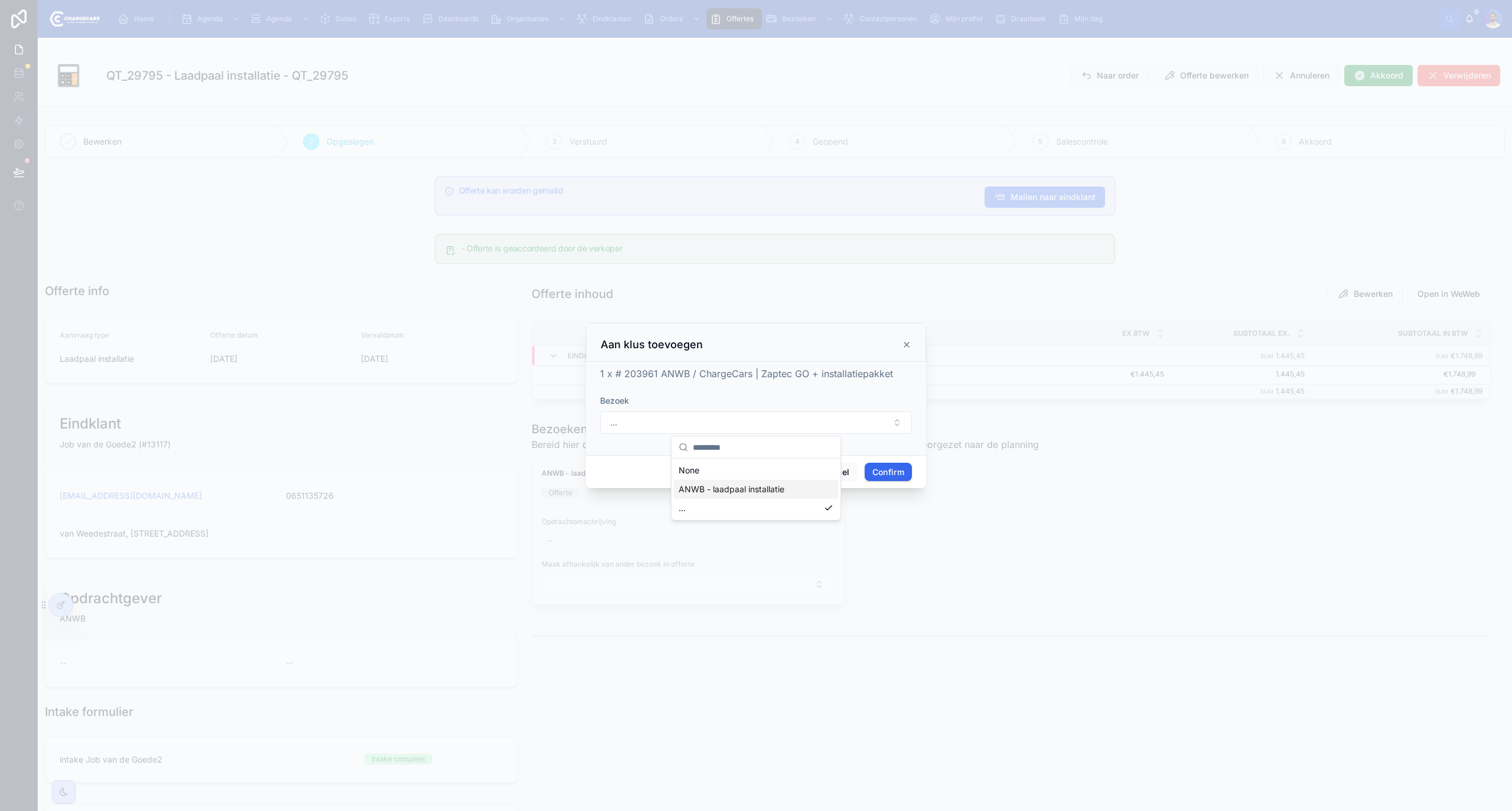
click at [729, 489] on span "ANWB - laadpaal installatie" at bounding box center [732, 489] width 106 height 12
click at [886, 474] on button "Confirm" at bounding box center [888, 472] width 47 height 19
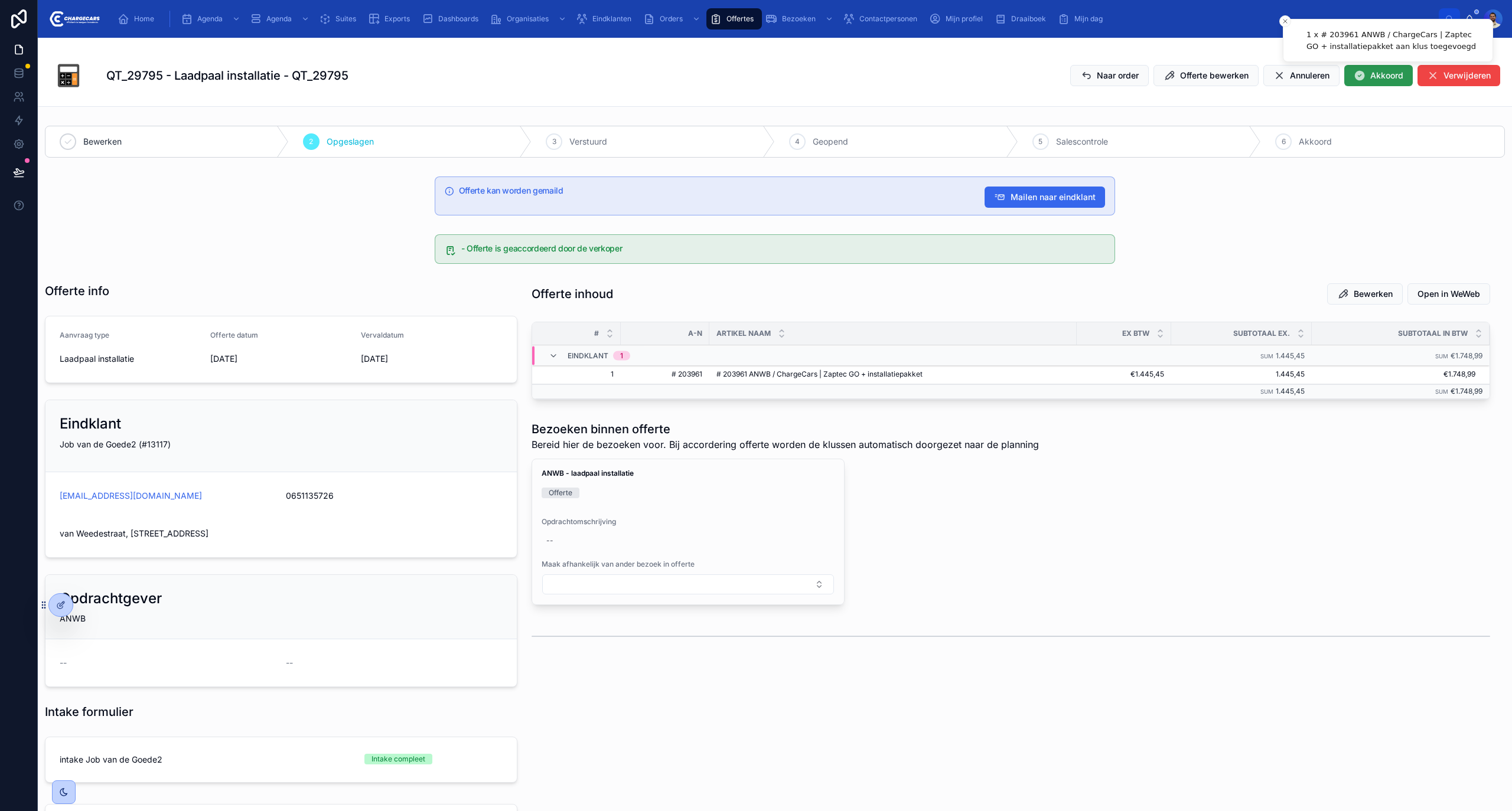
click at [1371, 83] on button "Akkoord" at bounding box center [1378, 75] width 69 height 21
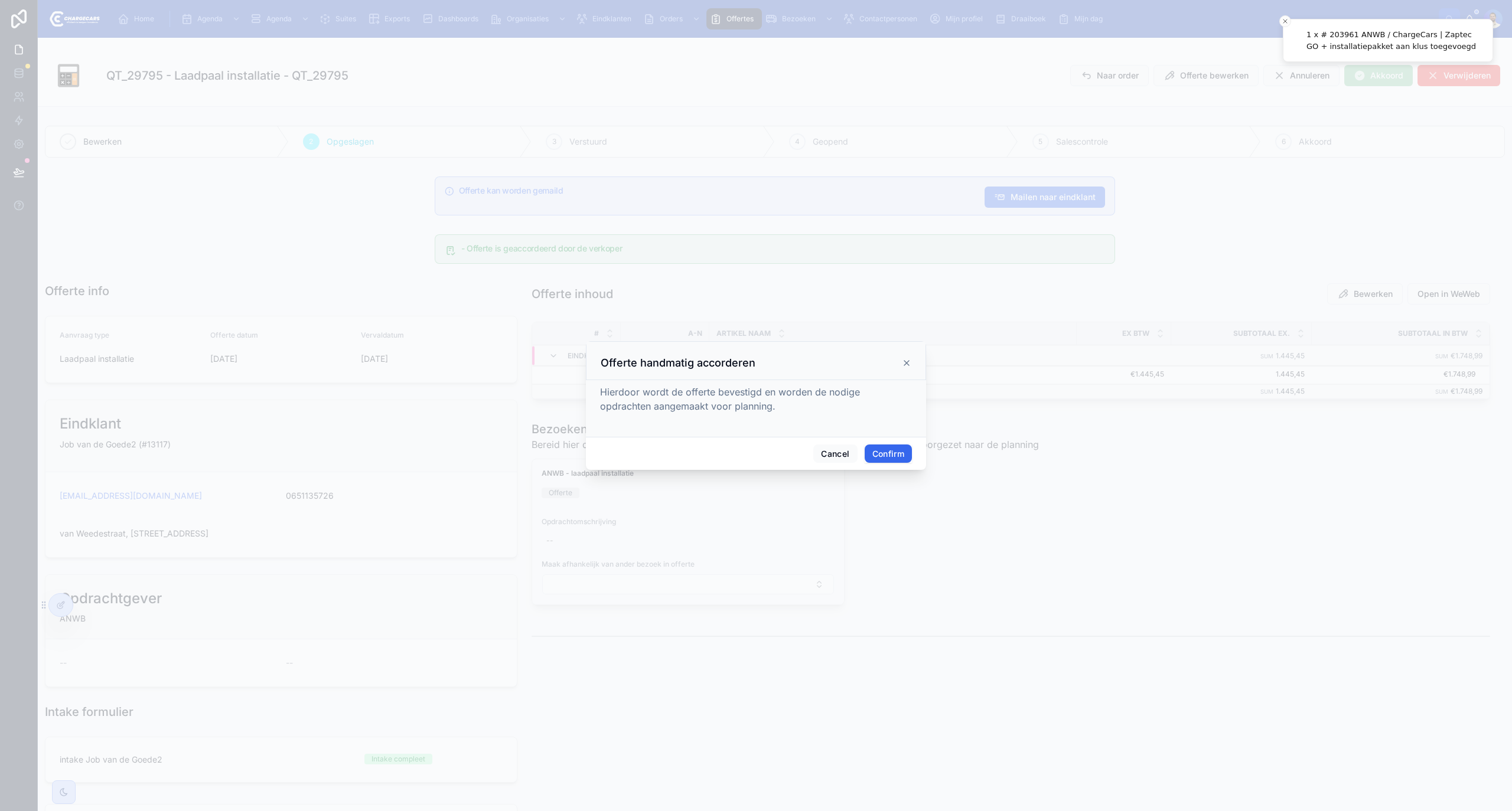
click at [882, 452] on button "Confirm" at bounding box center [888, 454] width 47 height 19
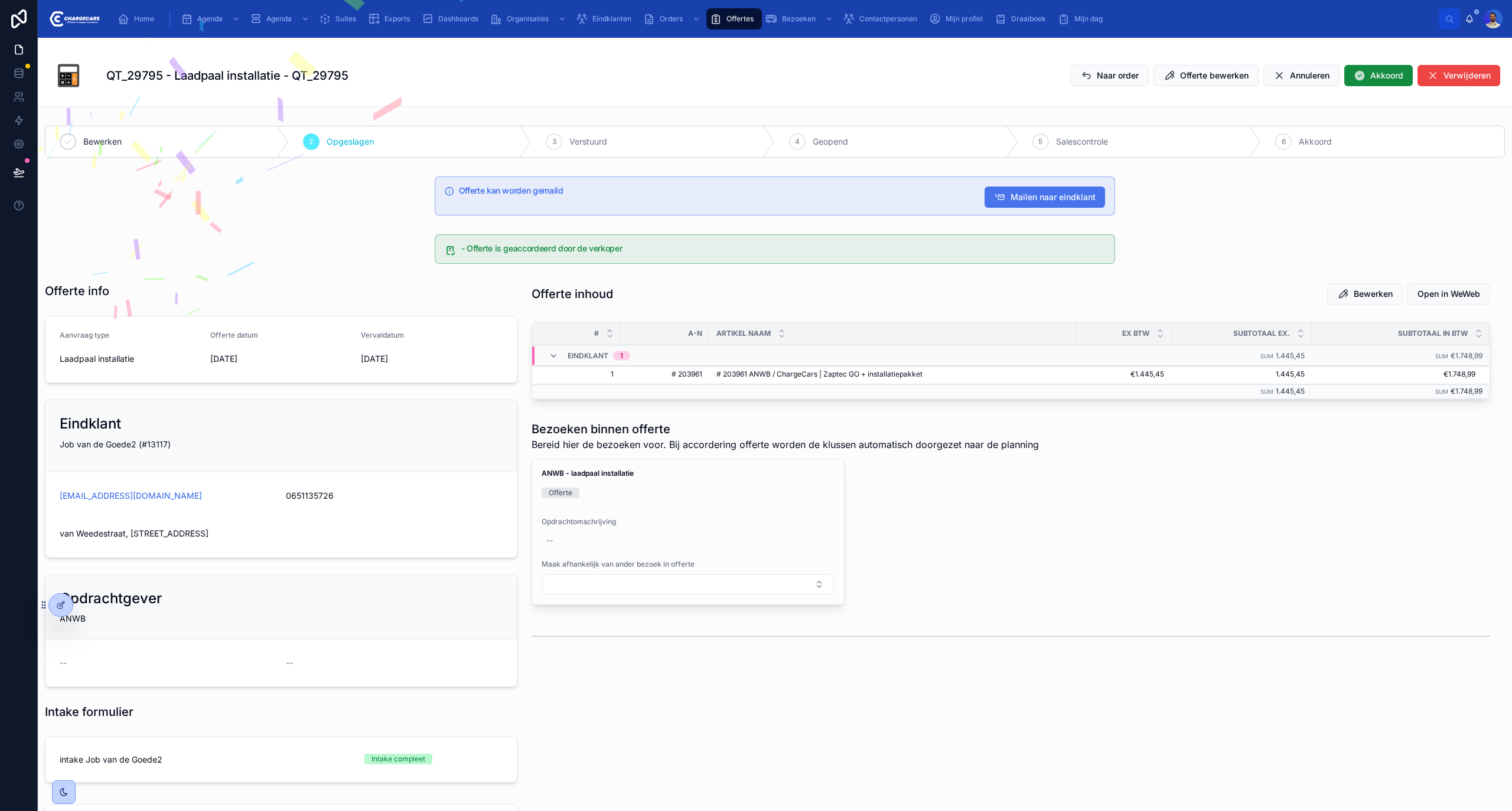
click at [1016, 193] on span "Mailen naar eindklant" at bounding box center [1053, 196] width 85 height 12
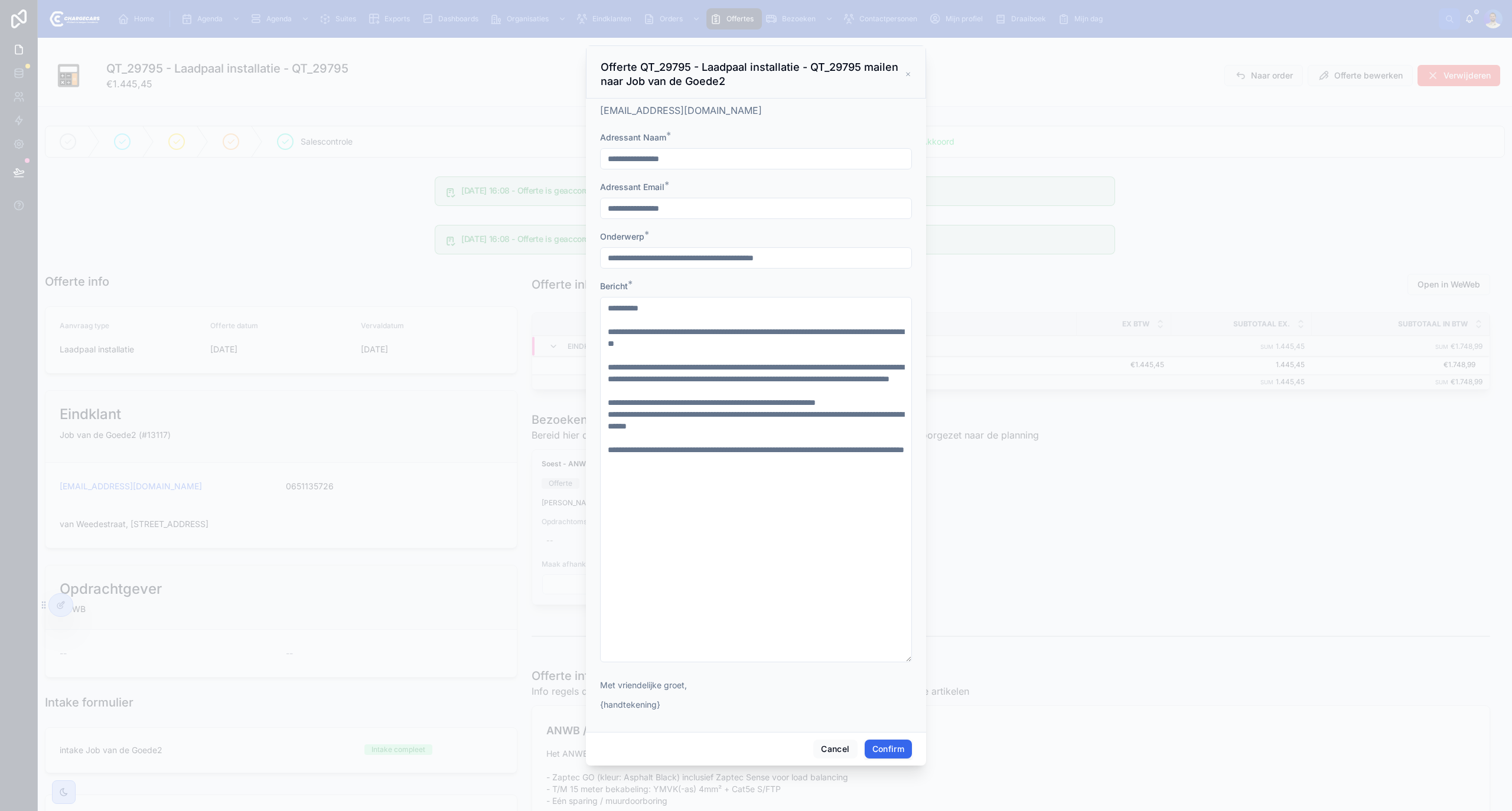
click at [892, 749] on button "Confirm" at bounding box center [888, 749] width 47 height 19
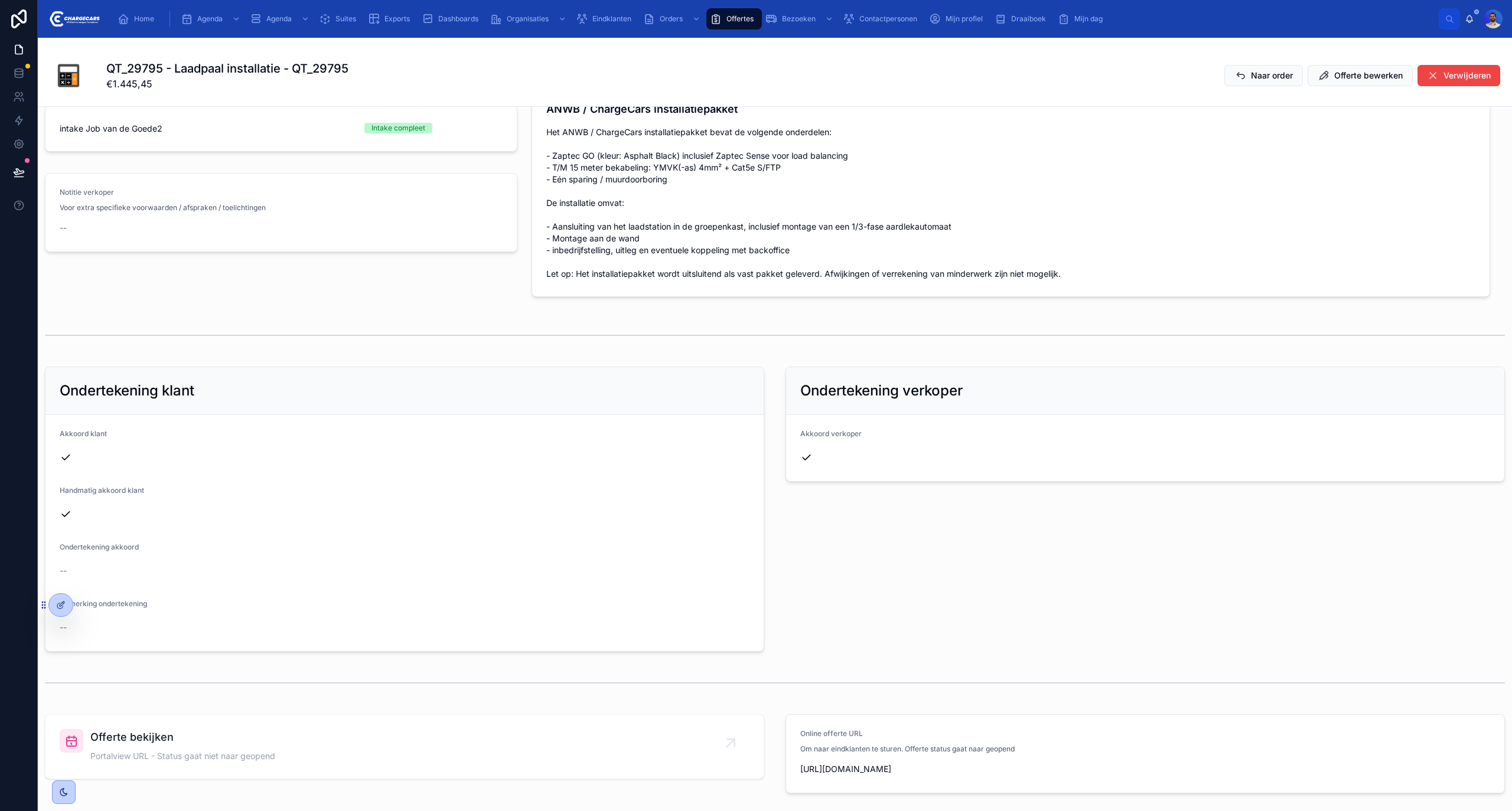
scroll to position [687, 0]
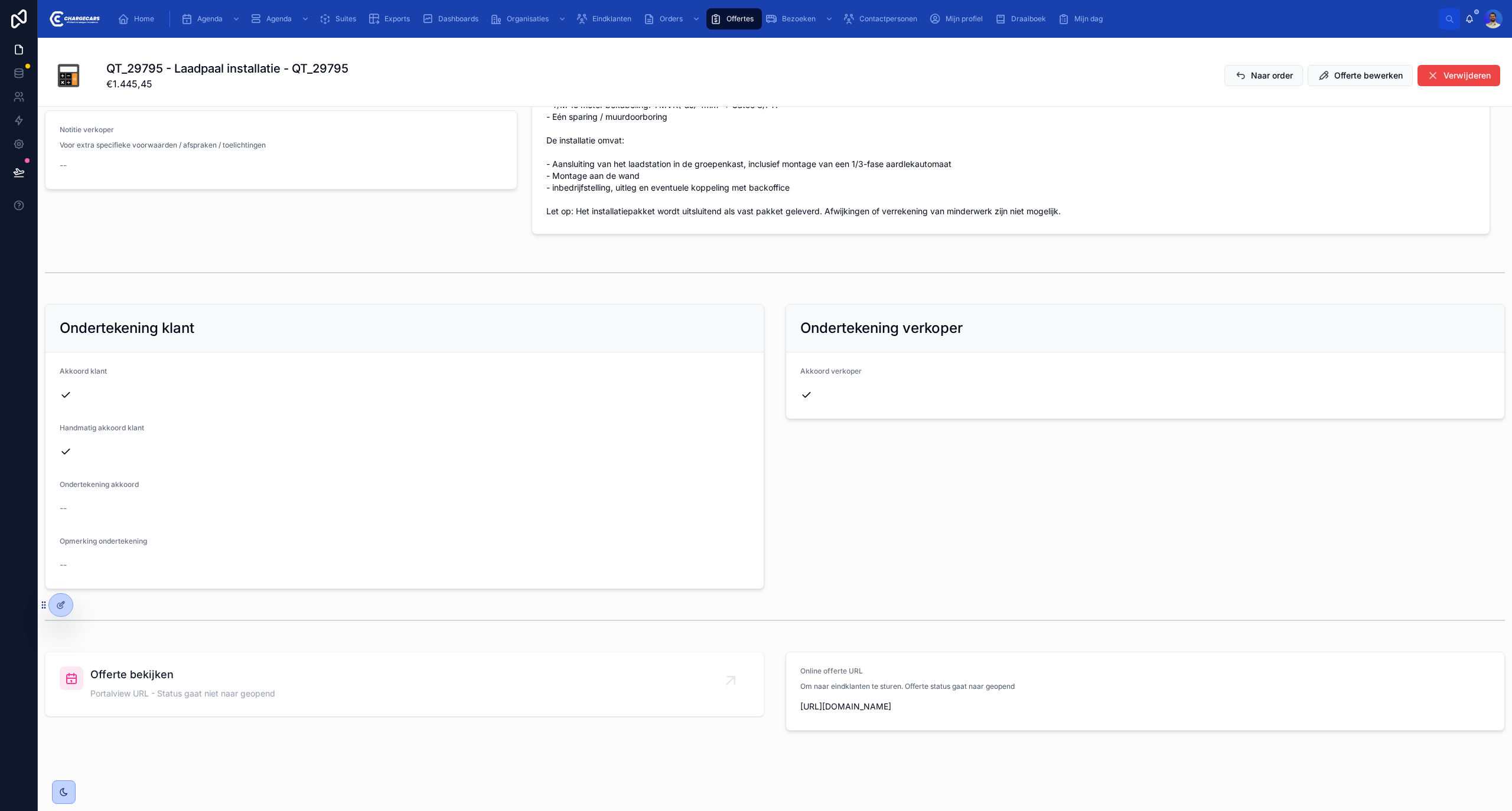
click at [886, 711] on span "https://hook.eu1.make.com/o8ixv1hqk5ytsbqktiok1b78bohe1z1f?uuid=68e7c188a9c78a1…" at bounding box center [1145, 707] width 690 height 12
copy div "https://hook.eu1.make.com/o8ixv1hqk5ytsbqktiok1b78bohe1z1f?uuid=68e7c188a9c78a1…"
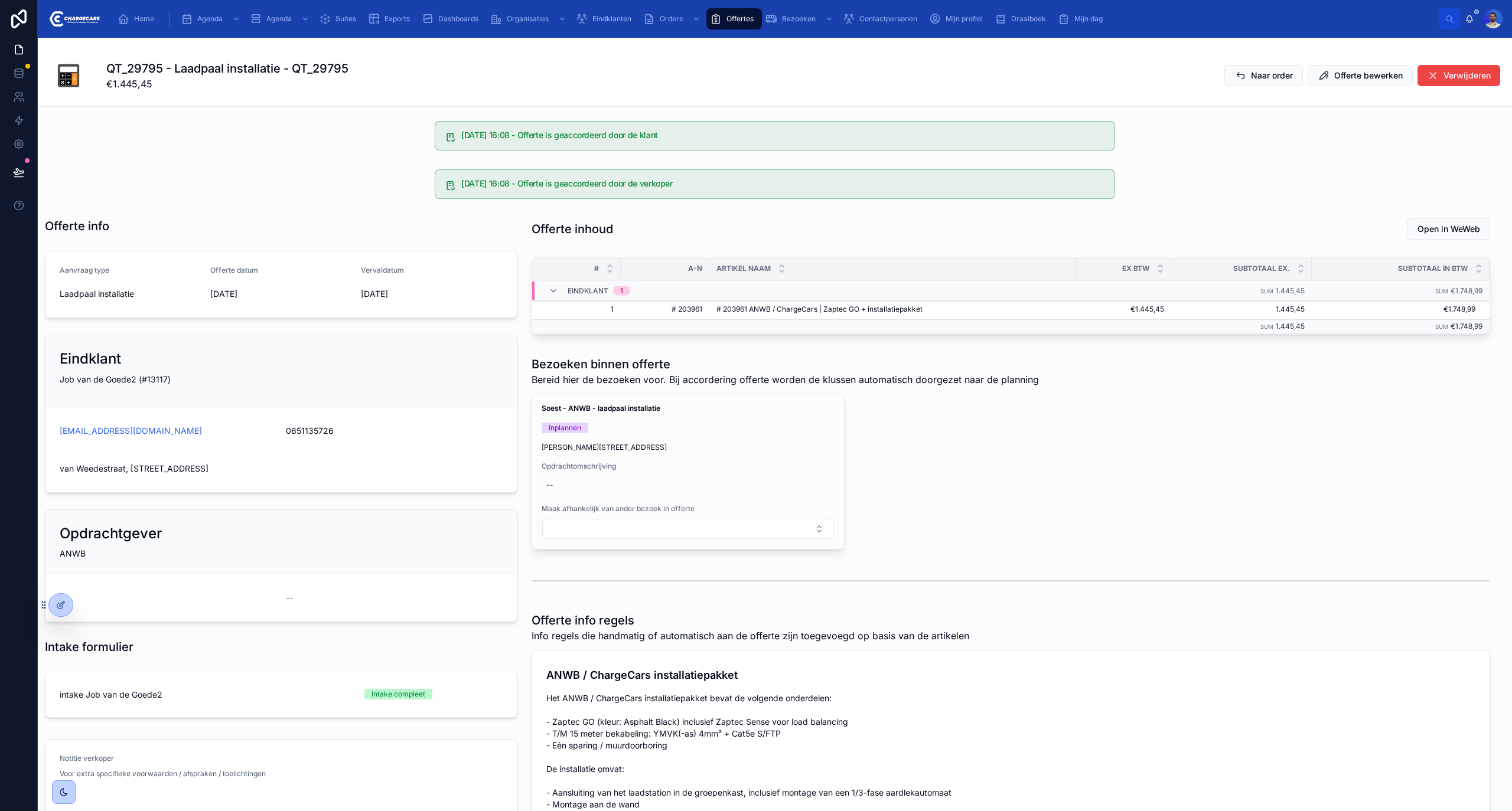
scroll to position [0, 0]
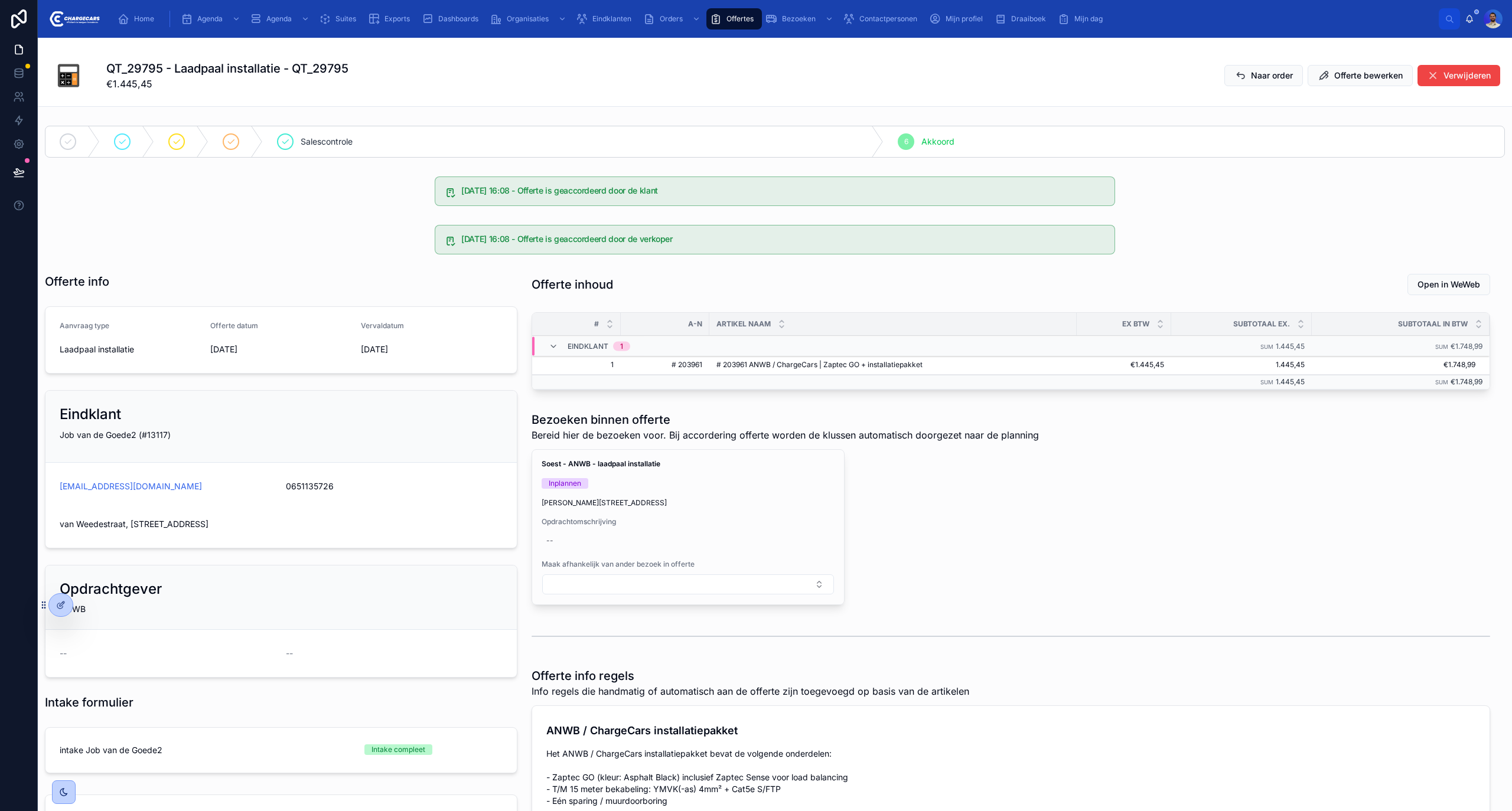
click at [1243, 88] on div "QT_29795 - Laadpaal installatie - QT_29795 €1.445,45 Naar order Offerte bewerke…" at bounding box center [775, 75] width 1460 height 47
click at [1234, 71] on icon at bounding box center [1240, 75] width 12 height 12
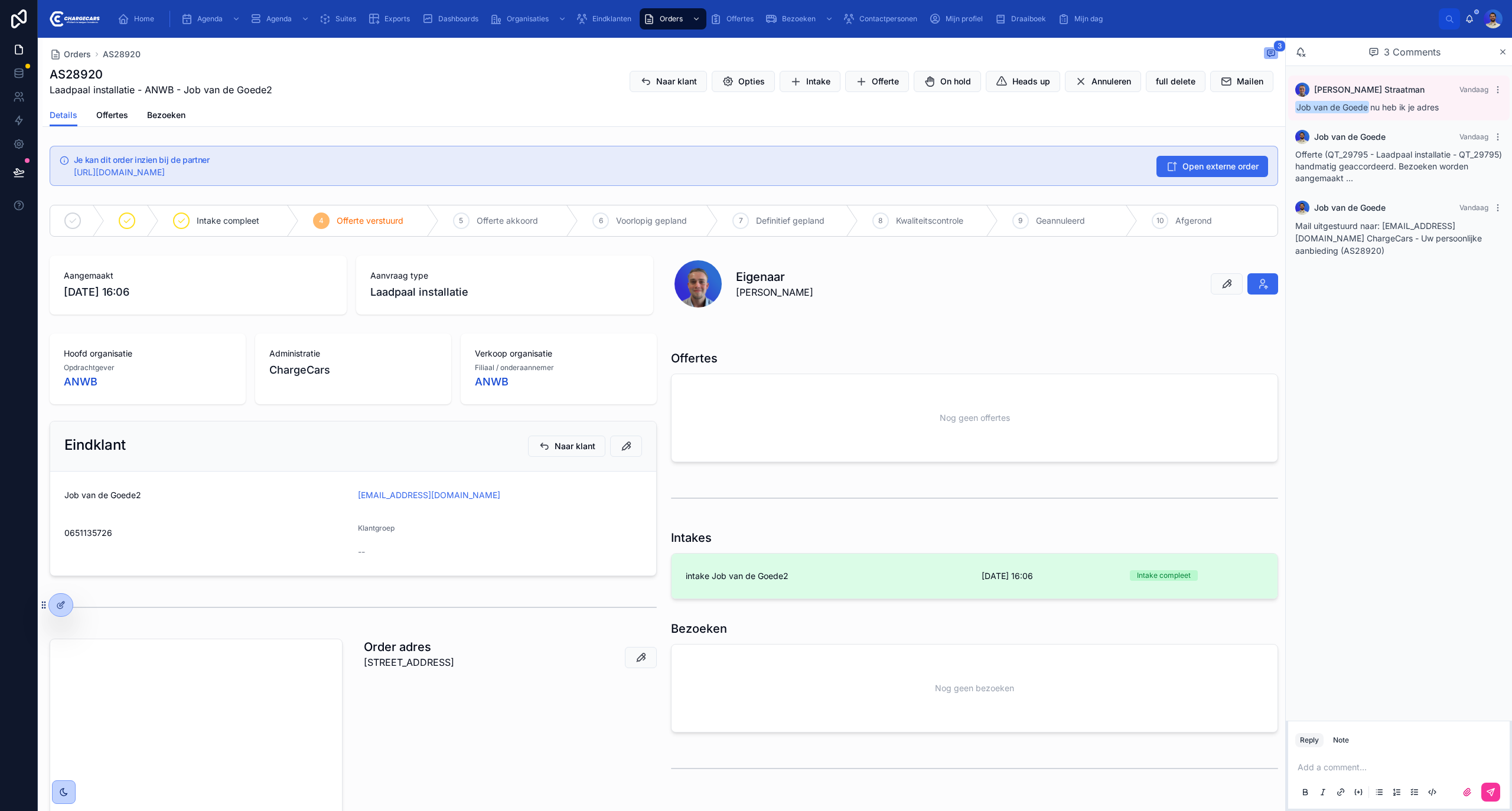
click at [833, 579] on span "intake Job van de Goede2" at bounding box center [827, 576] width 282 height 12
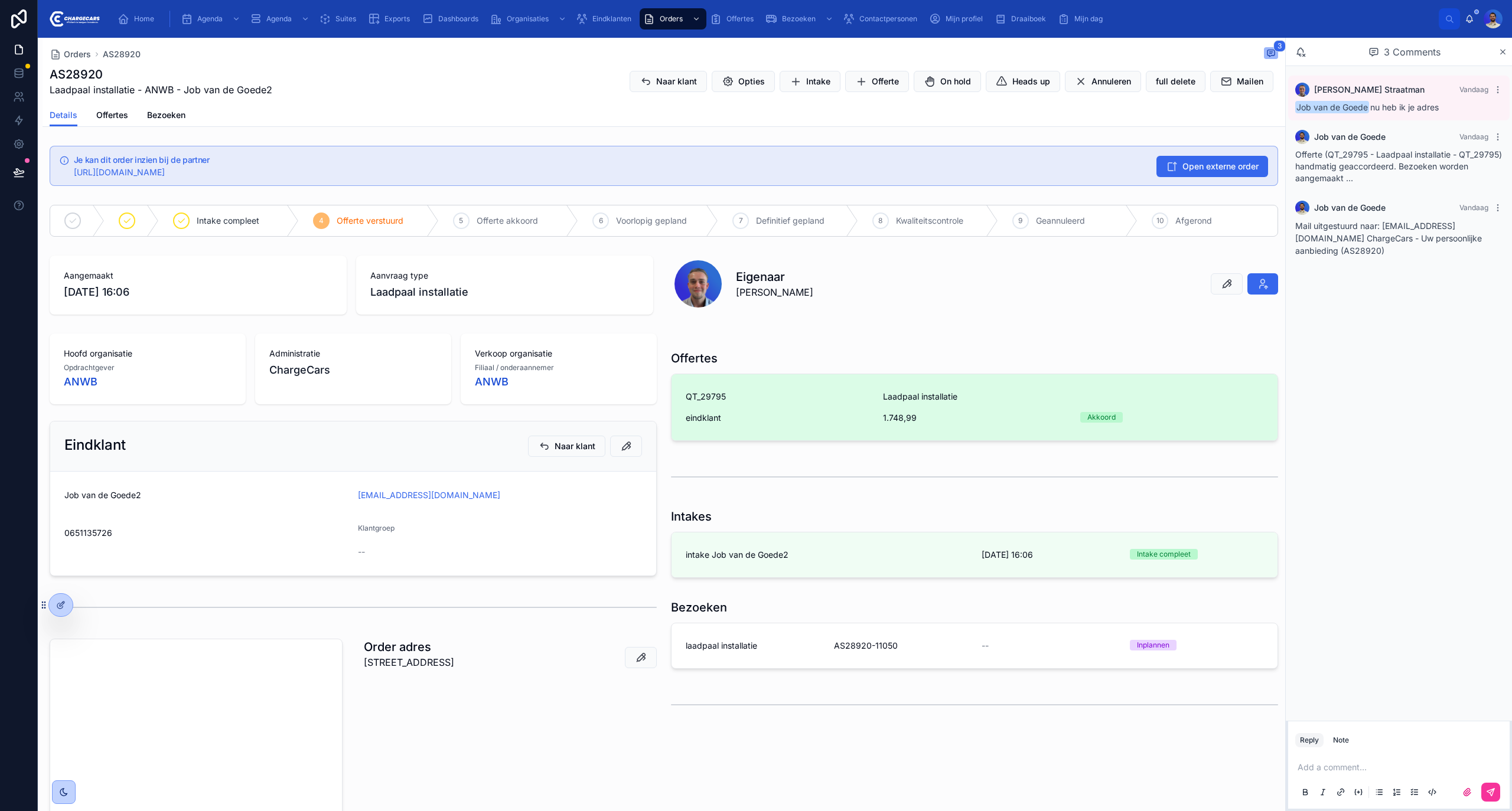
click at [754, 400] on span "QT_29795" at bounding box center [777, 397] width 183 height 12
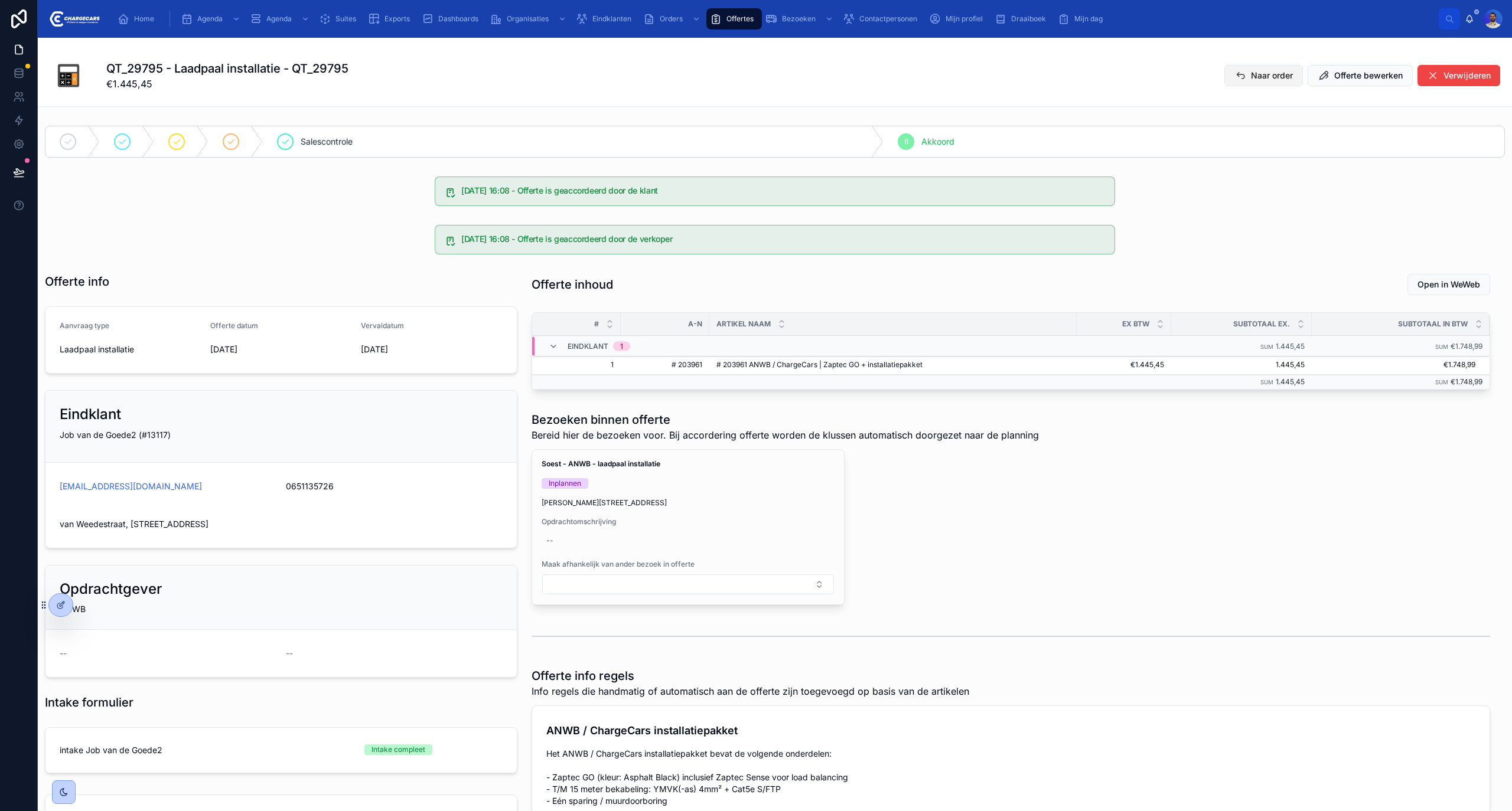
click at [1234, 74] on button "Naar order" at bounding box center [1264, 75] width 79 height 21
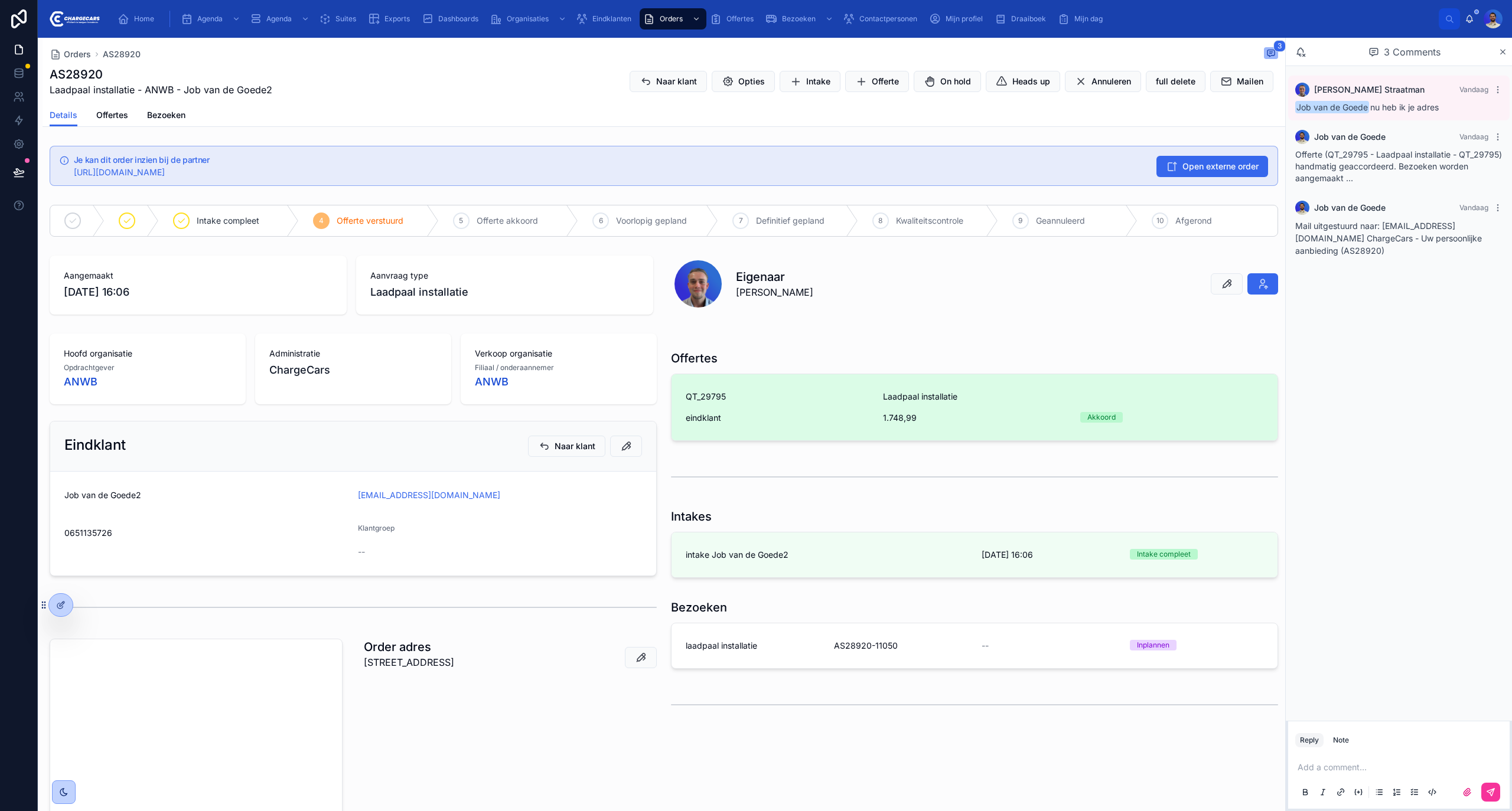
click at [954, 404] on div "QT_29795 Laadpaal installatie eindklant 1.748,99 Akkoord" at bounding box center [974, 407] width 578 height 33
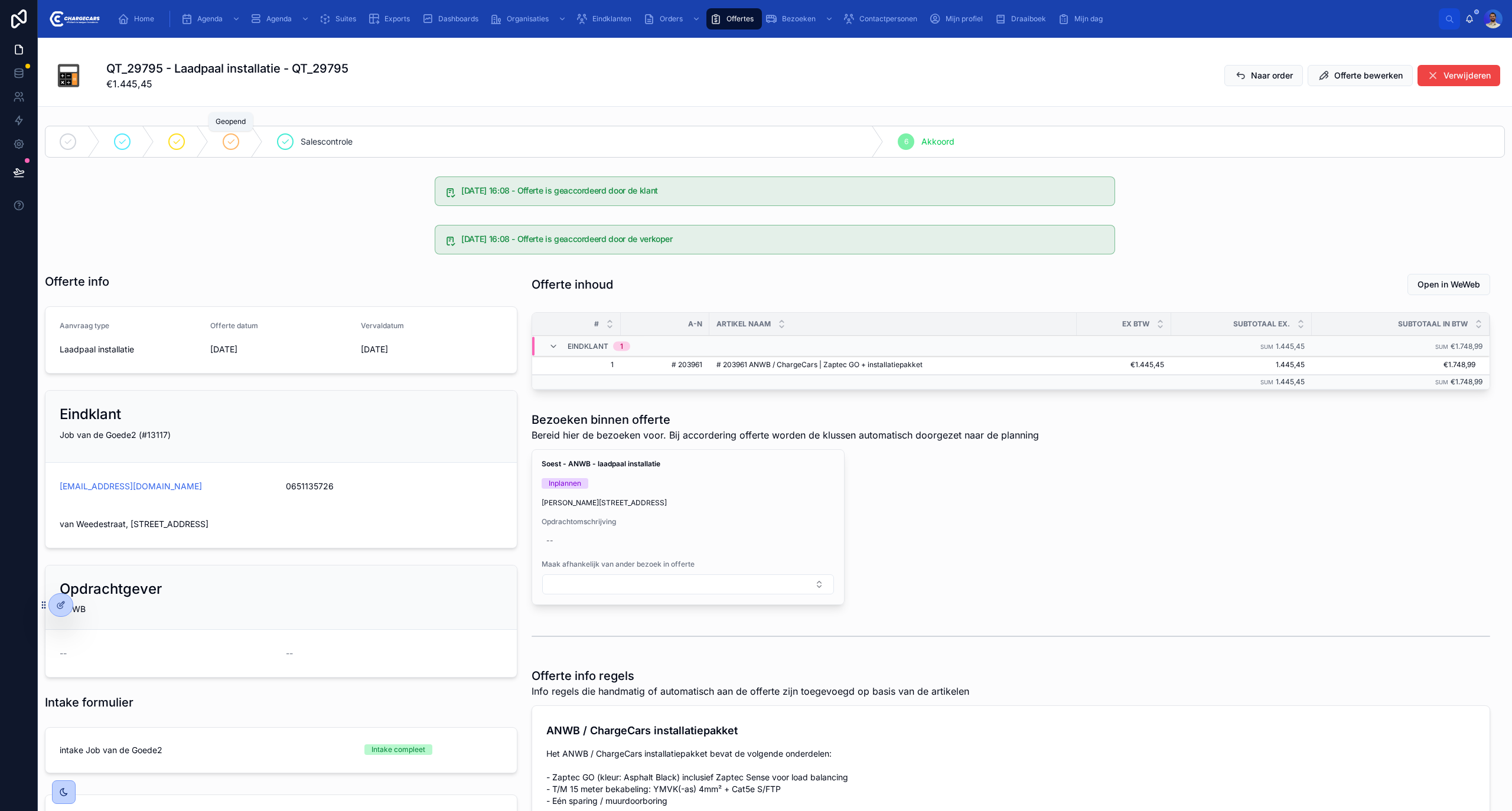
click at [231, 145] on icon at bounding box center [231, 141] width 9 height 9
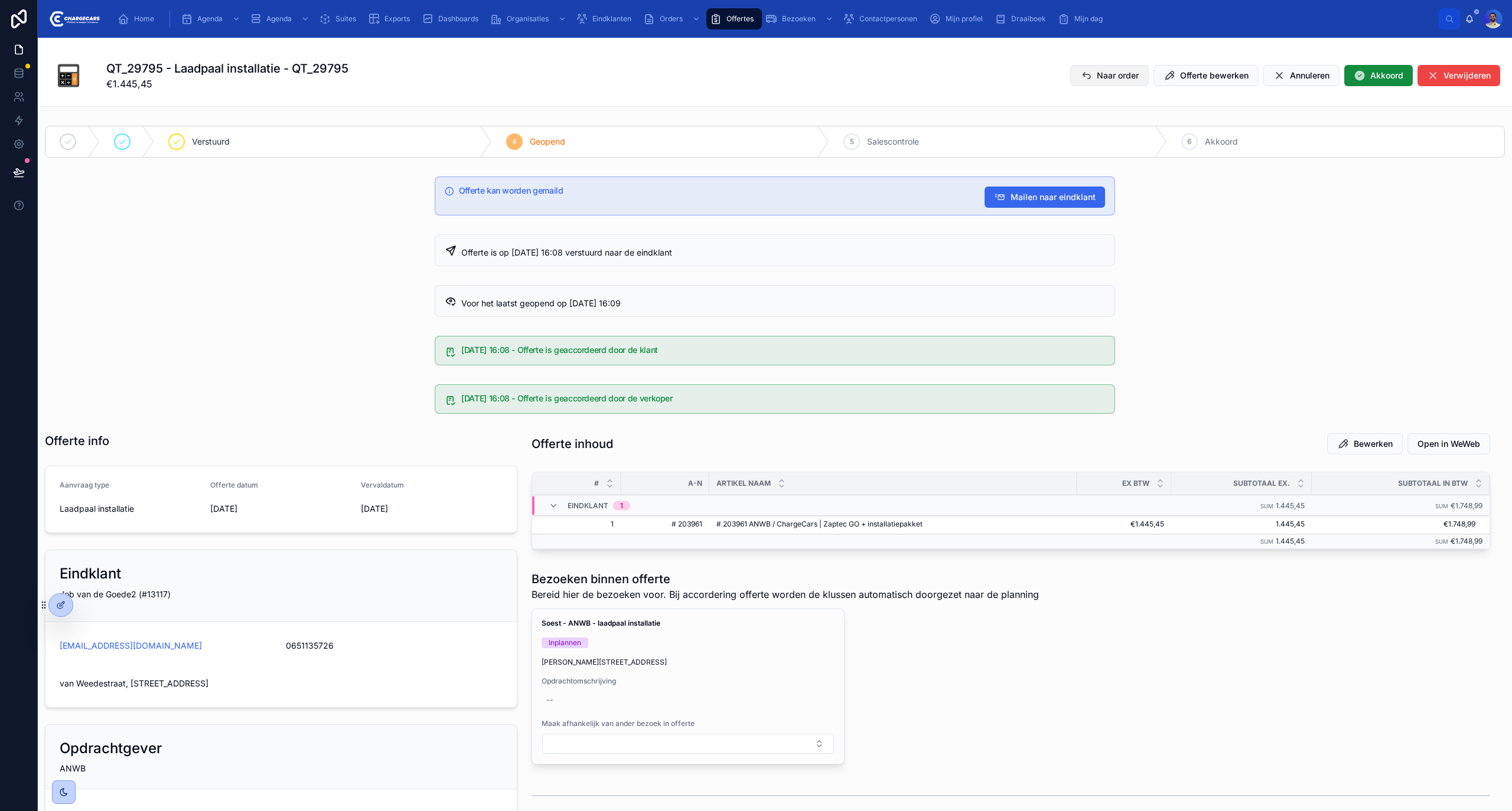
click at [1264, 72] on button "Annuleren" at bounding box center [1302, 75] width 77 height 21
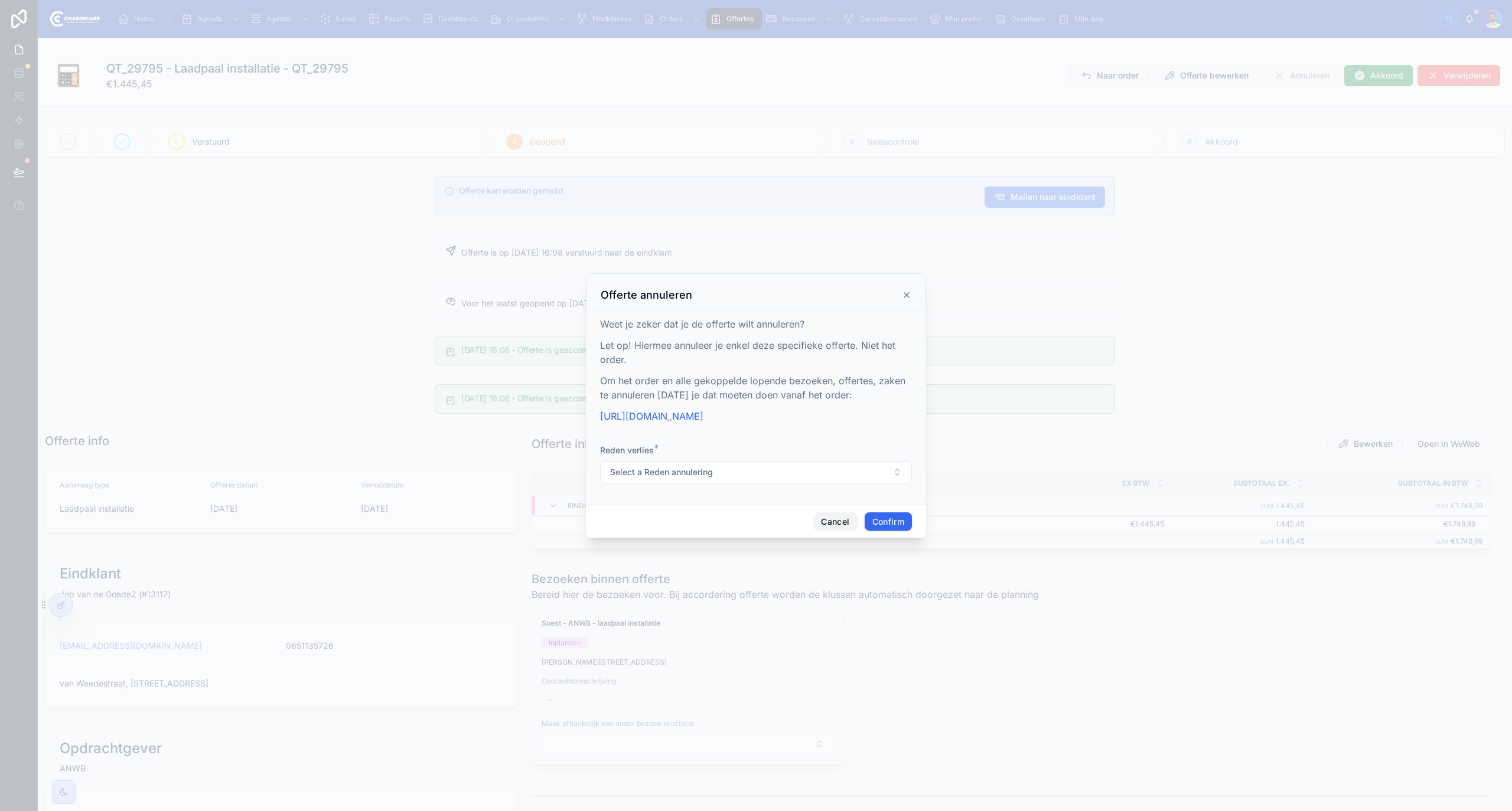
click at [831, 522] on button "Cancel" at bounding box center [835, 522] width 44 height 19
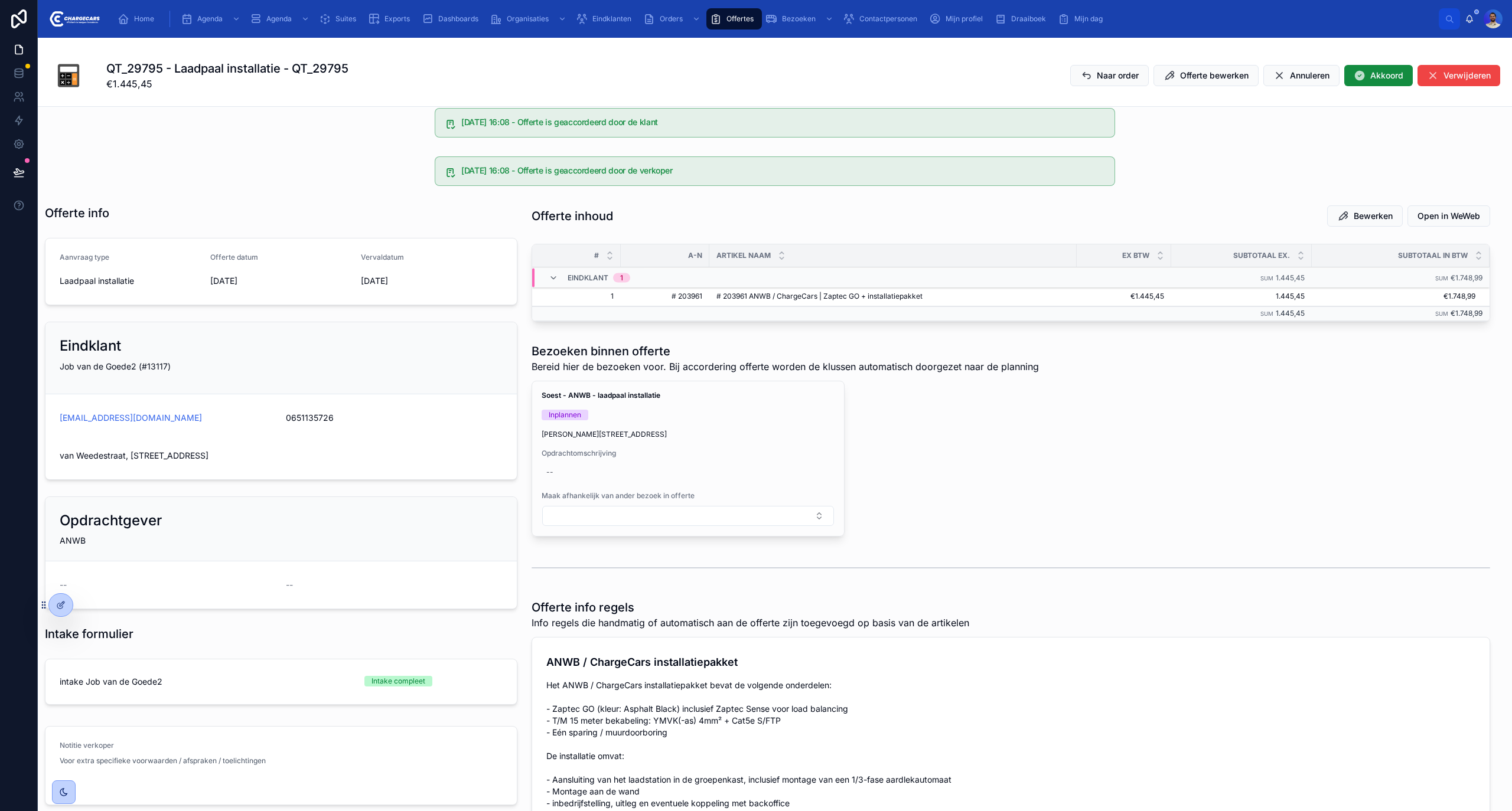
scroll to position [848, 0]
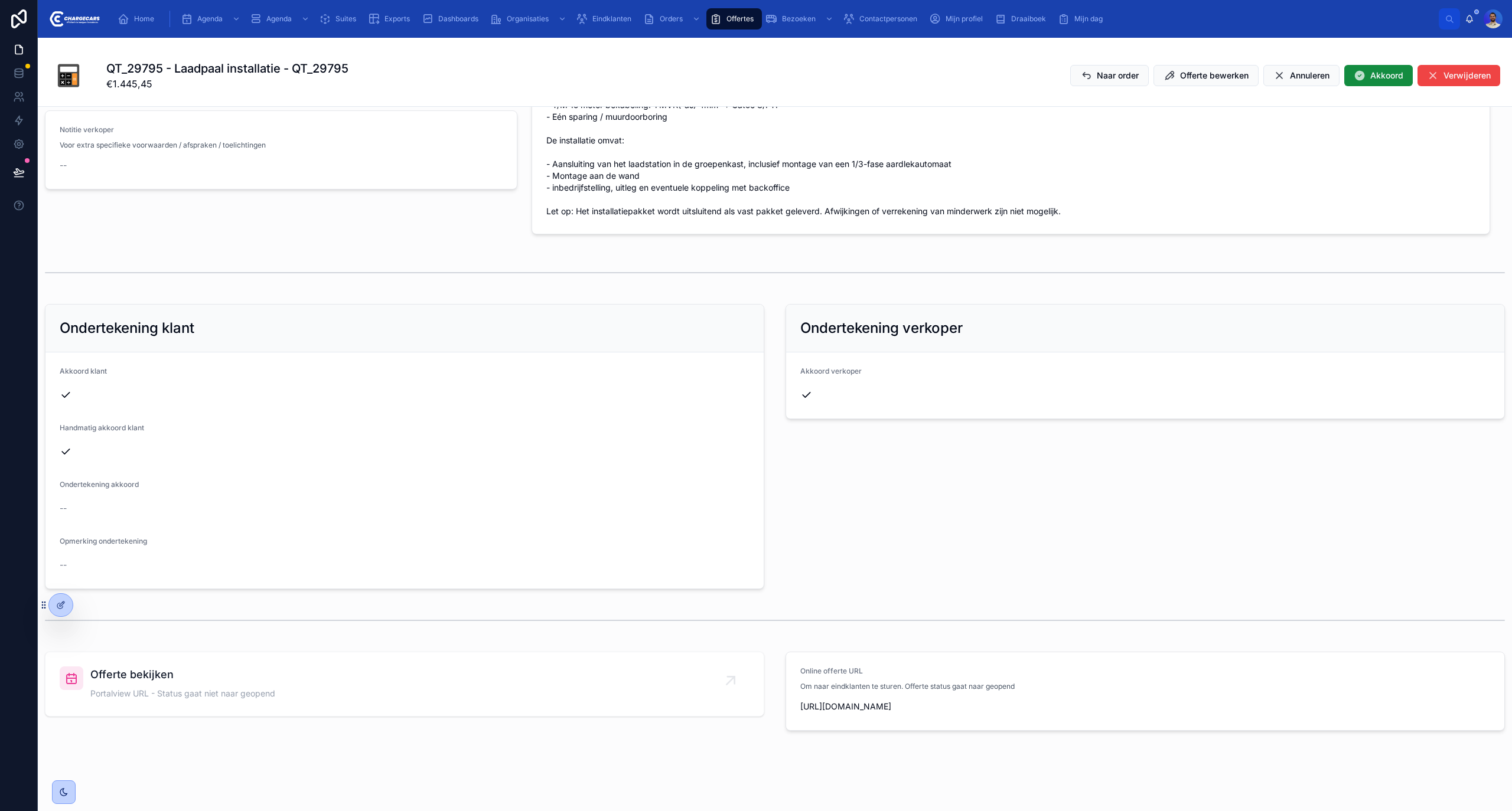
click at [916, 705] on span "https://hook.eu1.make.com/o8ixv1hqk5ytsbqktiok1b78bohe1z1f?uuid=68e7c188a9c78a1…" at bounding box center [1145, 707] width 690 height 12
copy div "https://hook.eu1.make.com/o8ixv1hqk5ytsbqktiok1b78bohe1z1f?uuid=68e7c188a9c78a1…"
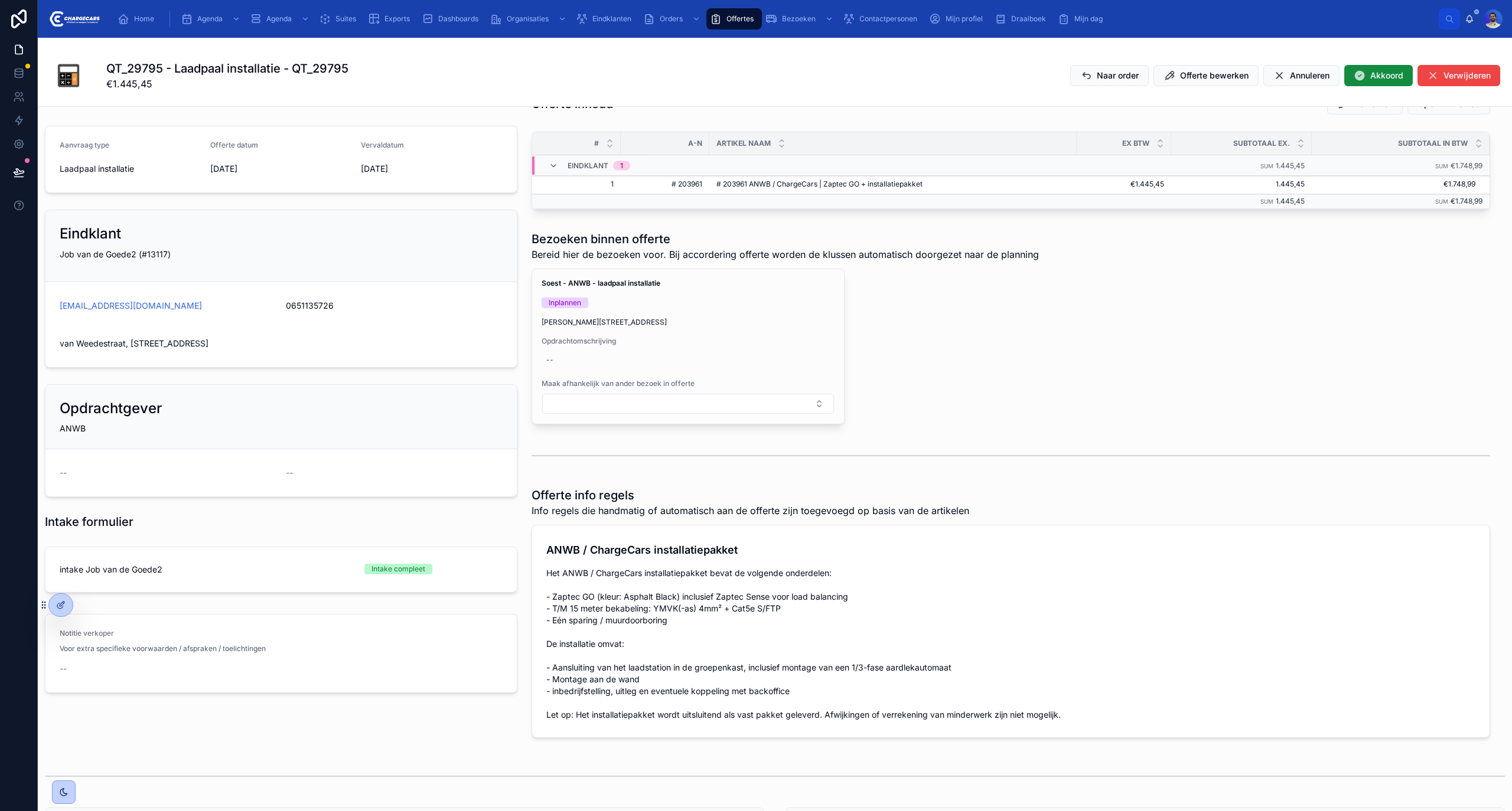
scroll to position [0, 0]
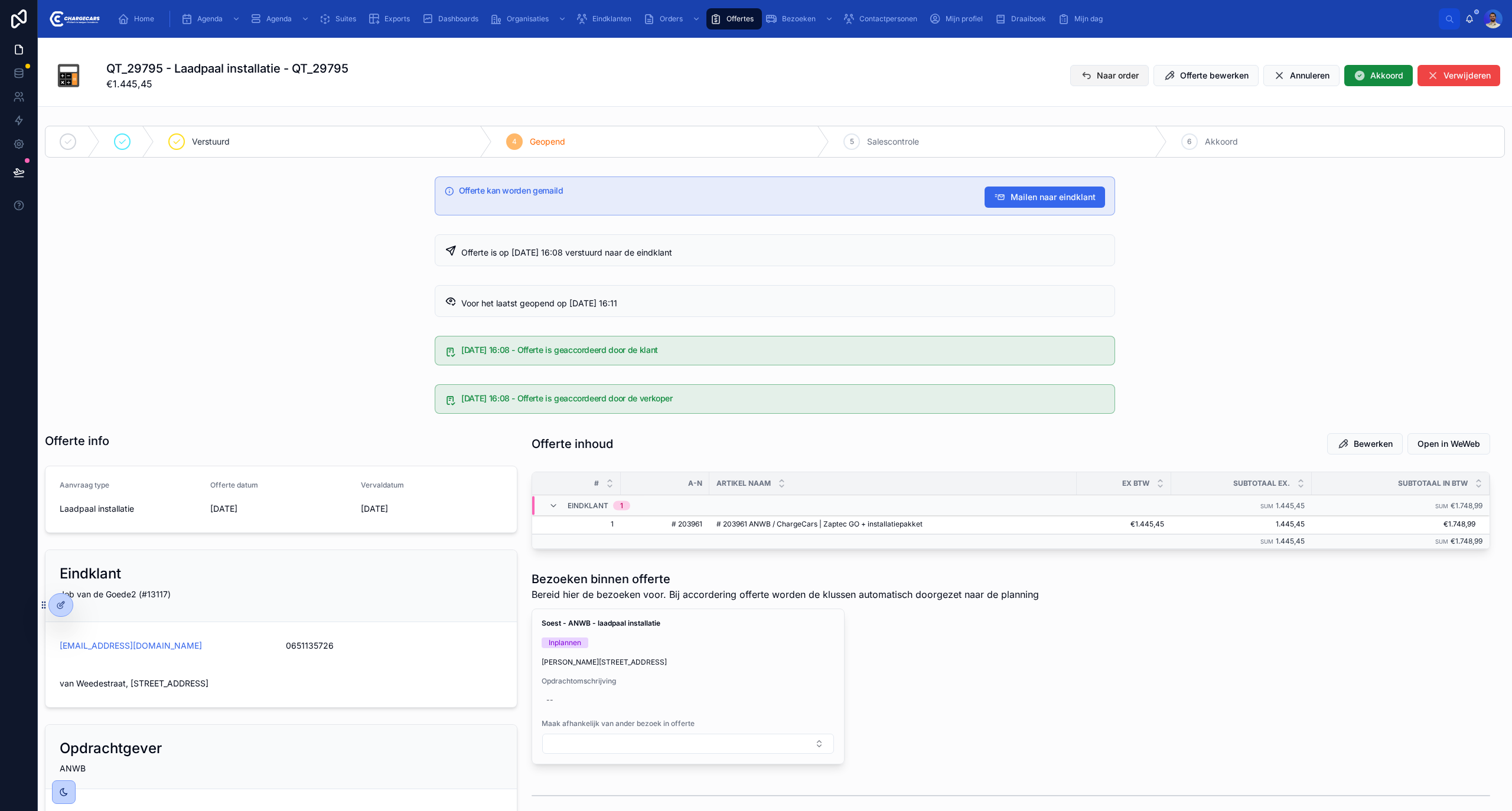
click at [1102, 74] on span "Naar order" at bounding box center [1118, 75] width 42 height 12
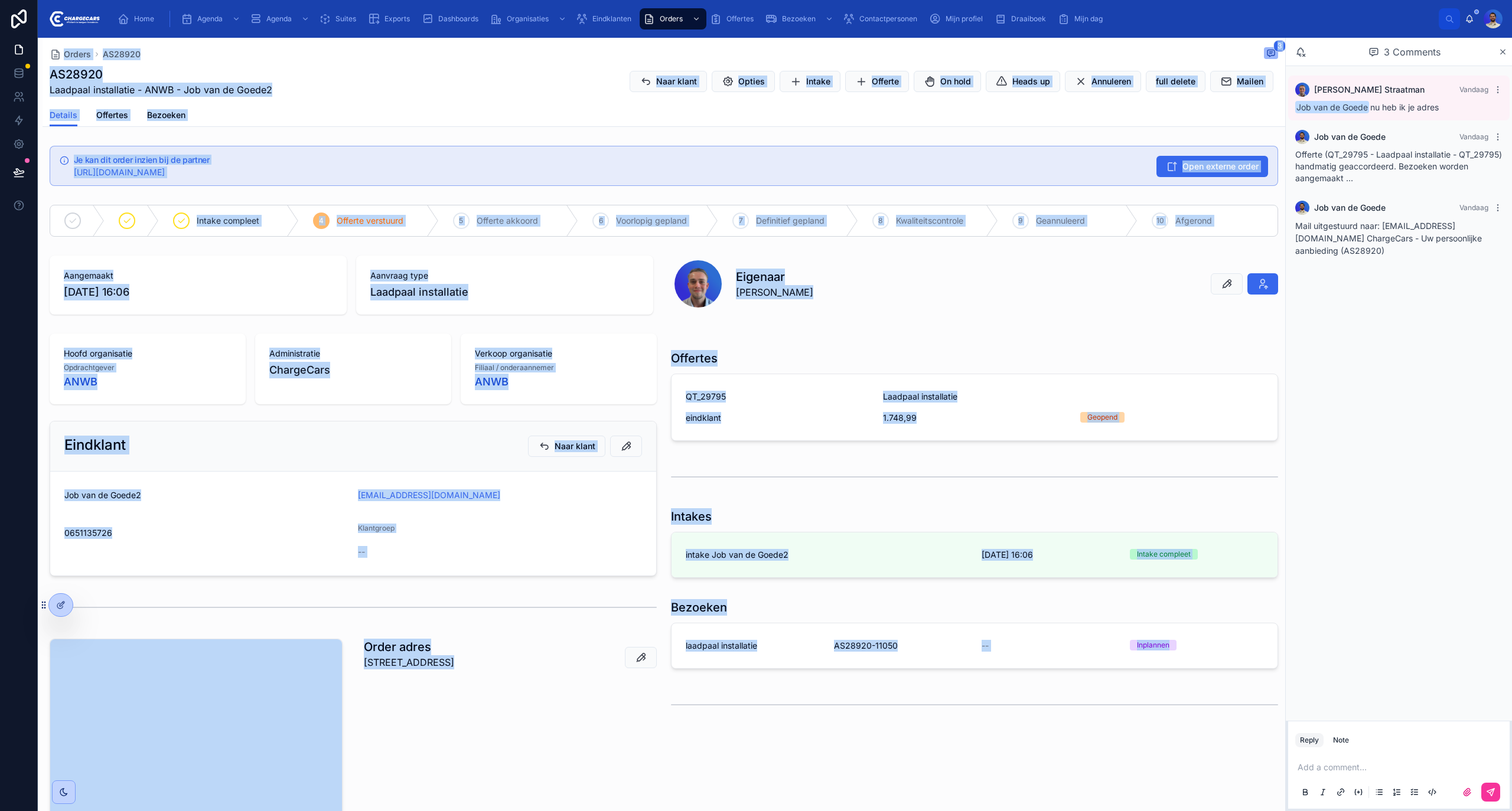
click at [987, 704] on div at bounding box center [974, 705] width 607 height 29
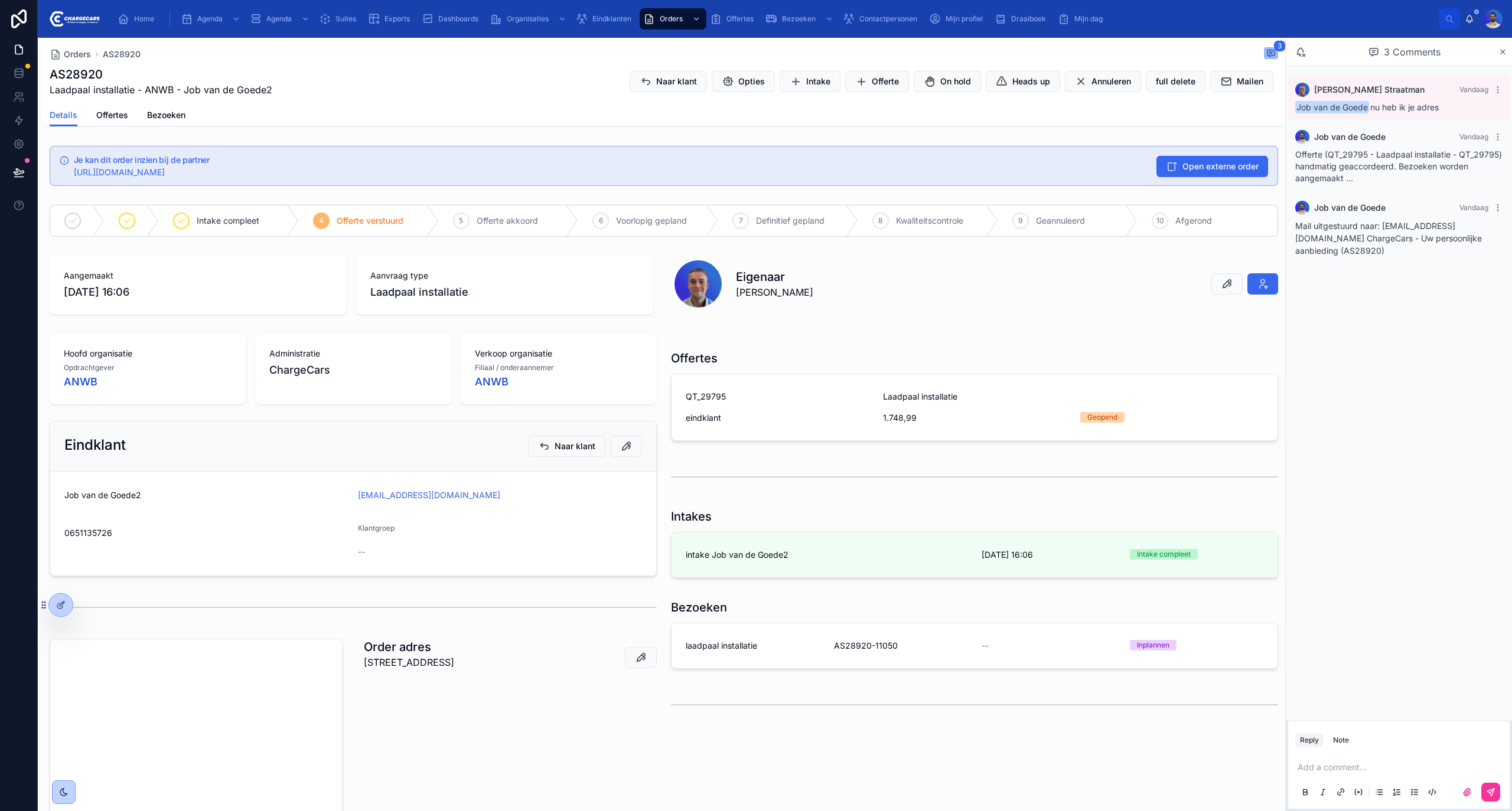
click at [967, 629] on link "laadpaal installatie AS28920-11050 -- Inplannen" at bounding box center [974, 646] width 606 height 45
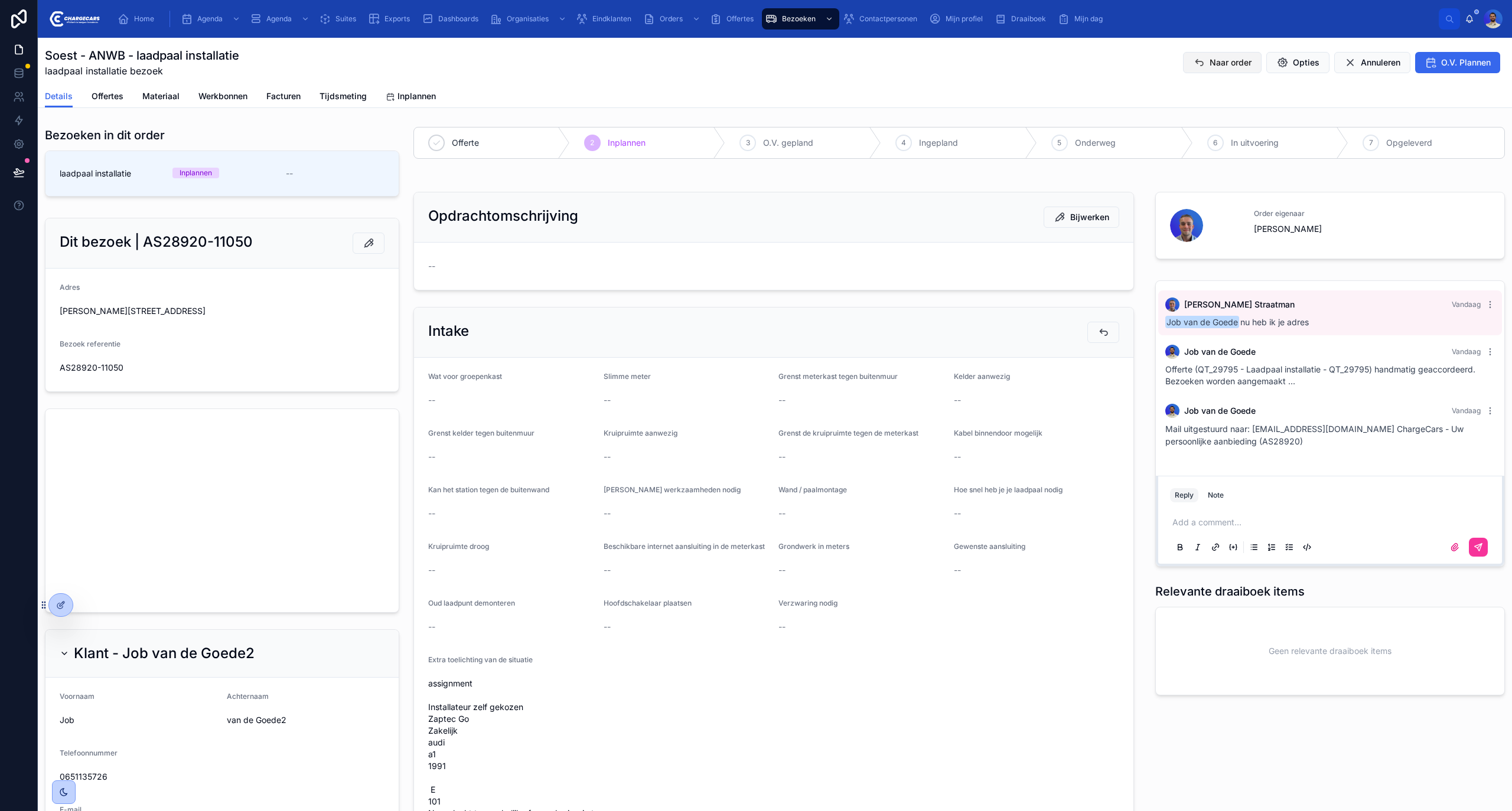
click at [1187, 70] on button "Naar order" at bounding box center [1223, 62] width 79 height 21
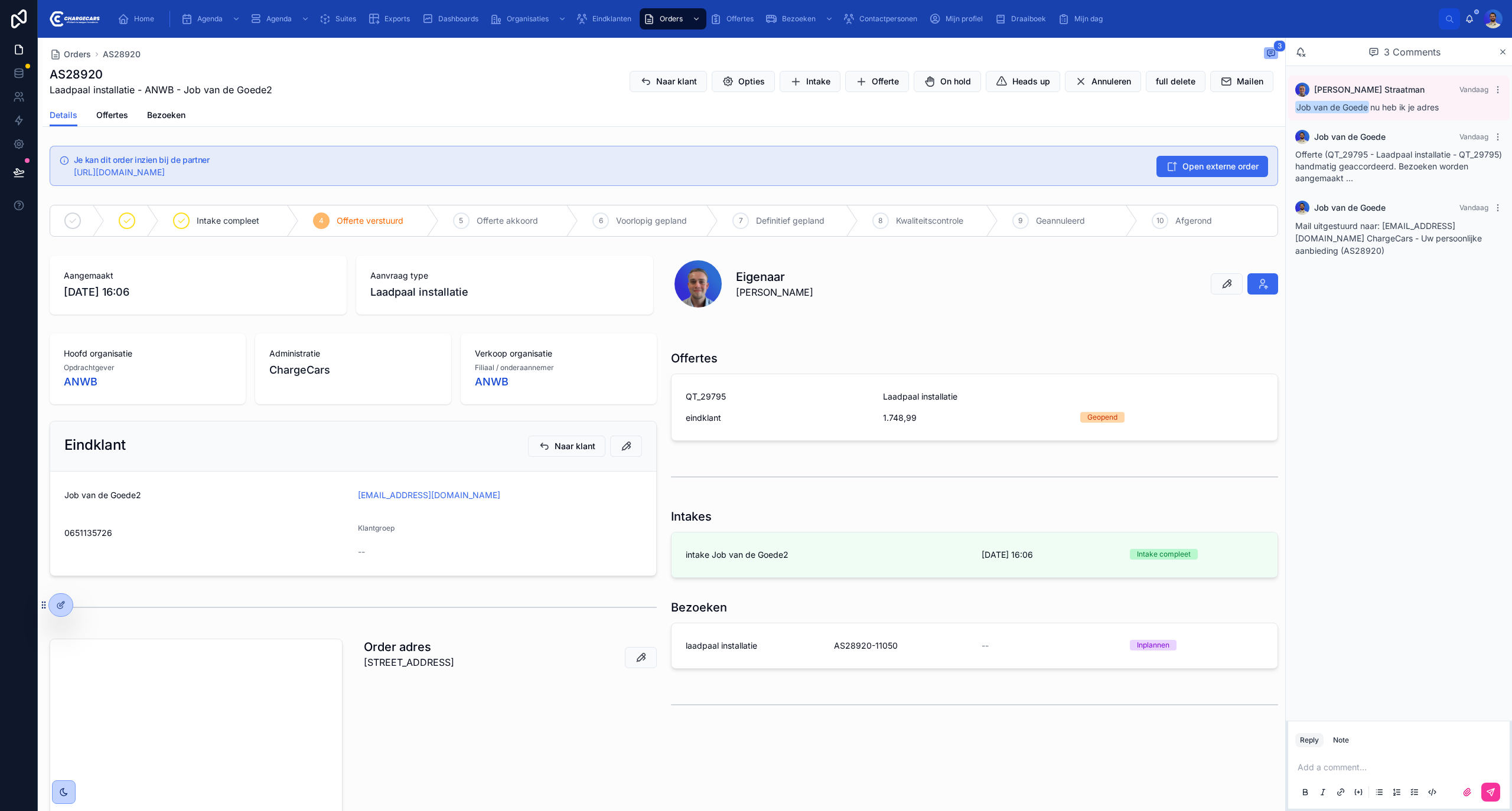
click at [904, 419] on span "1.748,99" at bounding box center [974, 417] width 183 height 12
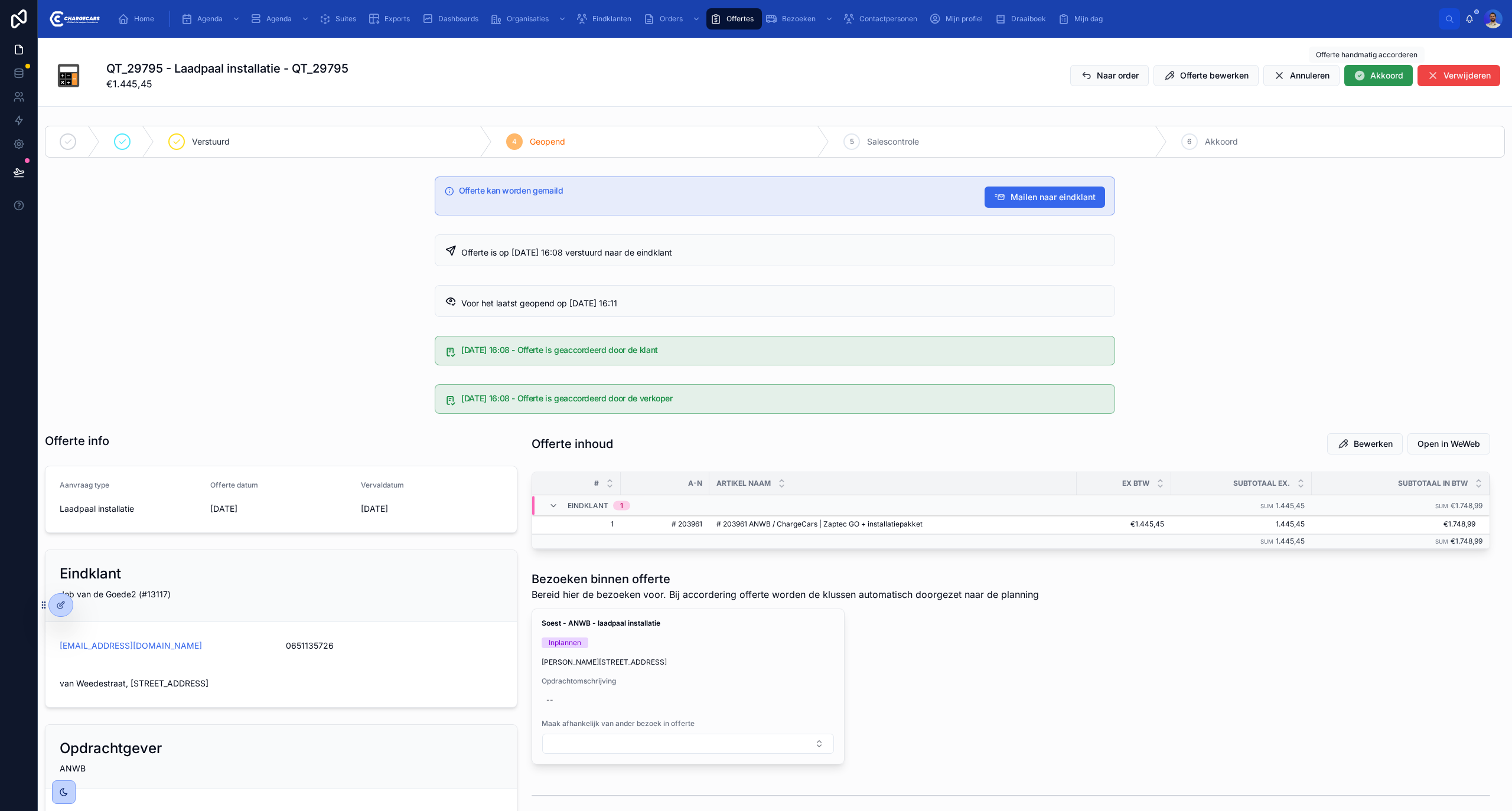
click at [1370, 83] on button "Akkoord" at bounding box center [1378, 75] width 69 height 21
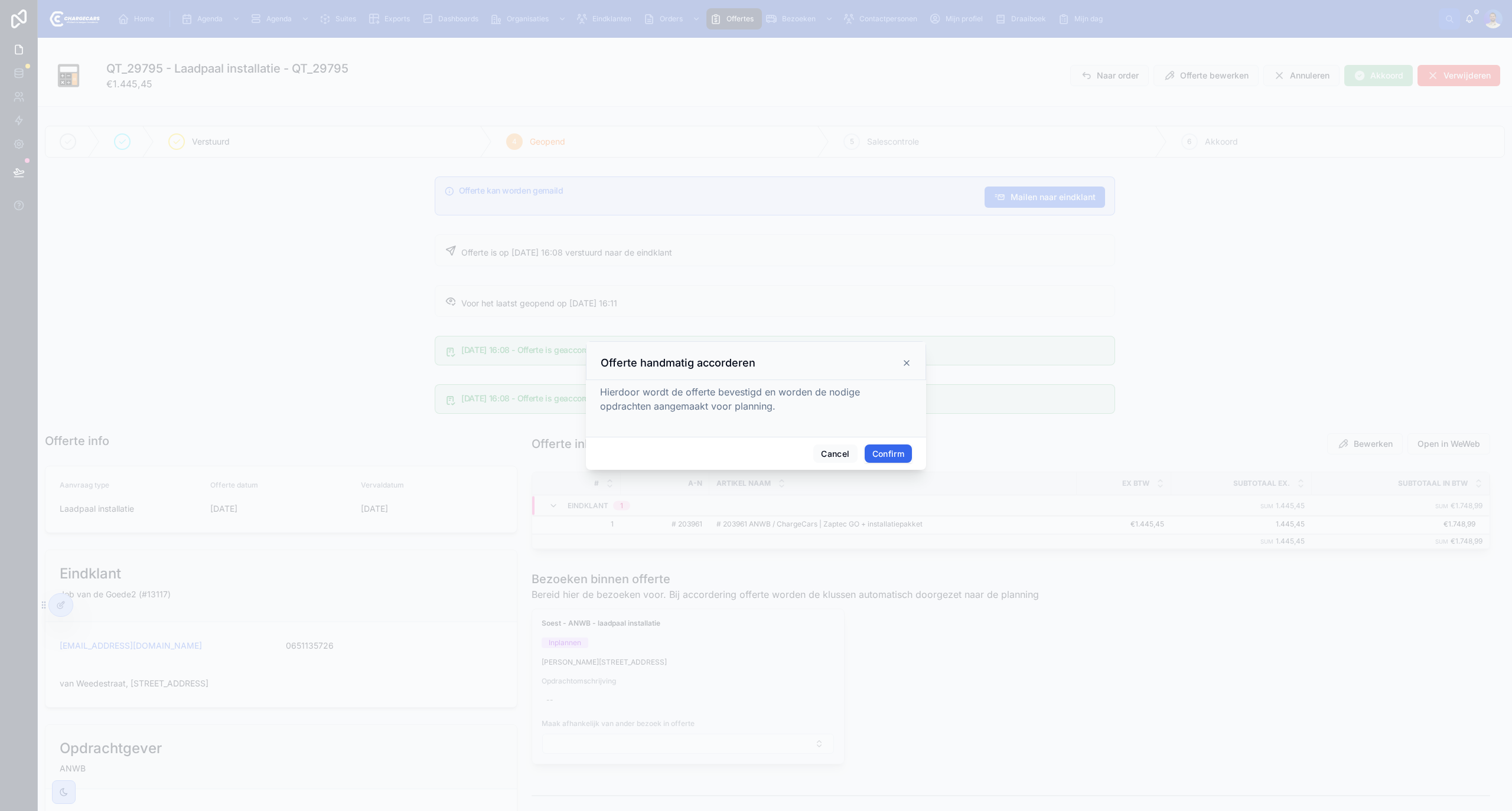
click at [880, 458] on button "Confirm" at bounding box center [888, 454] width 47 height 19
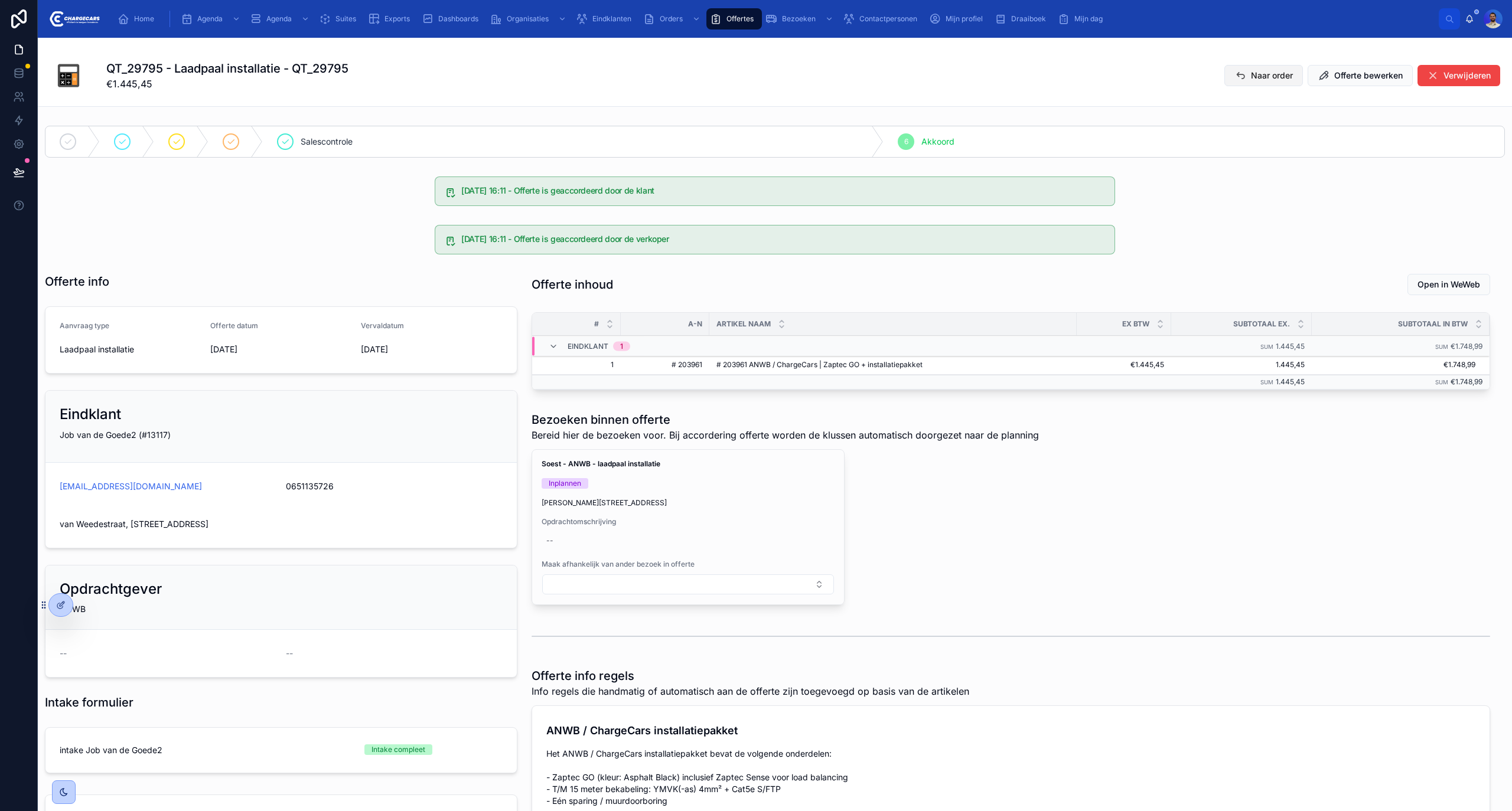
click at [1234, 71] on button "Naar order" at bounding box center [1264, 75] width 79 height 21
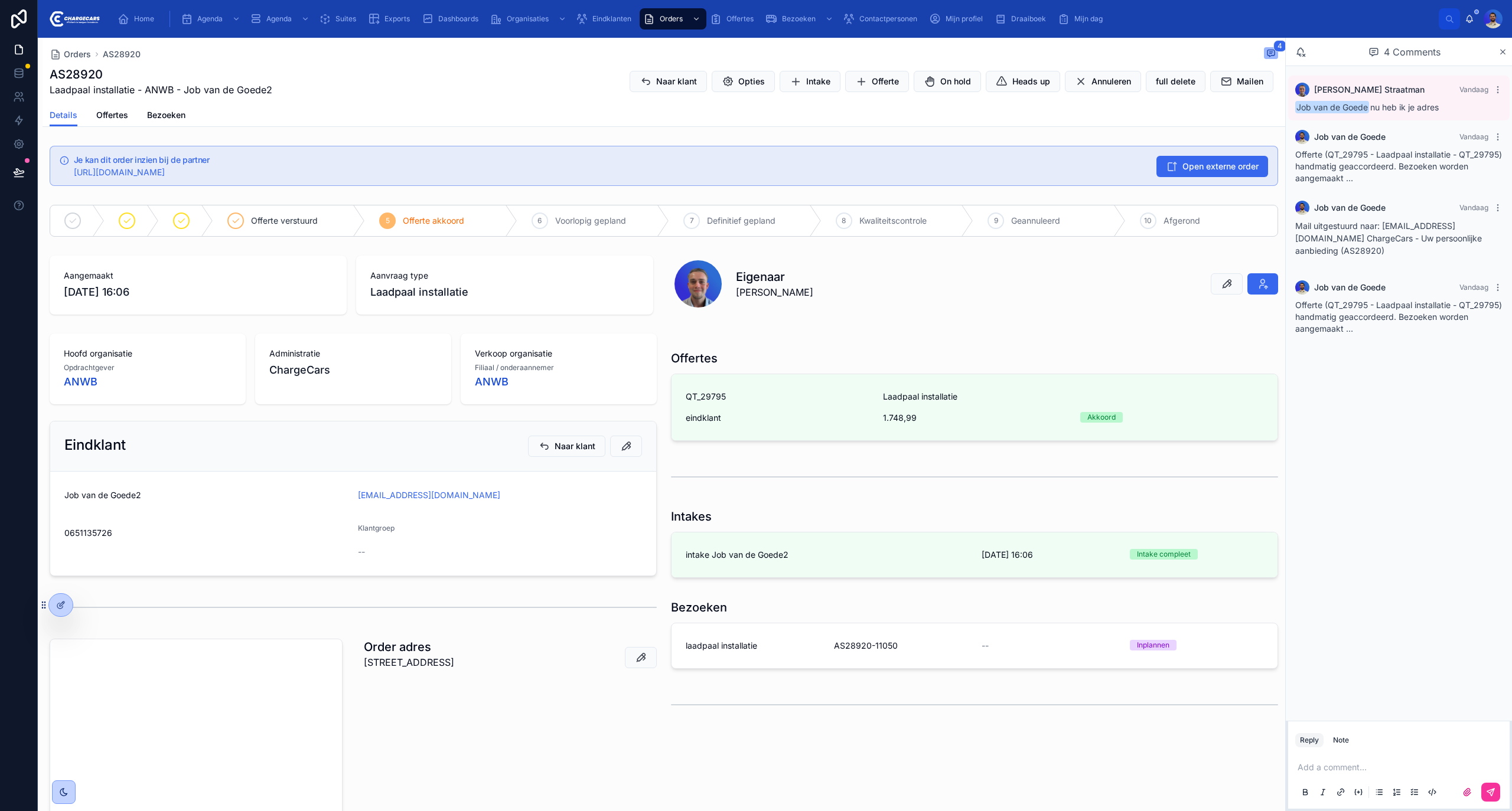
click at [885, 660] on link "laadpaal installatie AS28920-11050 -- Inplannen" at bounding box center [974, 646] width 606 height 45
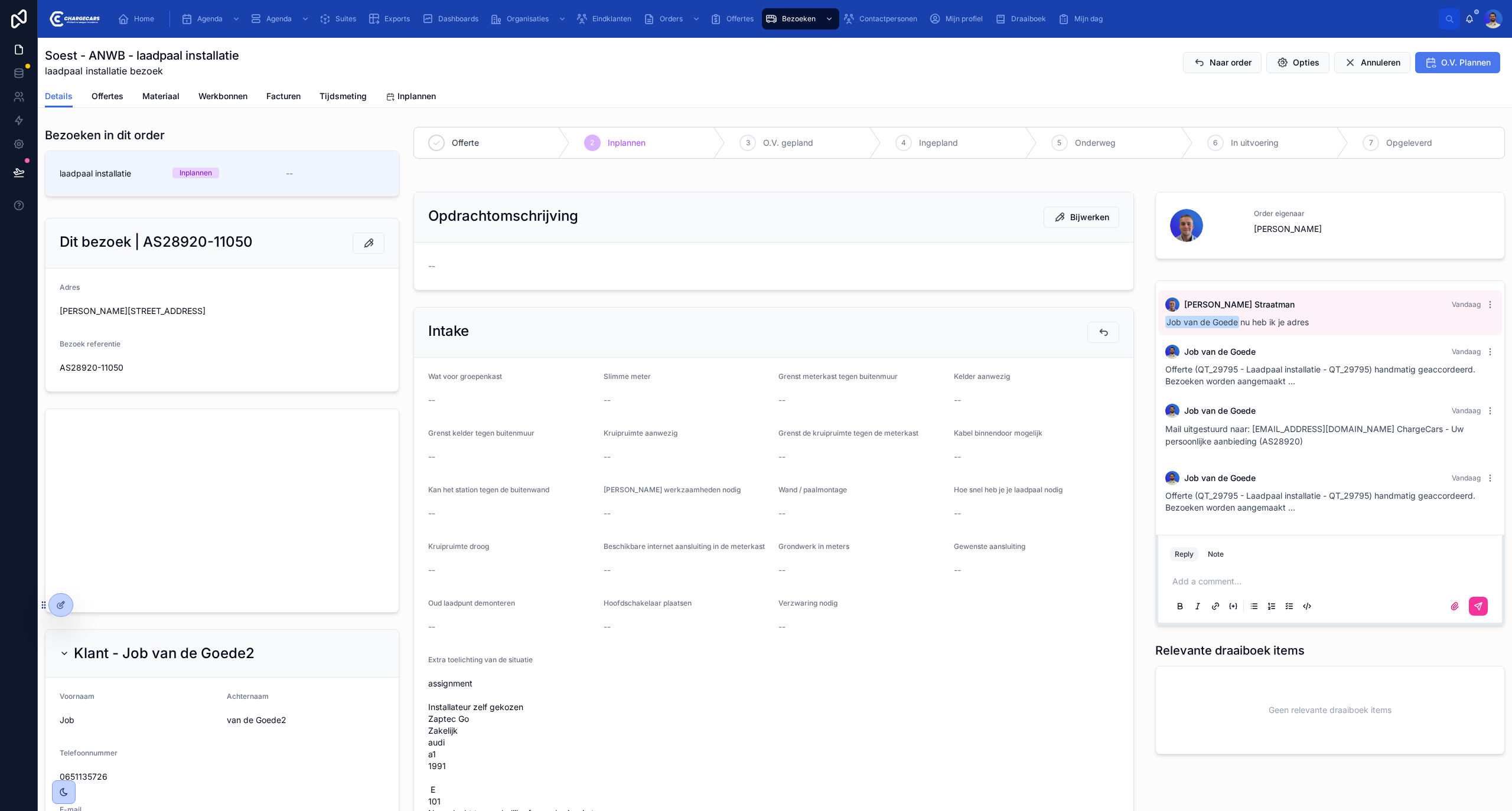
click at [1452, 64] on span "O.V. Plannen" at bounding box center [1466, 62] width 49 height 12
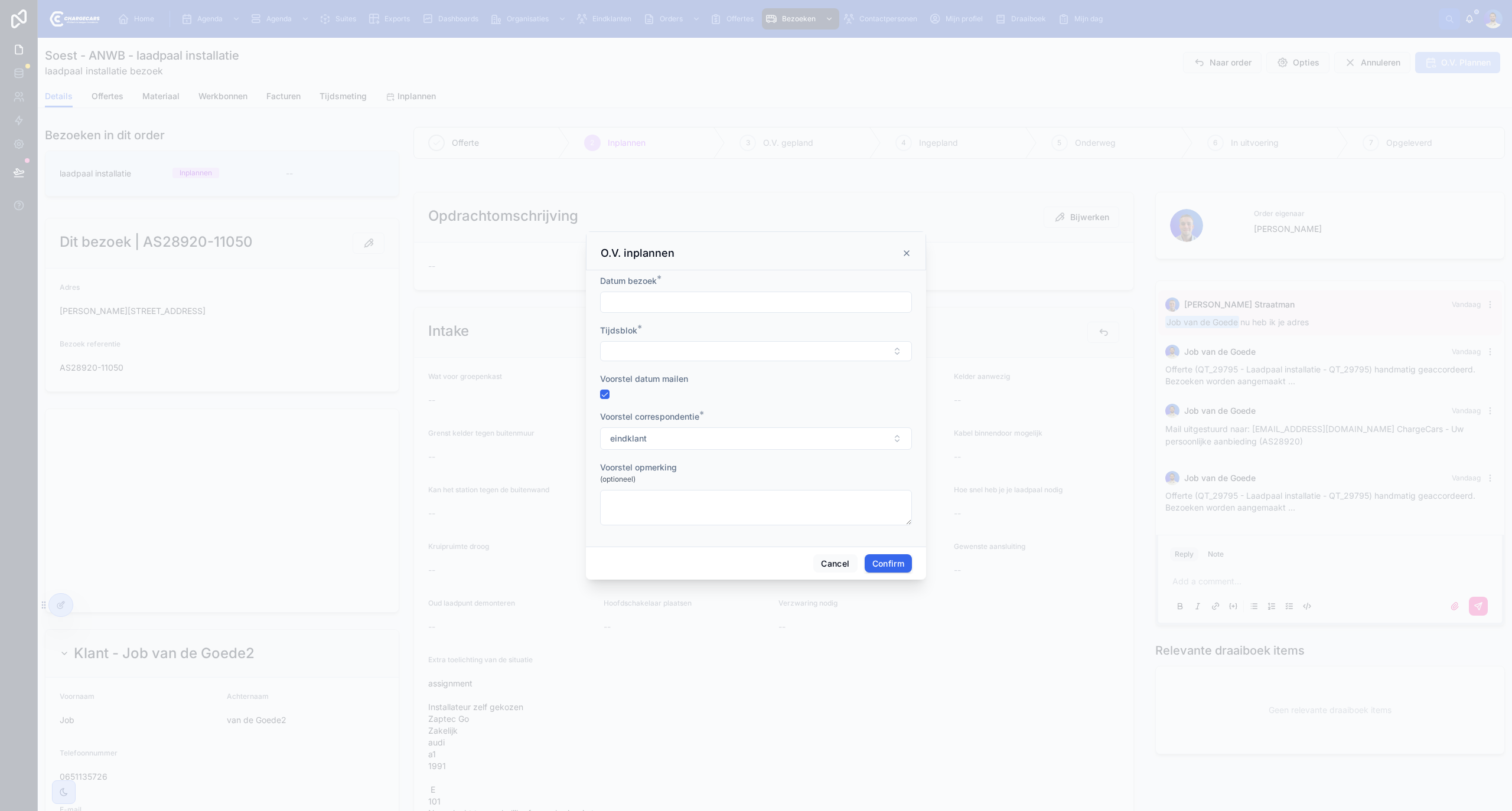
click at [658, 294] on input "text" at bounding box center [756, 302] width 311 height 16
click at [736, 426] on button "8" at bounding box center [734, 424] width 21 height 21
type input "*********"
click at [622, 369] on form "Datum bezoek * ********* Tijdsblok * Voorstel datum mailen Voorstel corresponde…" at bounding box center [756, 406] width 312 height 262
click at [609, 356] on button "Select Button" at bounding box center [756, 351] width 312 height 20
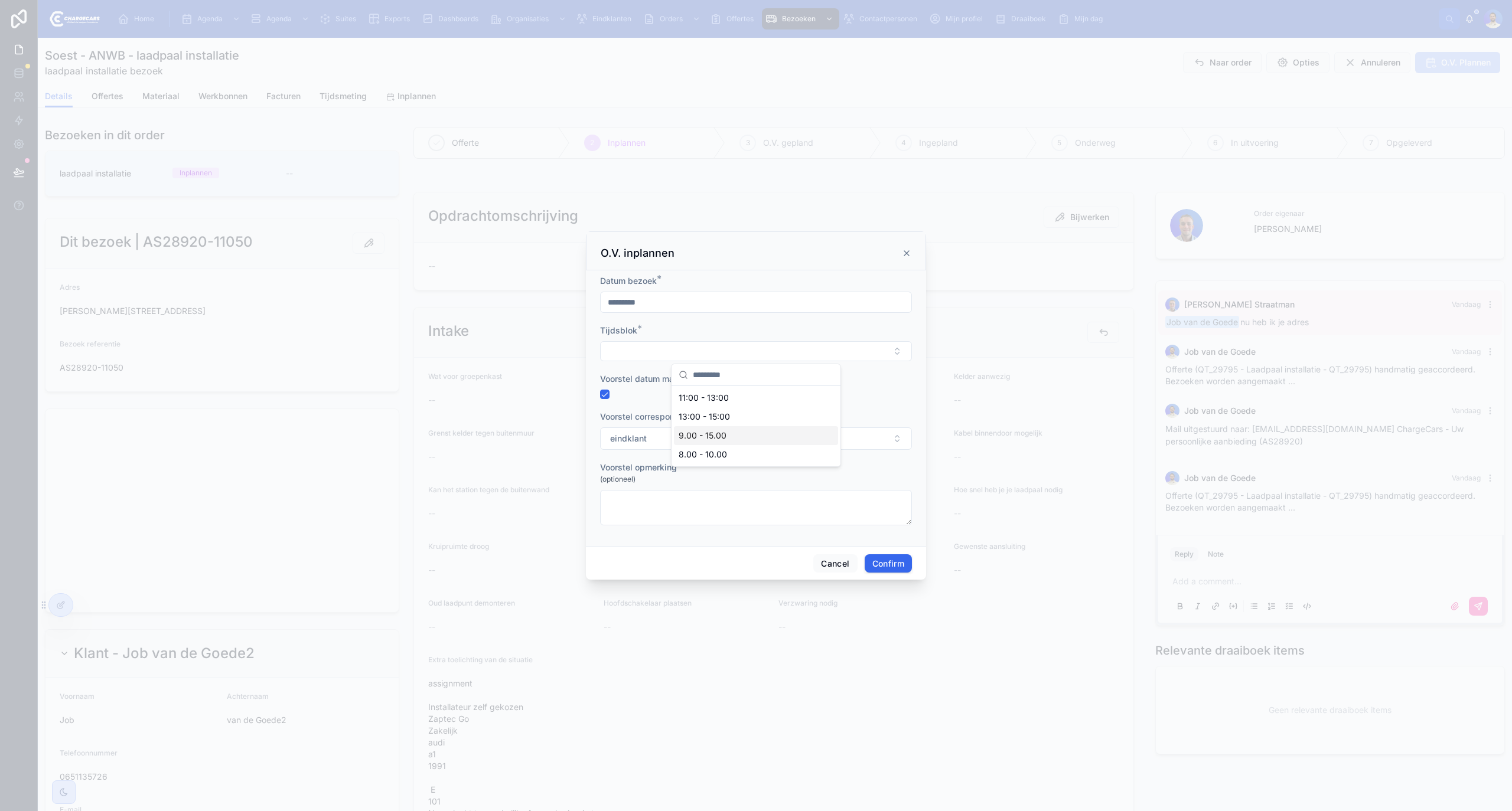
click at [716, 438] on span "9.00 - 15.00" at bounding box center [703, 435] width 48 height 12
click at [900, 561] on button "Confirm" at bounding box center [888, 565] width 47 height 19
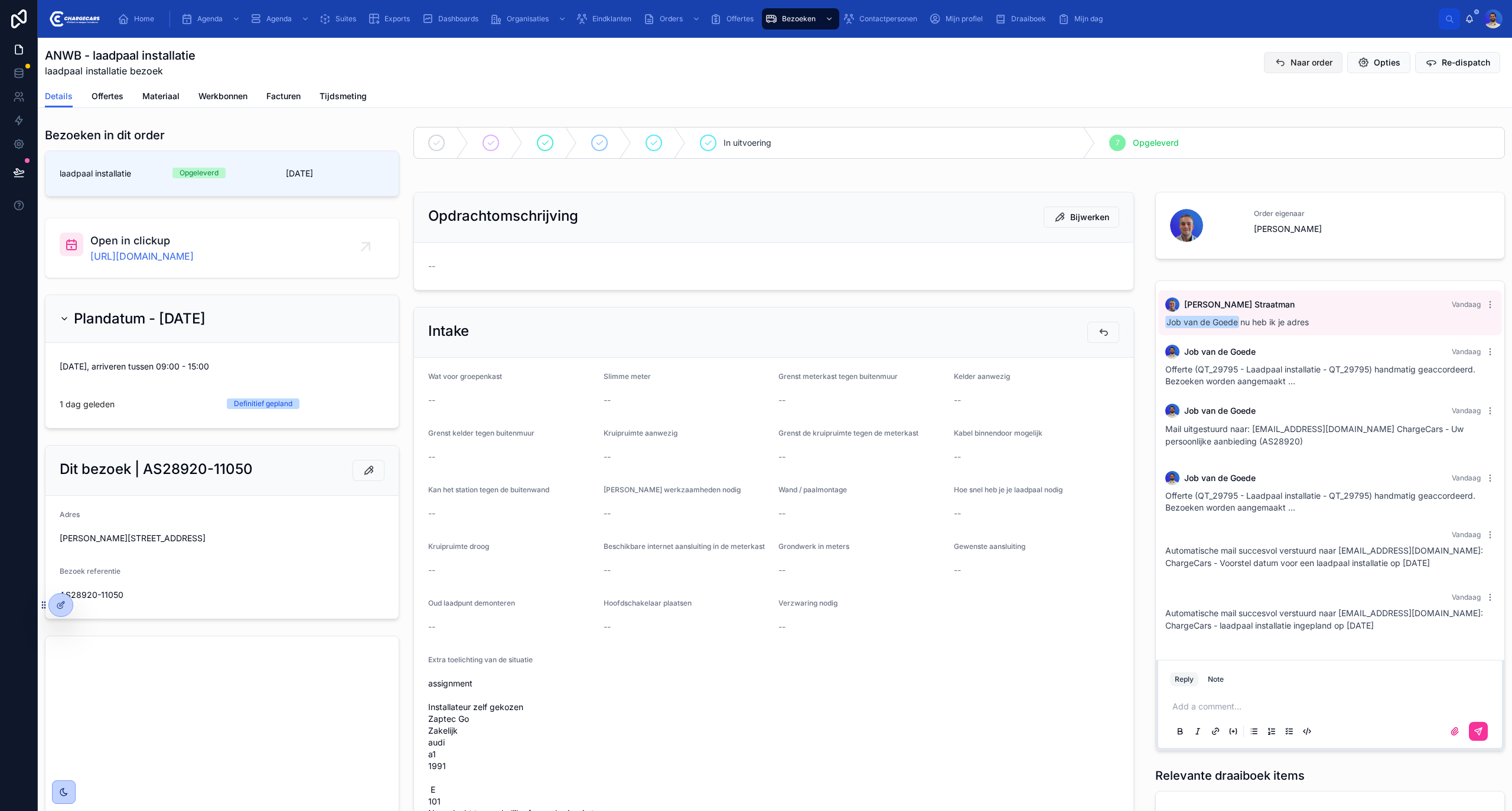
click at [1291, 63] on span "Naar order" at bounding box center [1312, 62] width 42 height 12
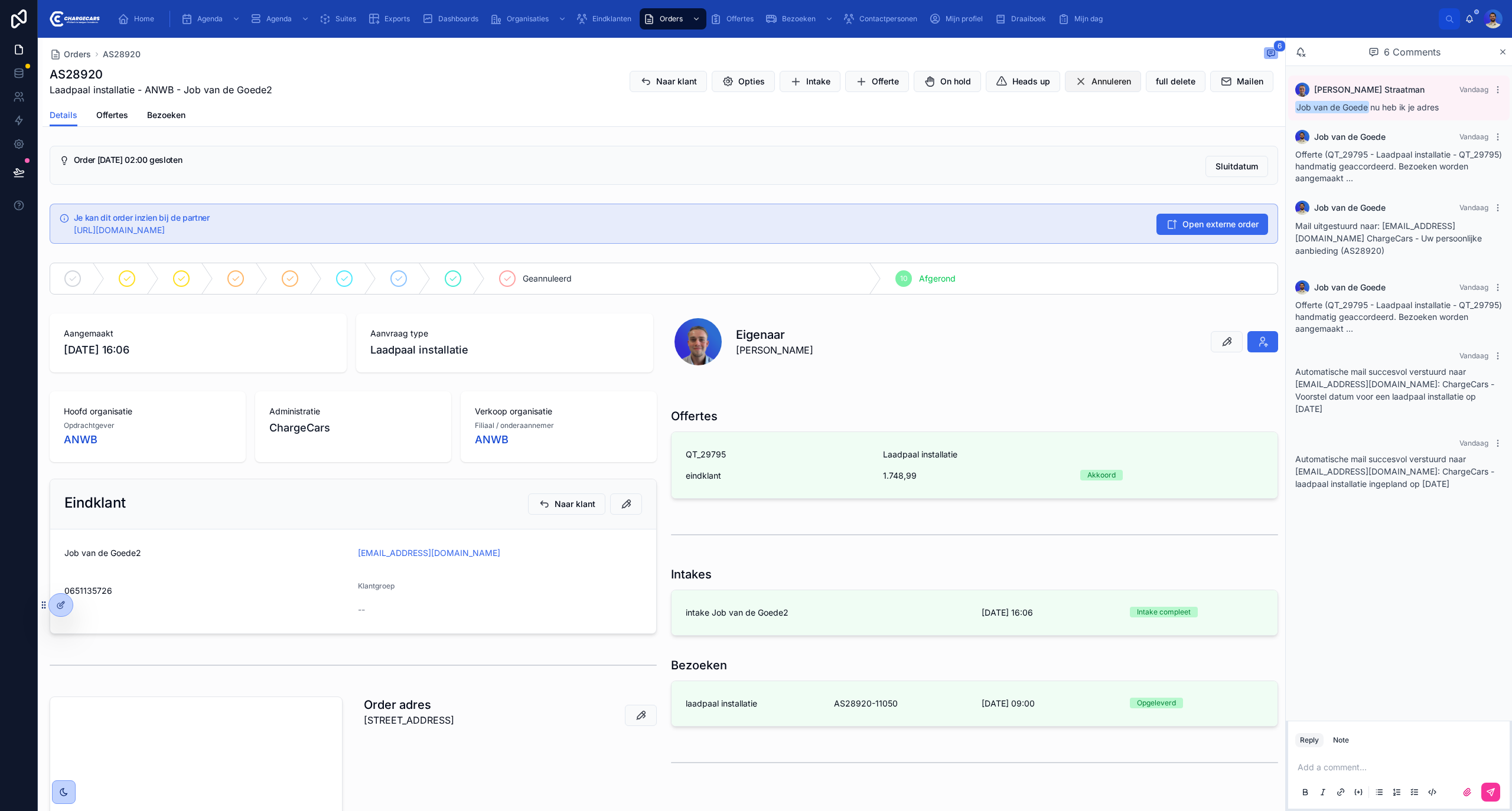
click at [1092, 86] on span "Annuleren" at bounding box center [1111, 81] width 39 height 12
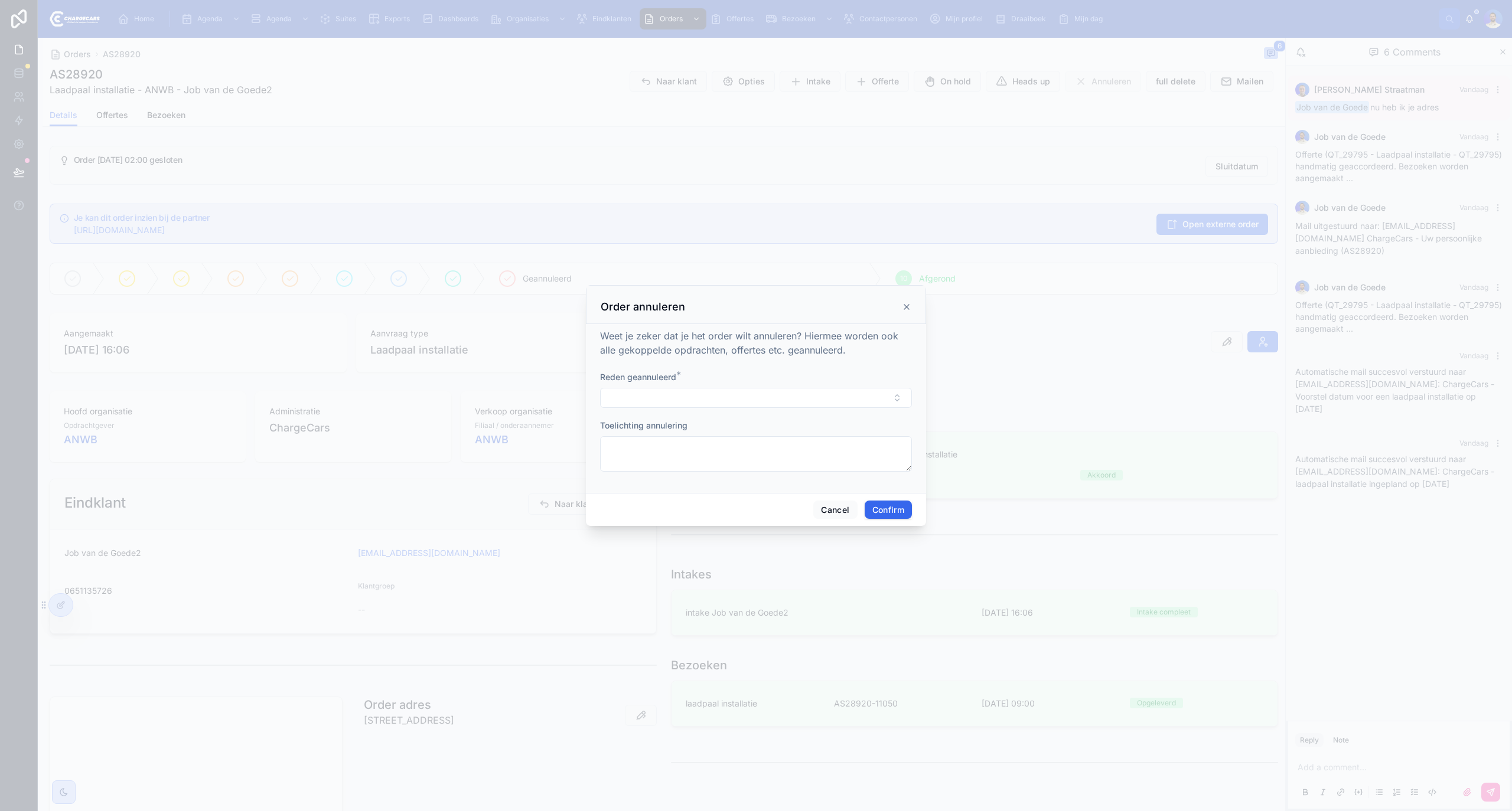
click at [770, 411] on form "Reden geannuleerd * Toelichting annulering" at bounding box center [756, 427] width 312 height 112
click at [764, 398] on button "Select Button" at bounding box center [756, 398] width 312 height 20
click at [746, 466] on div "Niet meer nodig" at bounding box center [756, 463] width 164 height 19
click at [739, 457] on textarea at bounding box center [756, 455] width 312 height 36
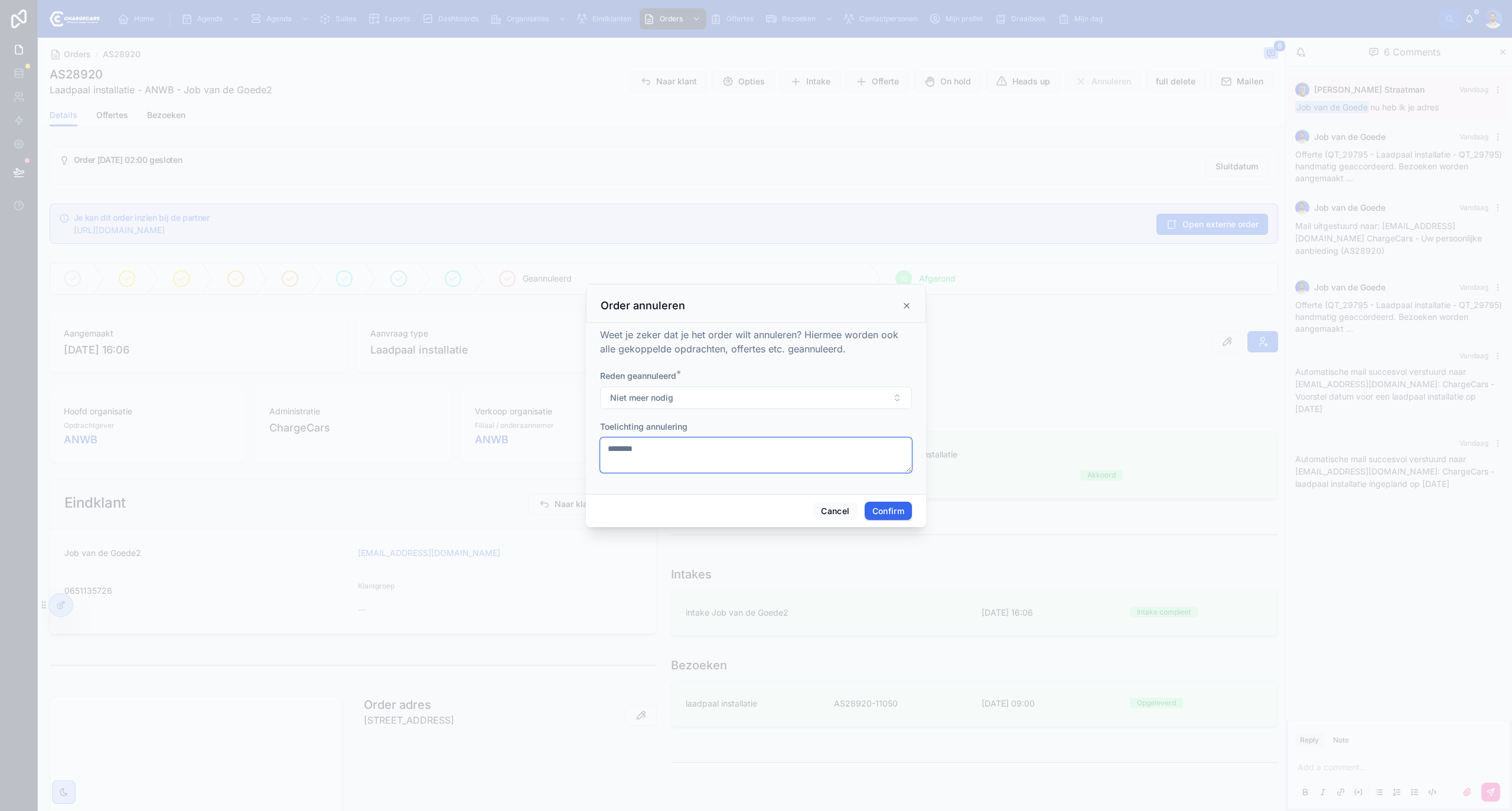
type textarea "********"
click at [896, 509] on button "Confirm" at bounding box center [888, 511] width 47 height 19
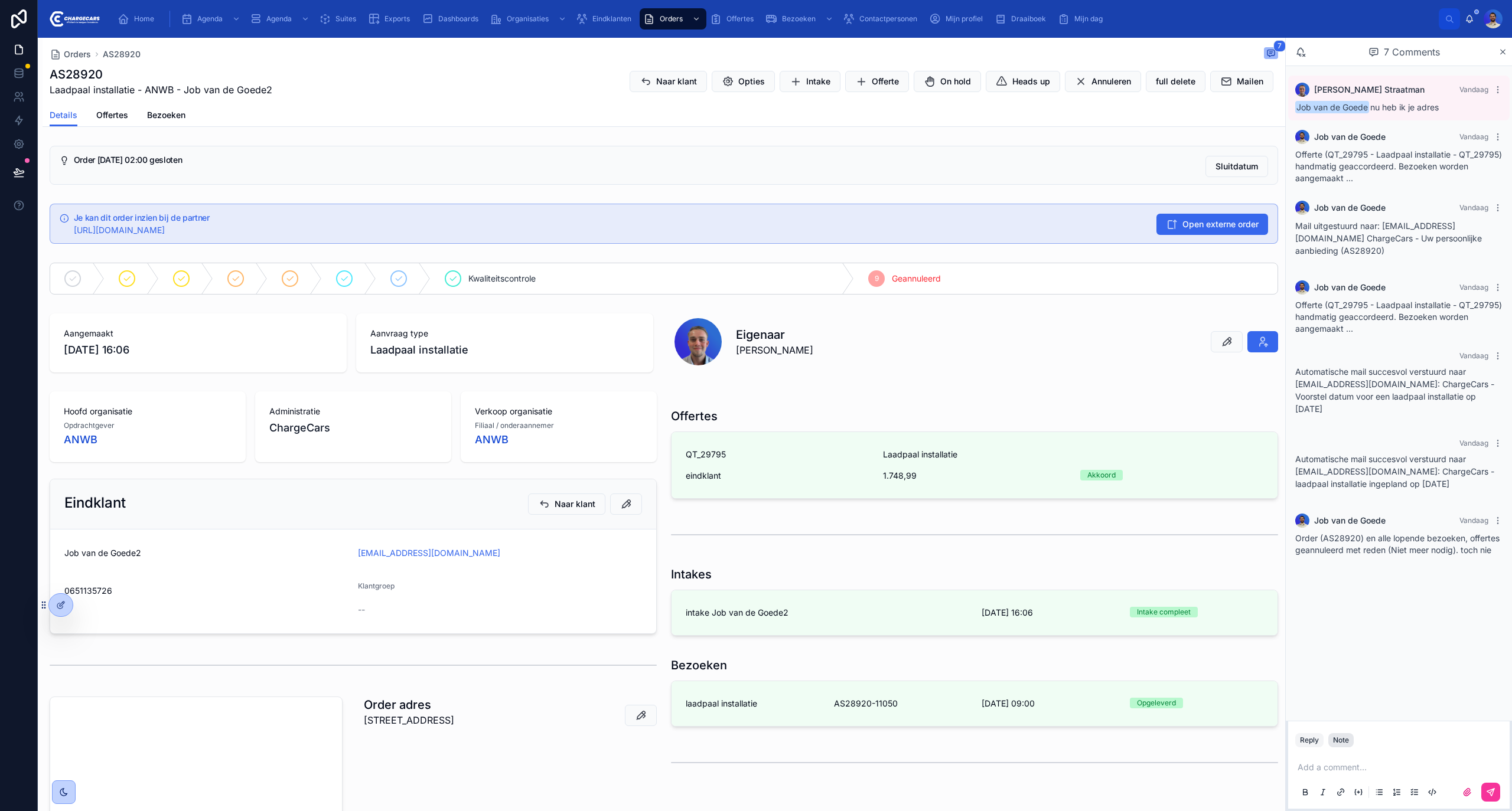
click at [1341, 738] on div "Note" at bounding box center [1341, 741] width 16 height 9
click at [1317, 768] on p at bounding box center [1401, 767] width 207 height 12
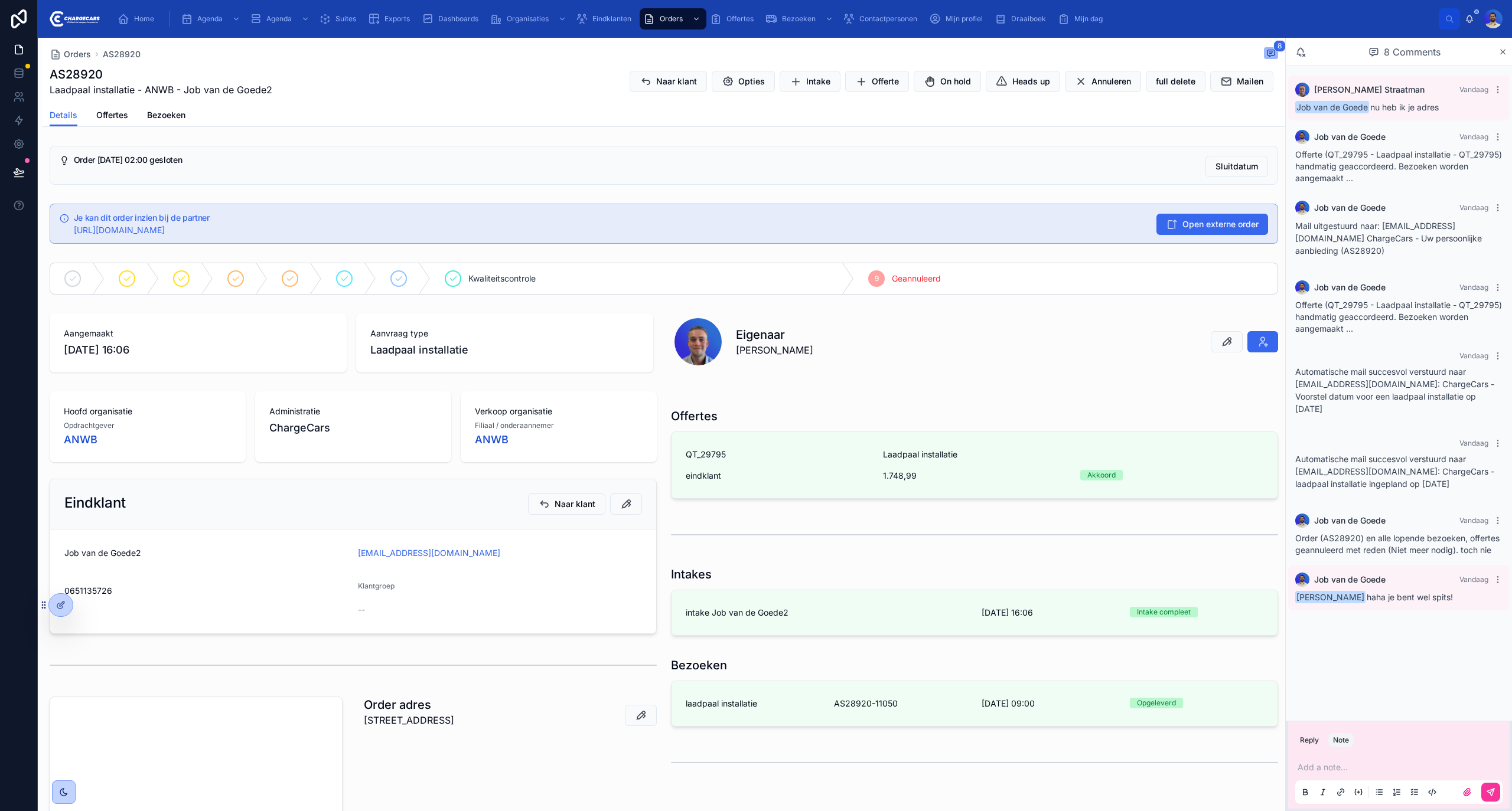
click at [452, 159] on h5 "Order [DATE] 02:00 gesloten" at bounding box center [634, 160] width 1122 height 9
click at [350, 14] on span "Suites" at bounding box center [346, 19] width 21 height 9
